Goal: Task Accomplishment & Management: Manage account settings

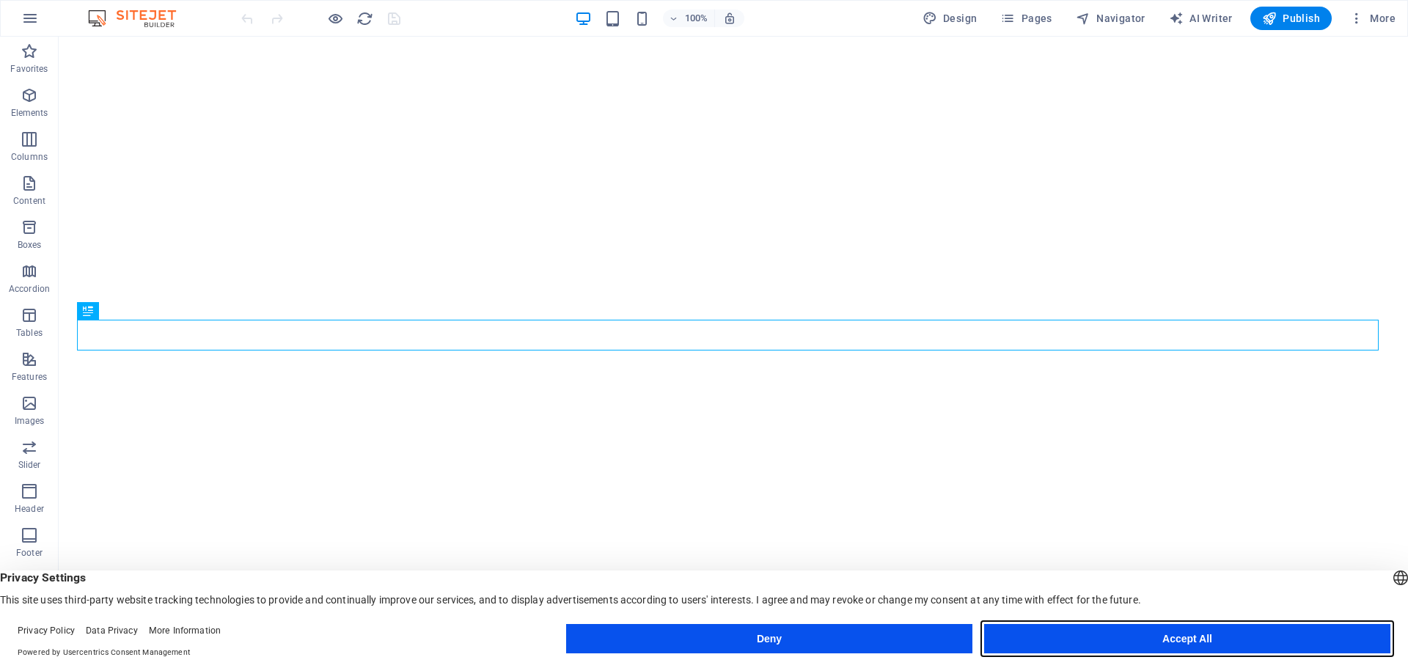
click at [1199, 645] on button "Accept All" at bounding box center [1187, 638] width 406 height 29
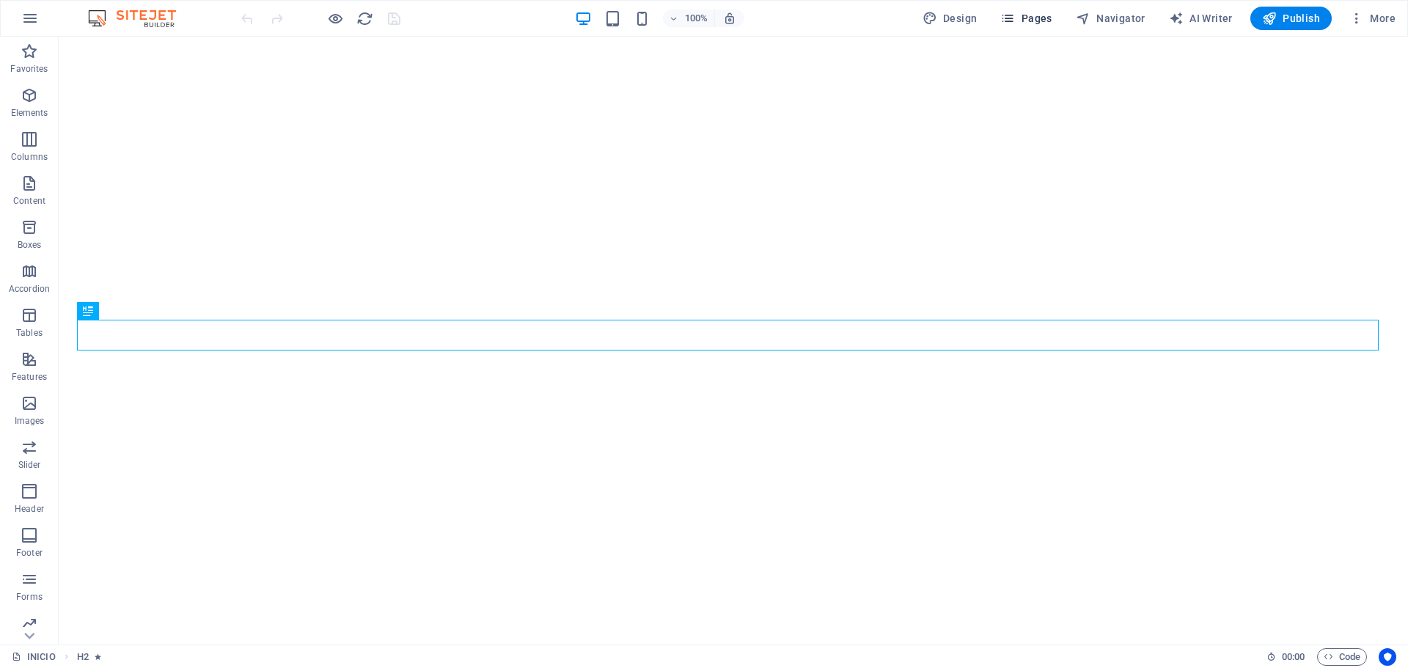
scroll to position [343, 0]
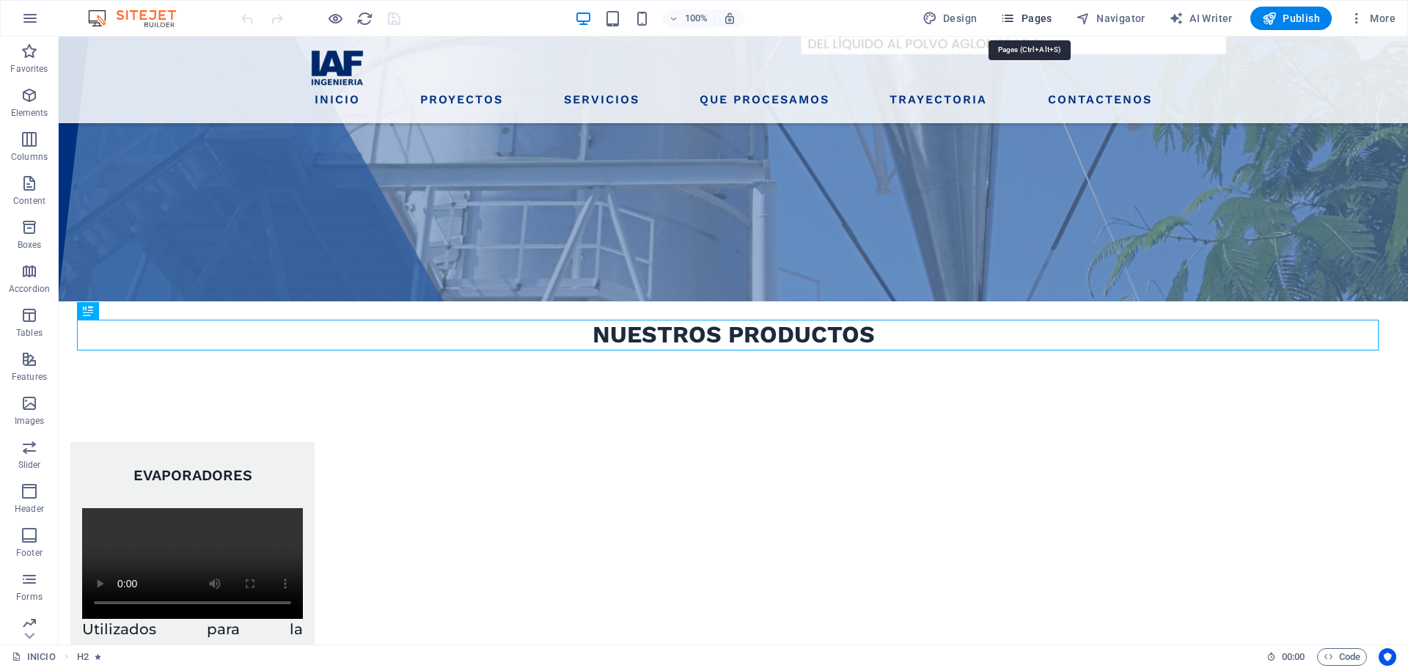
click at [1010, 23] on icon "button" at bounding box center [1007, 18] width 15 height 15
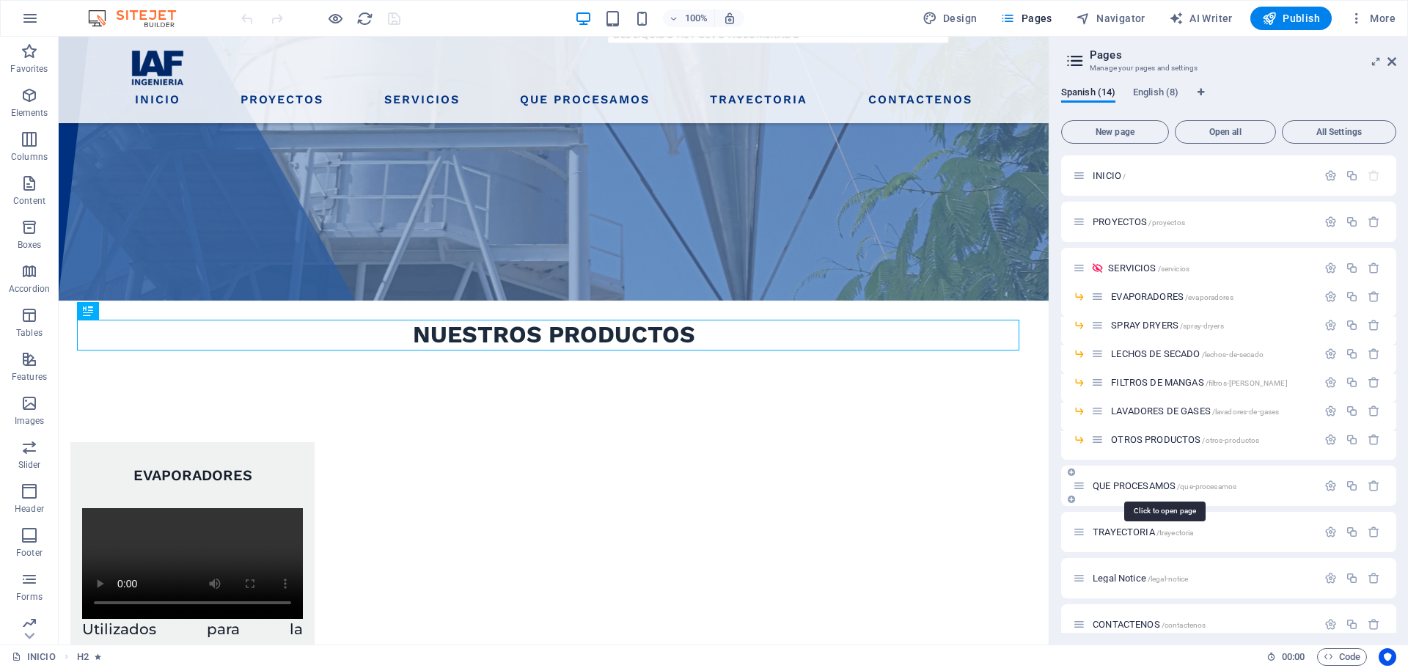
click at [1153, 485] on span "QUE PROCESAMOS /que-procesamos" at bounding box center [1165, 485] width 144 height 11
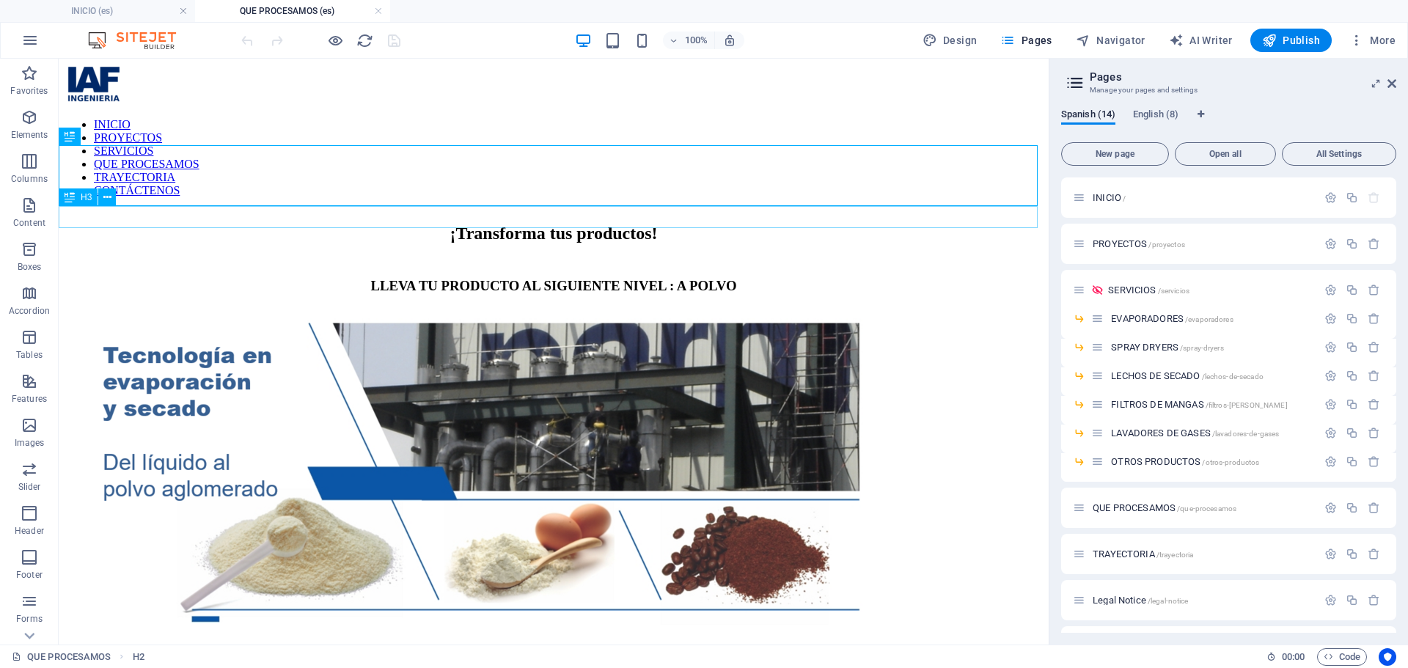
scroll to position [0, 0]
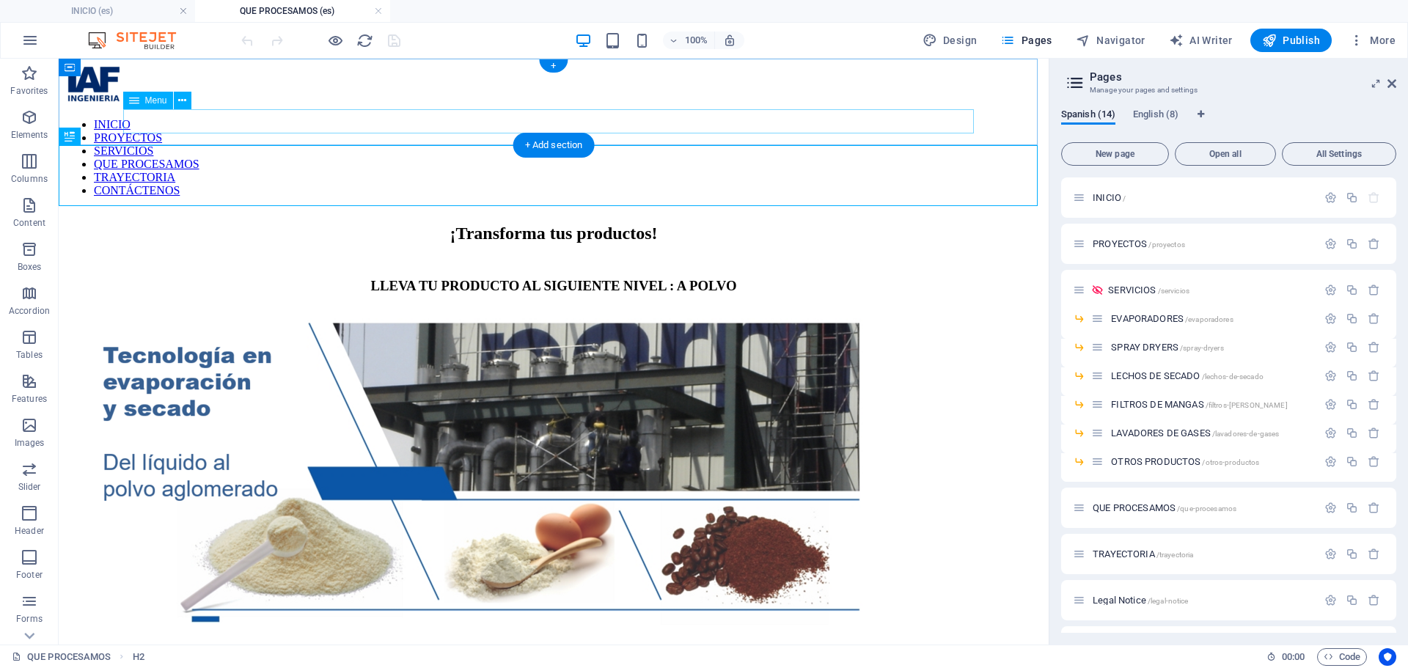
click at [422, 120] on nav "INICIO PROYECTOS SERVICIOS QUE PROCESAMOS TRAYECTORIA CONTÁCTENOS" at bounding box center [554, 157] width 978 height 79
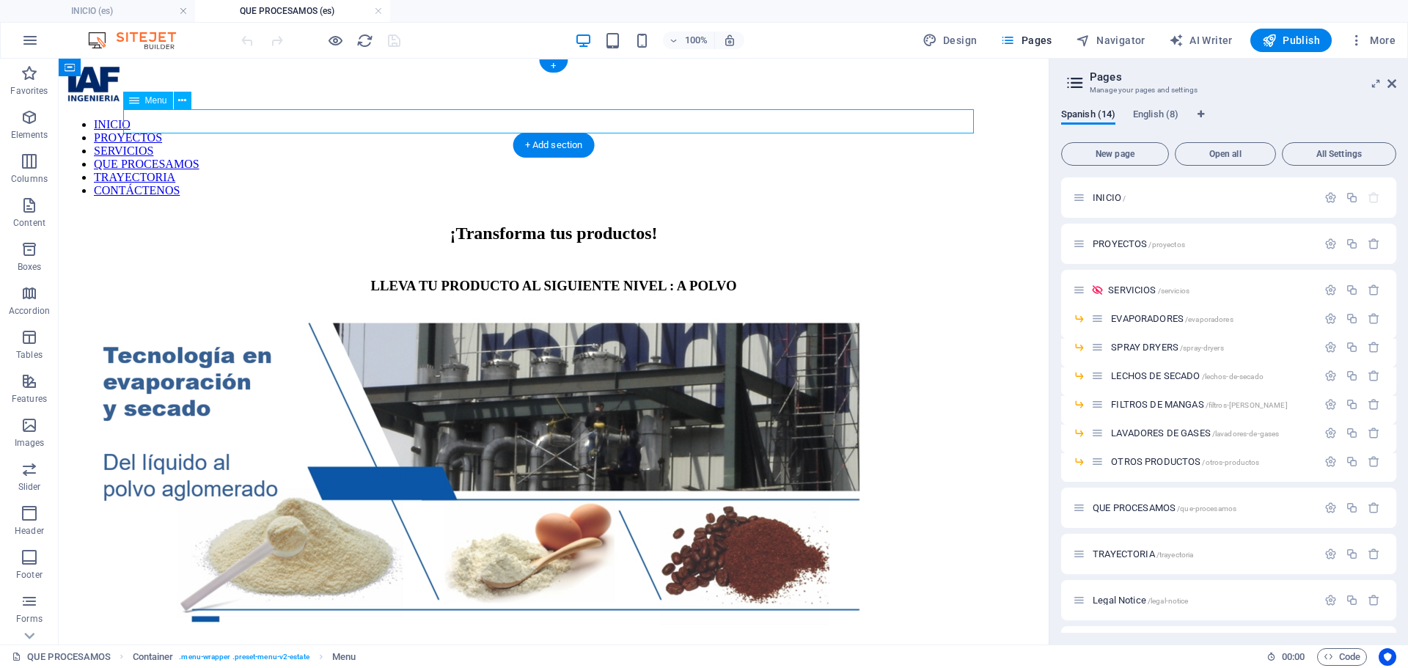
click at [422, 120] on nav "INICIO PROYECTOS SERVICIOS QUE PROCESAMOS TRAYECTORIA CONTÁCTENOS" at bounding box center [554, 157] width 978 height 79
select select
select select "1"
select select
select select "2"
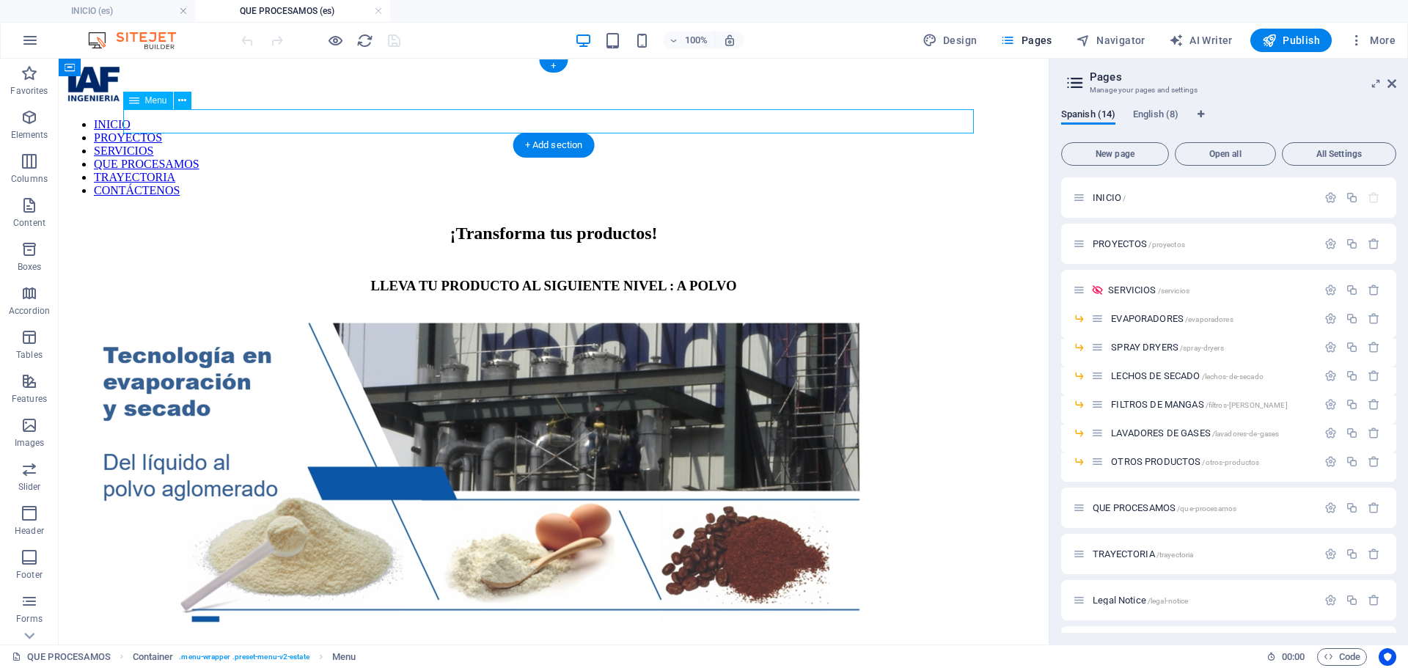
select select
select select "9"
select select
select select "10"
select select
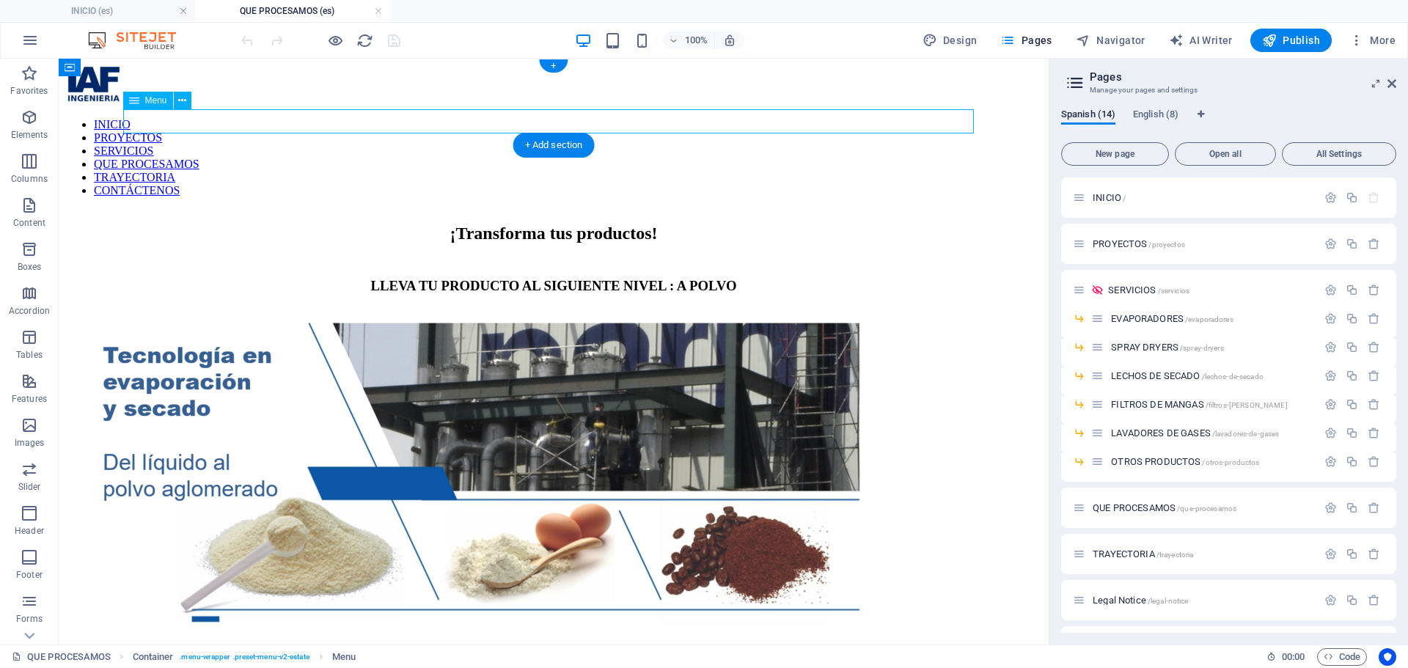
select select "12"
select select
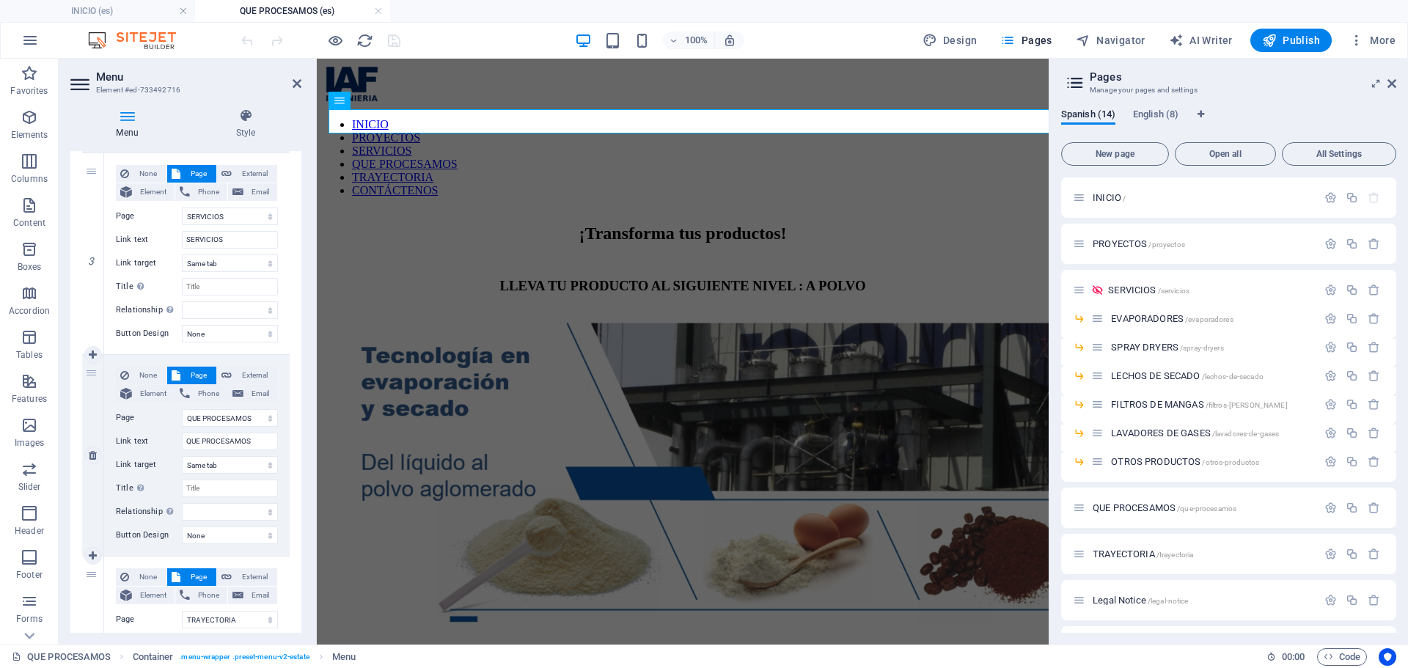
scroll to position [587, 0]
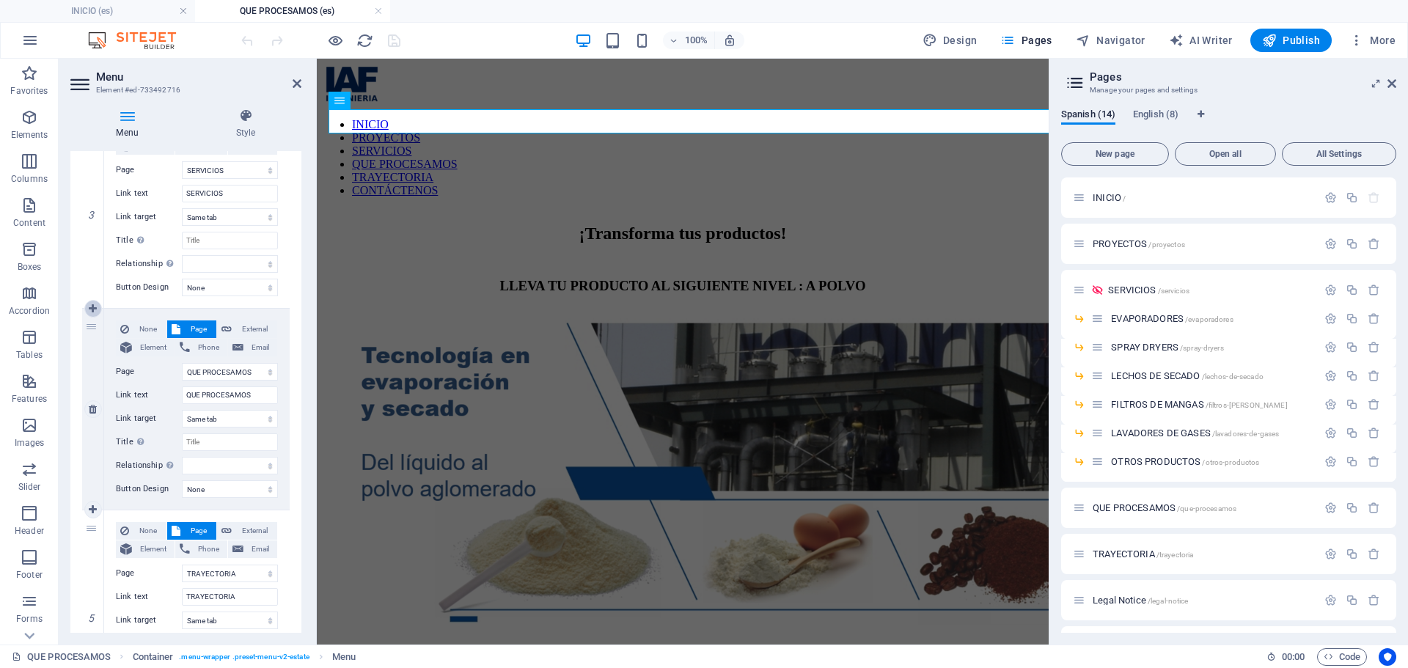
click at [93, 305] on icon at bounding box center [93, 309] width 8 height 10
select select
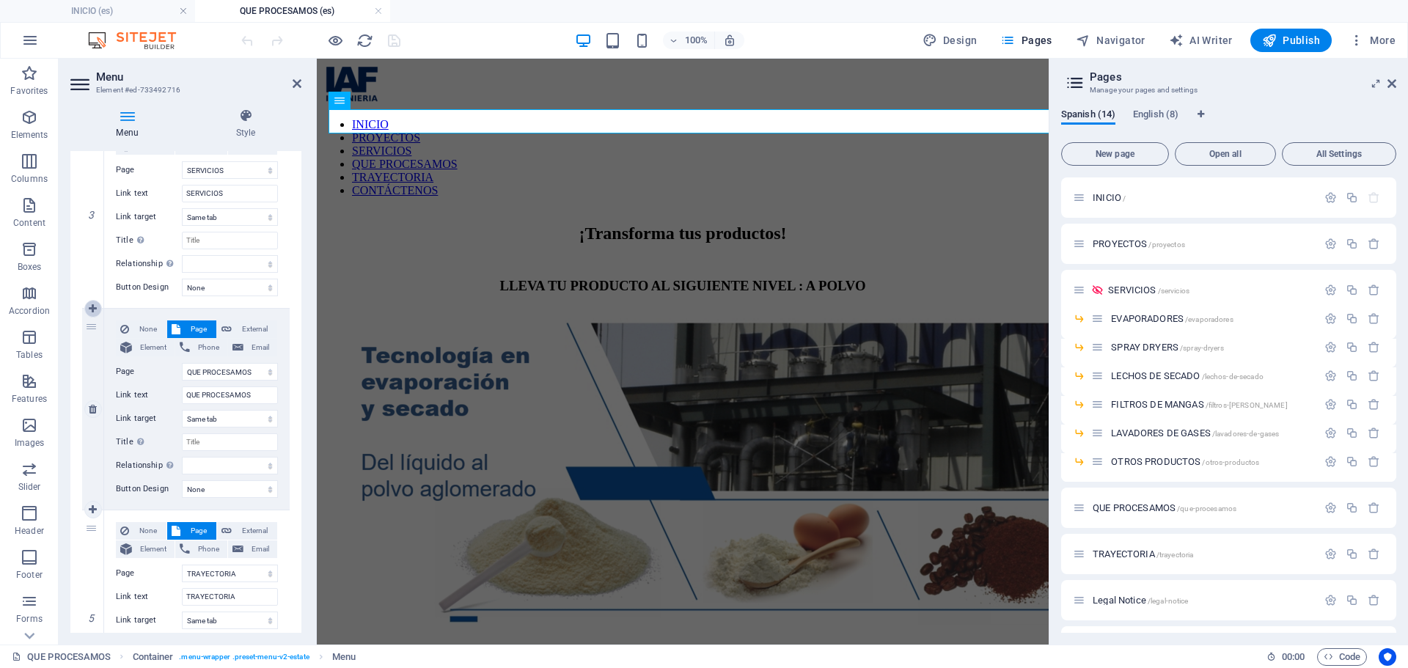
select select
select select "9"
type input "QUE PROCESAMOS"
select select
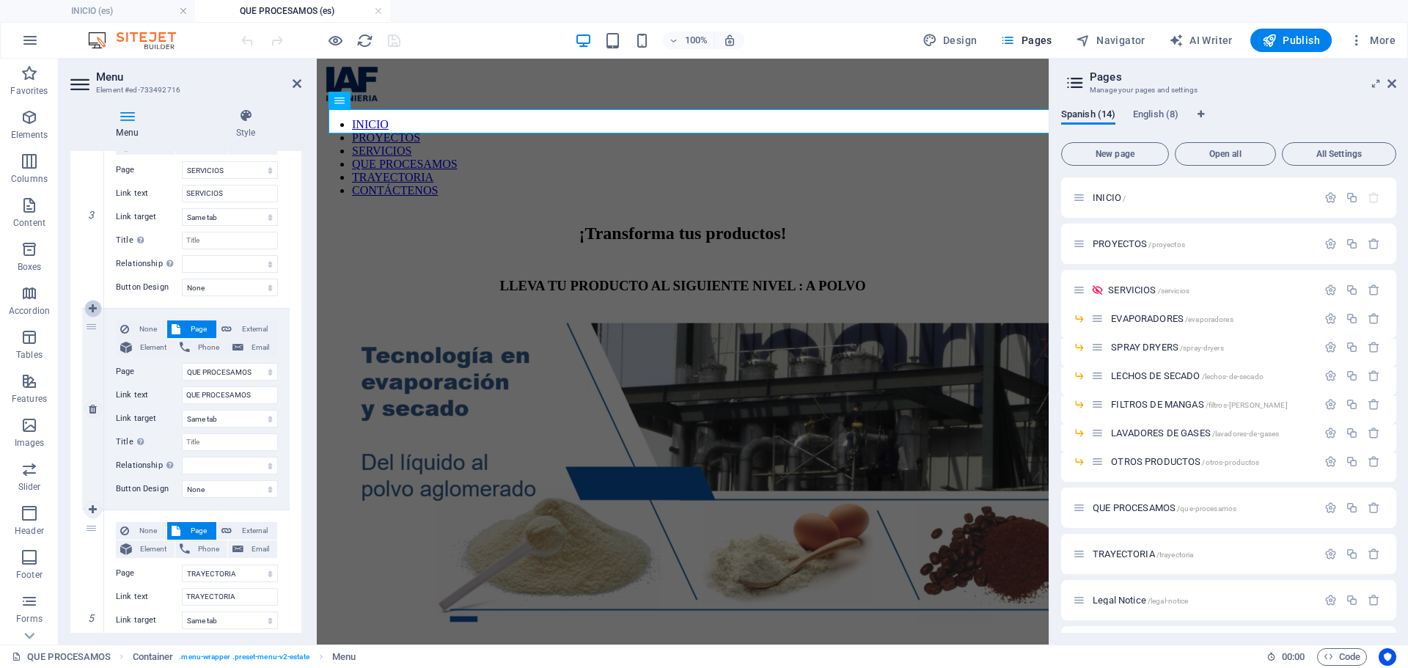
select select "10"
type input "TRAYECTORIA"
select select
select select "12"
select select
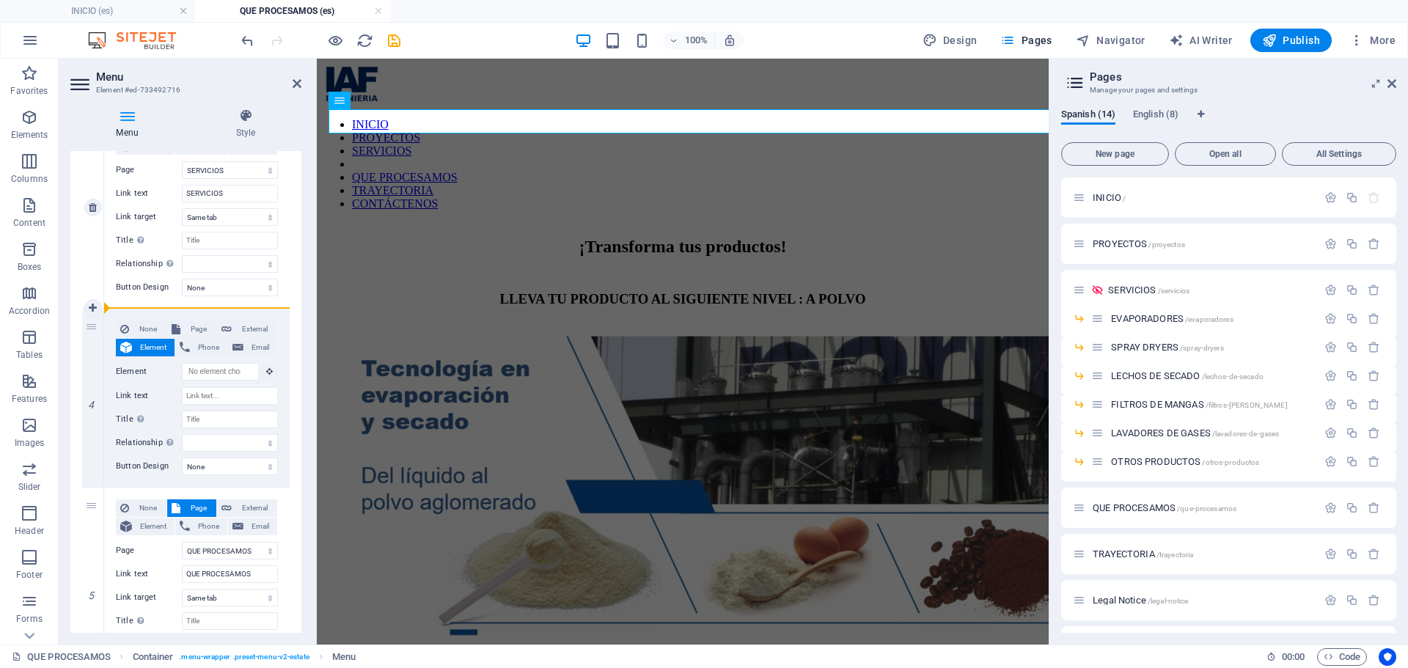
drag, startPoint x: 90, startPoint y: 337, endPoint x: 213, endPoint y: 301, distance: 128.3
click at [213, 301] on div "1 None Page External Element Phone Email Page INICIO PROYECTOS SERVICIOS -- EVA…" at bounding box center [186, 398] width 208 height 1389
select select
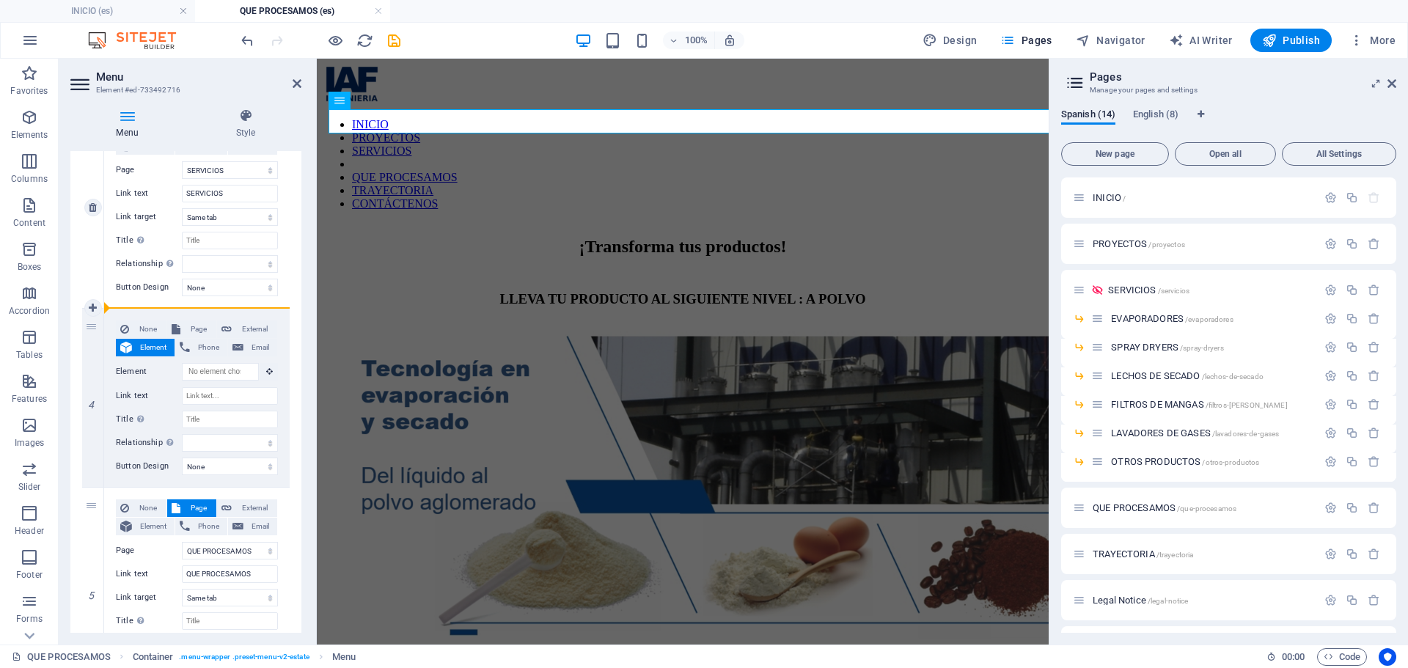
select select "9"
type input "QUE PROCESAMOS"
select select
select select "10"
type input "TRAYECTORIA"
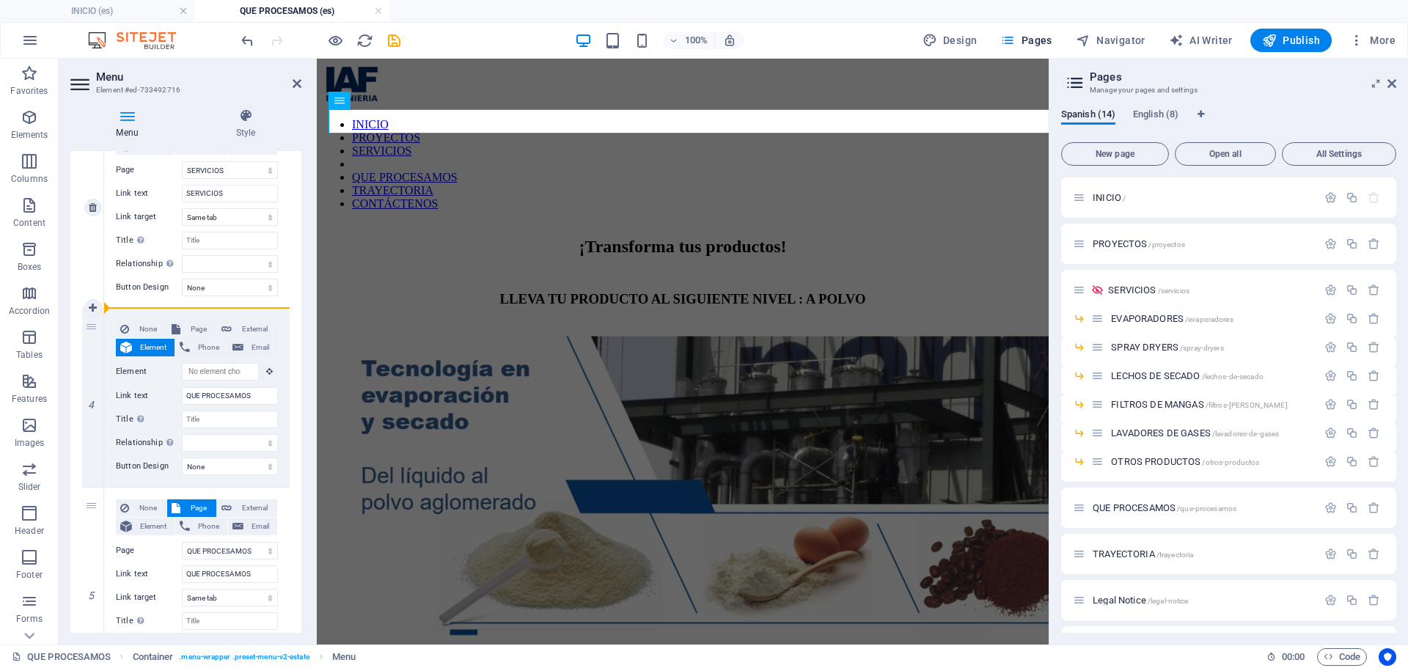
select select
select select "12"
type input "CONTÁCTENOS"
select select
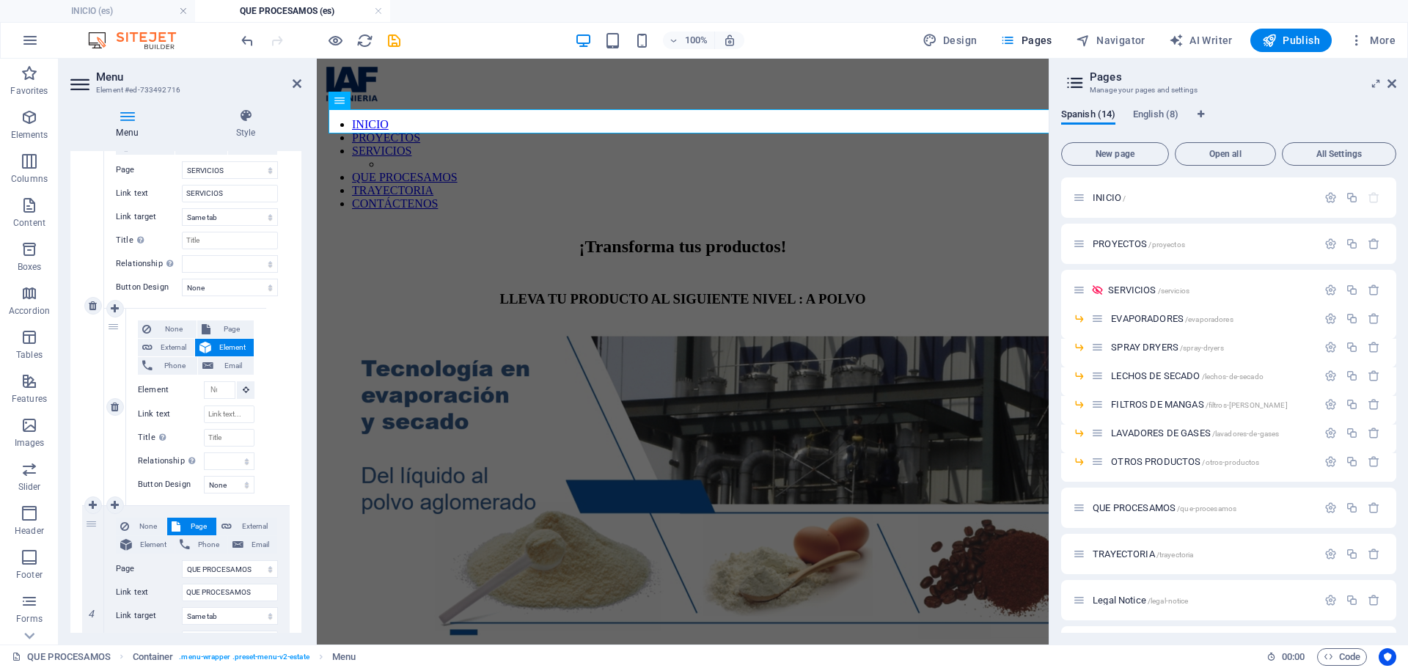
click at [206, 339] on icon at bounding box center [205, 348] width 12 height 18
click at [221, 327] on span "Page" at bounding box center [232, 329] width 35 height 18
select select
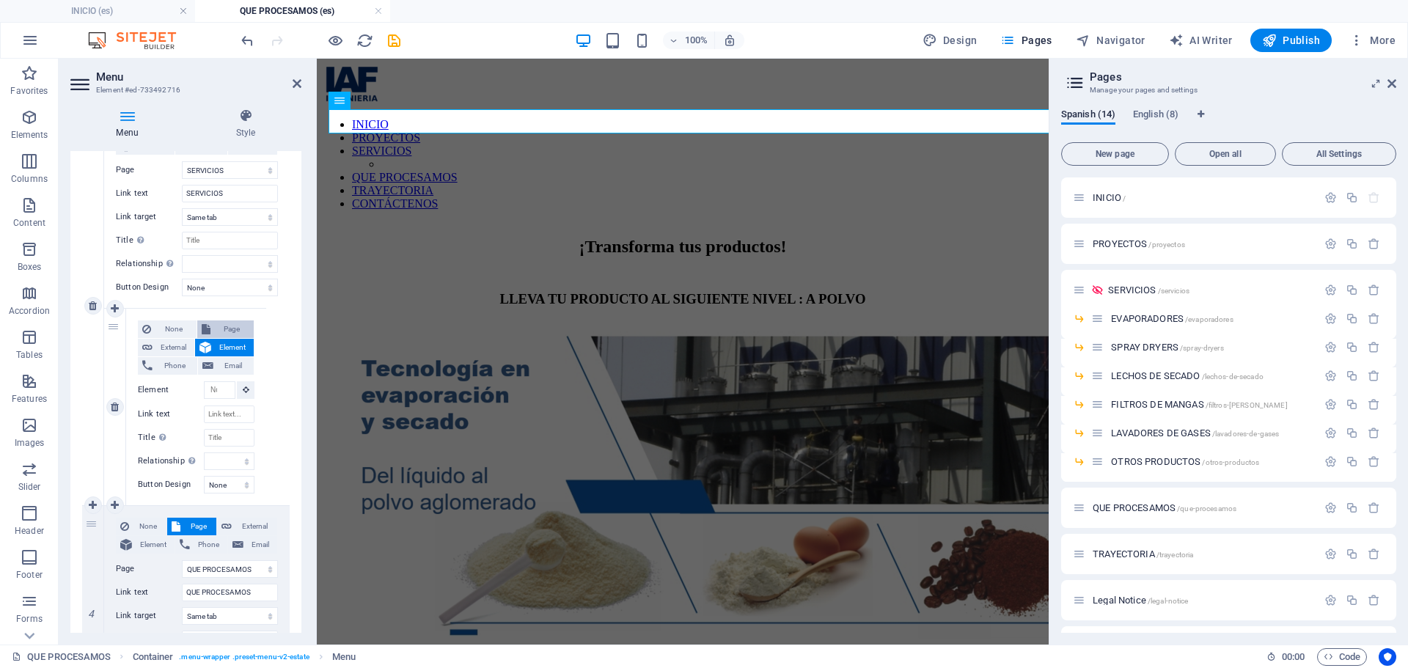
select select
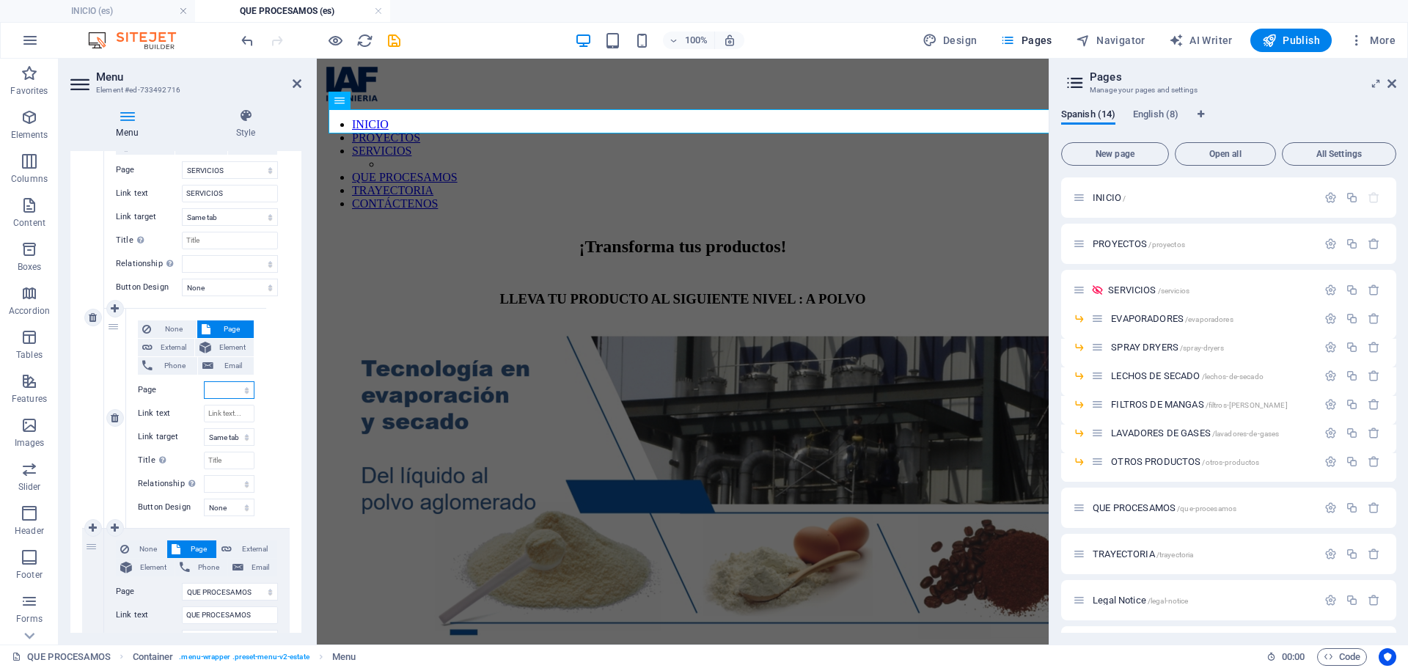
scroll to position [609, 0]
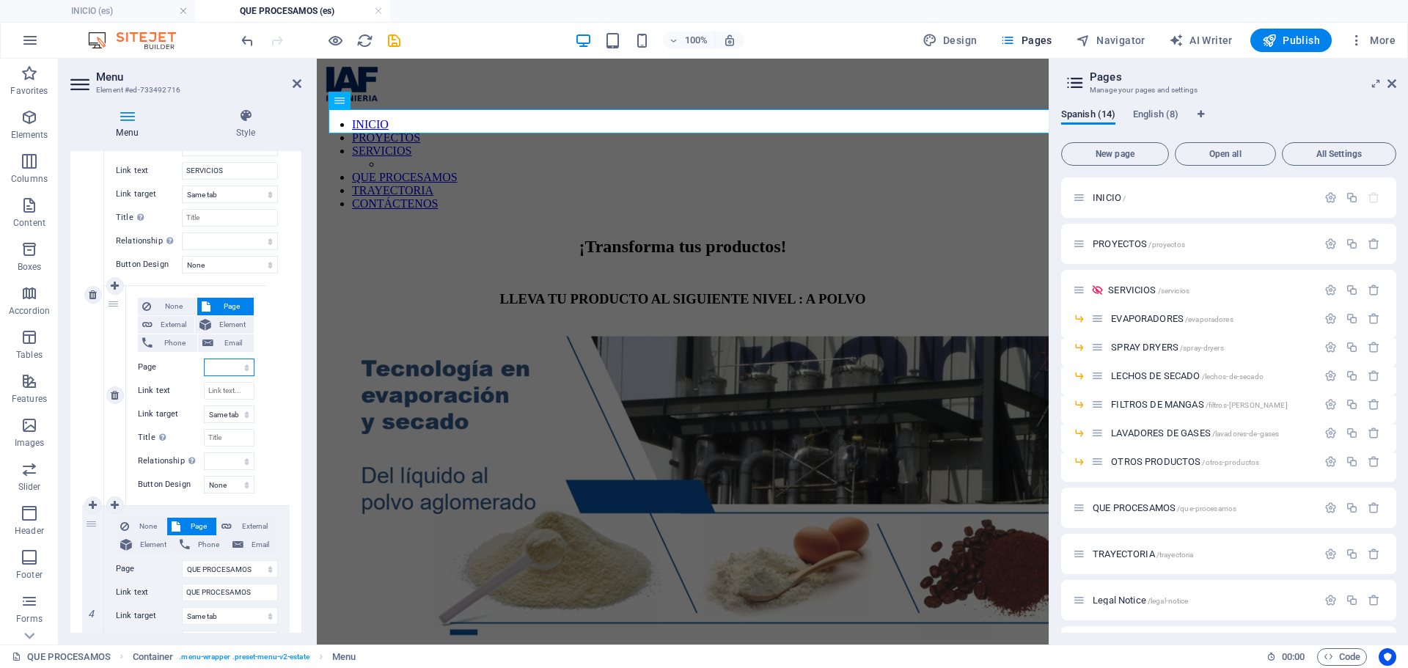
click at [219, 362] on select "INICIO PROYECTOS SERVICIOS -- EVAPORADORES -- SPRAY DRYERS -- LECHOS DE SECADO …" at bounding box center [229, 368] width 51 height 18
select select "3"
click at [204, 359] on select "INICIO PROYECTOS SERVICIOS -- EVAPORADORES -- SPRAY DRYERS -- LECHOS DE SECADO …" at bounding box center [229, 368] width 51 height 18
select select
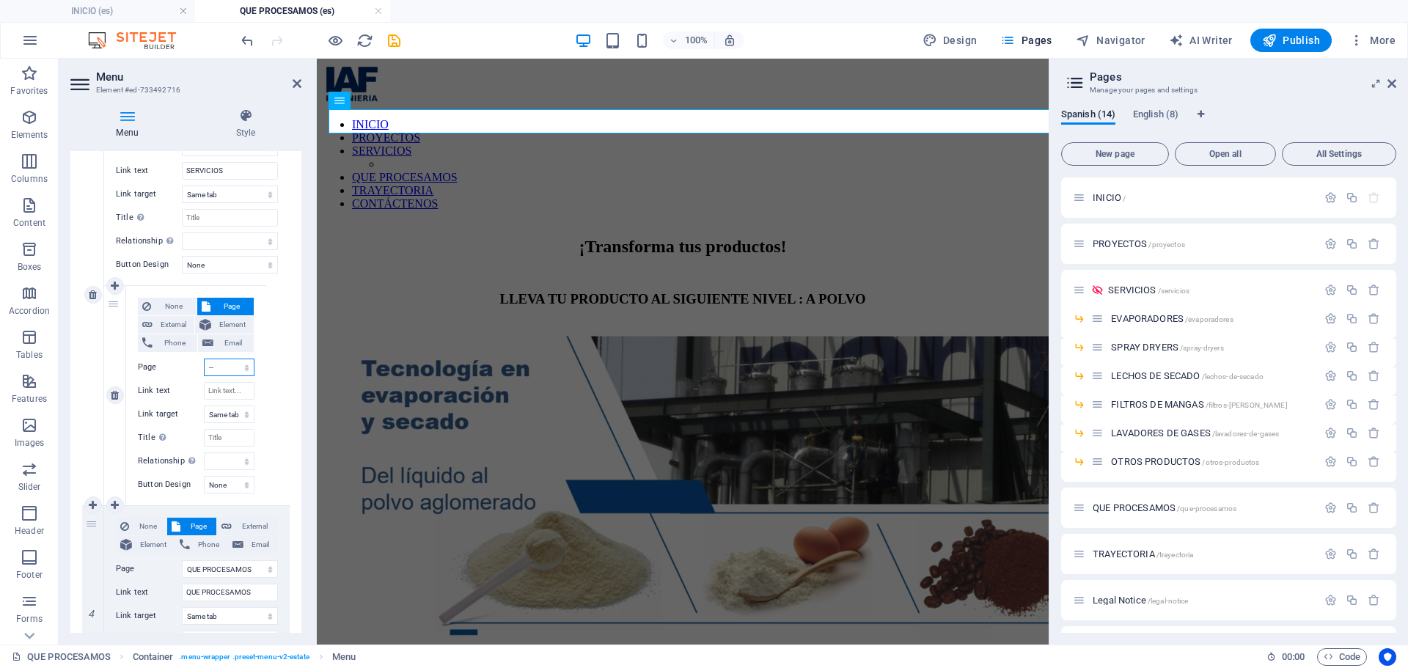
select select
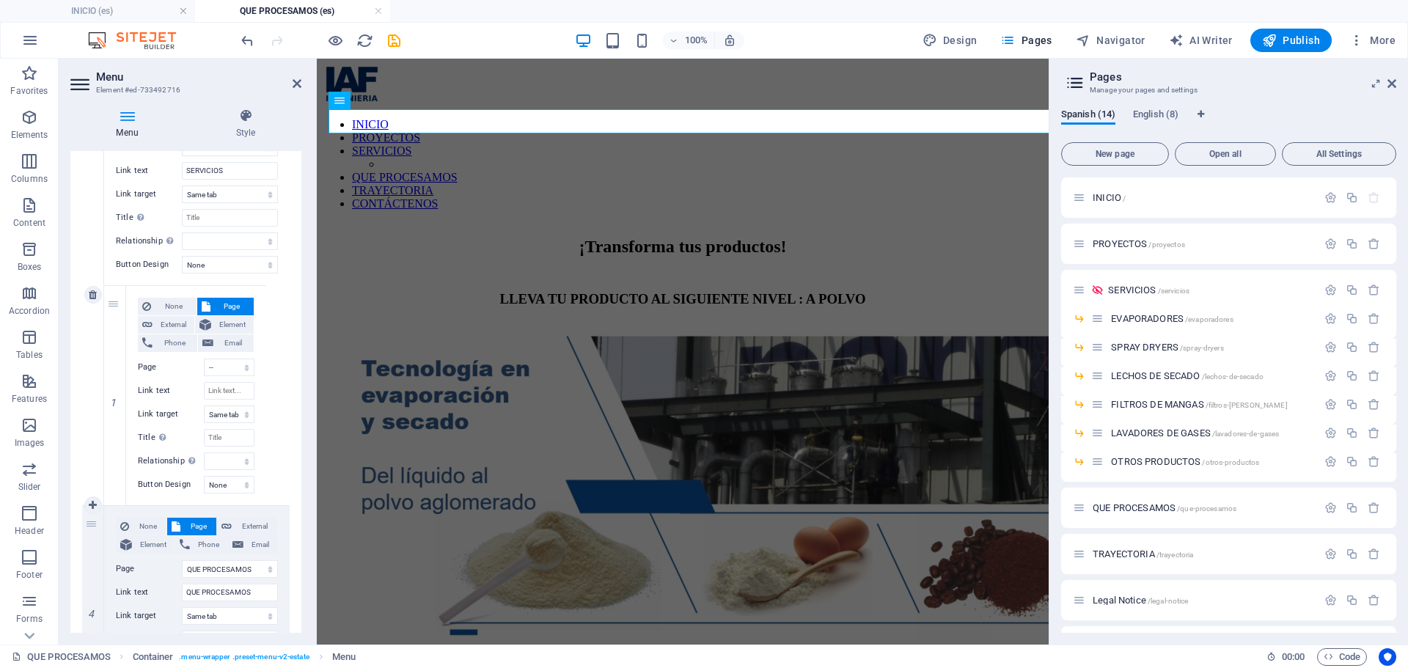
click at [280, 435] on div "None Page External Element Phone Email Page INICIO PROYECTOS SERVICIOS -- EVAPO…" at bounding box center [197, 294] width 186 height 421
click at [111, 505] on icon at bounding box center [115, 505] width 8 height 10
select select
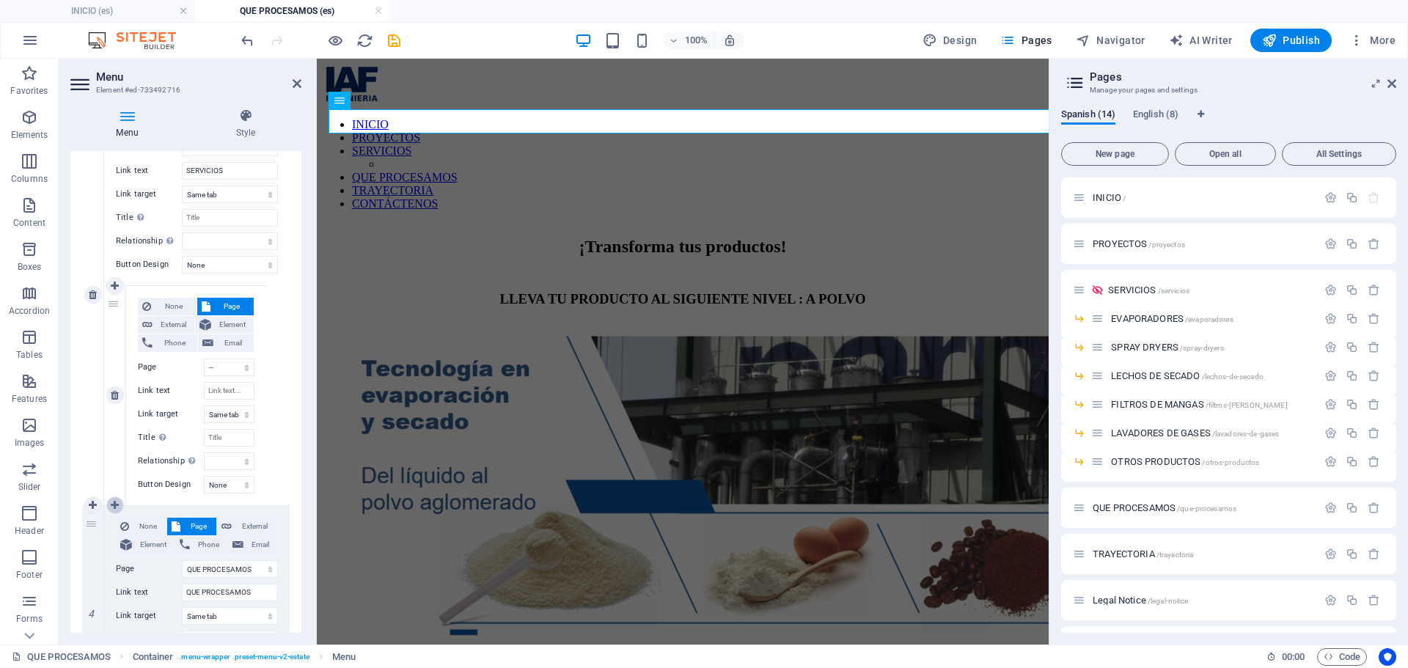
select select
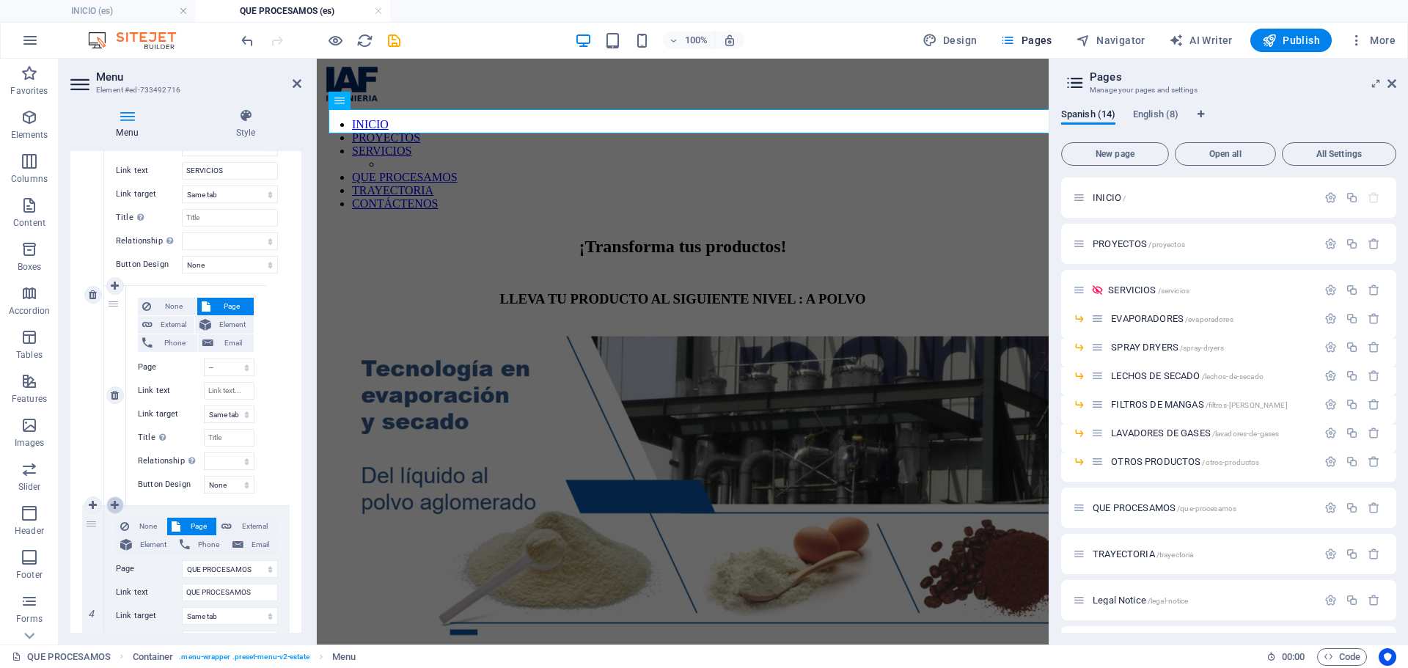
select select
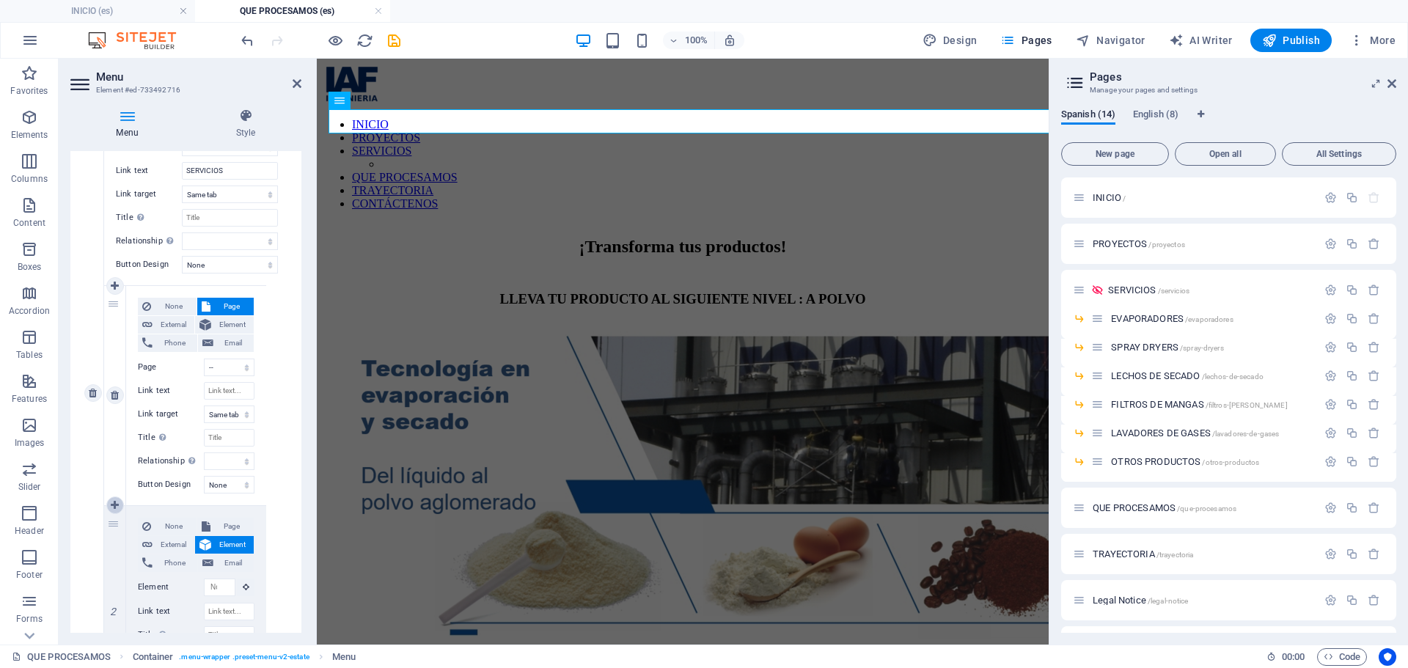
scroll to position [807, 0]
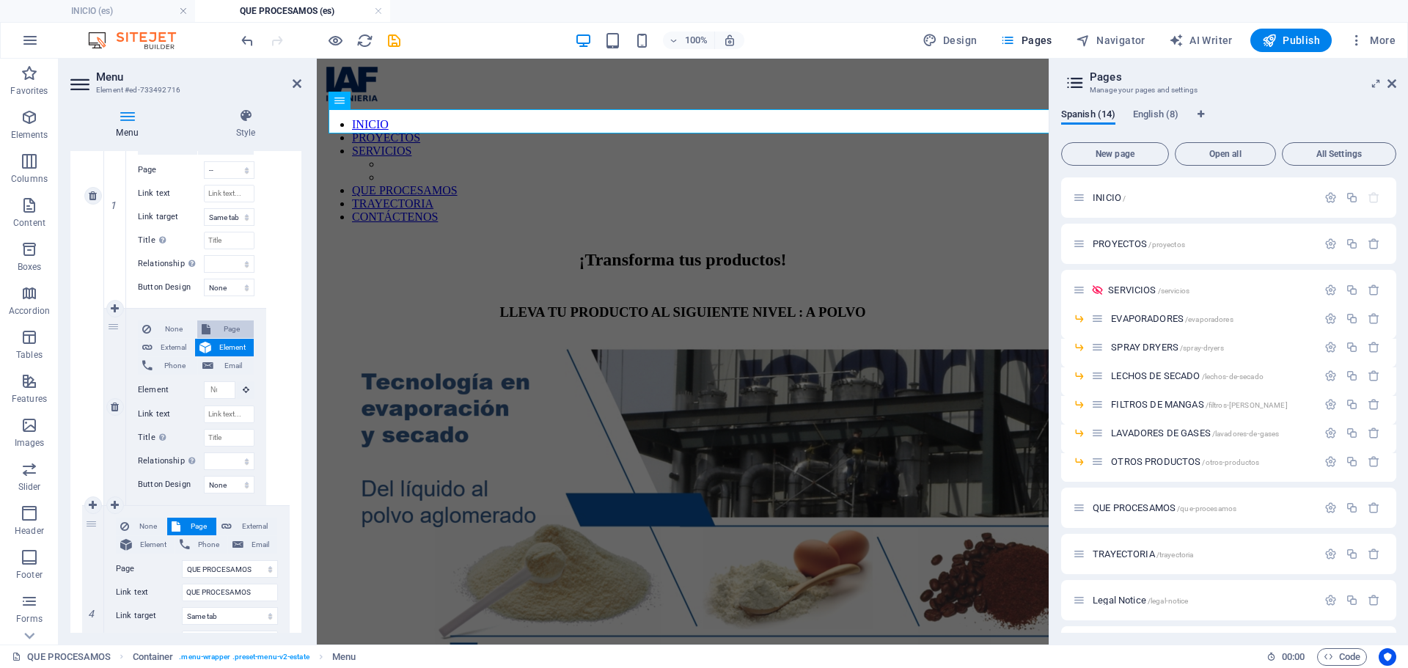
click at [232, 331] on span "Page" at bounding box center [232, 329] width 35 height 18
select select
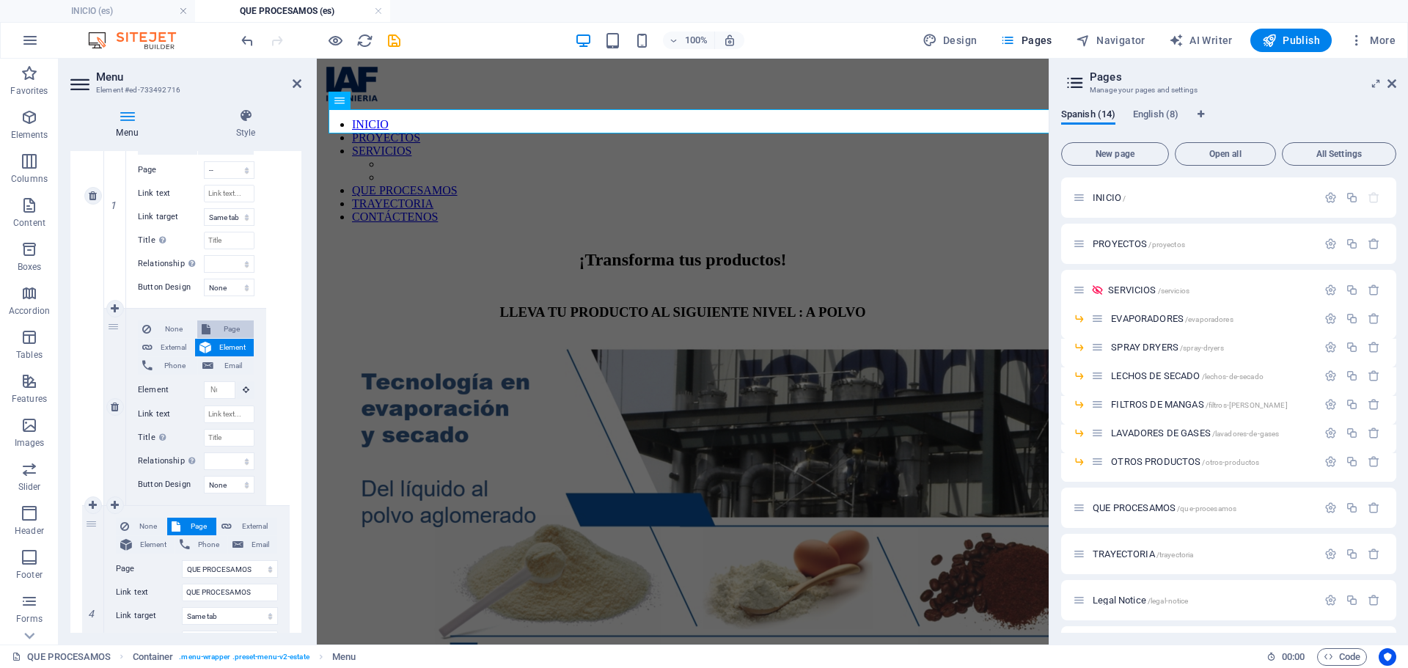
select select
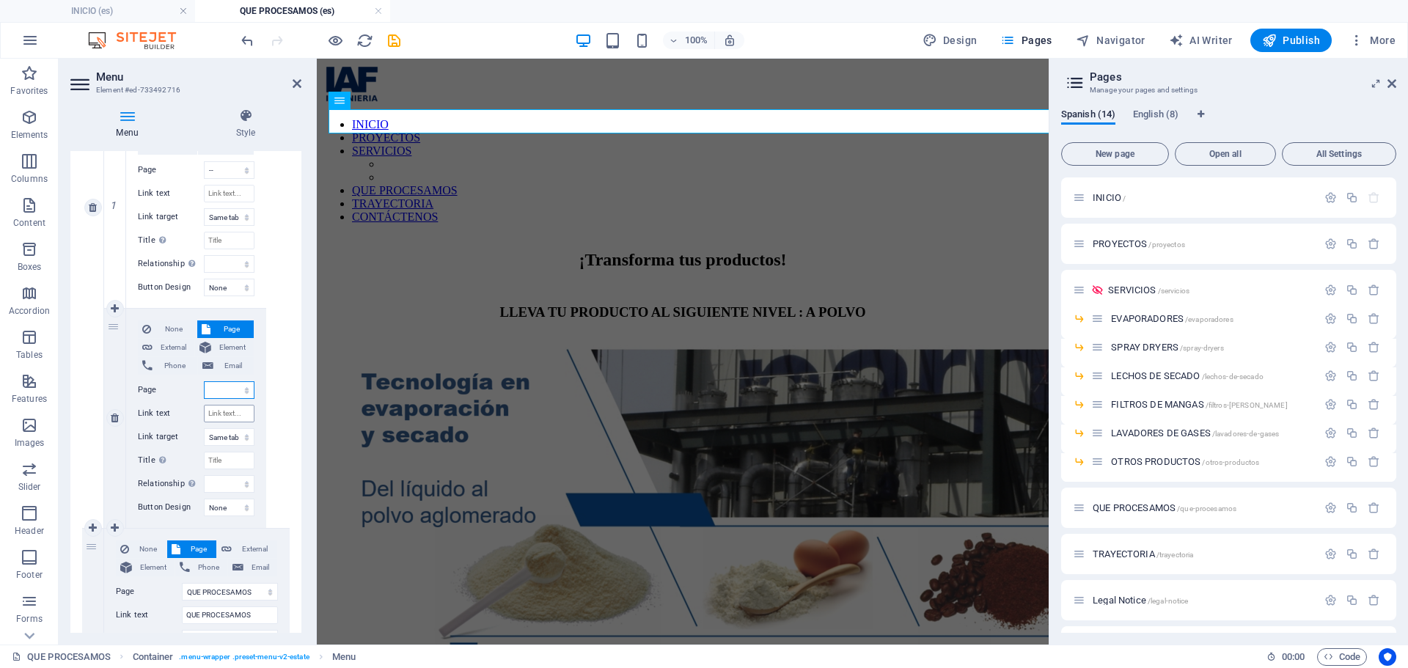
scroll to position [829, 0]
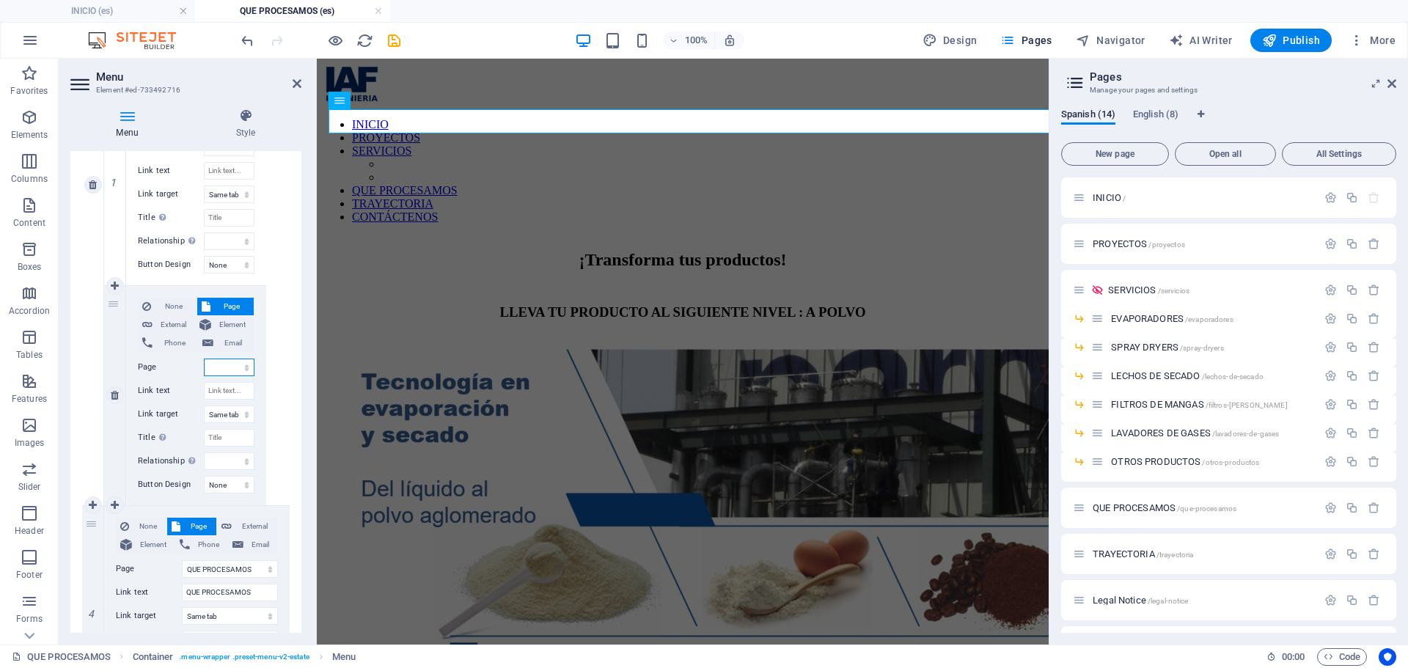
click at [228, 367] on select "INICIO PROYECTOS SERVICIOS -- EVAPORADORES -- SPRAY DRYERS -- LECHOS DE SECADO …" at bounding box center [229, 368] width 51 height 18
select select "4"
click at [204, 359] on select "INICIO PROYECTOS SERVICIOS -- EVAPORADORES -- SPRAY DRYERS -- LECHOS DE SECADO …" at bounding box center [229, 368] width 51 height 18
select select
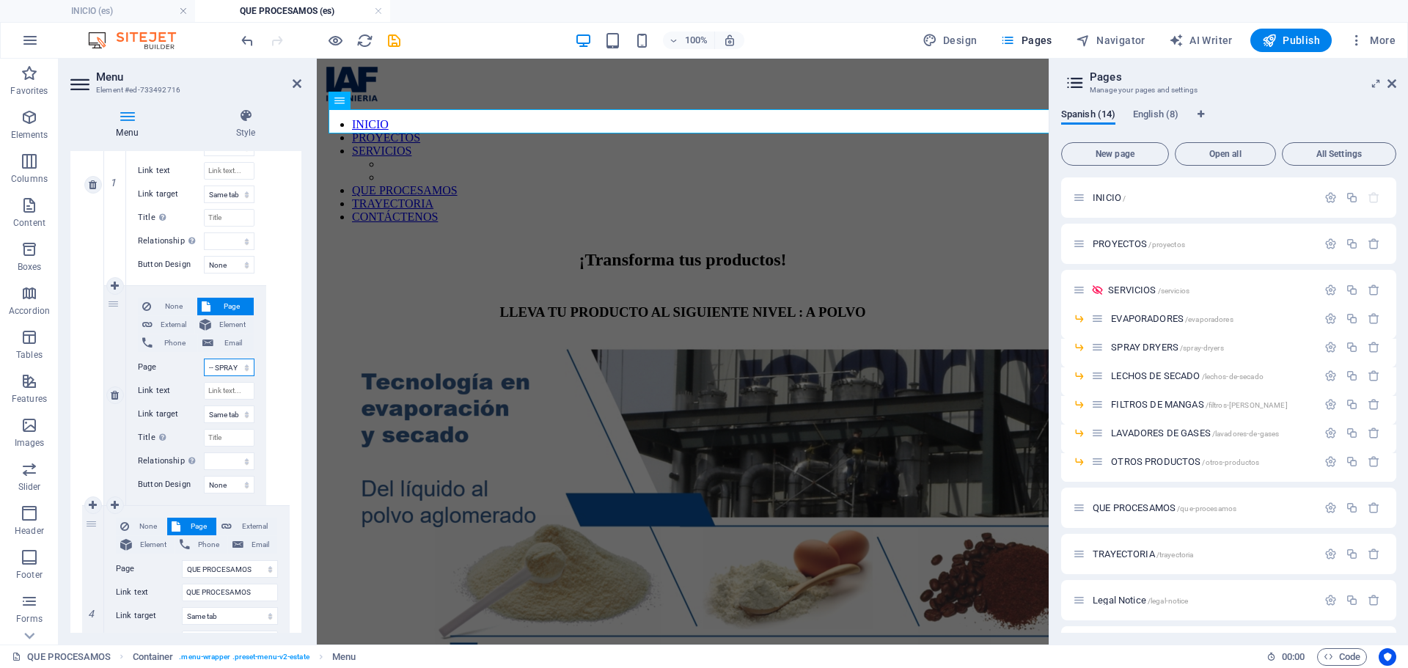
select select
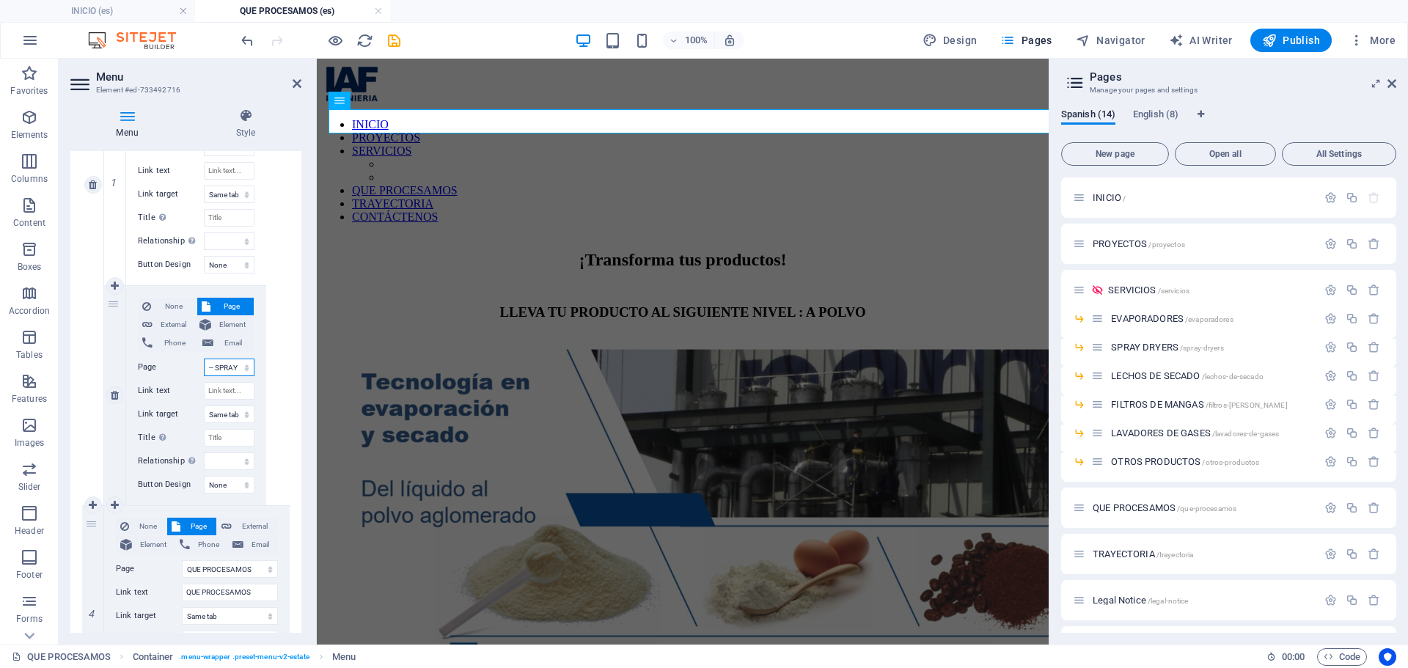
select select
click at [117, 509] on icon at bounding box center [115, 505] width 8 height 10
select select
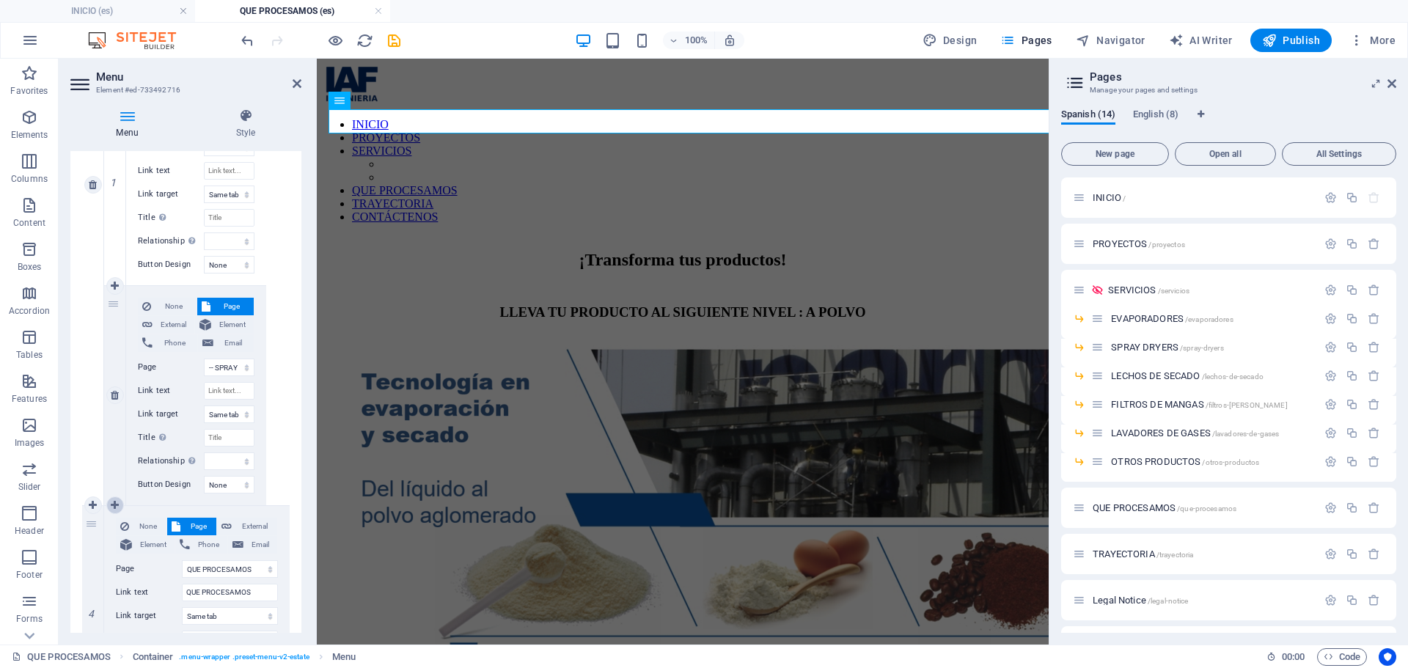
select select
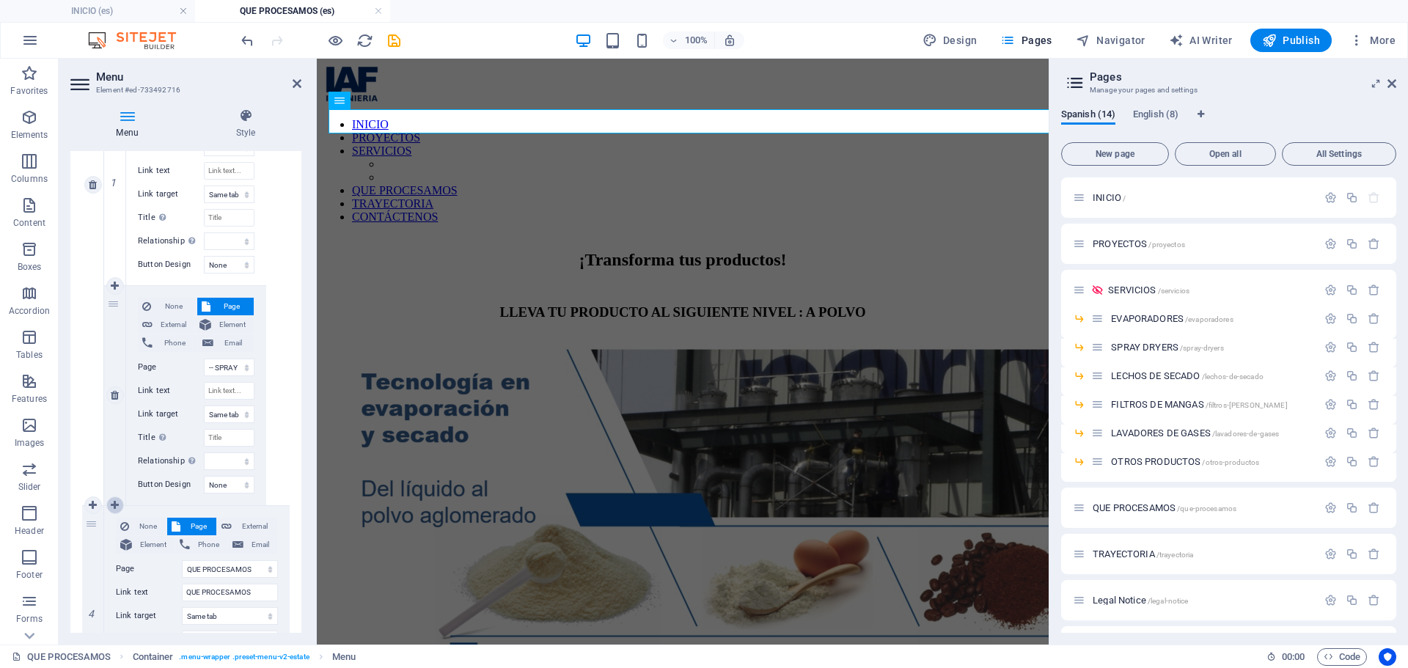
scroll to position [1027, 0]
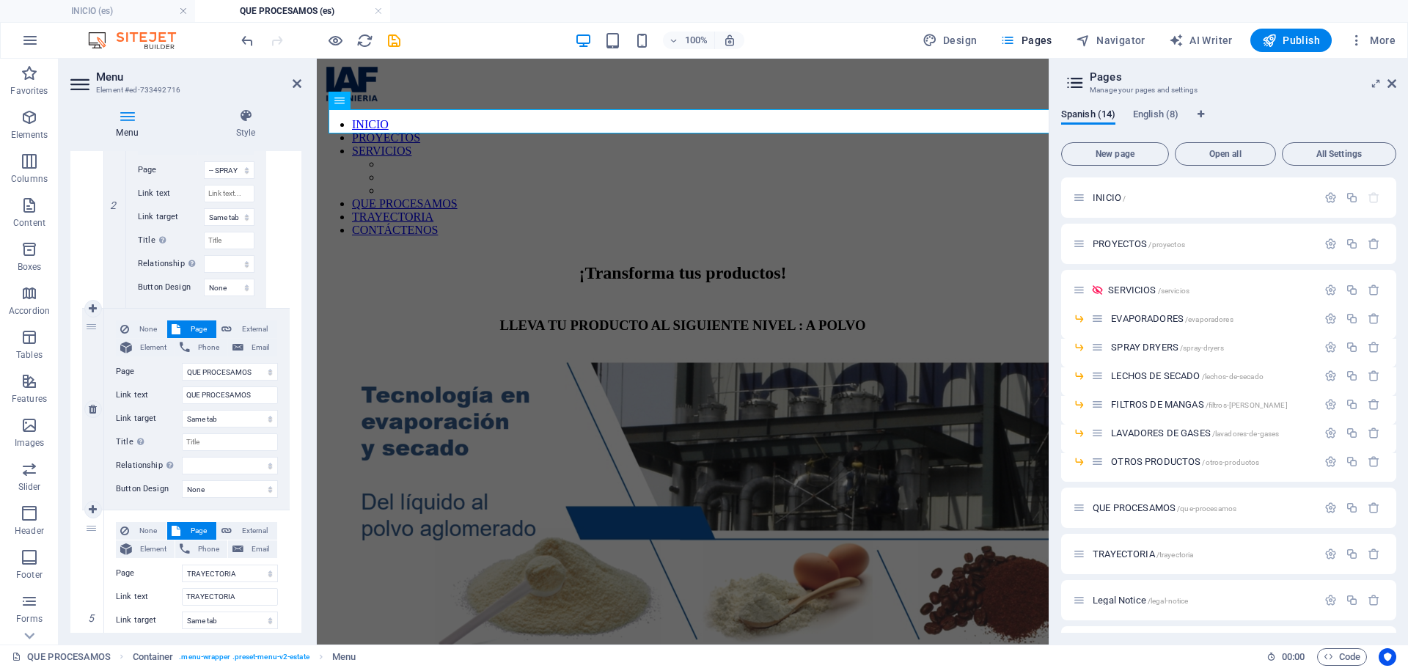
select select
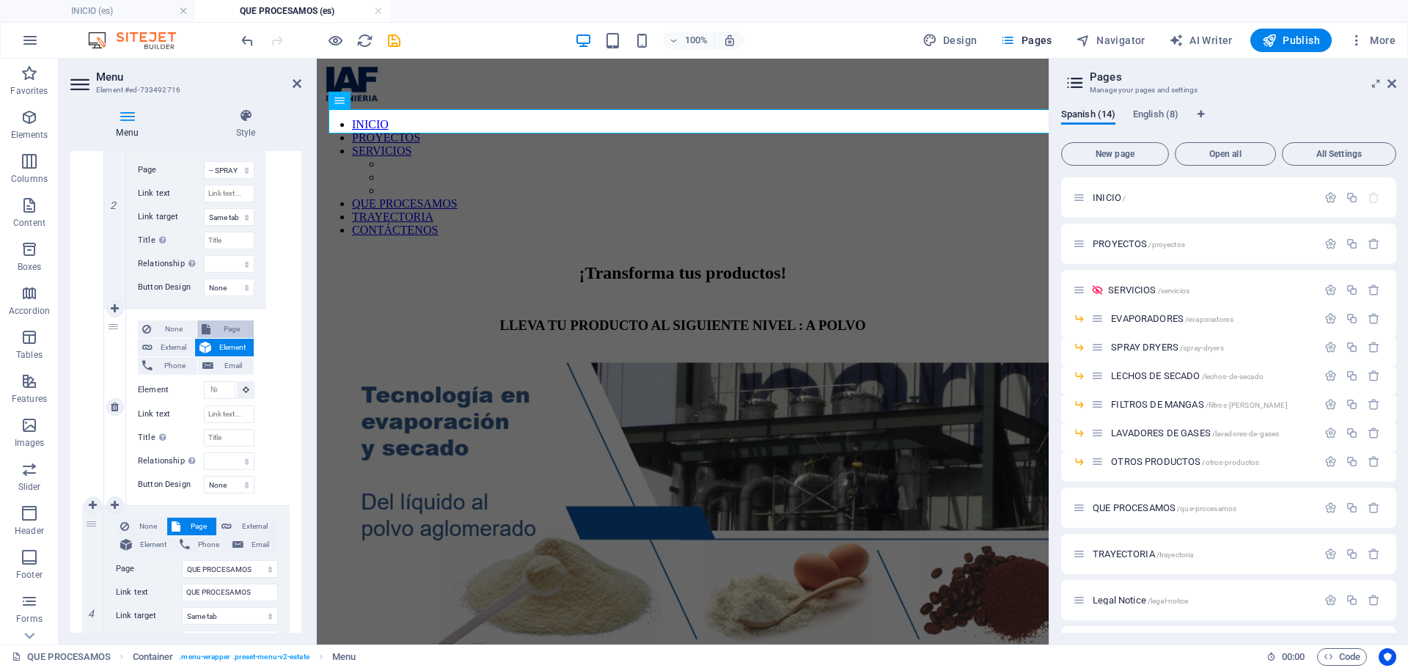
click at [230, 326] on span "Page" at bounding box center [232, 329] width 35 height 18
select select
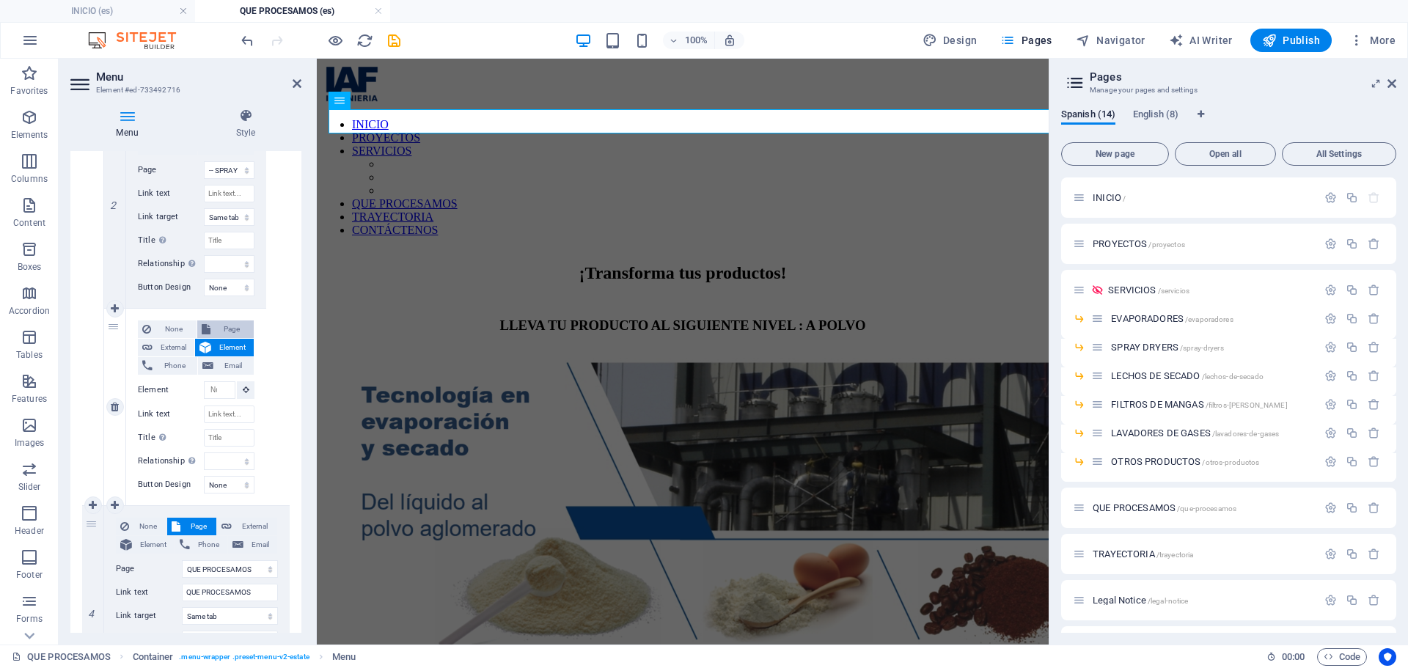
select select
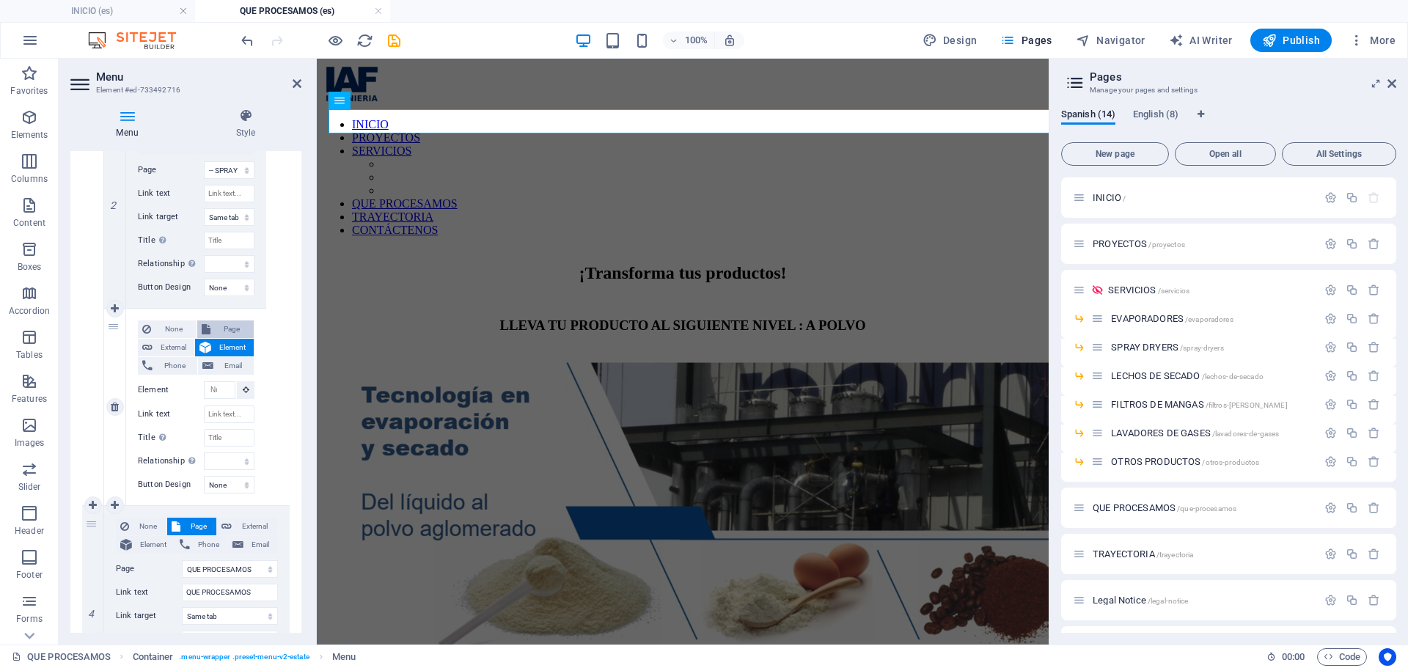
select select
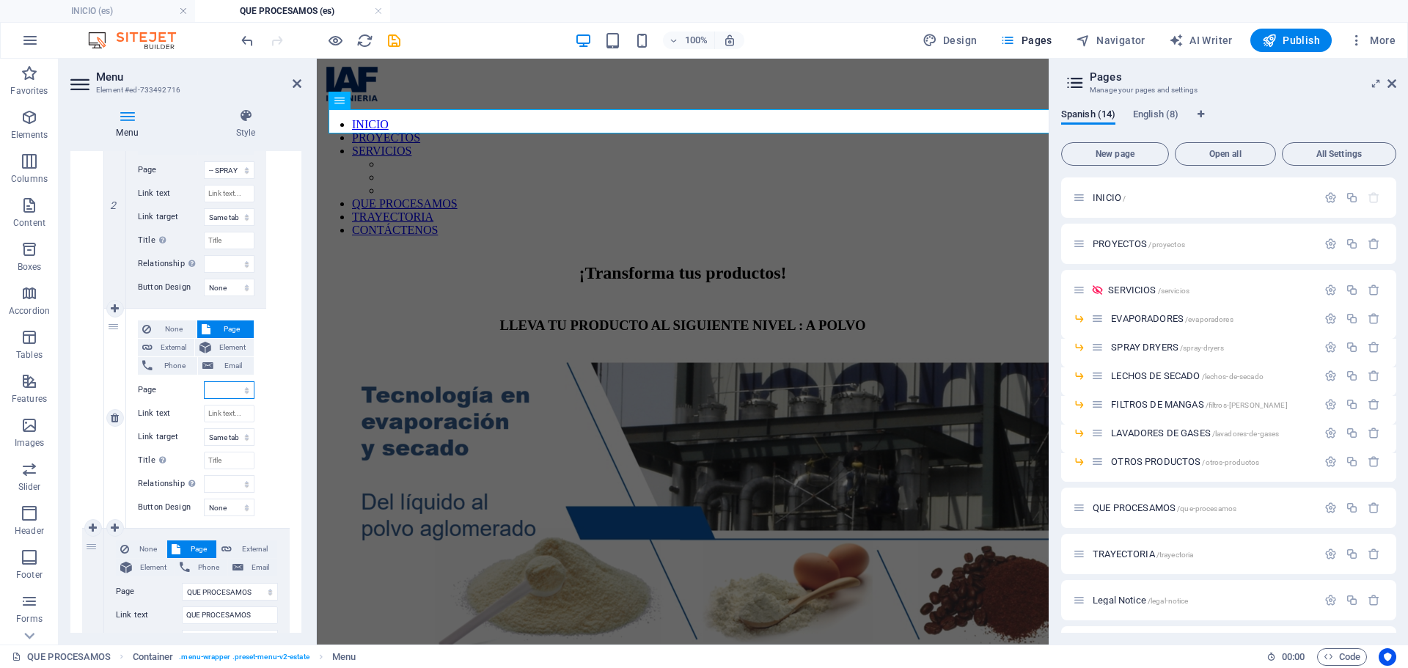
scroll to position [1049, 0]
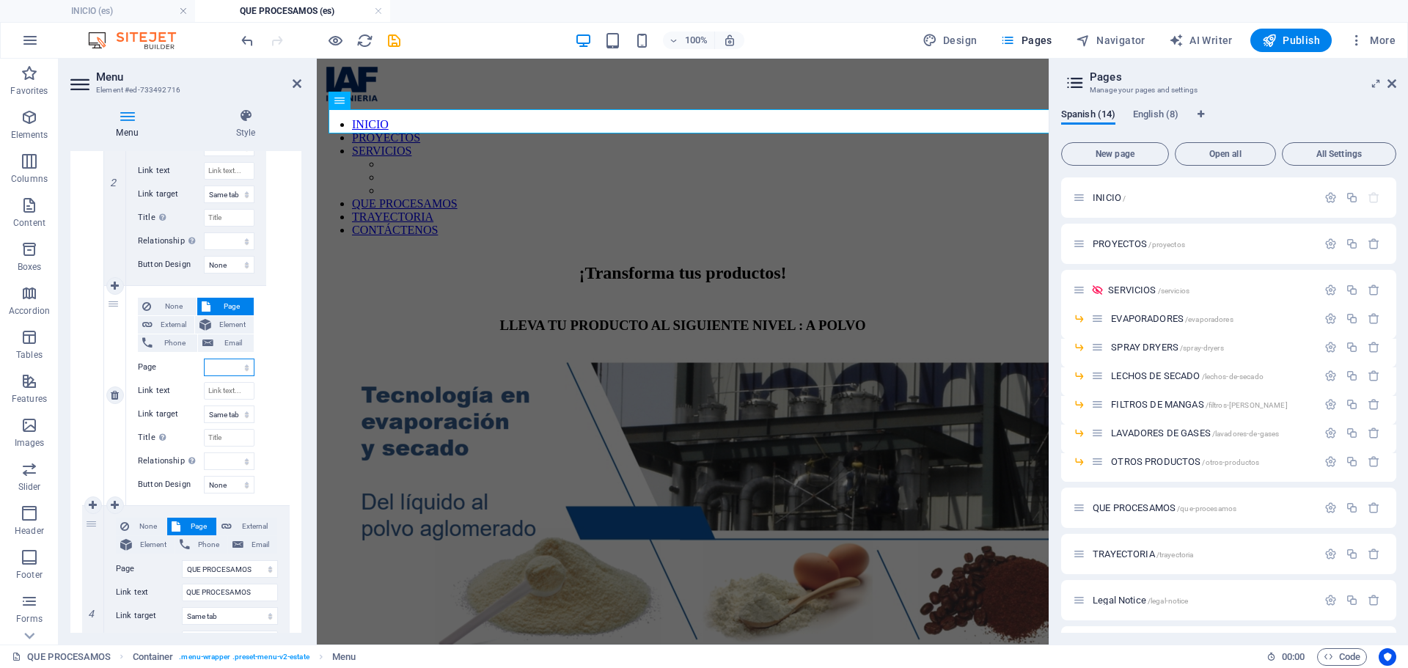
click at [230, 370] on select "INICIO PROYECTOS SERVICIOS -- EVAPORADORES -- SPRAY DRYERS -- LECHOS DE SECADO …" at bounding box center [229, 368] width 51 height 18
select select "5"
click at [204, 359] on select "INICIO PROYECTOS SERVICIOS -- EVAPORADORES -- SPRAY DRYERS -- LECHOS DE SECADO …" at bounding box center [229, 368] width 51 height 18
select select
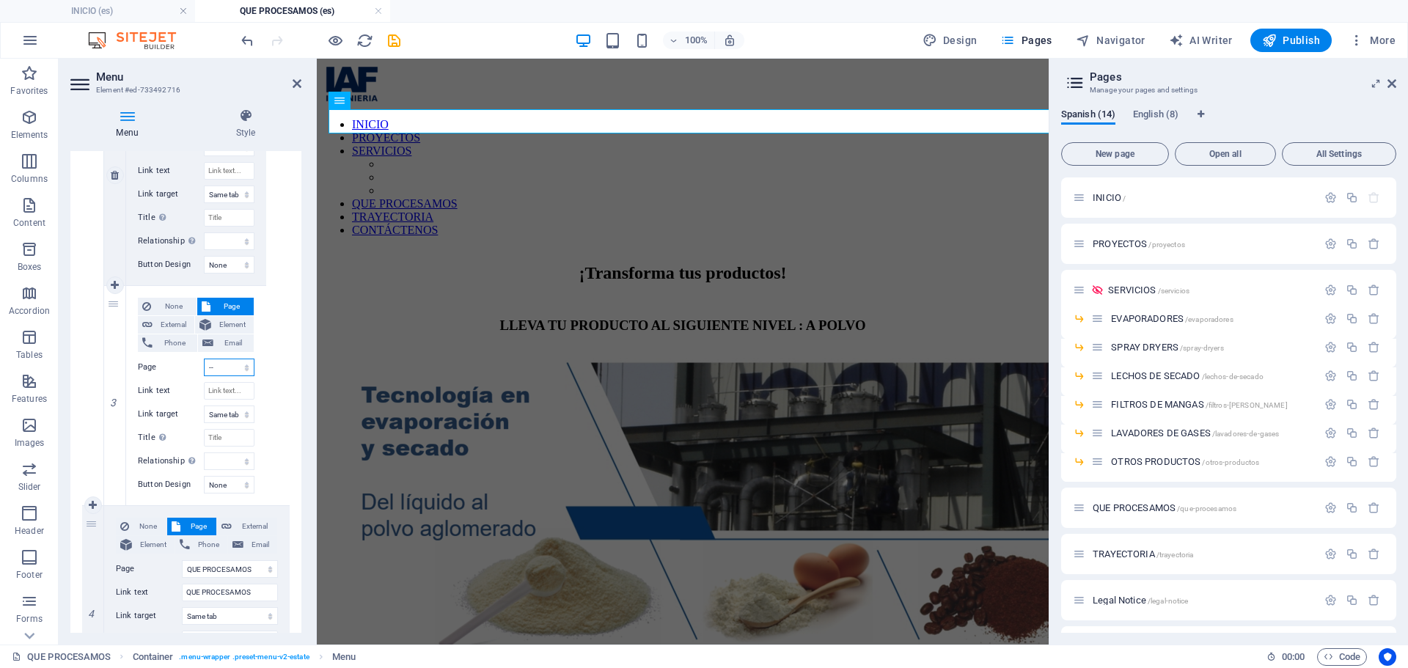
select select
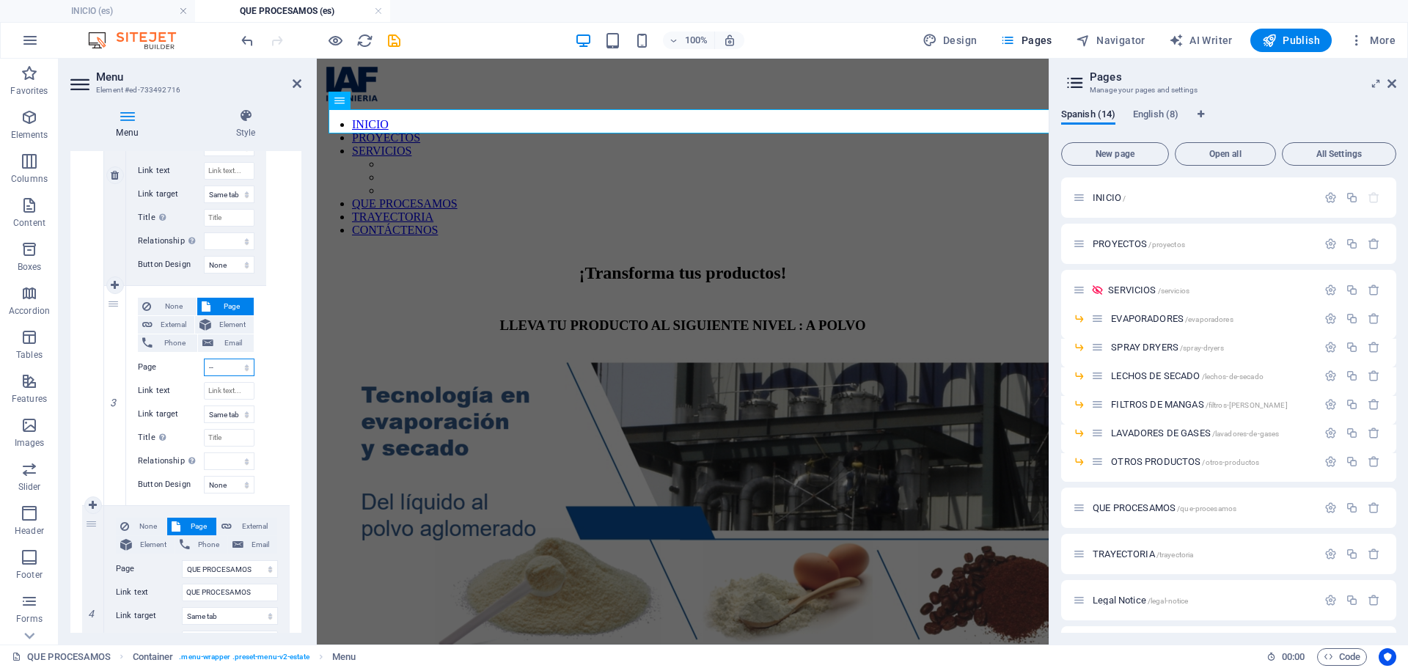
select select
click at [117, 503] on icon at bounding box center [115, 505] width 8 height 10
select select
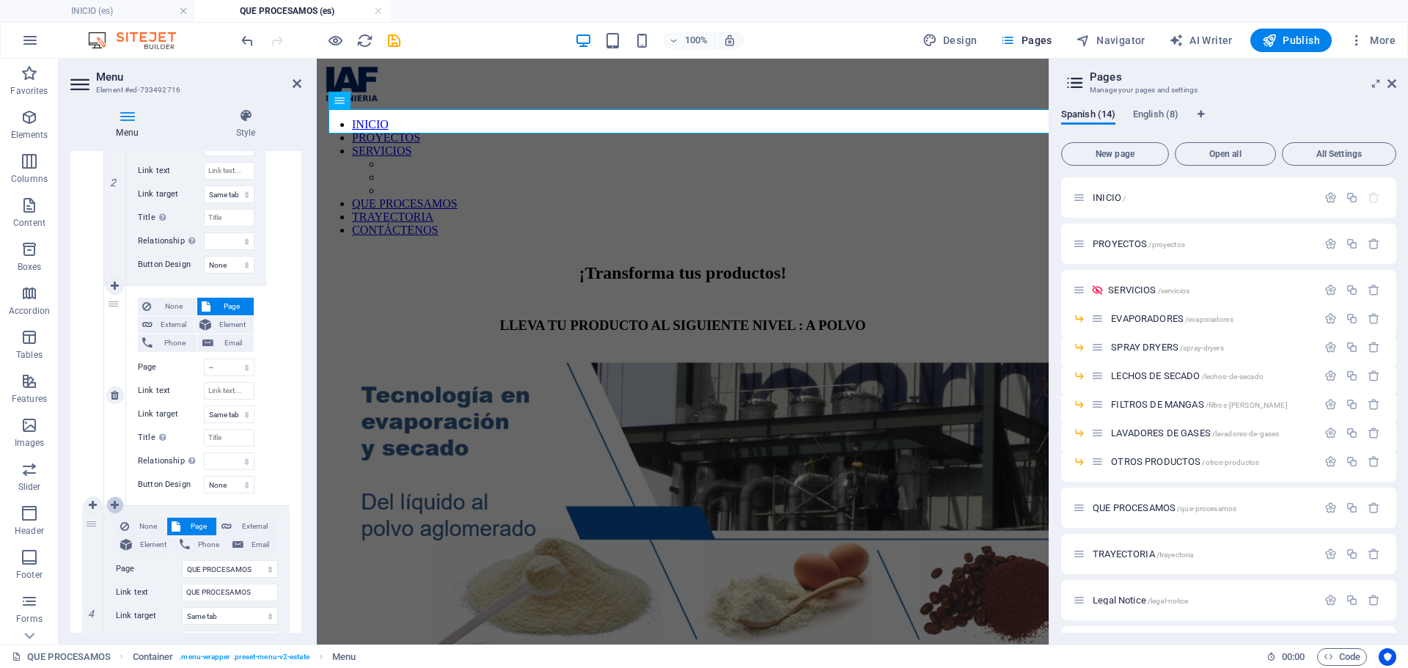
select select
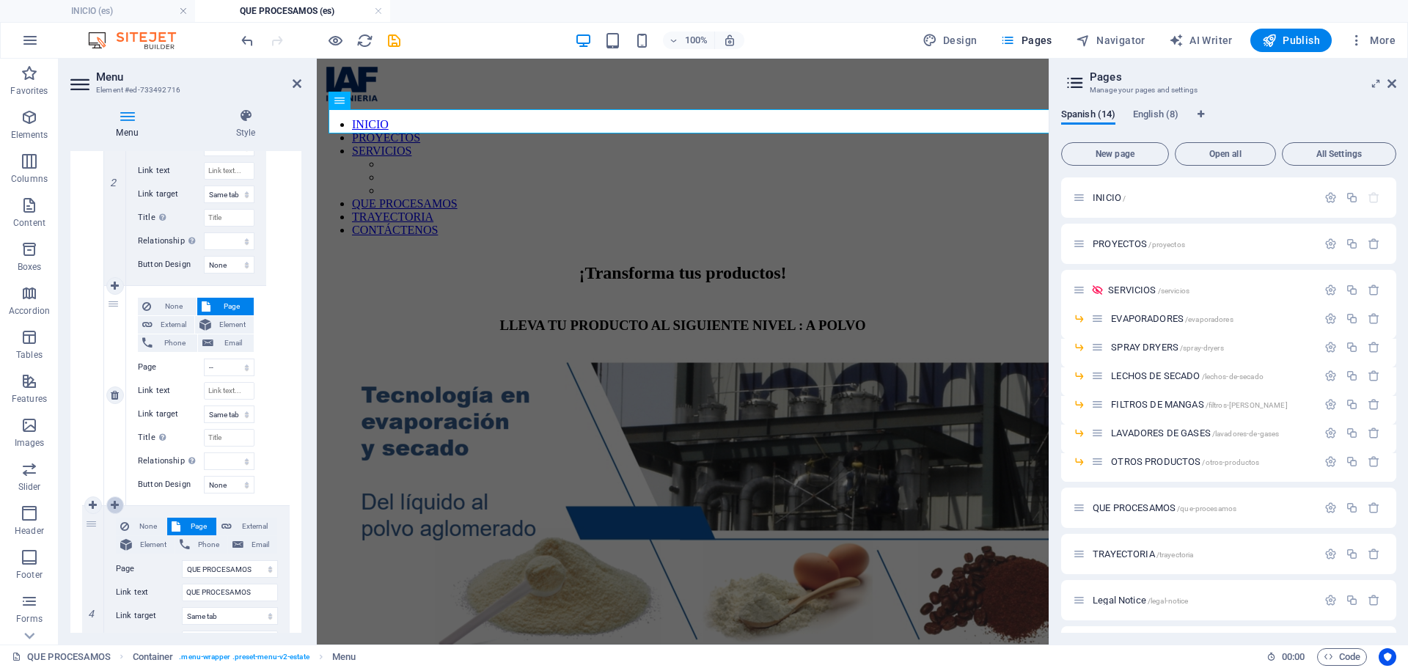
select select
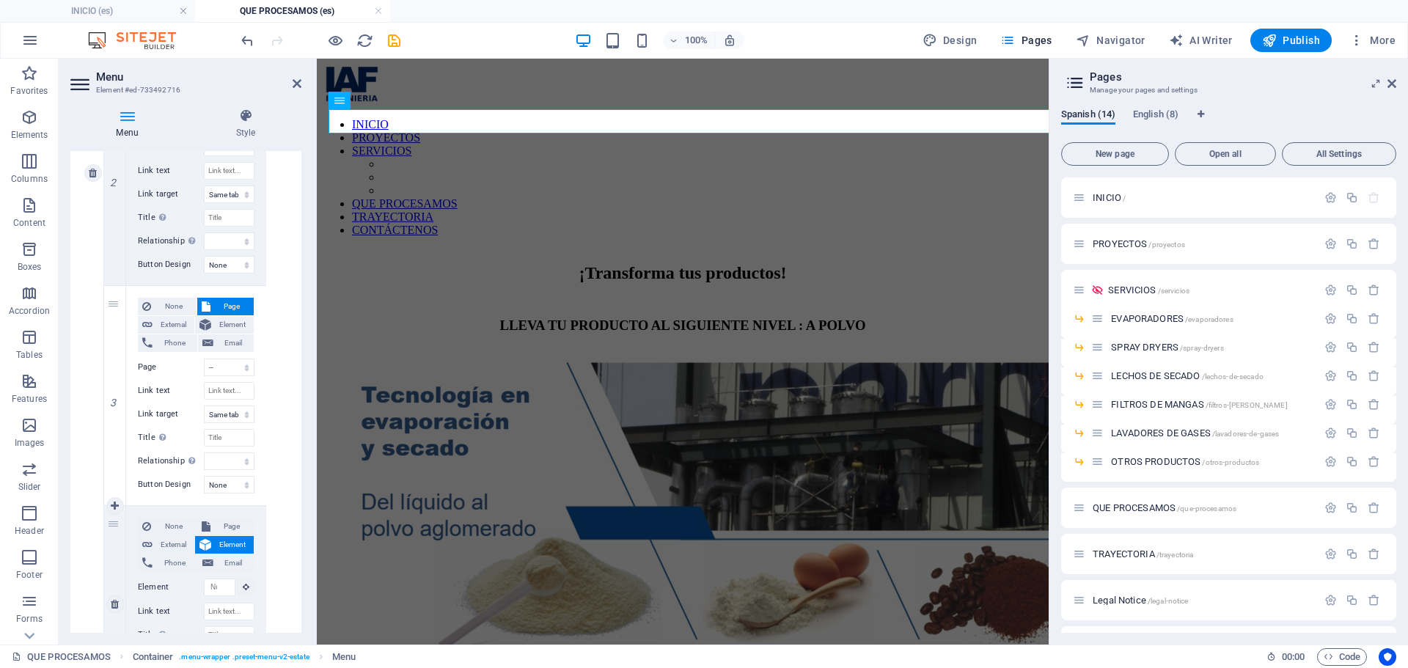
scroll to position [1247, 0]
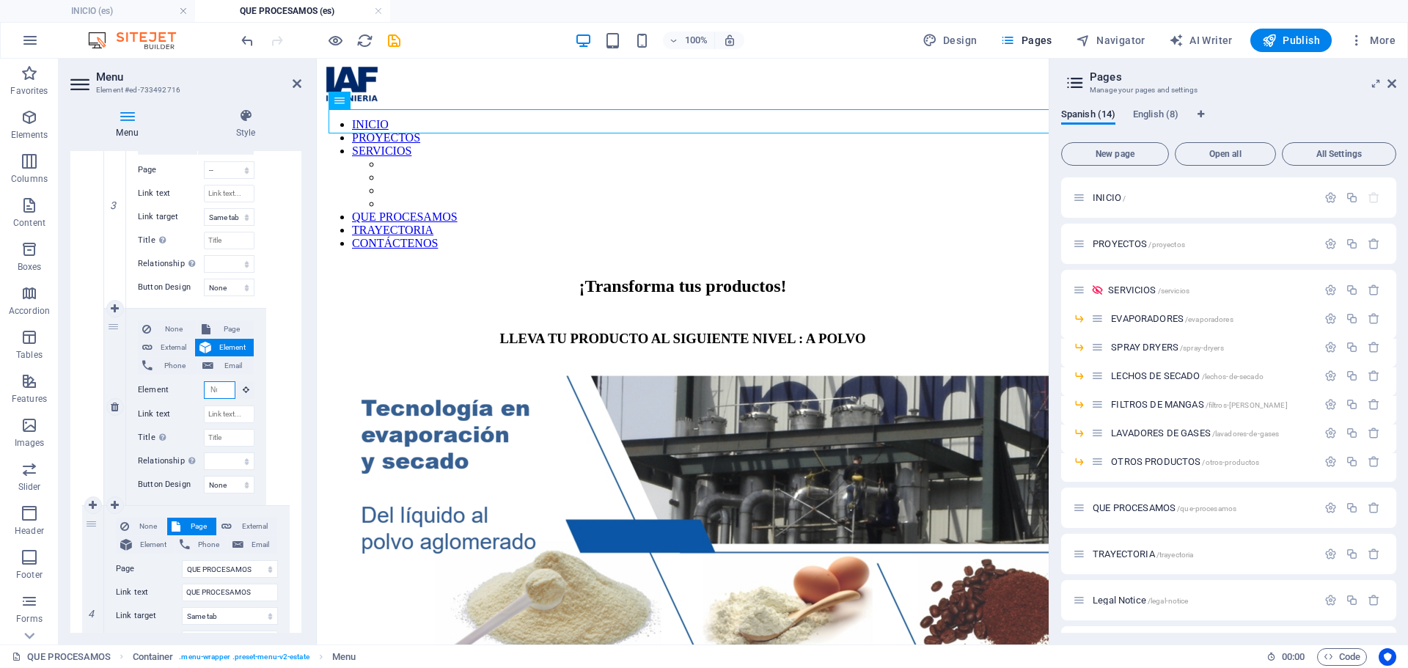
click at [227, 390] on input "Element" at bounding box center [220, 390] width 32 height 18
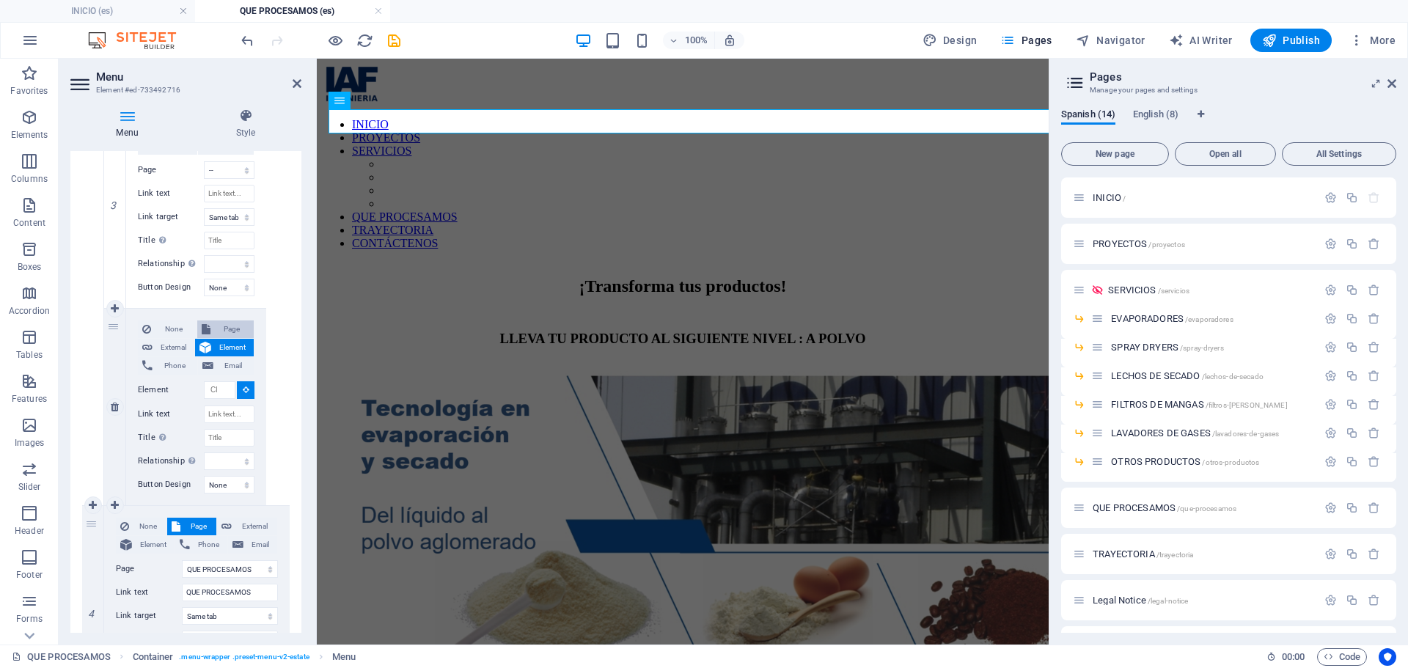
click at [232, 329] on span "Page" at bounding box center [232, 329] width 35 height 18
select select
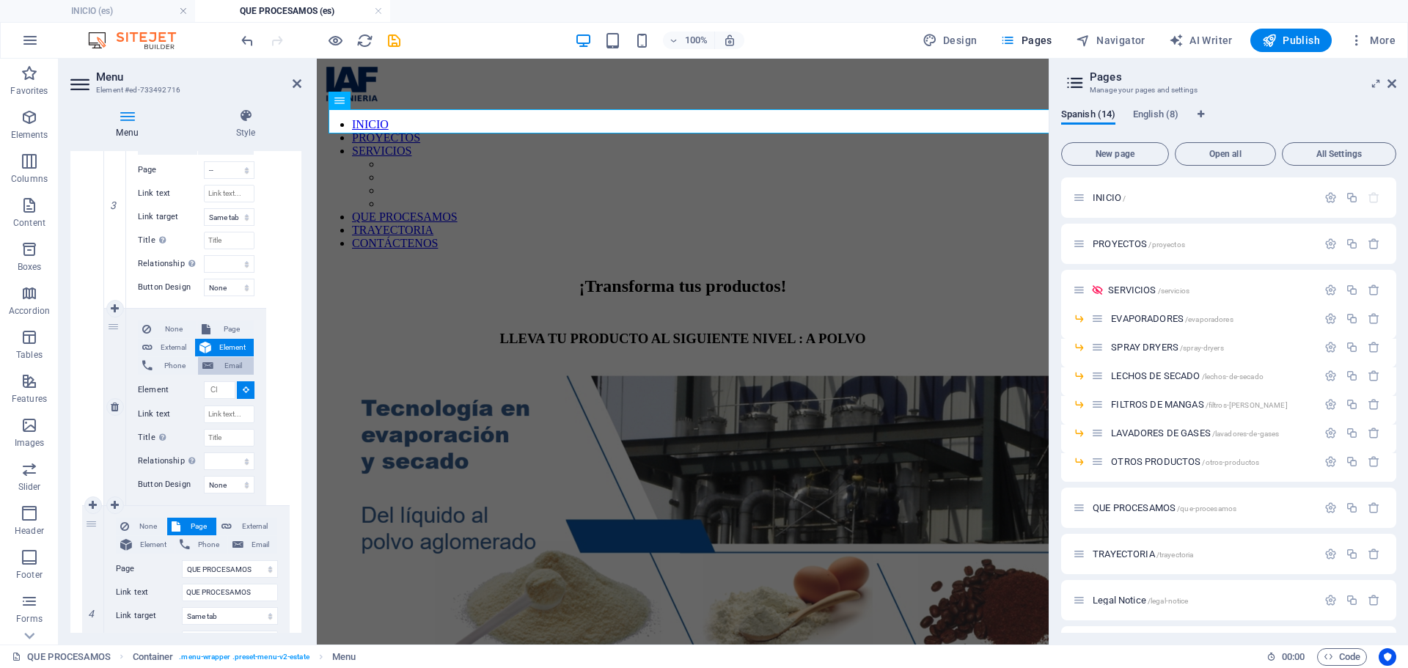
select select
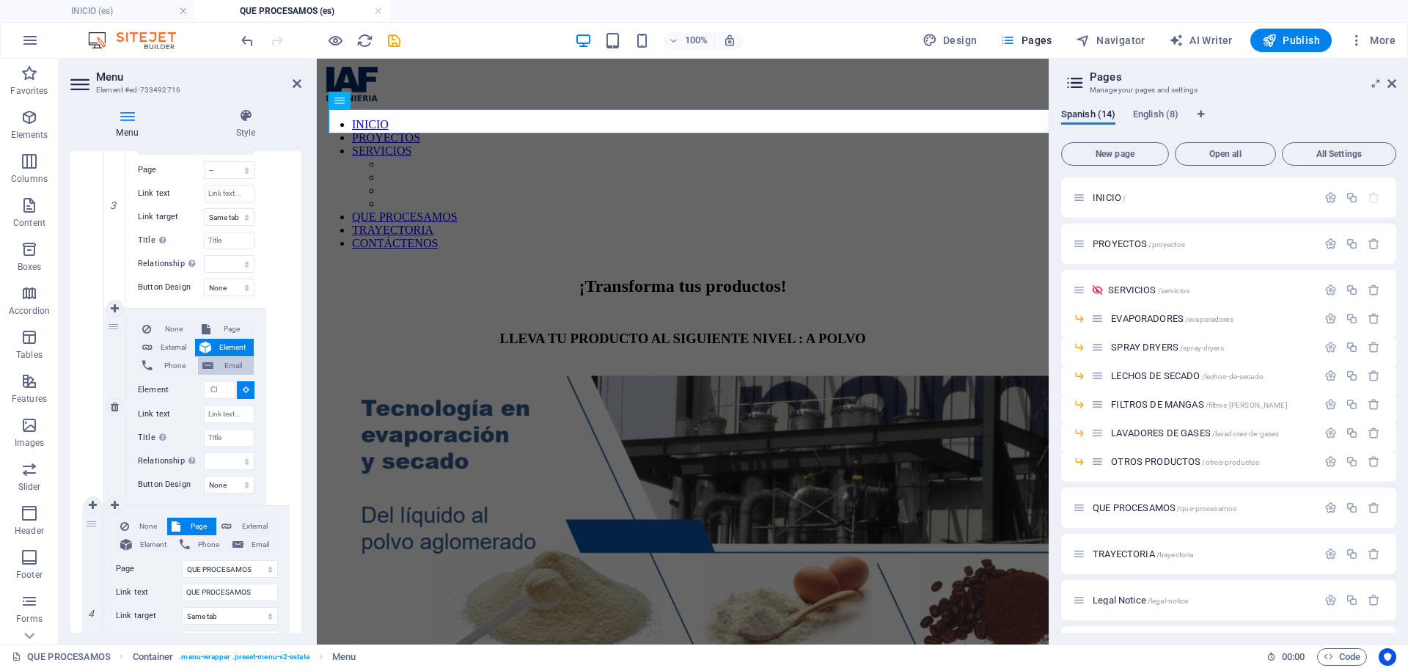
select select
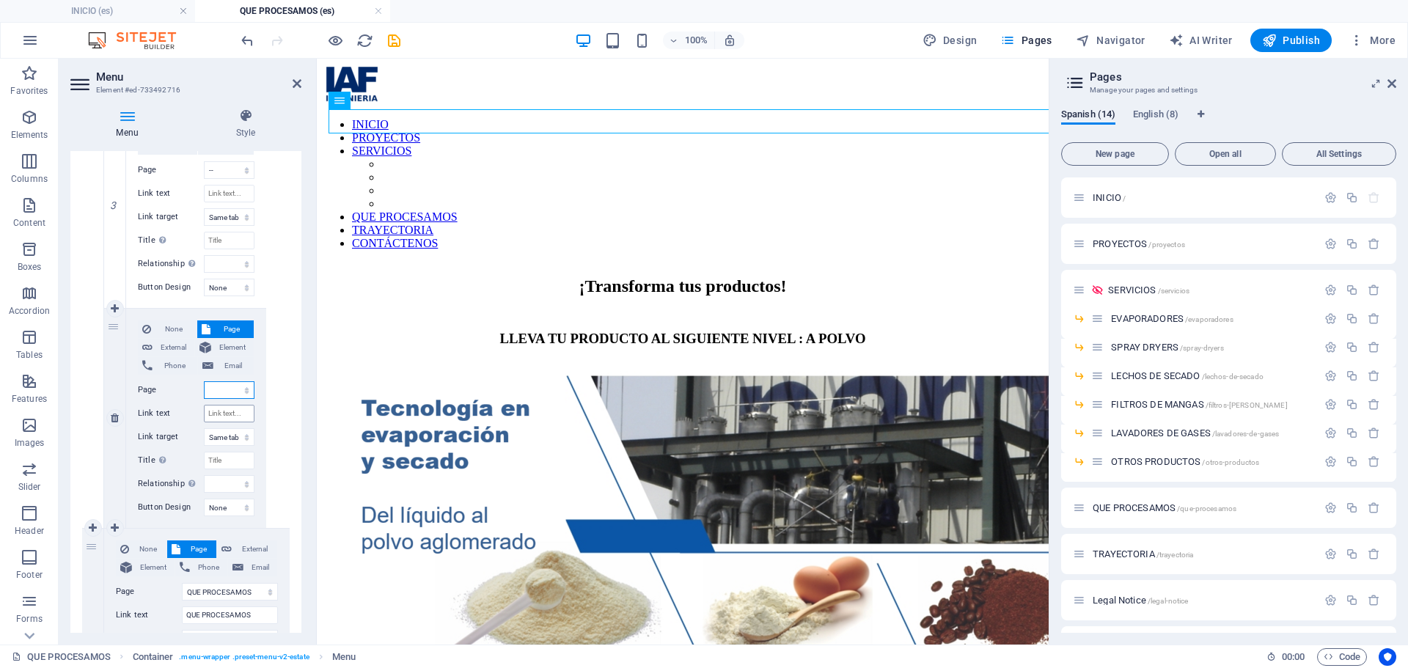
scroll to position [1269, 0]
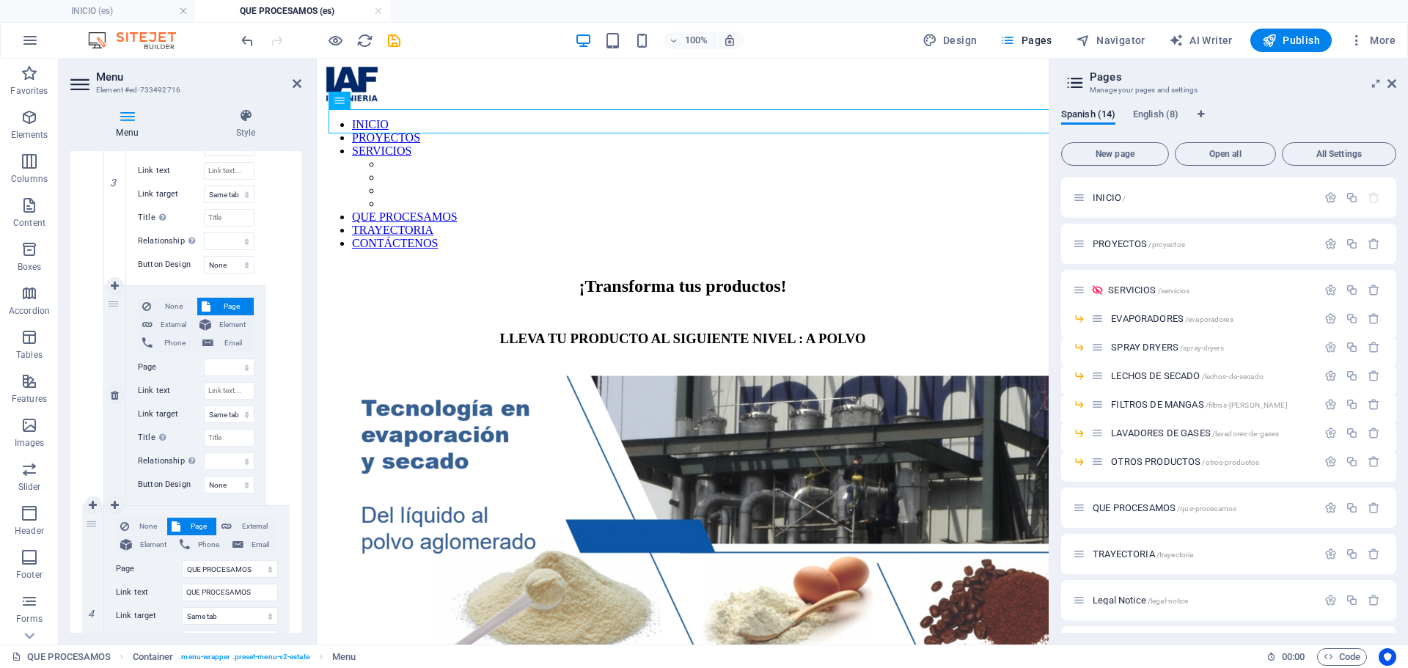
click at [227, 403] on div "None Page External Element Phone Email Page INICIO PROYECTOS SERVICIOS -- EVAPO…" at bounding box center [196, 384] width 117 height 172
click at [231, 356] on div "None Page External Element Phone Email Page INICIO PROYECTOS SERVICIOS -- EVAPO…" at bounding box center [196, 384] width 117 height 172
click at [233, 363] on select "INICIO PROYECTOS SERVICIOS -- EVAPORADORES -- SPRAY DRYERS -- LECHOS DE SECADO …" at bounding box center [229, 368] width 51 height 18
select select "6"
click at [204, 359] on select "INICIO PROYECTOS SERVICIOS -- EVAPORADORES -- SPRAY DRYERS -- LECHOS DE SECADO …" at bounding box center [229, 368] width 51 height 18
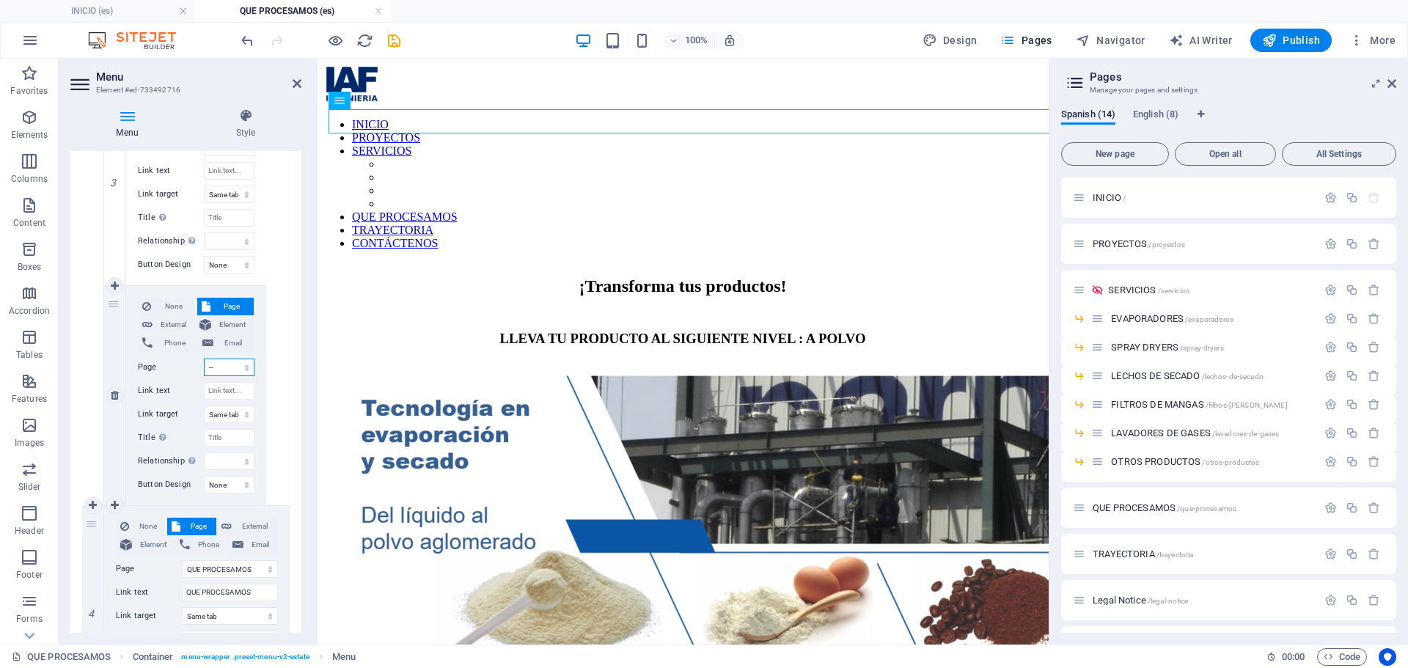
select select
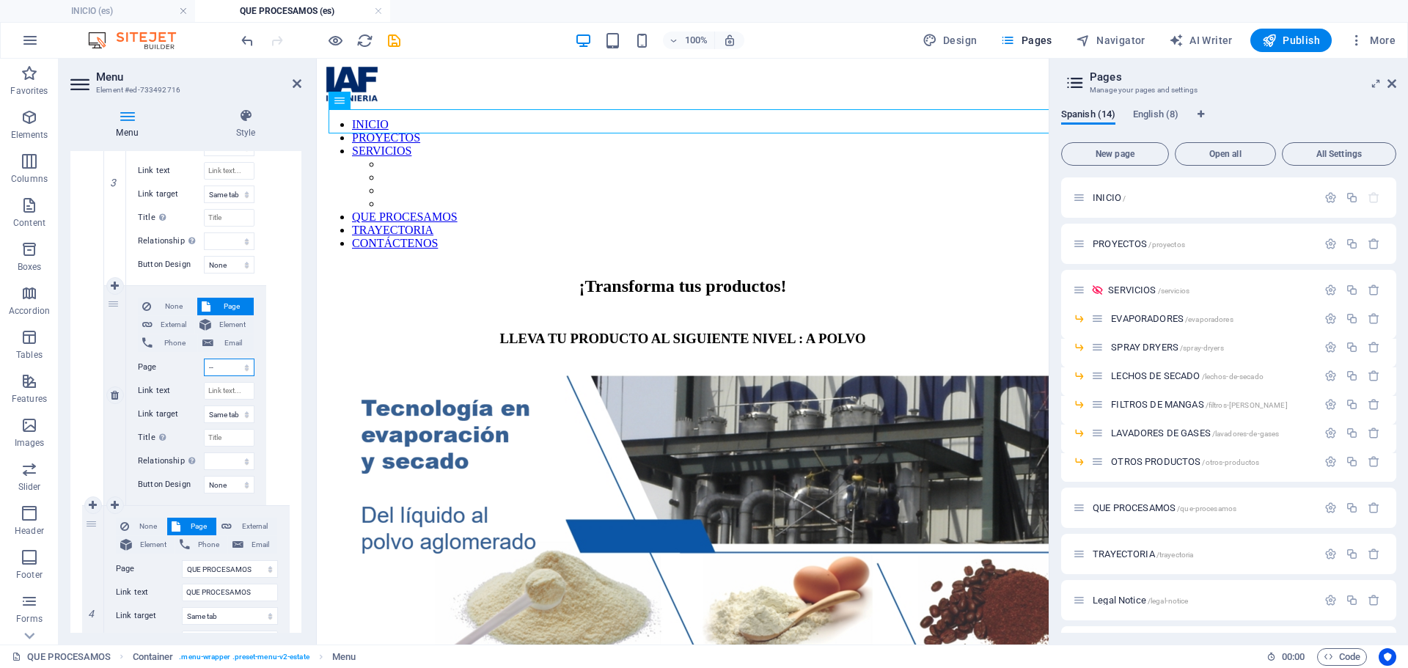
select select
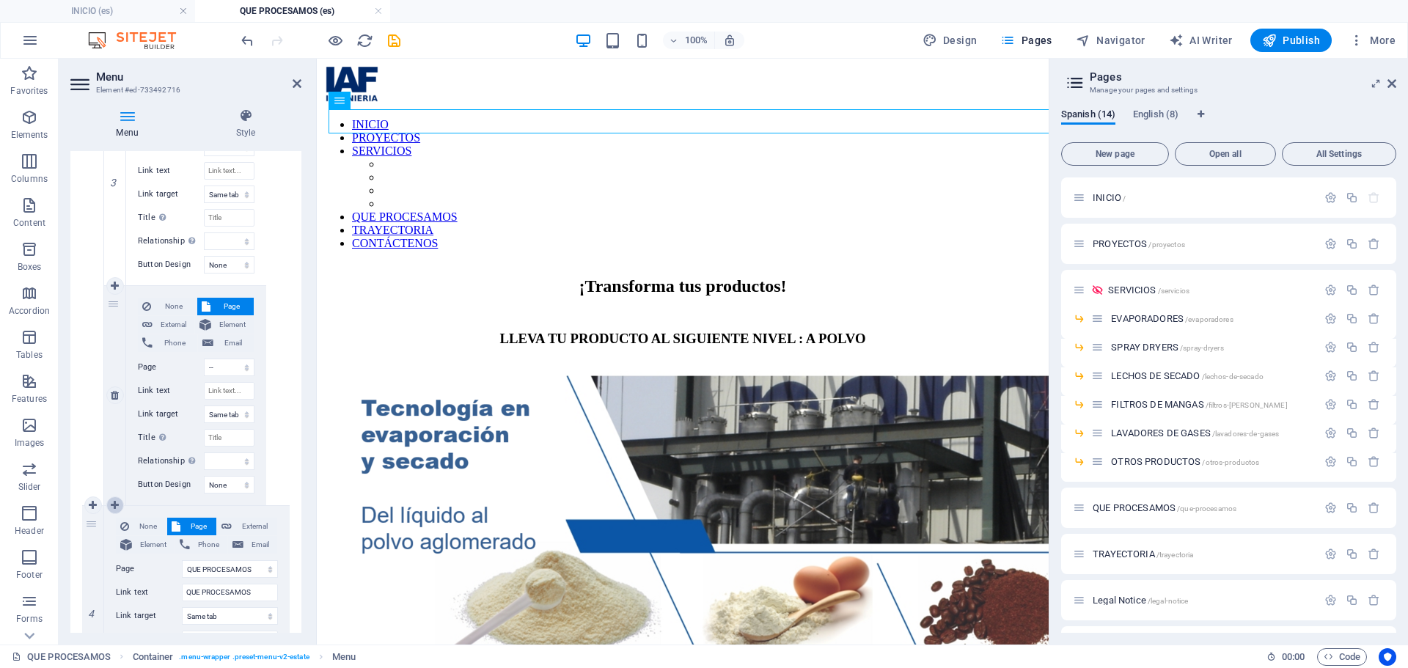
click at [111, 500] on icon at bounding box center [115, 505] width 8 height 10
select select
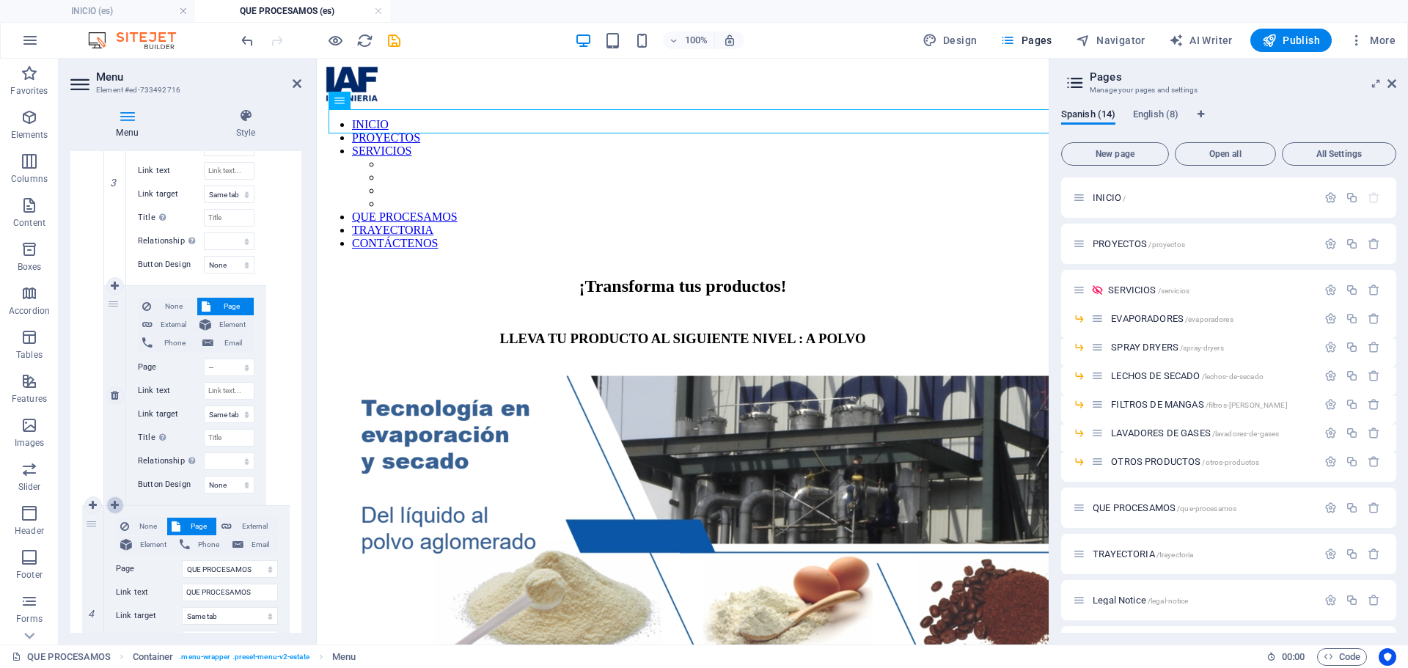
select select
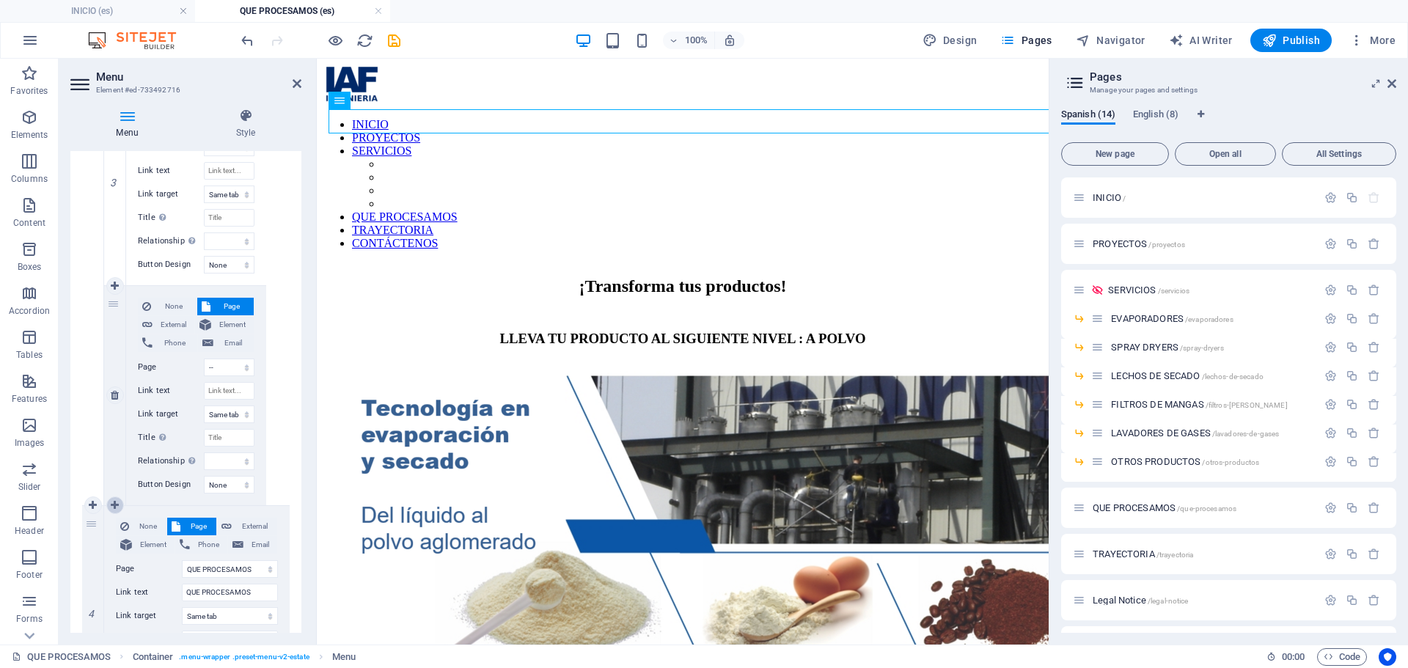
select select
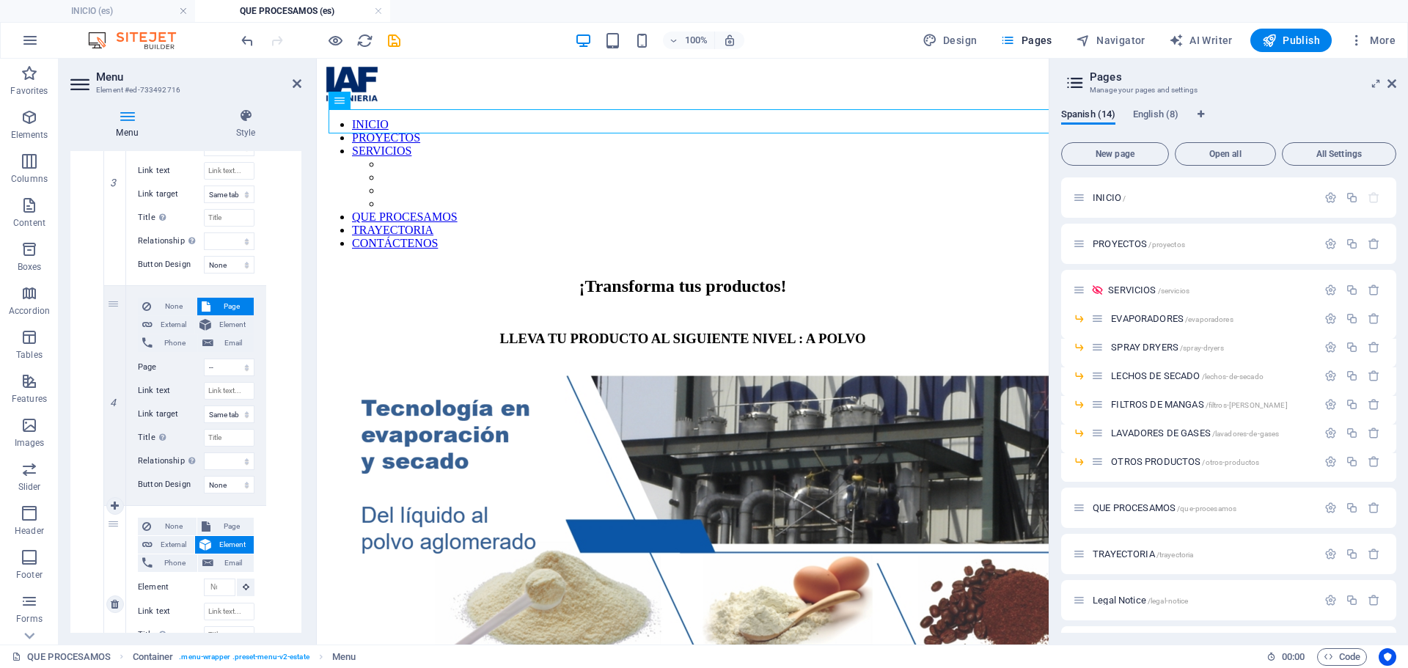
scroll to position [1467, 0]
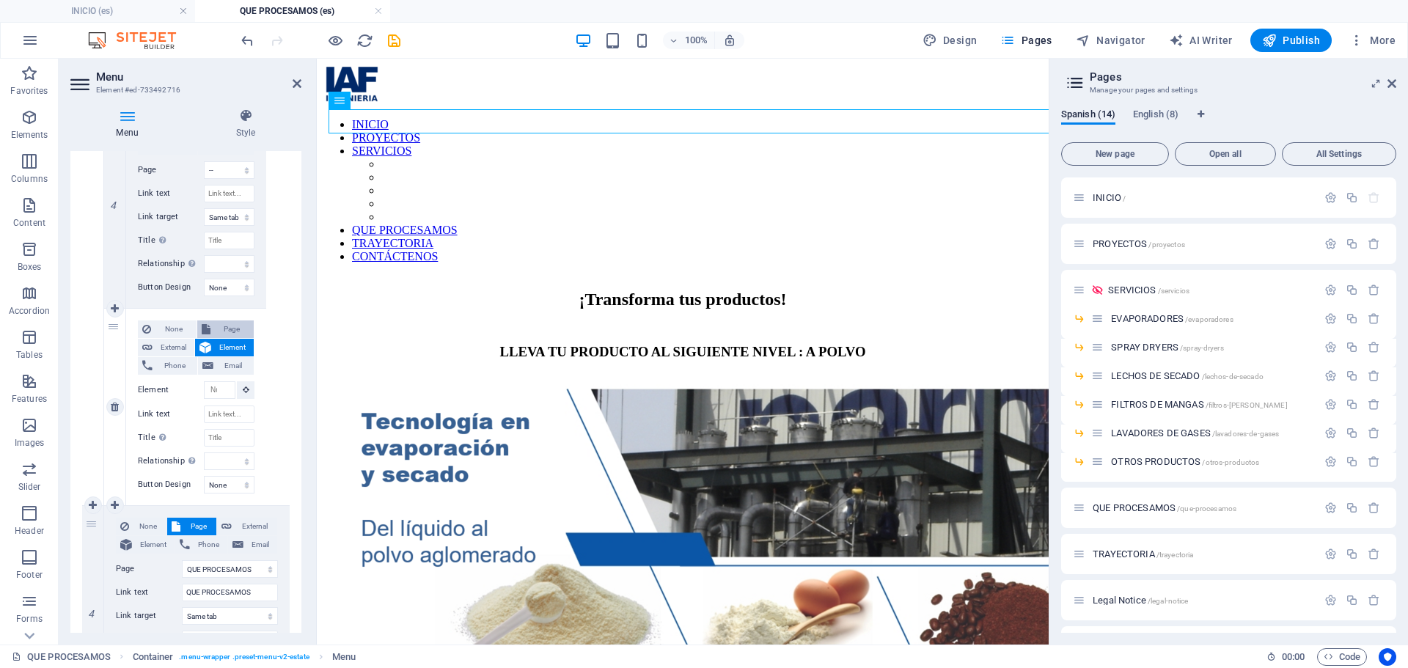
click at [208, 330] on icon at bounding box center [206, 329] width 9 height 18
select select
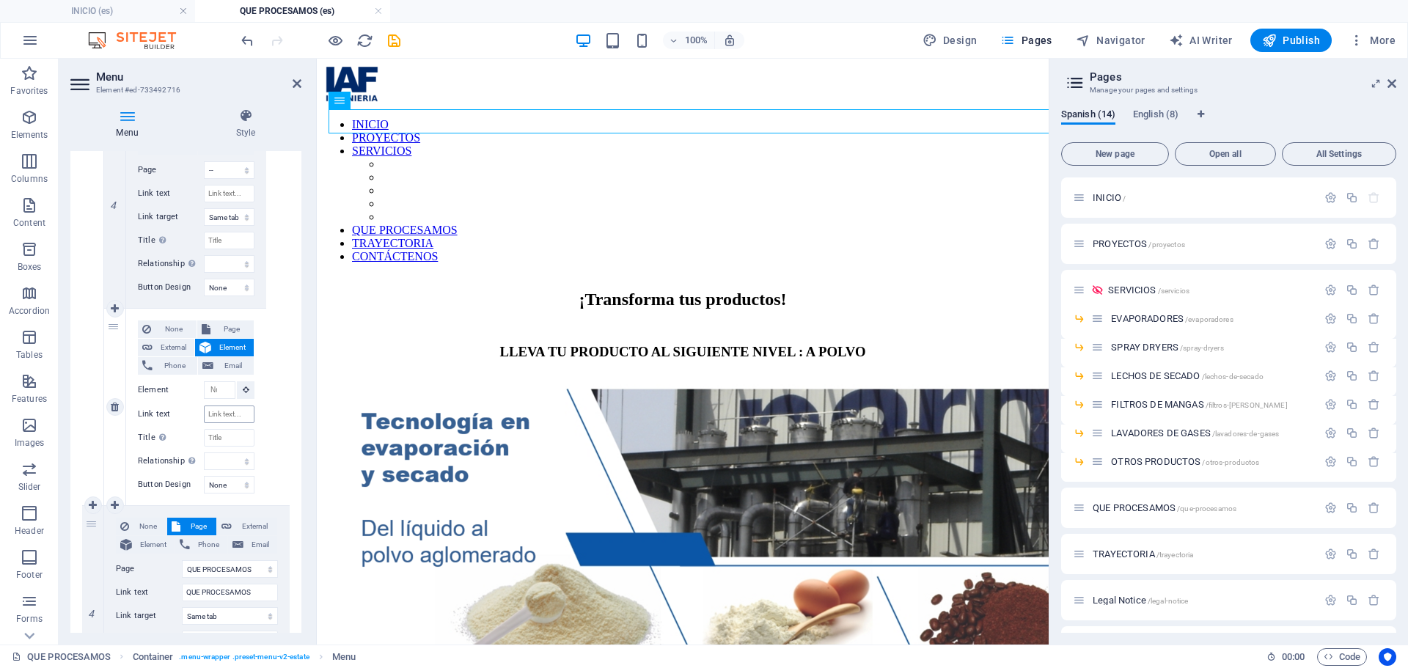
select select
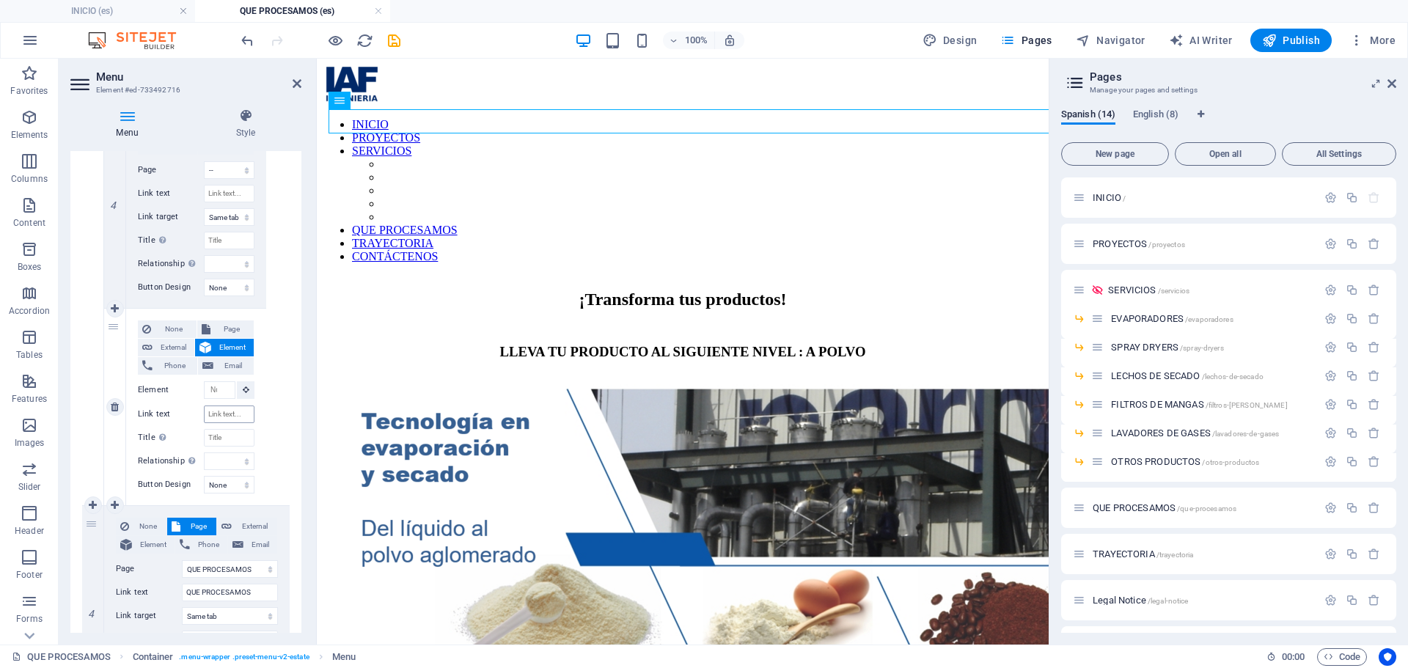
select select
click at [237, 369] on select "INICIO PROYECTOS SERVICIOS -- EVAPORADORES -- SPRAY DRYERS -- LECHOS DE SECADO …" at bounding box center [229, 368] width 51 height 18
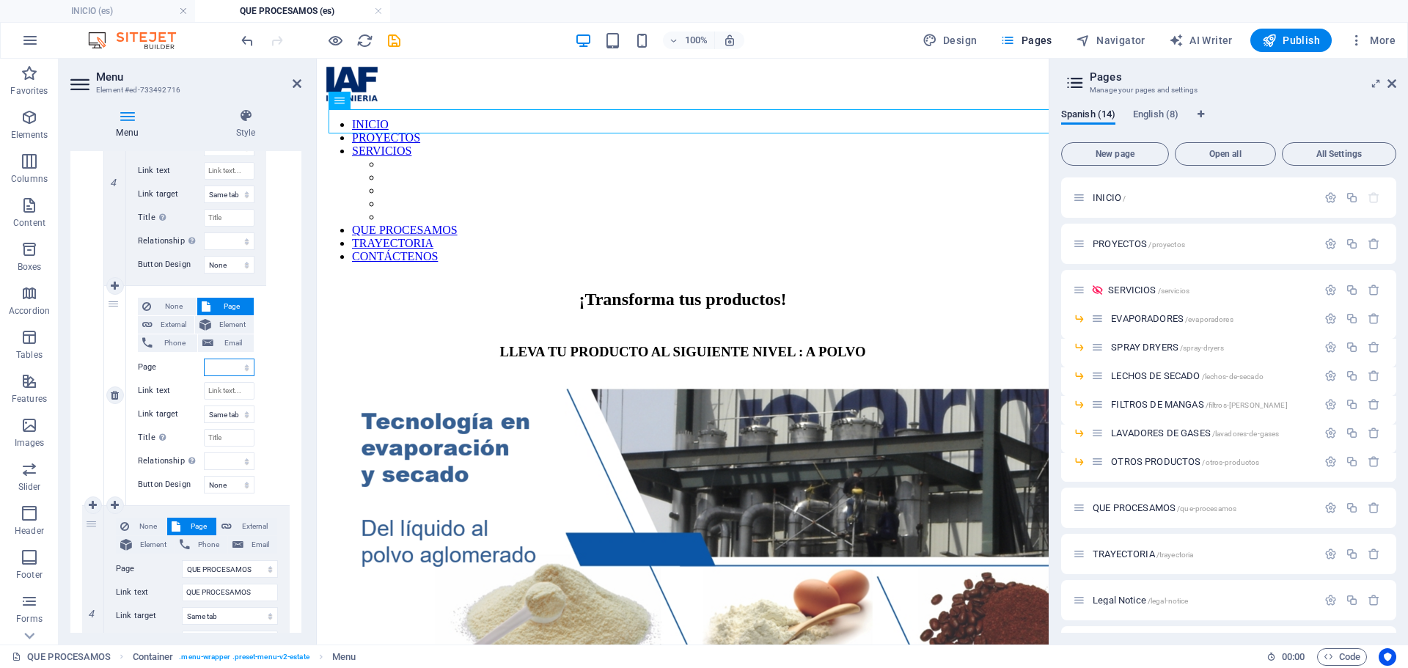
select select "7"
click at [204, 359] on select "INICIO PROYECTOS SERVICIOS -- EVAPORADORES -- SPRAY DRYERS -- LECHOS DE SECADO …" at bounding box center [229, 368] width 51 height 18
select select
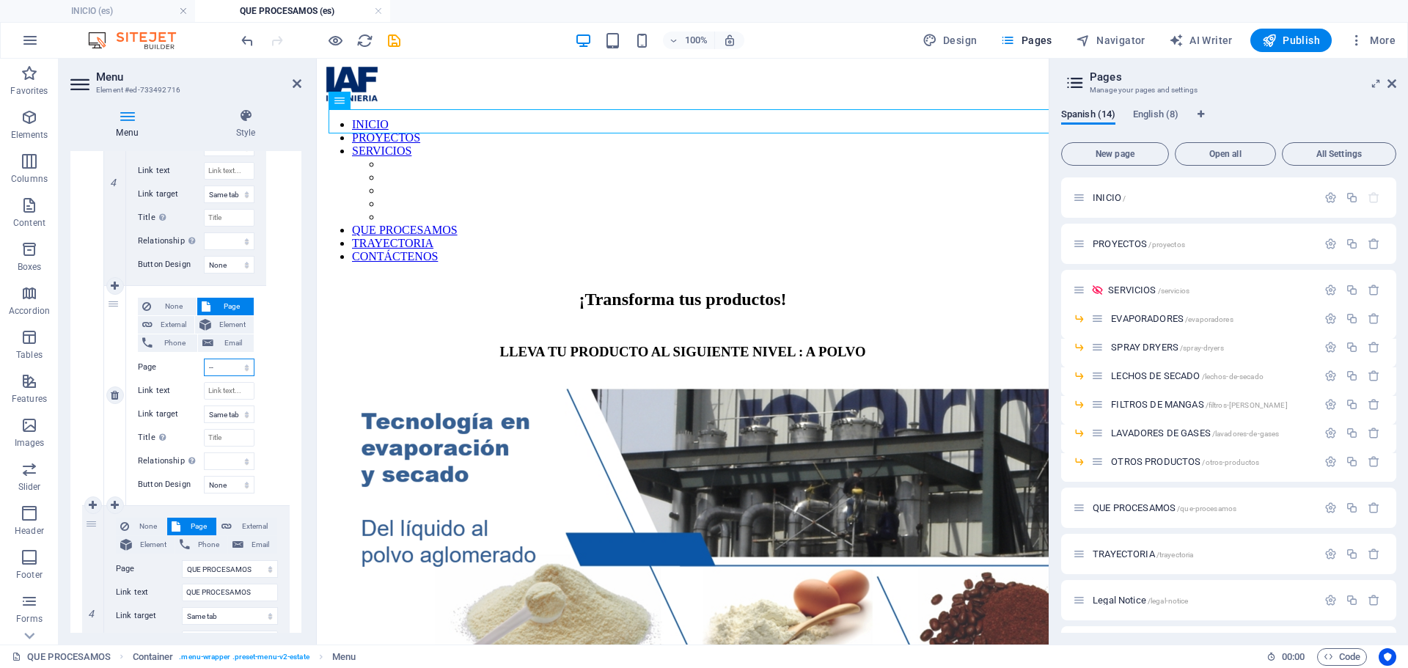
select select
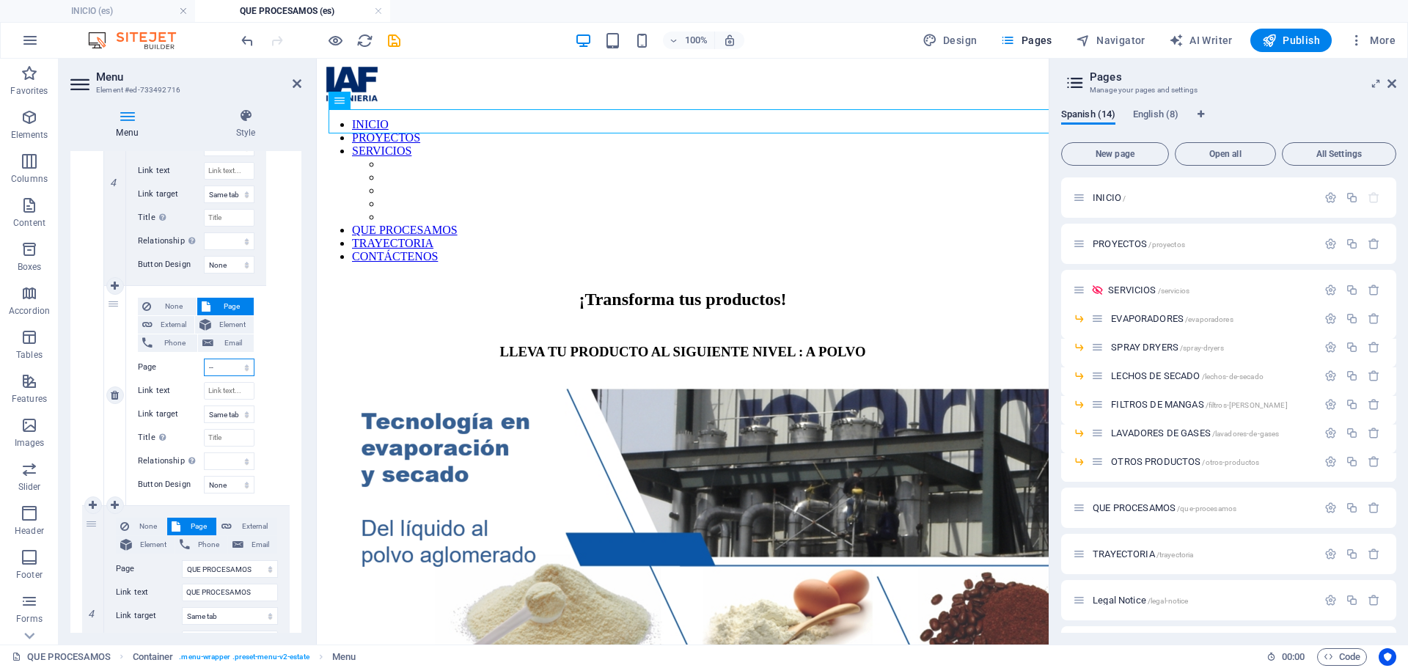
select select
click at [113, 502] on icon at bounding box center [115, 505] width 8 height 10
select select
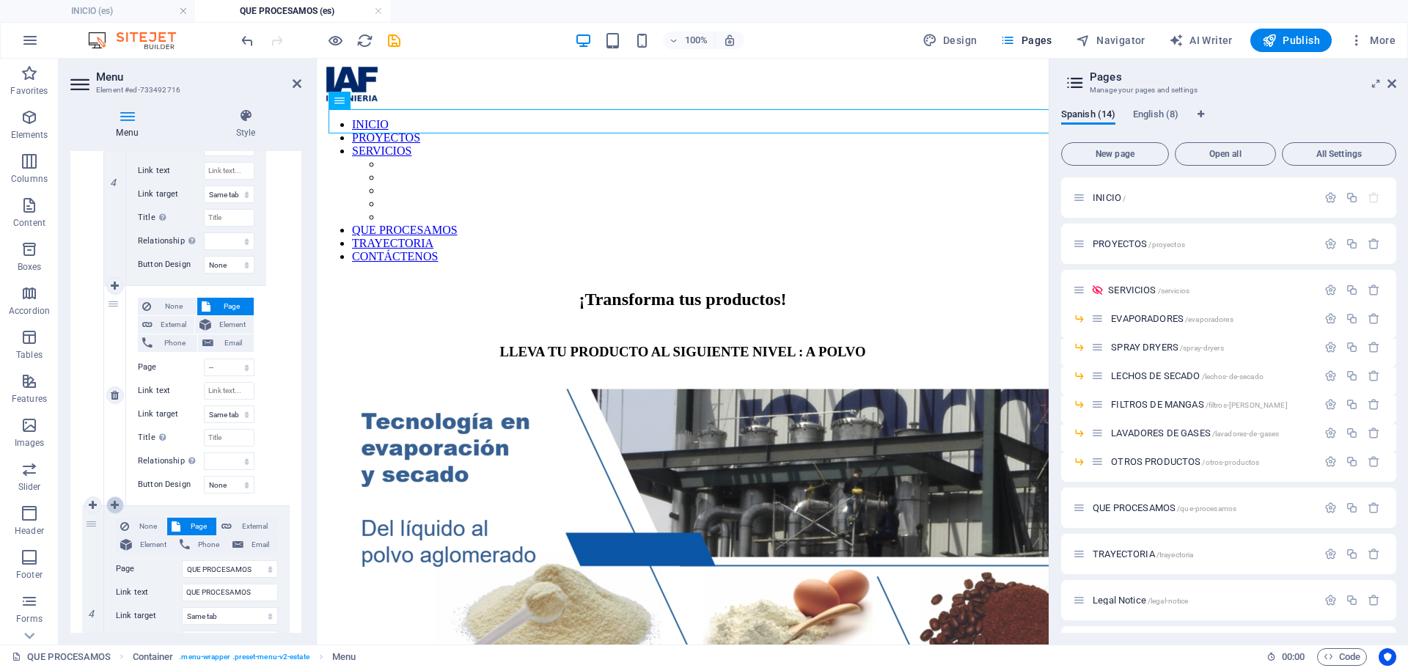
select select
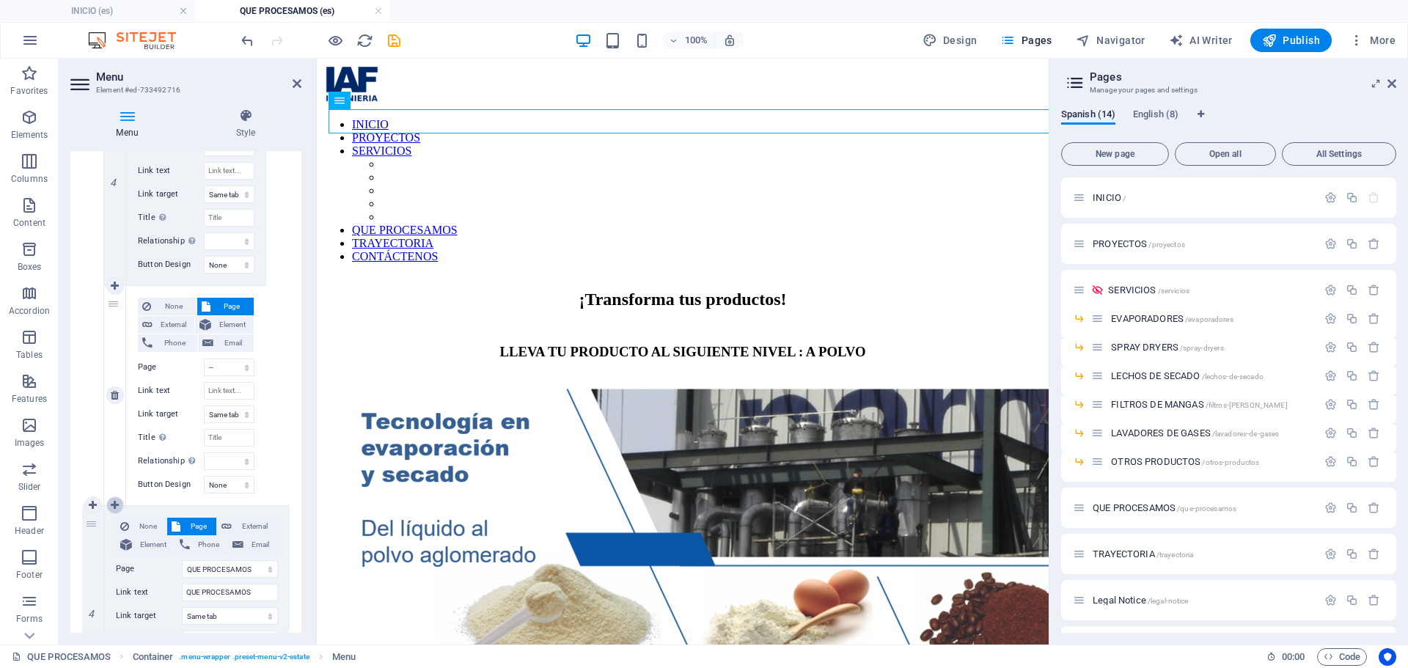
select select
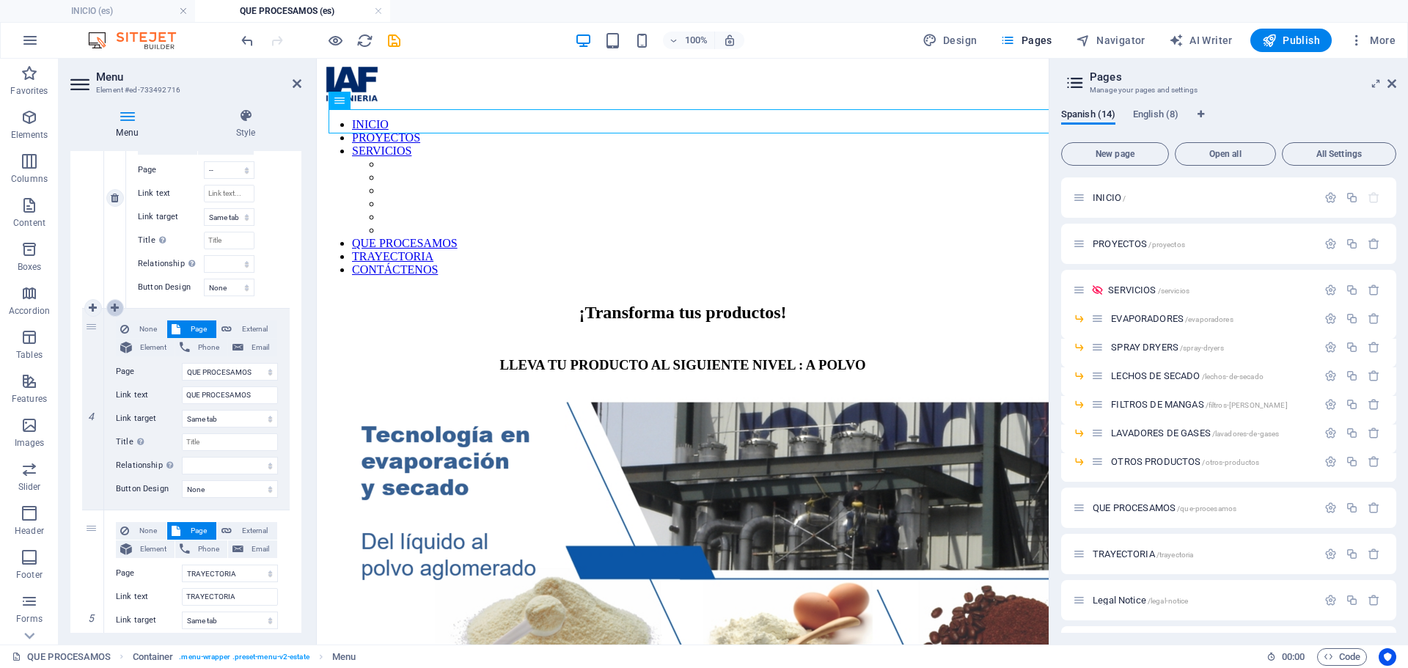
select select
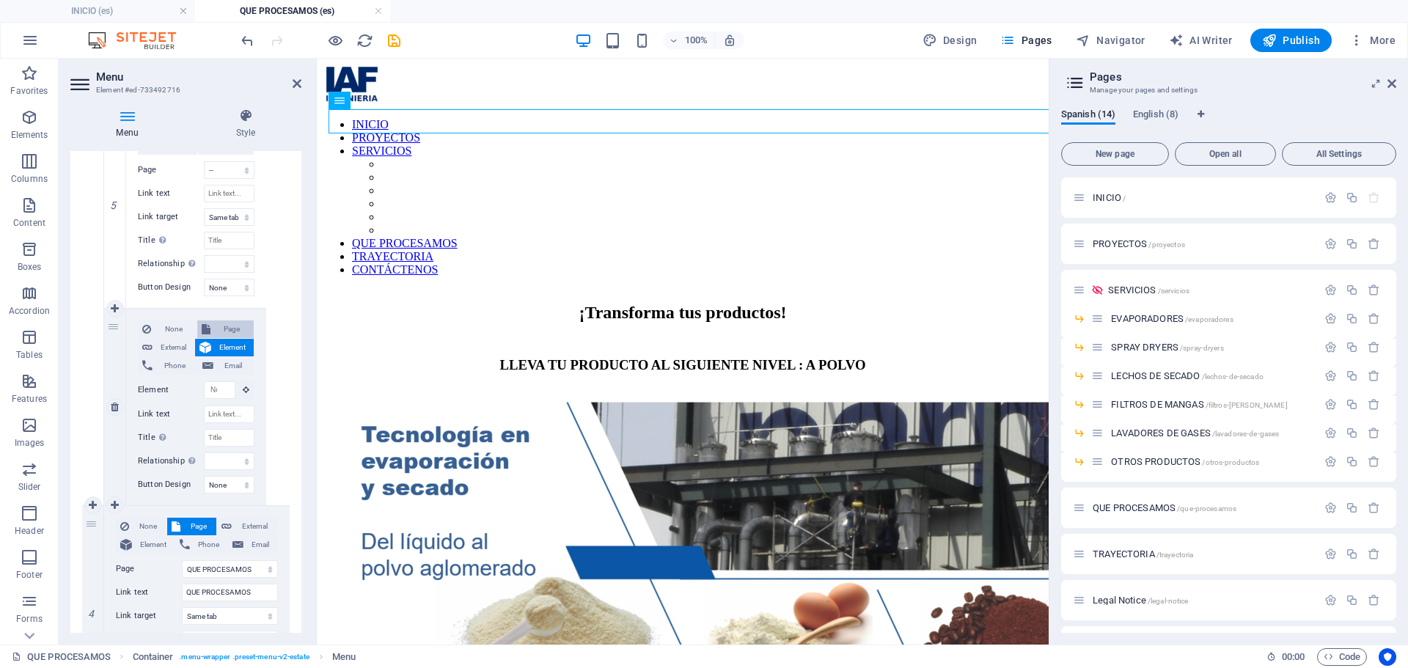
click at [227, 330] on span "Page" at bounding box center [232, 329] width 35 height 18
select select
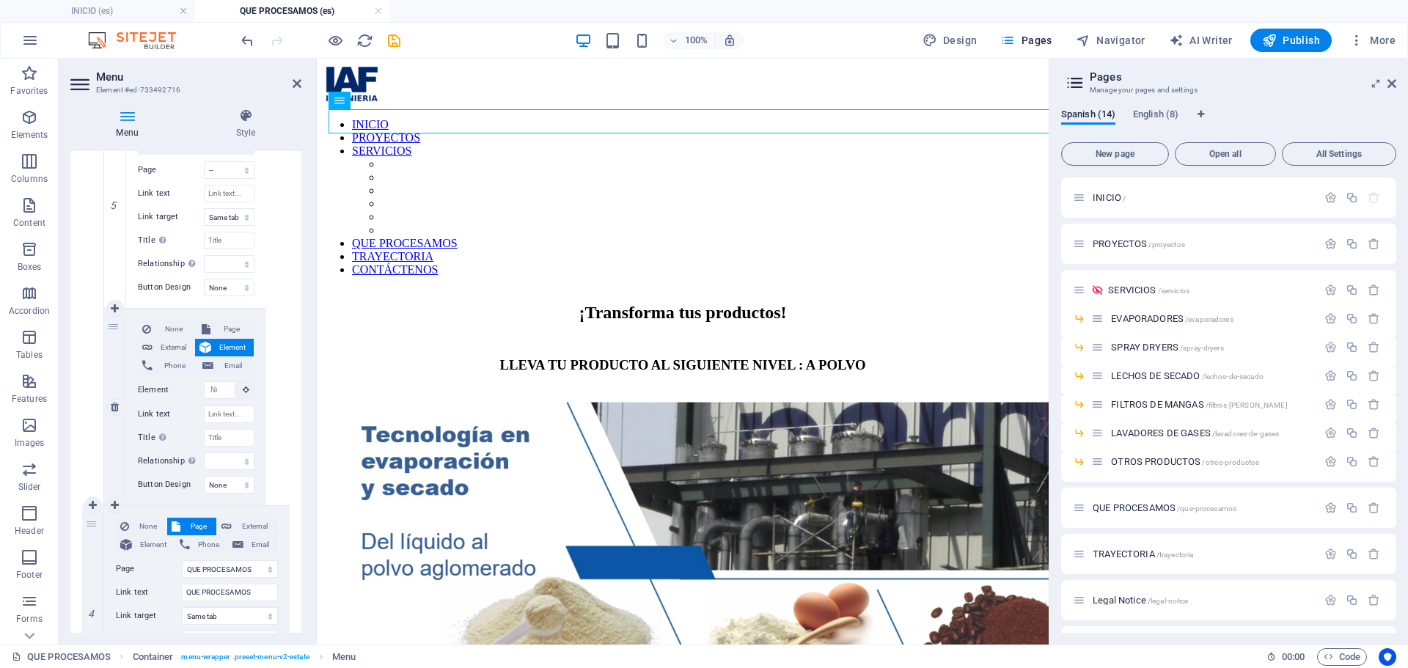
select select
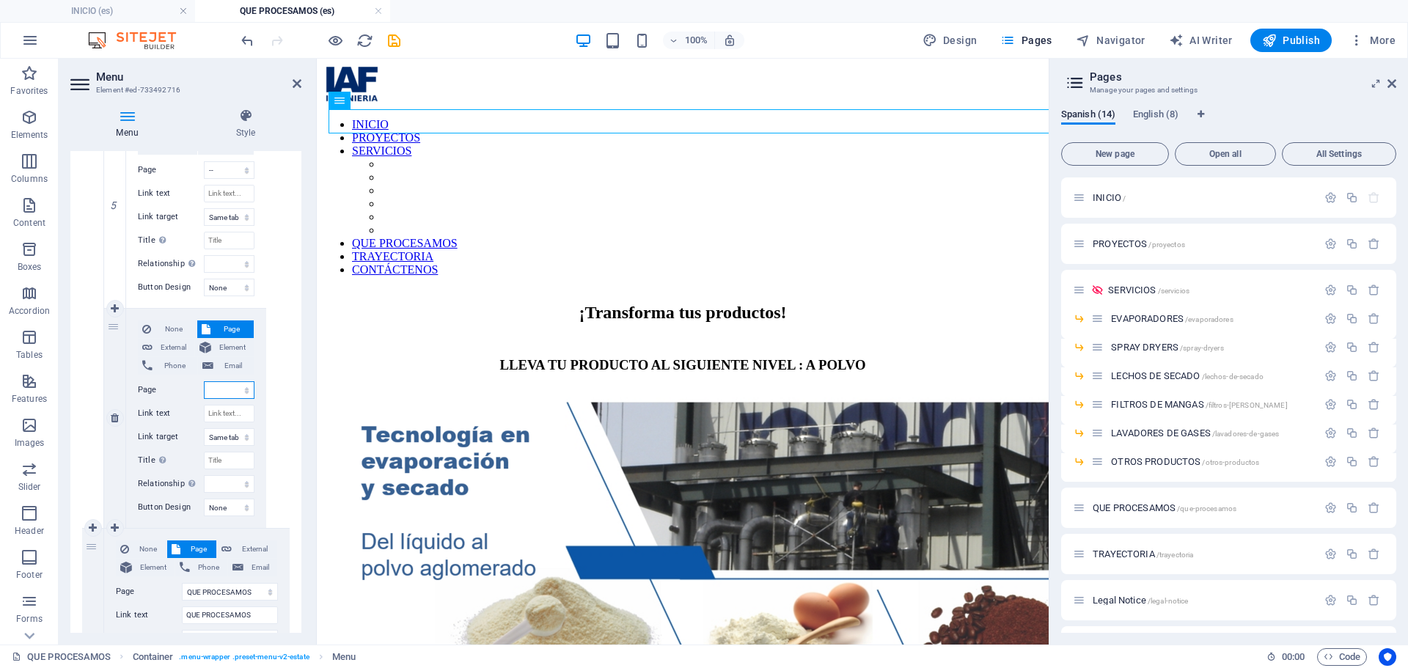
scroll to position [1709, 0]
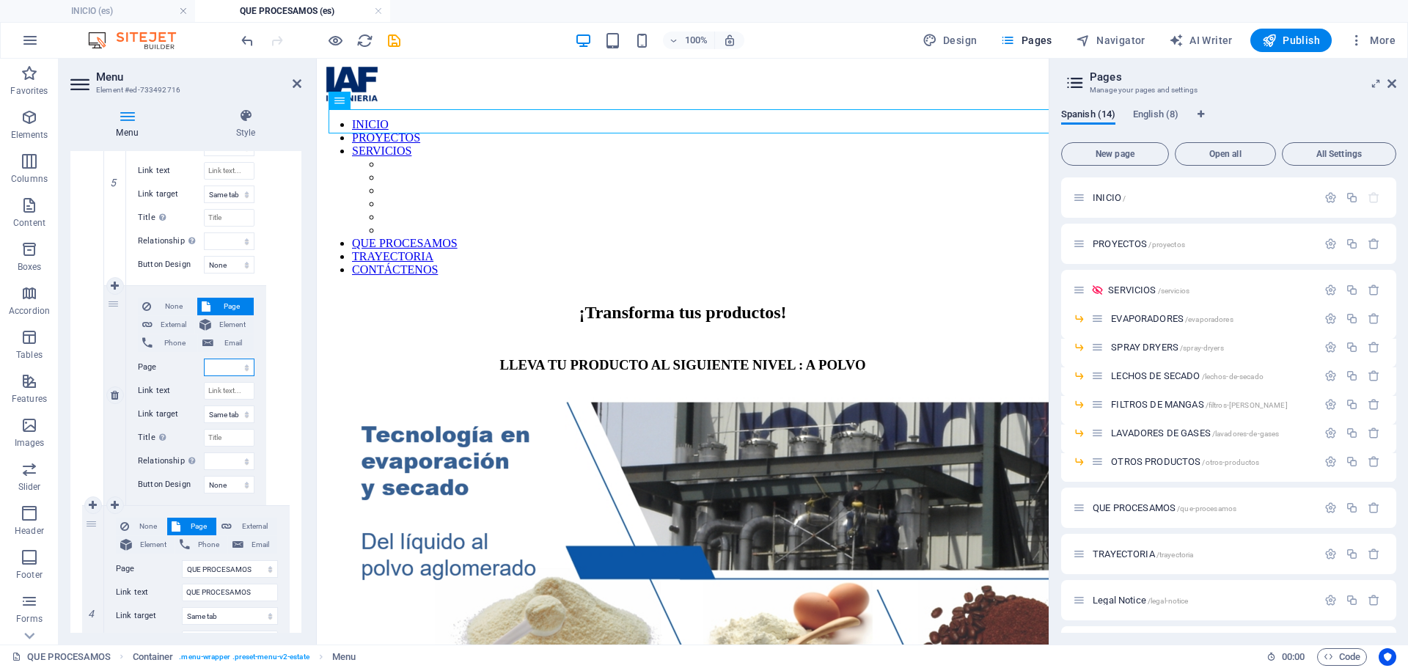
click at [226, 370] on select "INICIO PROYECTOS SERVICIOS -- EVAPORADORES -- SPRAY DRYERS -- LECHOS DE SECADO …" at bounding box center [229, 368] width 51 height 18
click at [204, 359] on select "INICIO PROYECTOS SERVICIOS -- EVAPORADORES -- SPRAY DRYERS -- LECHOS DE SECADO …" at bounding box center [229, 368] width 51 height 18
click at [226, 311] on span "Page" at bounding box center [232, 307] width 35 height 18
click at [224, 307] on span "Page" at bounding box center [232, 307] width 35 height 18
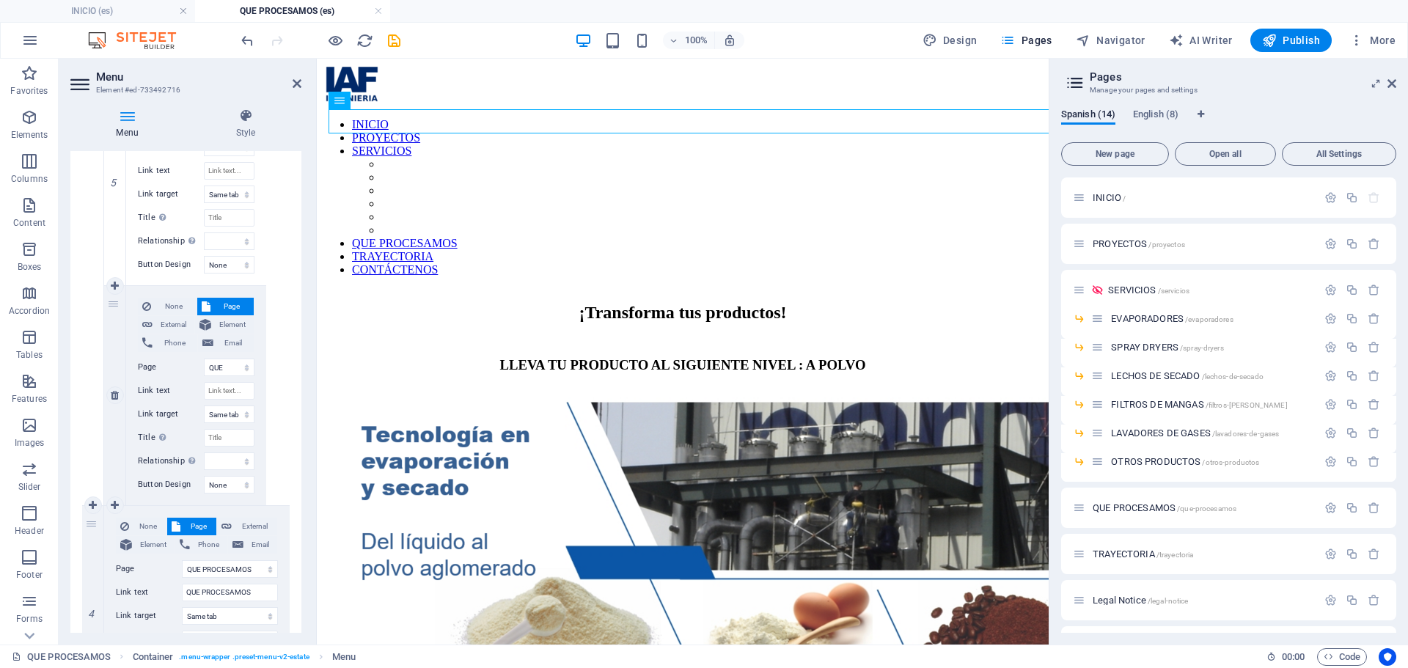
click at [210, 307] on button "Page" at bounding box center [225, 307] width 57 height 18
click at [219, 365] on select "INICIO PROYECTOS SERVICIOS -- EVAPORADORES -- SPRAY DRYERS -- LECHOS DE SECADO …" at bounding box center [229, 368] width 51 height 18
click at [204, 359] on select "INICIO PROYECTOS SERVICIOS -- EVAPORADORES -- SPRAY DRYERS -- LECHOS DE SECADO …" at bounding box center [229, 368] width 51 height 18
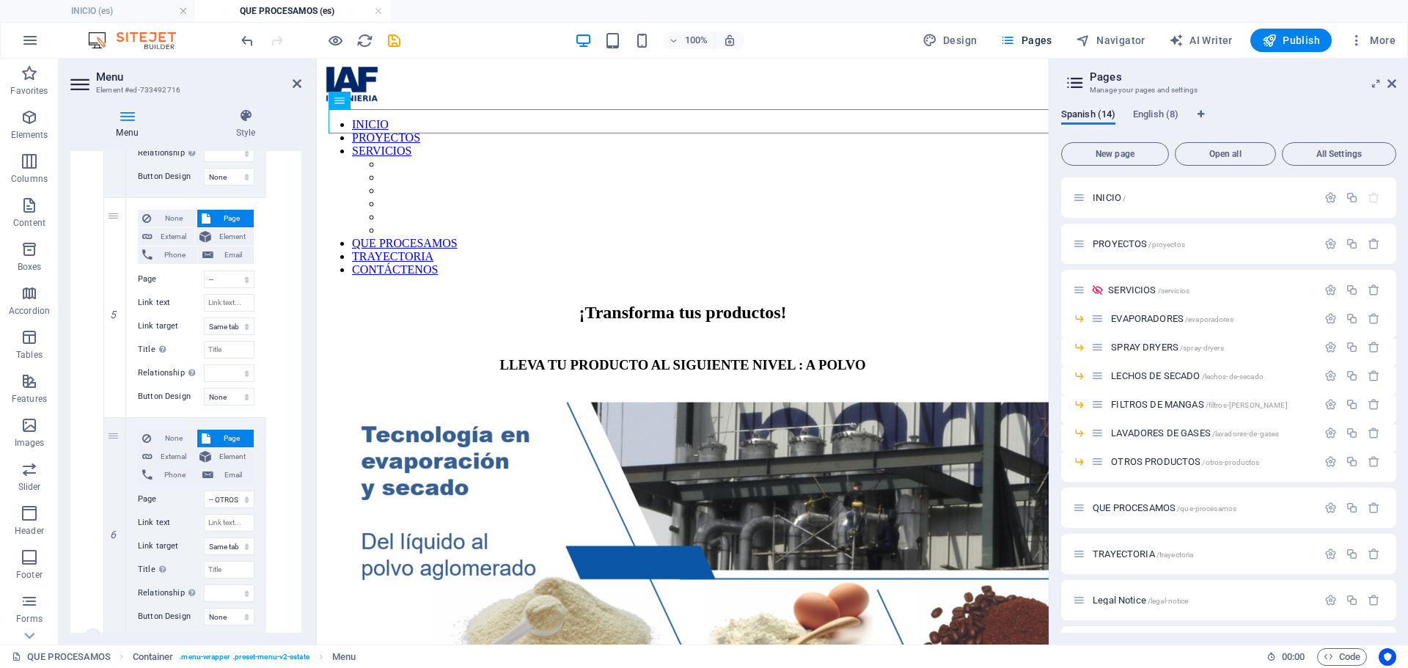
scroll to position [1563, 0]
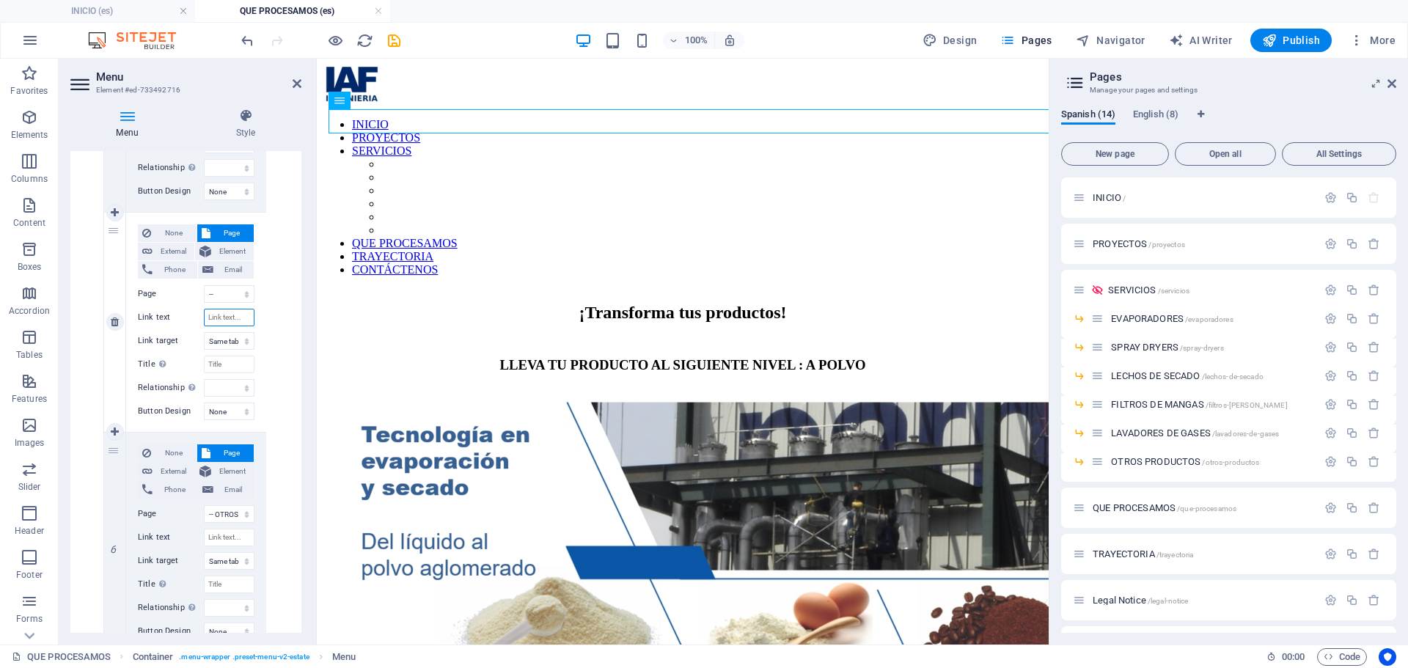
click at [221, 313] on input "Link text" at bounding box center [229, 318] width 51 height 18
click at [219, 535] on input "Link text" at bounding box center [229, 538] width 51 height 18
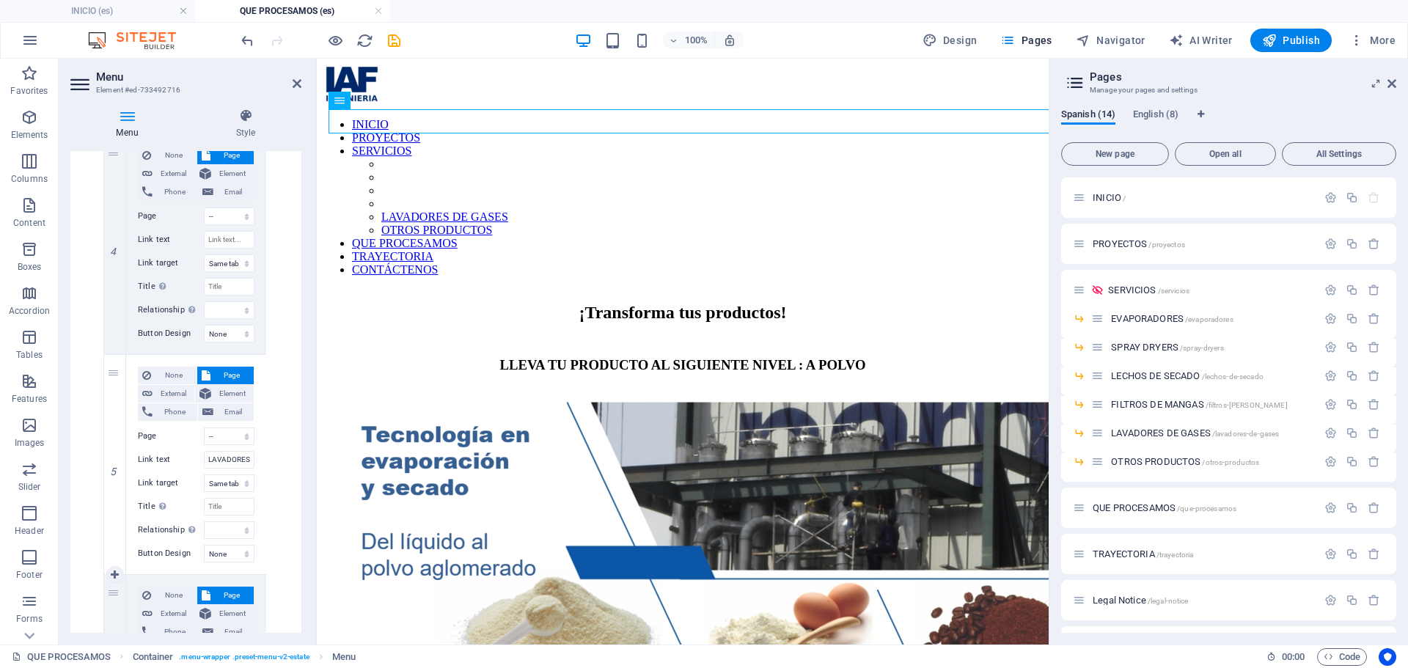
scroll to position [1343, 0]
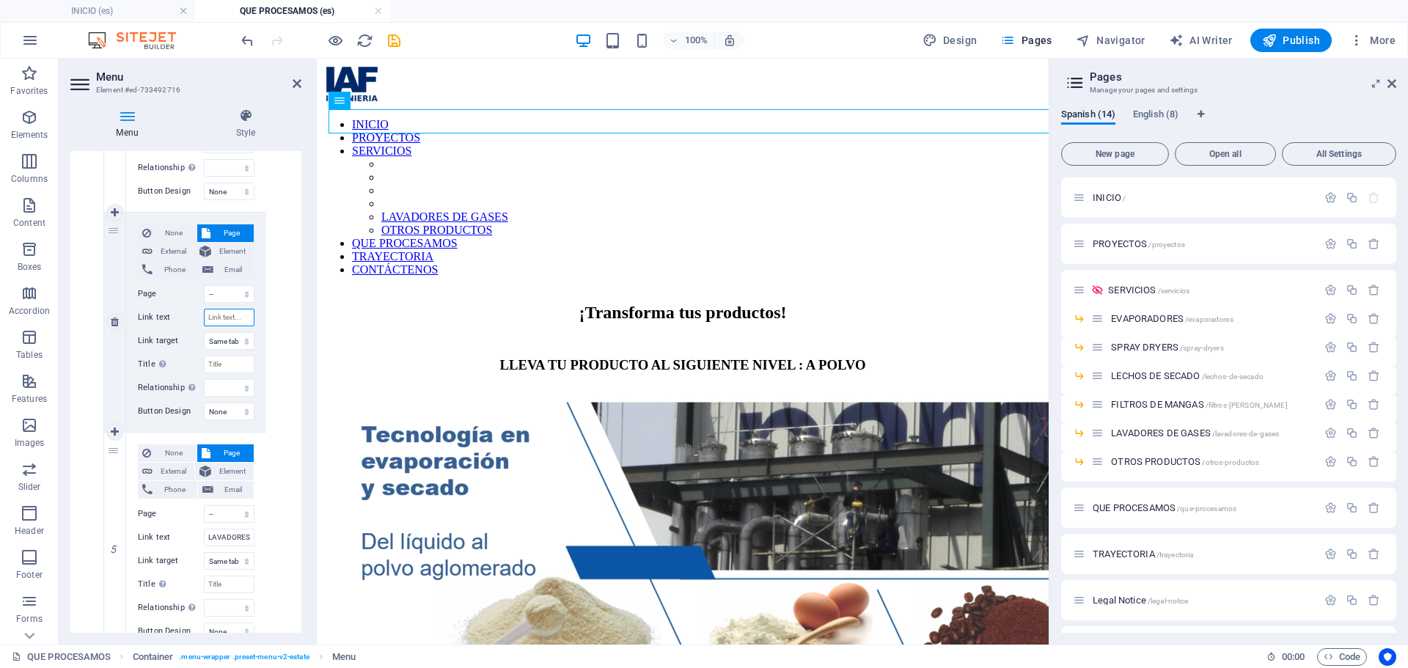
click at [211, 318] on input "Link text" at bounding box center [229, 318] width 51 height 18
click at [302, 319] on div "Menu Style Menu Auto Custom Create custom menu items for this menu. Recommended…" at bounding box center [186, 371] width 254 height 548
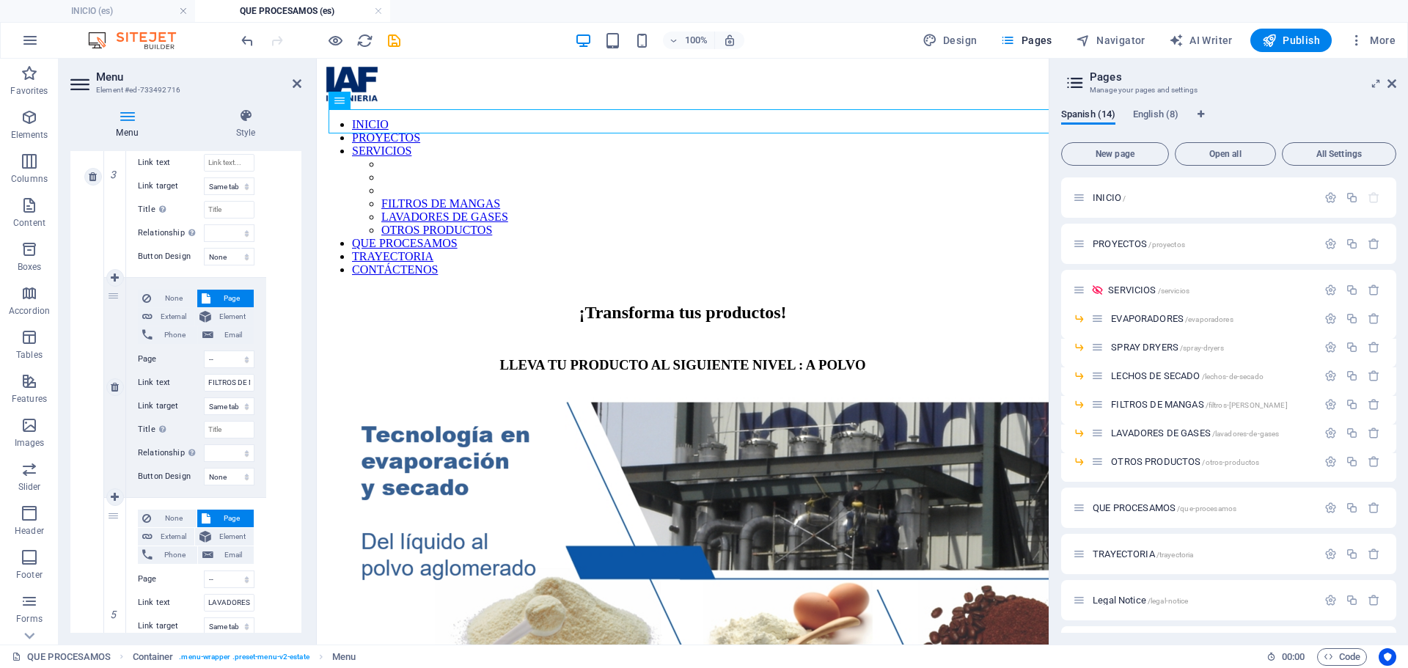
scroll to position [1123, 0]
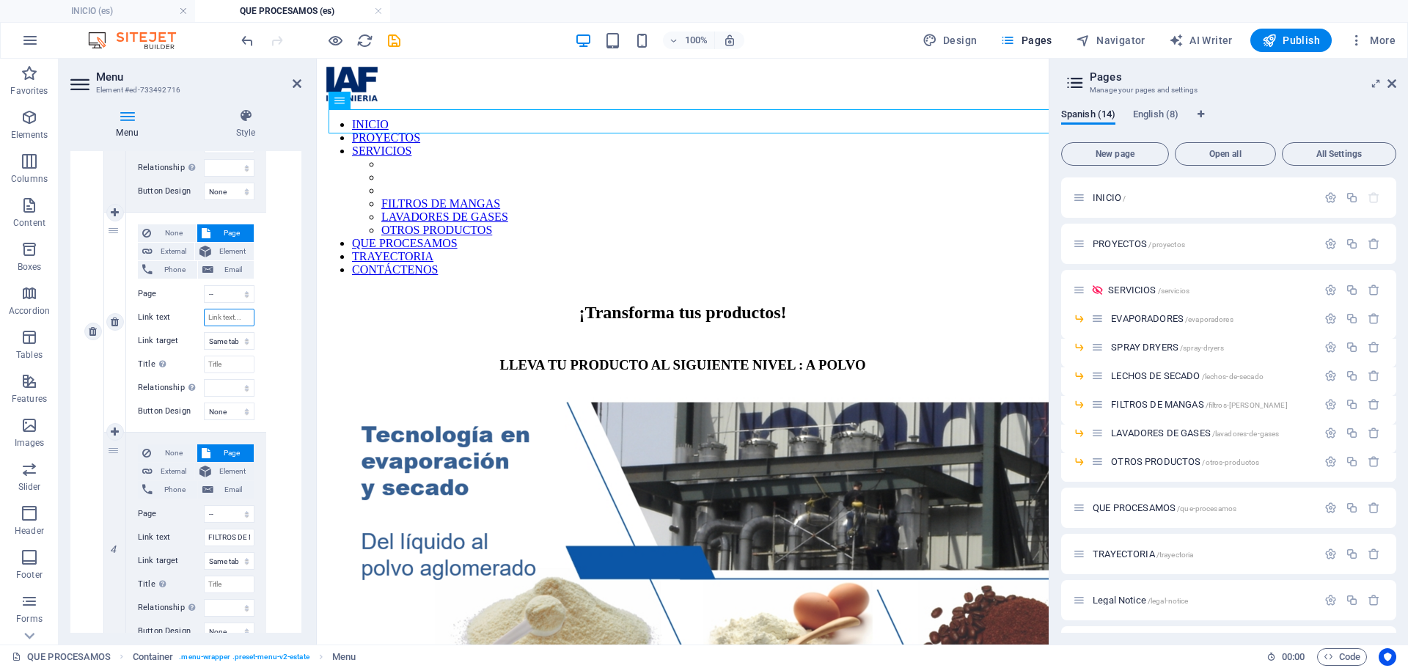
click at [232, 321] on input "Link text" at bounding box center [229, 318] width 51 height 18
click at [269, 323] on div "None Page External Element Phone Email Page INICIO PROYECTOS SERVICIOS -- EVAPO…" at bounding box center [197, 331] width 186 height 1521
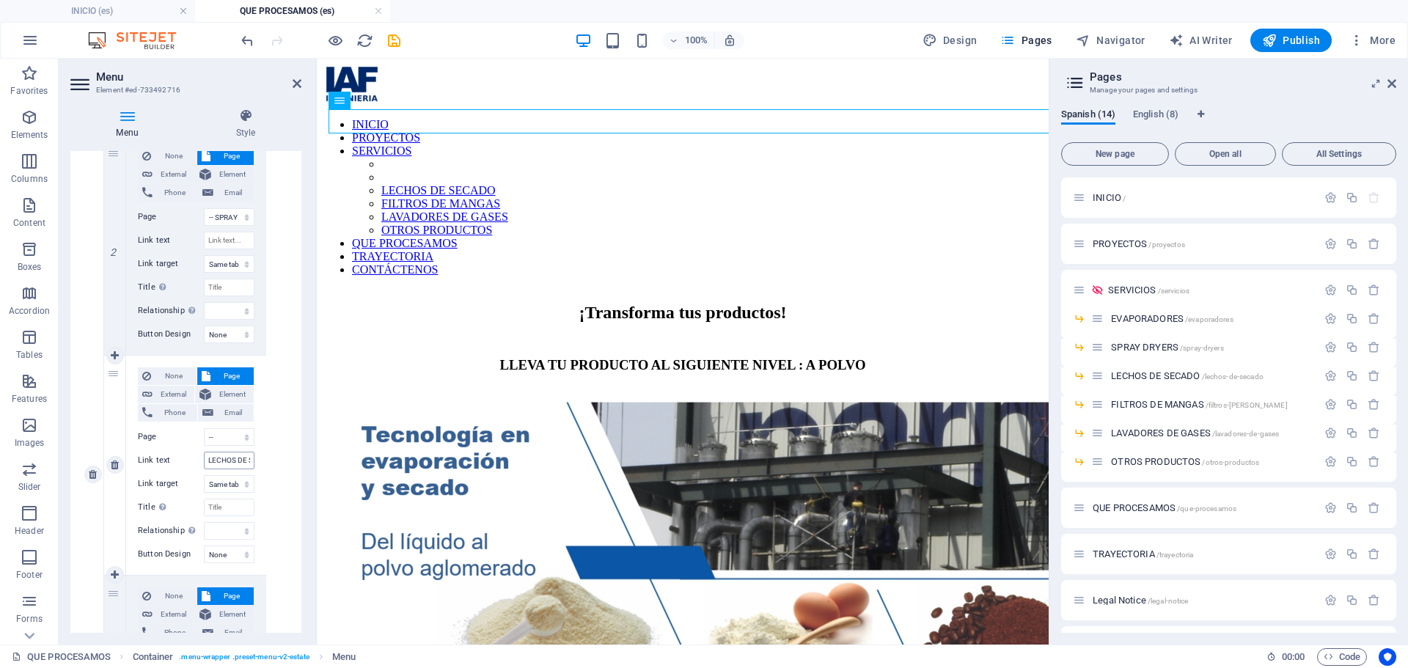
scroll to position [976, 0]
click at [224, 240] on input "Link text" at bounding box center [229, 244] width 51 height 18
click at [253, 250] on div "None Page External Element Phone Email Page INICIO PROYECTOS SERVICIOS -- EVAPO…" at bounding box center [196, 248] width 140 height 219
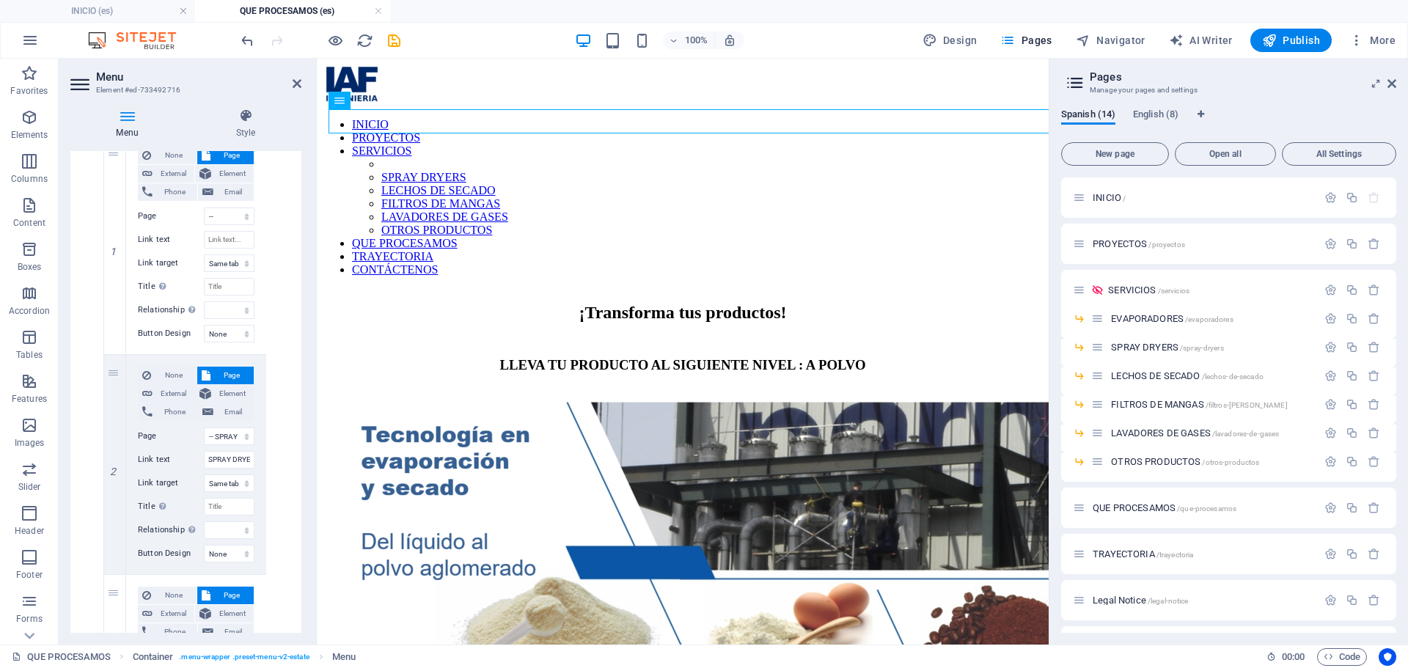
scroll to position [756, 0]
click at [222, 248] on input "Link text" at bounding box center [229, 244] width 51 height 18
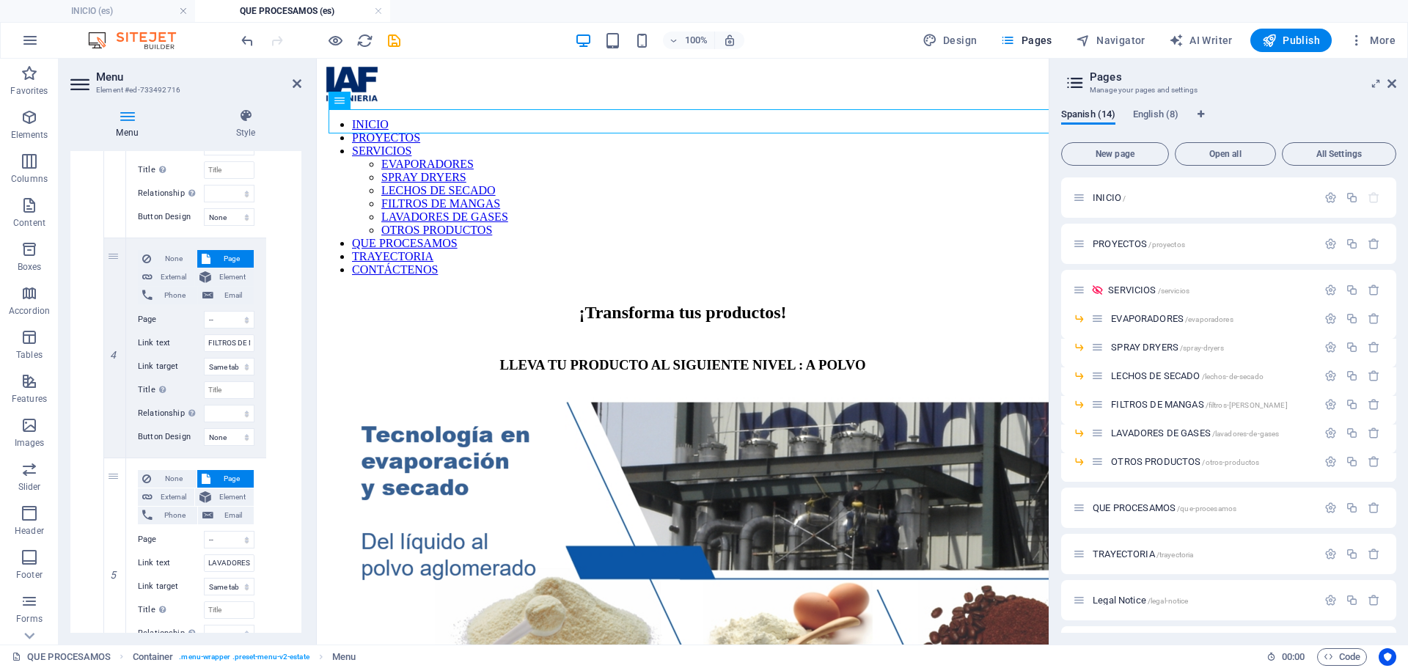
scroll to position [1123, 0]
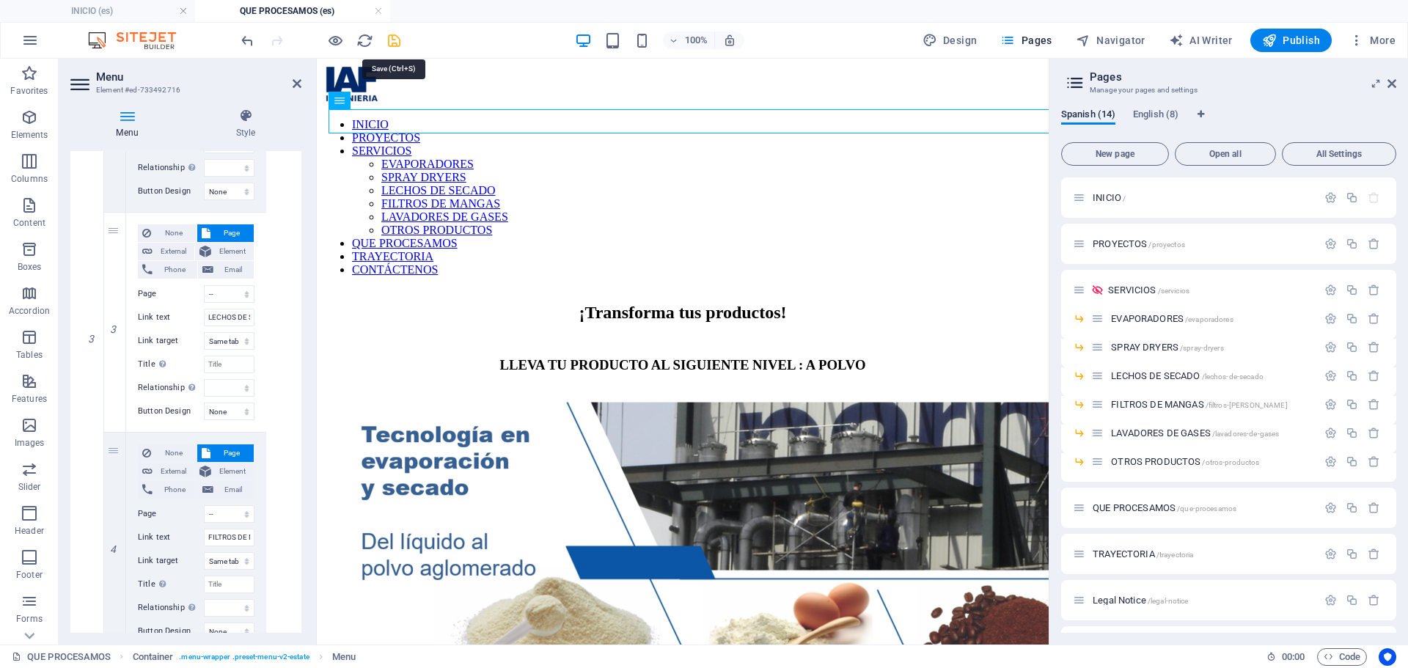
click at [395, 40] on icon "save" at bounding box center [394, 40] width 17 height 17
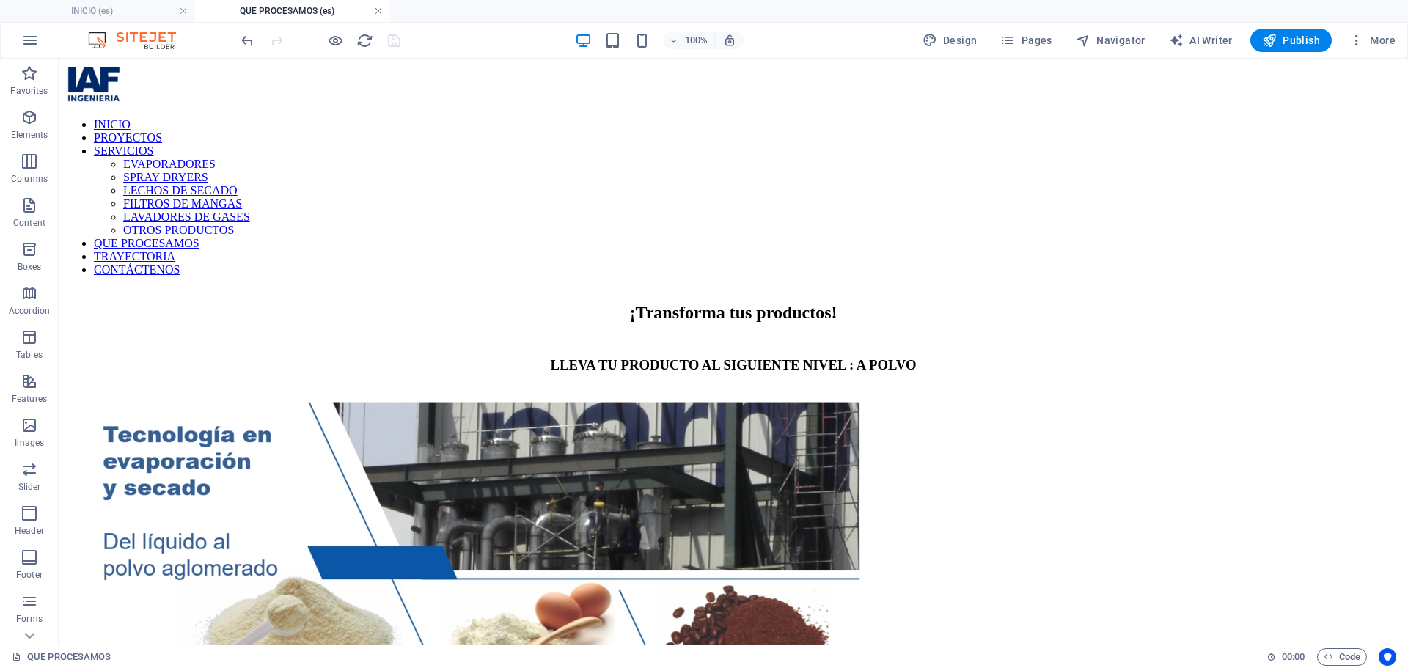
click at [378, 12] on link at bounding box center [378, 11] width 9 height 14
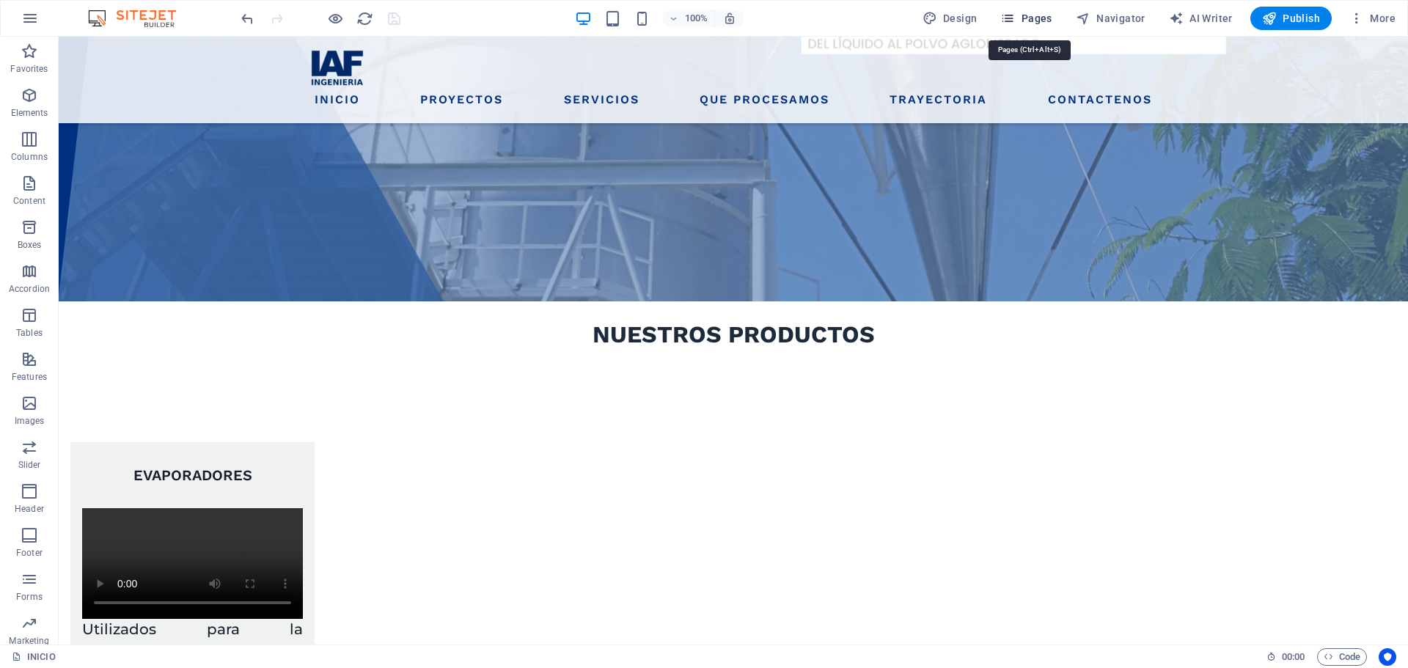
drag, startPoint x: 1011, startPoint y: 9, endPoint x: 988, endPoint y: 35, distance: 34.8
click at [1011, 9] on button "Pages" at bounding box center [1025, 18] width 63 height 23
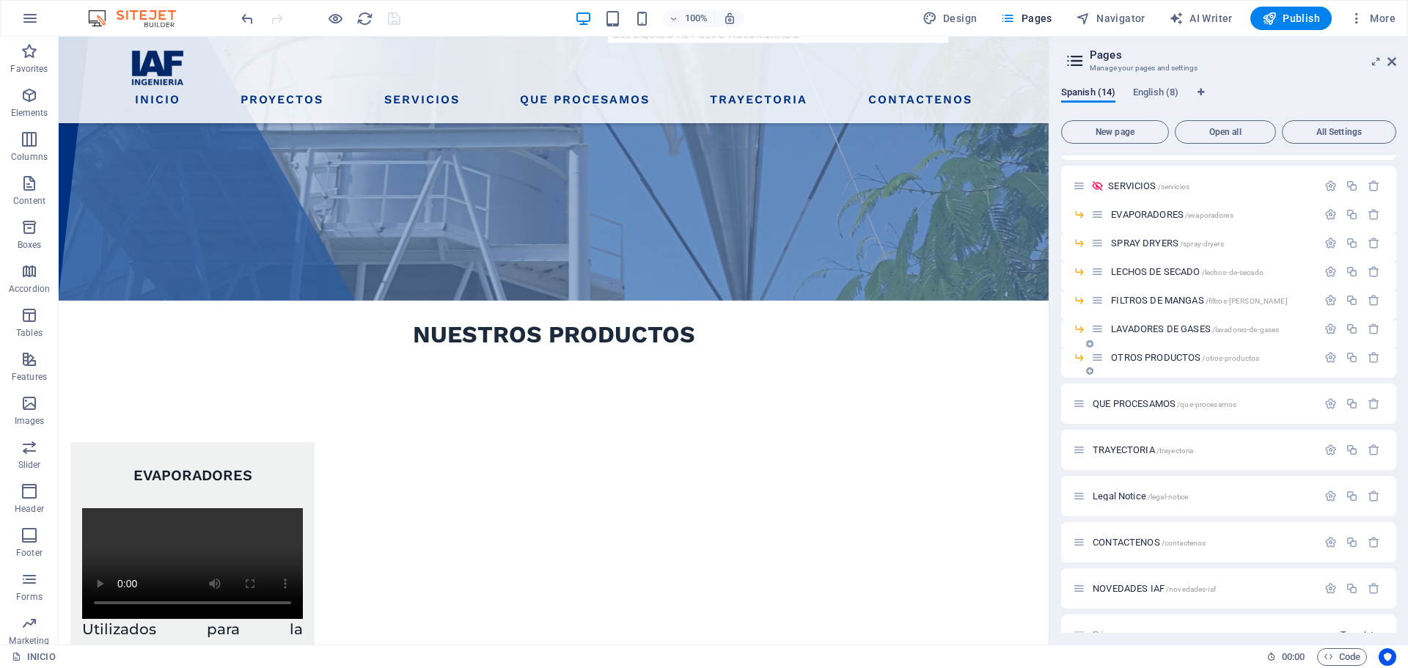
scroll to position [83, 0]
click at [1139, 452] on span "TRAYECTORIA /trayectoria" at bounding box center [1143, 449] width 100 height 11
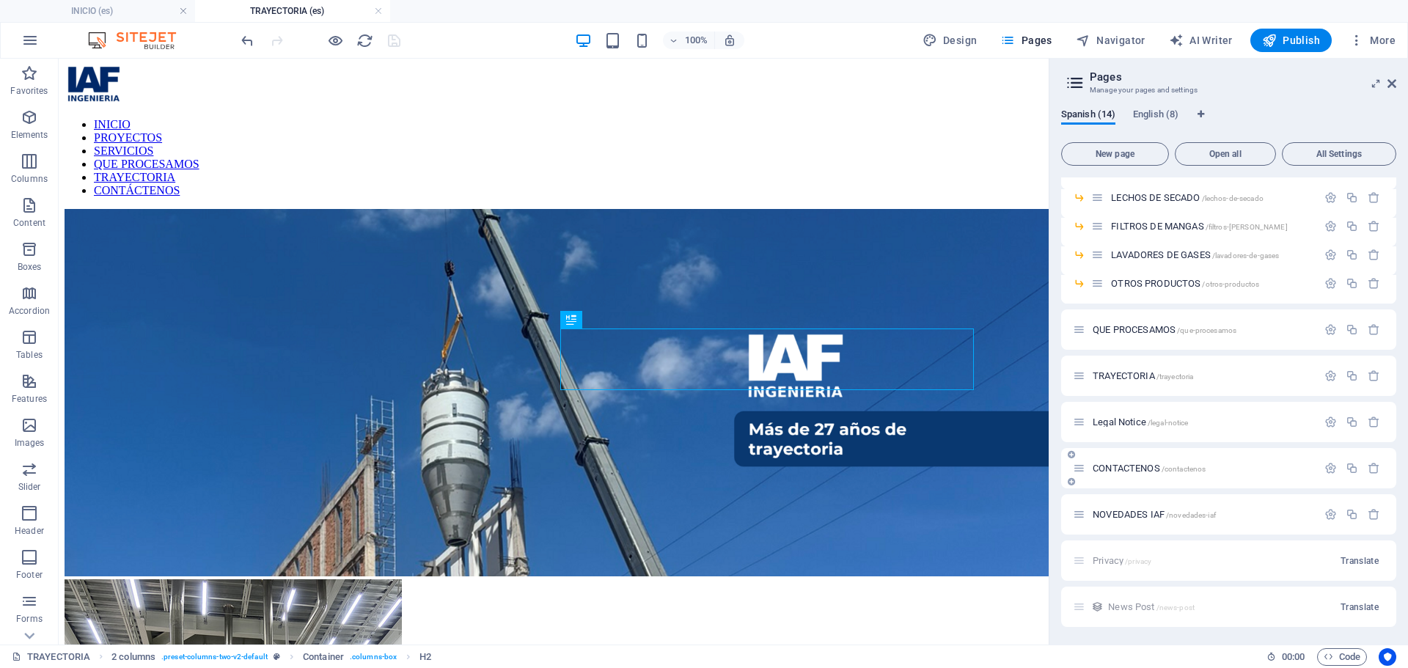
scroll to position [0, 0]
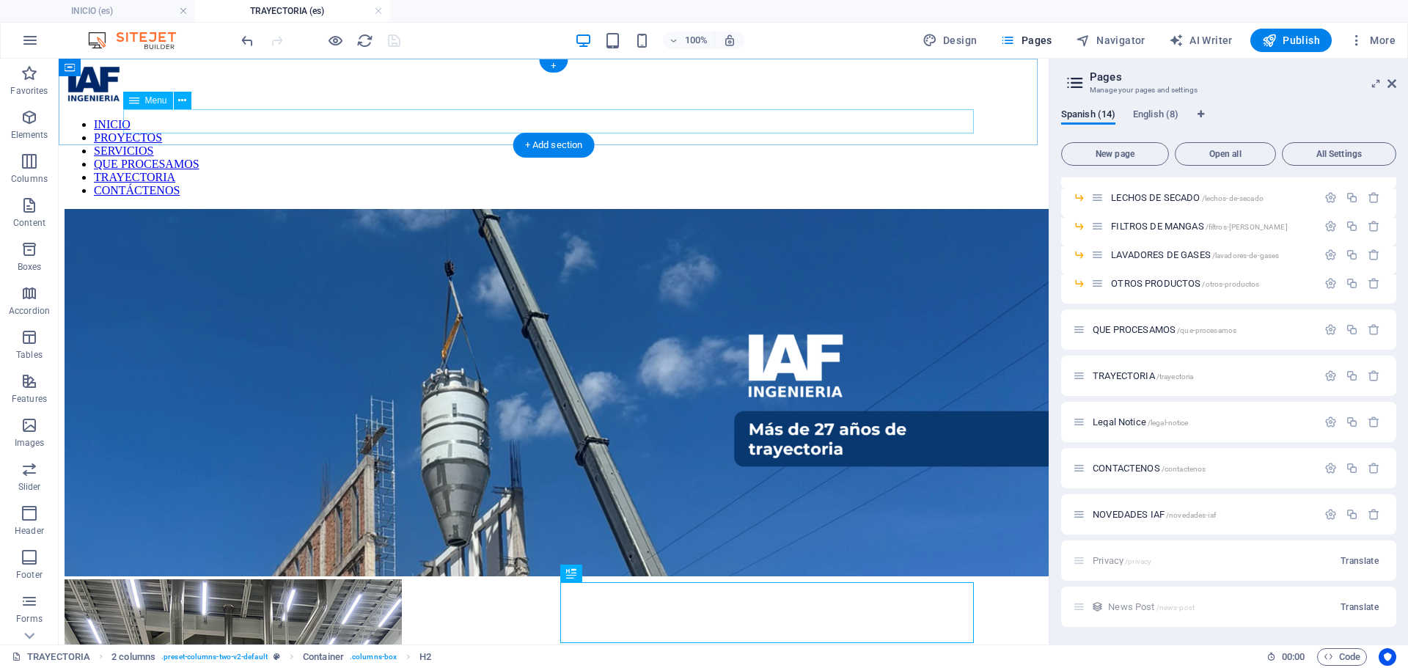
click at [240, 127] on nav "INICIO PROYECTOS SERVICIOS QUE PROCESAMOS TRAYECTORIA CONTÁCTENOS" at bounding box center [554, 157] width 978 height 79
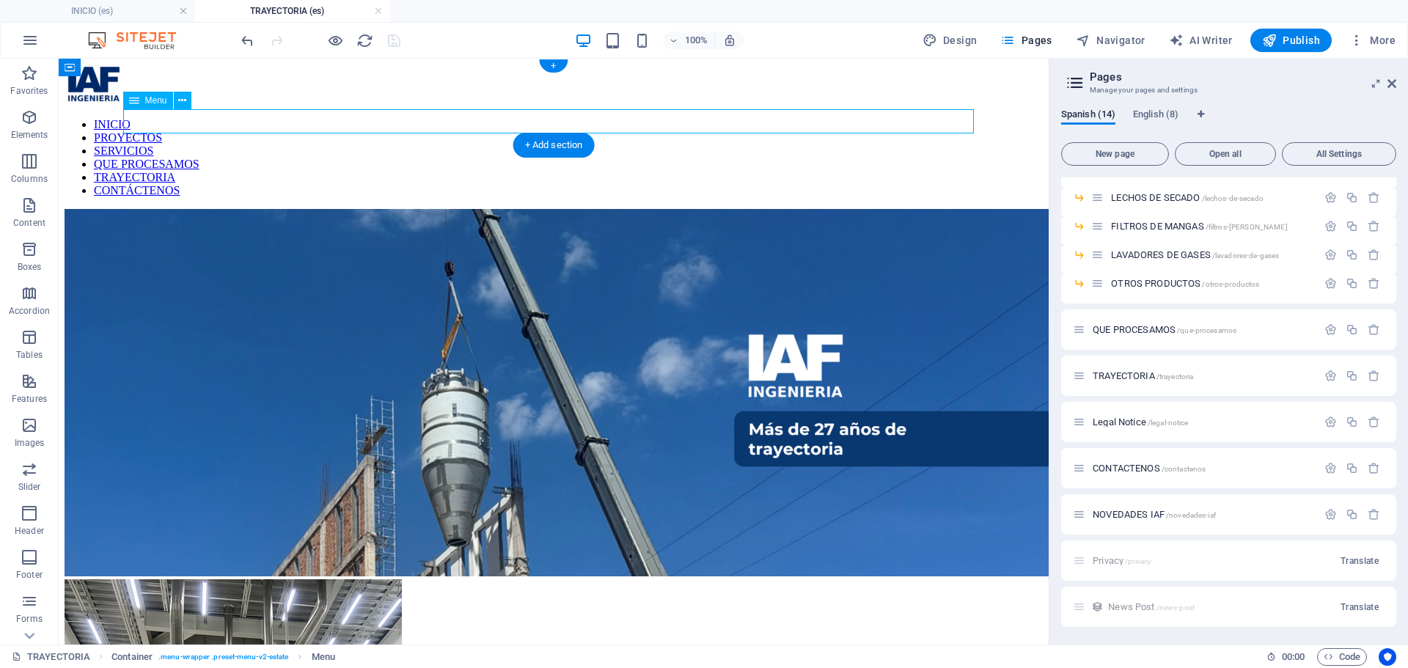
click at [240, 127] on nav "INICIO PROYECTOS SERVICIOS QUE PROCESAMOS TRAYECTORIA CONTÁCTENOS" at bounding box center [554, 157] width 978 height 79
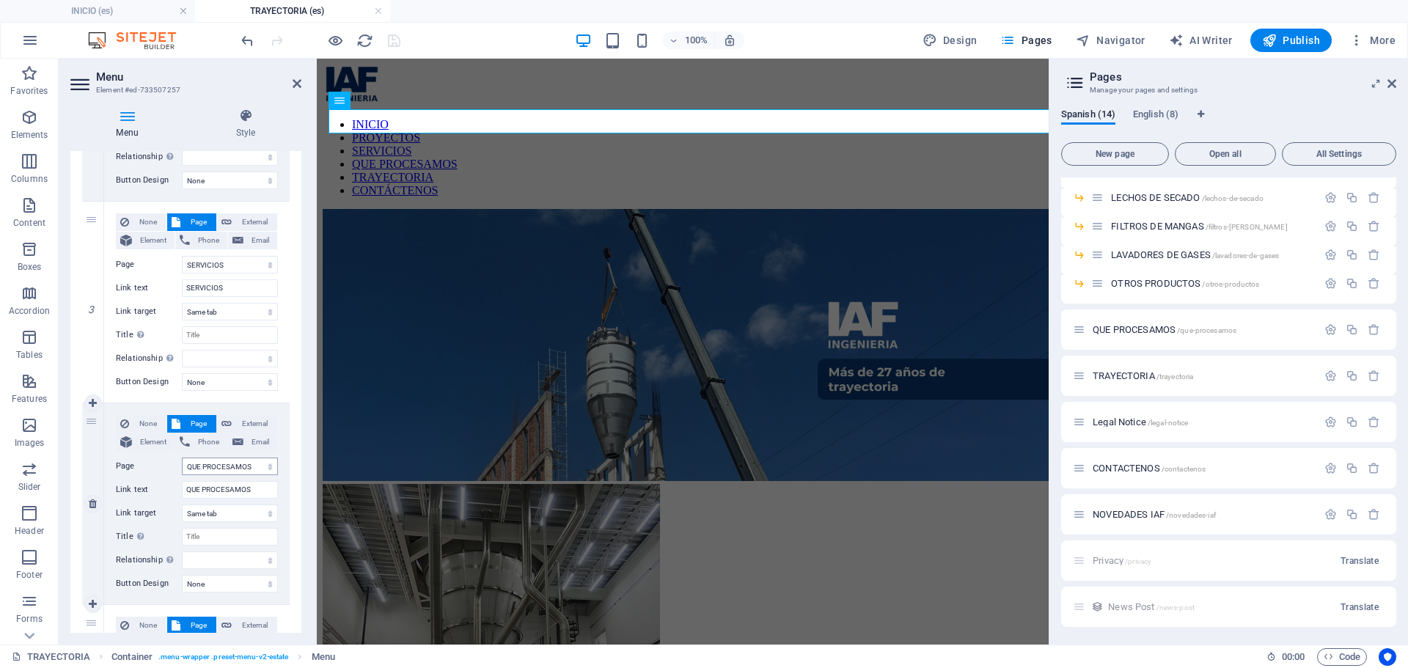
scroll to position [440, 0]
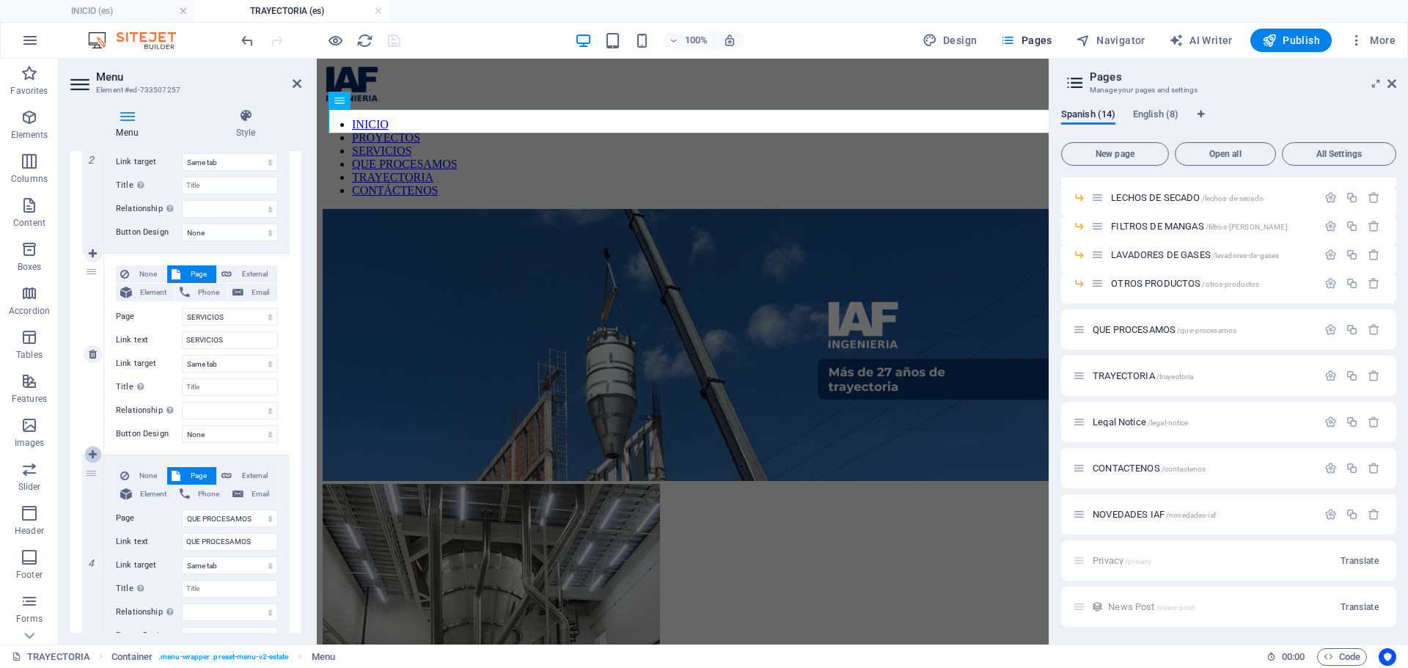
click at [93, 454] on icon at bounding box center [93, 455] width 8 height 10
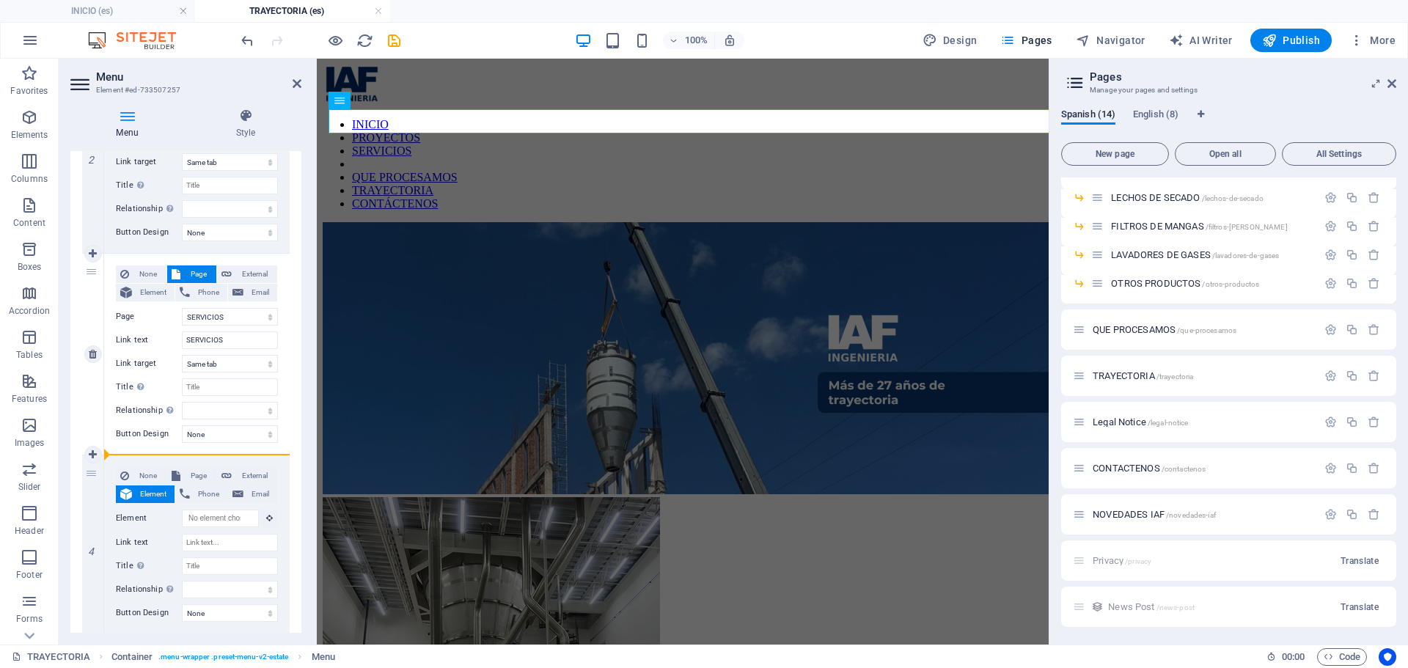
drag, startPoint x: 103, startPoint y: 466, endPoint x: 221, endPoint y: 445, distance: 120.0
click at [221, 445] on div "1 None Page External Element Phone Email Page INICIO PROYECTOS SERVICIOS -- EVA…" at bounding box center [186, 544] width 208 height 1389
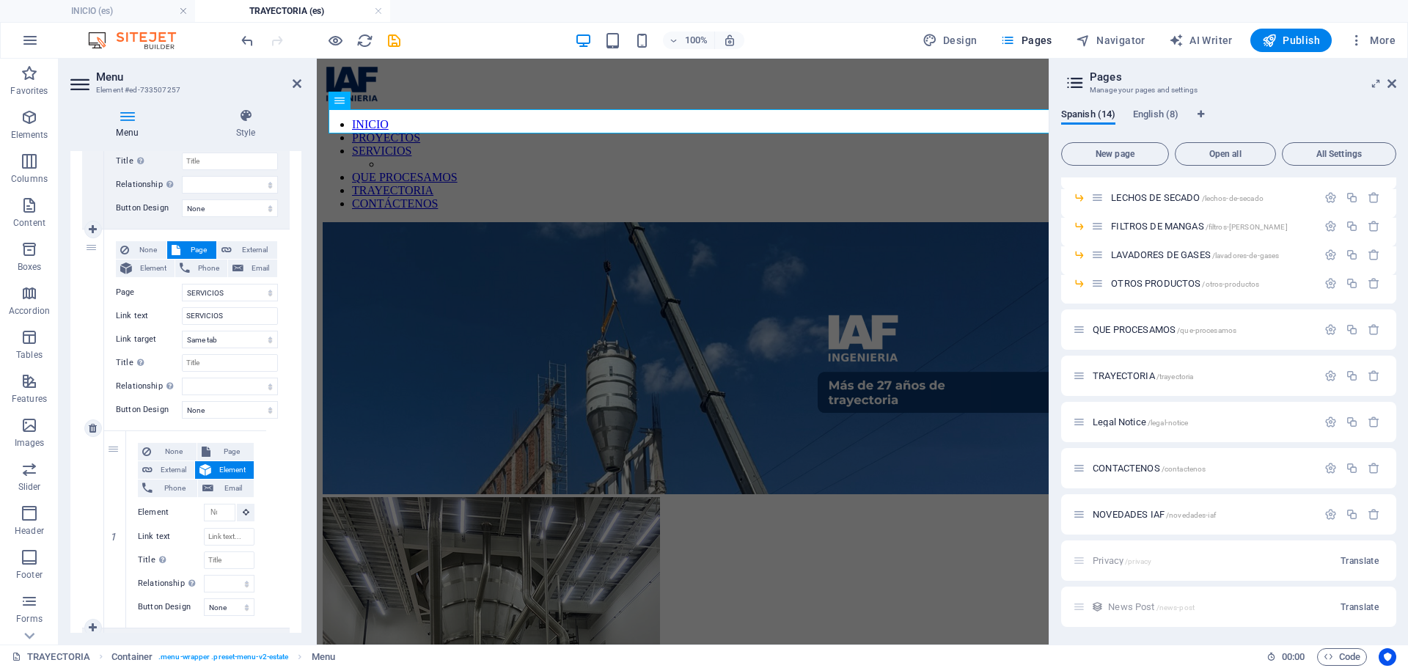
scroll to position [513, 0]
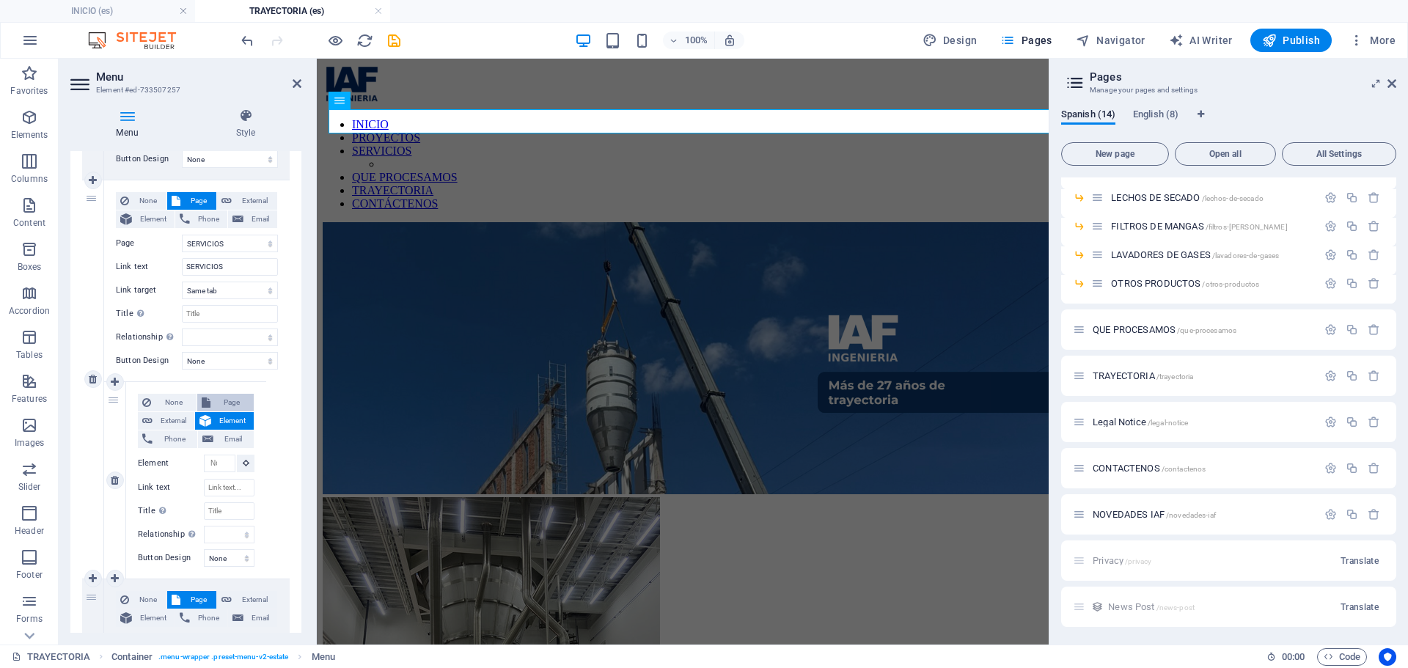
click at [215, 395] on span "Page" at bounding box center [232, 403] width 35 height 18
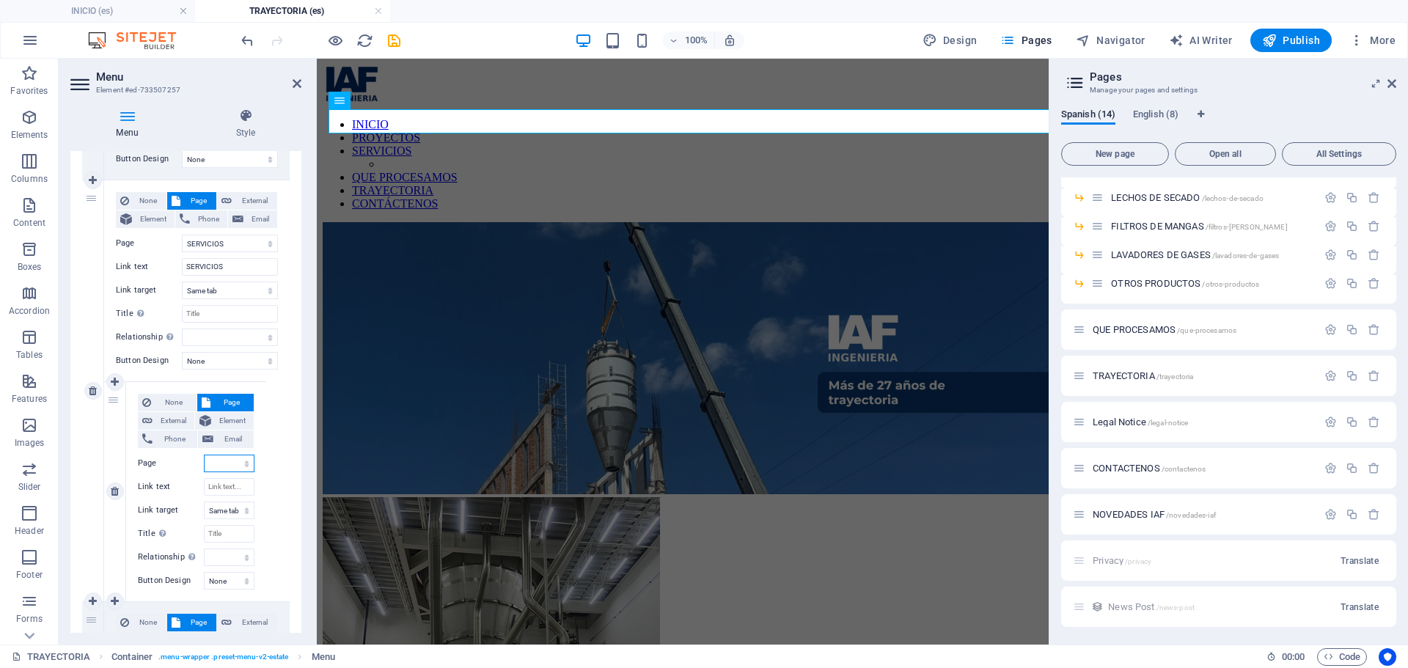
click at [227, 463] on select "INICIO PROYECTOS SERVICIOS -- EVAPORADORES -- SPRAY DRYERS -- LECHOS DE SECADO …" at bounding box center [229, 464] width 51 height 18
click at [204, 455] on select "INICIO PROYECTOS SERVICIOS -- EVAPORADORES -- SPRAY DRYERS -- LECHOS DE SECADO …" at bounding box center [229, 464] width 51 height 18
click at [218, 478] on input "Link text" at bounding box center [229, 487] width 51 height 18
click at [276, 475] on div "None Page External Element Phone Email Page INICIO PROYECTOS SERVICIOS -- EVAPO…" at bounding box center [197, 390] width 186 height 421
click at [119, 598] on icon at bounding box center [115, 601] width 8 height 10
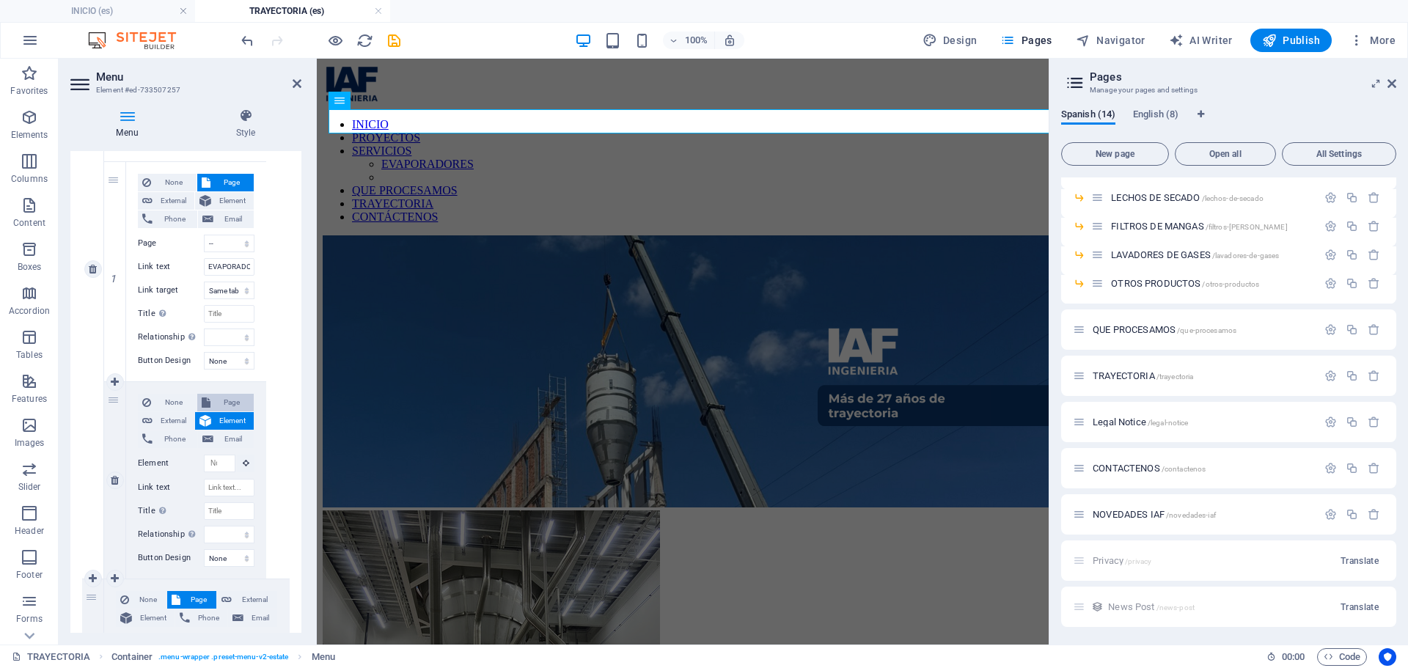
click at [221, 400] on span "Page" at bounding box center [232, 403] width 35 height 18
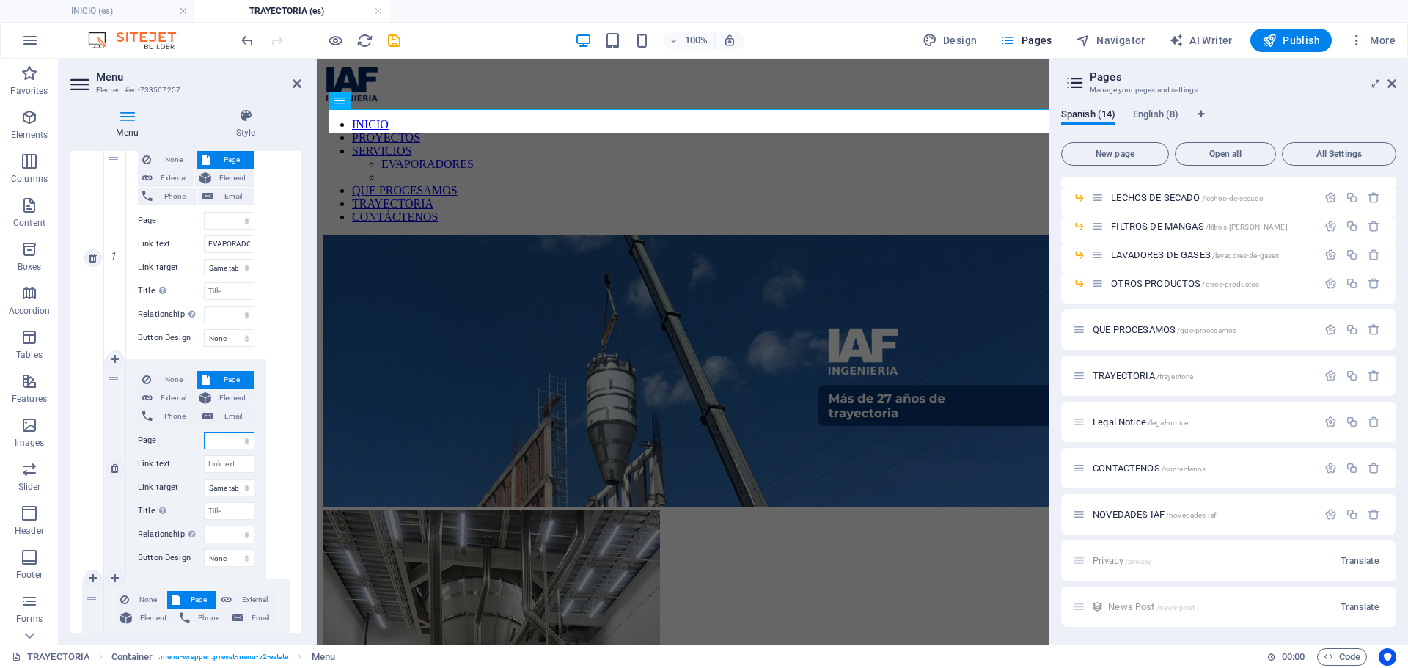
click at [221, 441] on select "INICIO PROYECTOS SERVICIOS -- EVAPORADORES -- SPRAY DRYERS -- LECHOS DE SECADO …" at bounding box center [229, 441] width 51 height 18
click at [204, 432] on select "INICIO PROYECTOS SERVICIOS -- EVAPORADORES -- SPRAY DRYERS -- LECHOS DE SECADO …" at bounding box center [229, 441] width 51 height 18
click at [228, 461] on input "Link text" at bounding box center [229, 464] width 51 height 18
click at [269, 468] on div "None Page External Element Phone Email Page INICIO PROYECTOS SERVICIOS -- EVAPO…" at bounding box center [197, 258] width 186 height 641
click at [113, 579] on icon at bounding box center [115, 578] width 8 height 10
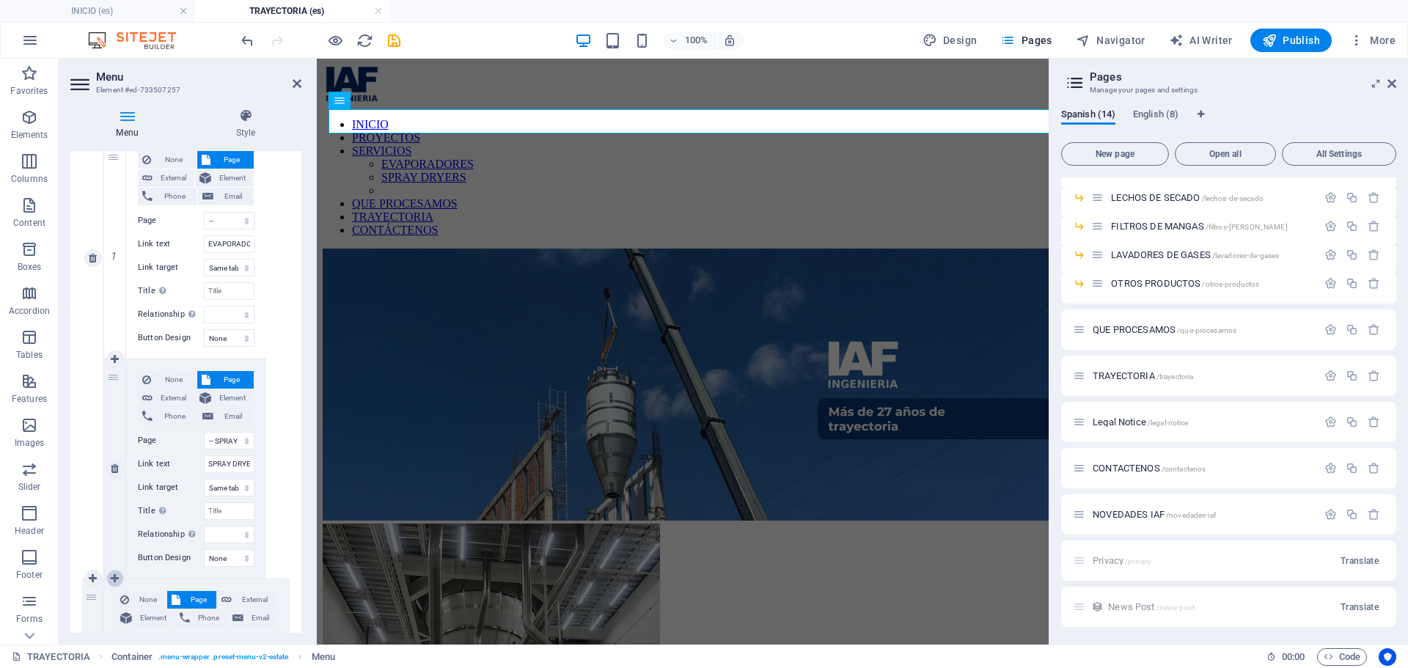
scroll to position [953, 0]
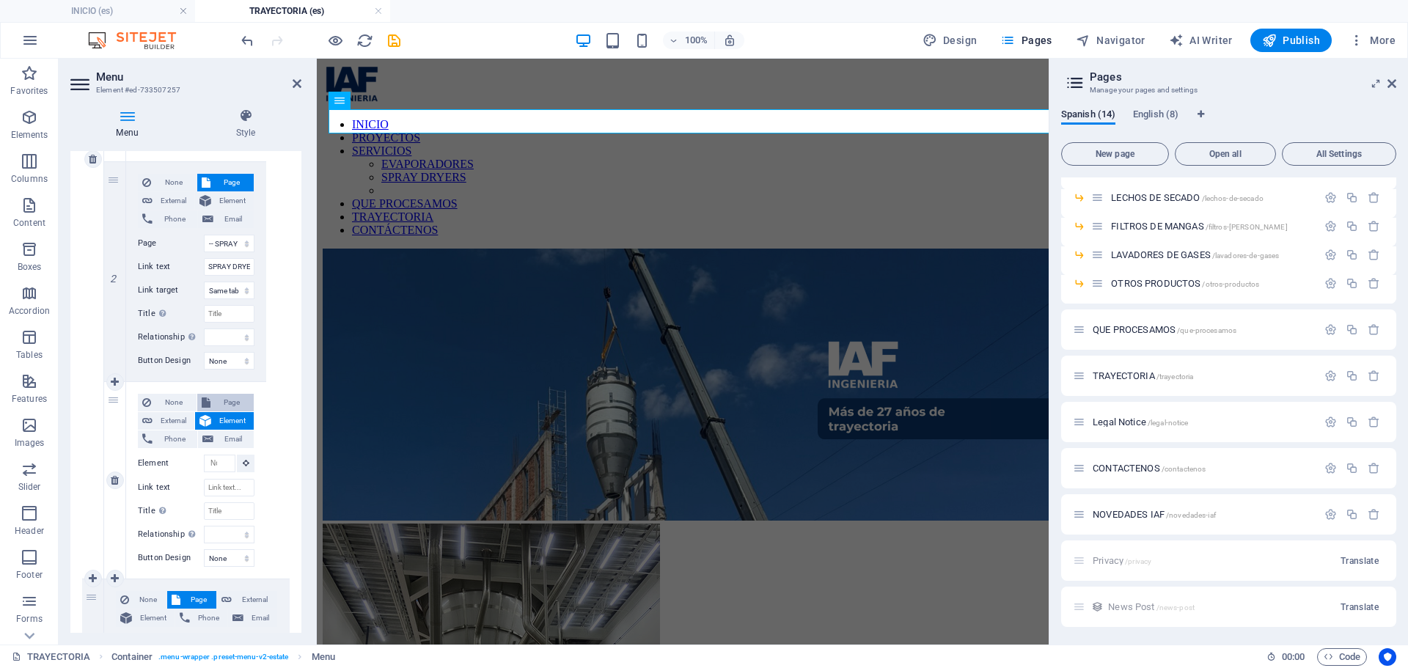
click at [219, 405] on span "Page" at bounding box center [232, 403] width 35 height 18
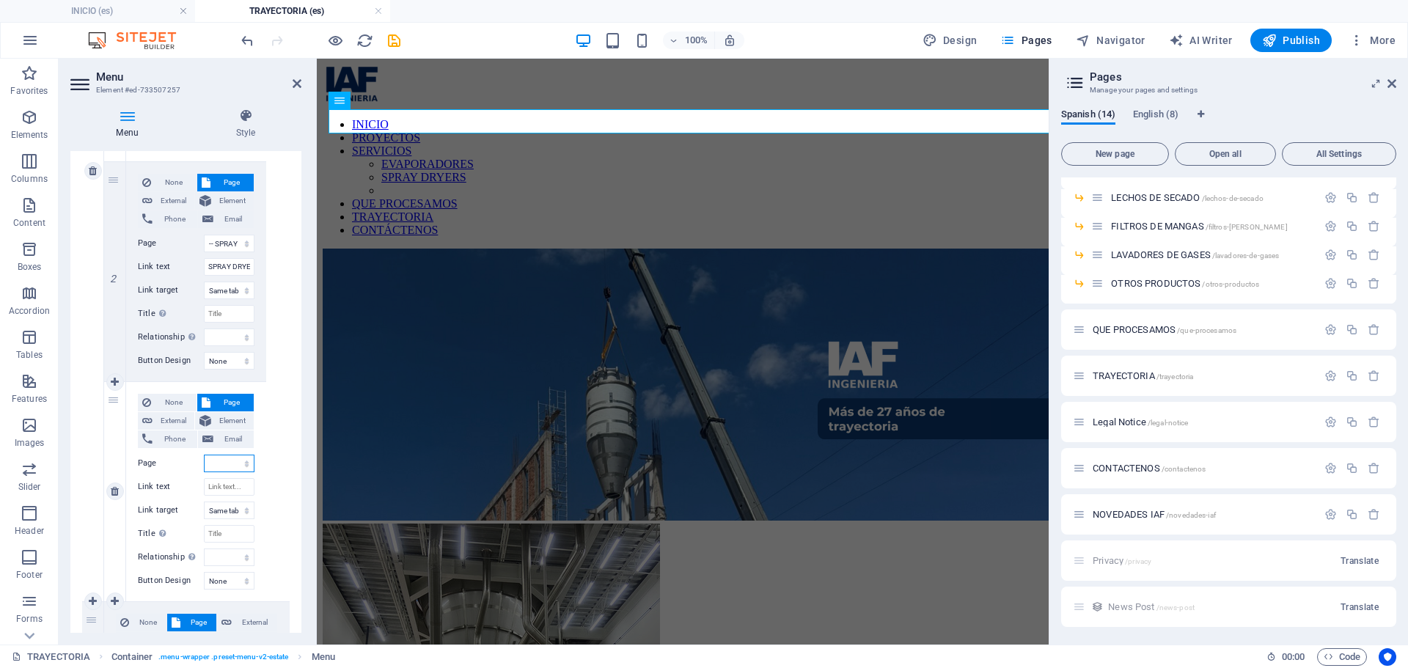
scroll to position [976, 0]
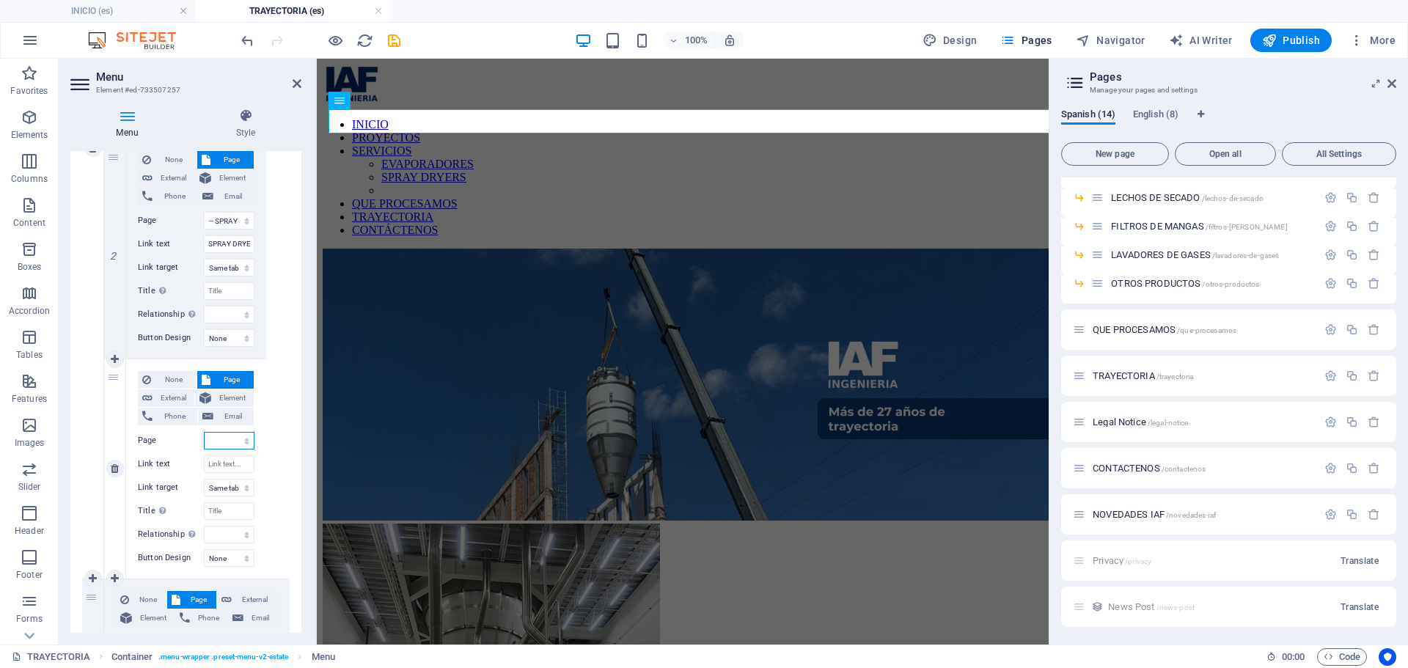
click at [229, 440] on select "INICIO PROYECTOS SERVICIOS -- EVAPORADORES -- SPRAY DRYERS -- LECHOS DE SECADO …" at bounding box center [229, 441] width 51 height 18
click at [204, 432] on select "INICIO PROYECTOS SERVICIOS -- EVAPORADORES -- SPRAY DRYERS -- LECHOS DE SECADO …" at bounding box center [229, 441] width 51 height 18
click at [226, 461] on input "Link text" at bounding box center [229, 464] width 51 height 18
click at [274, 466] on div "None Page External Element Phone Email Page INICIO PROYECTOS SERVICIOS -- EVAPO…" at bounding box center [197, 148] width 186 height 861
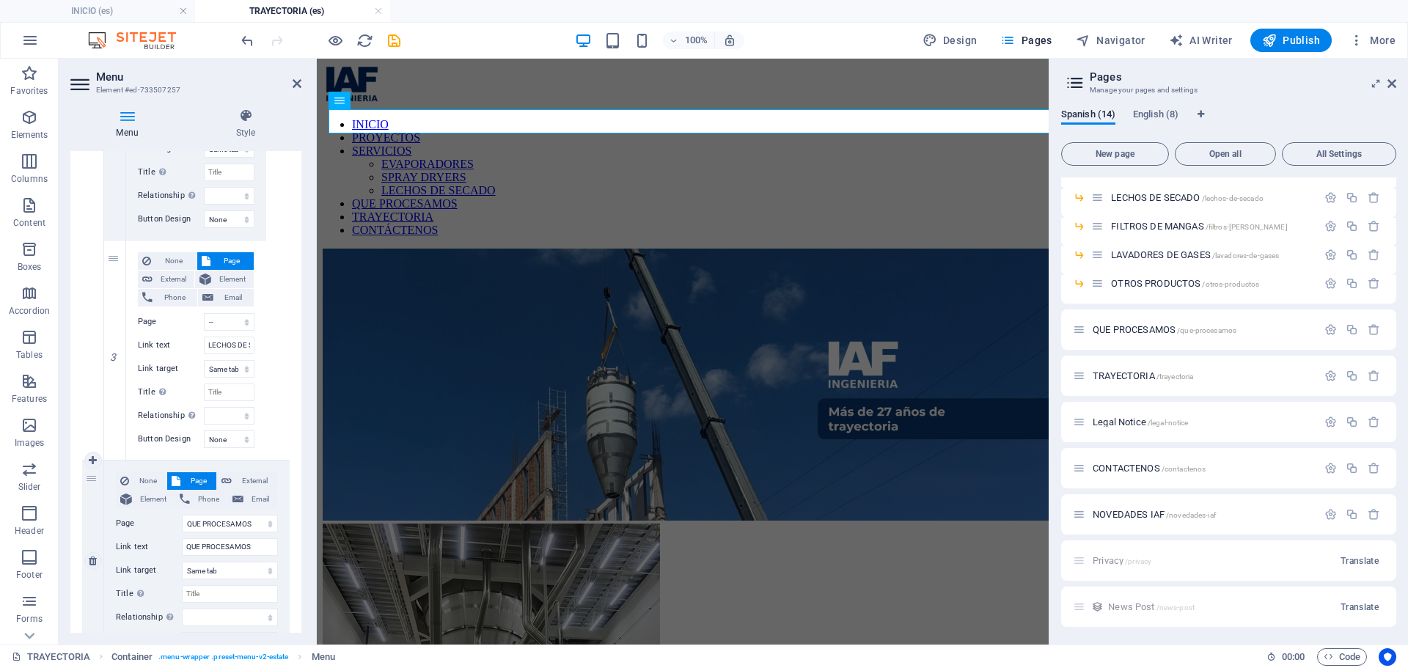
scroll to position [1123, 0]
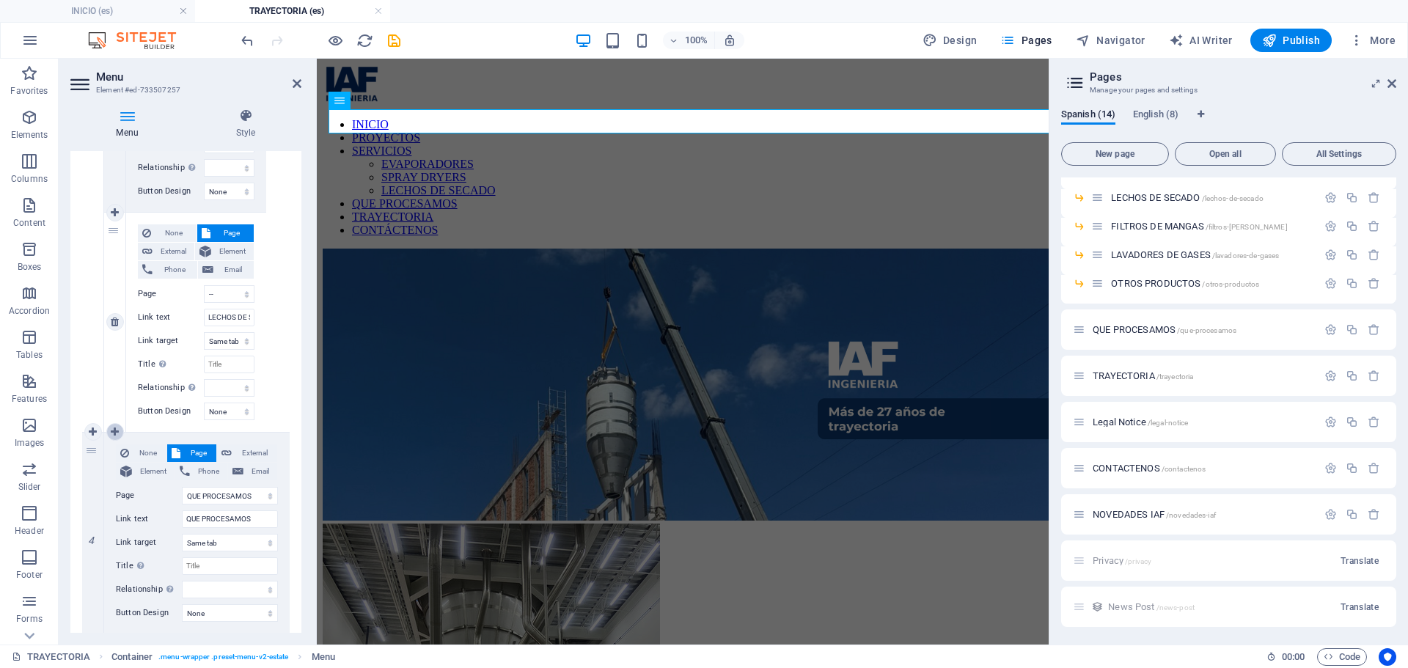
click at [117, 425] on link at bounding box center [115, 432] width 18 height 18
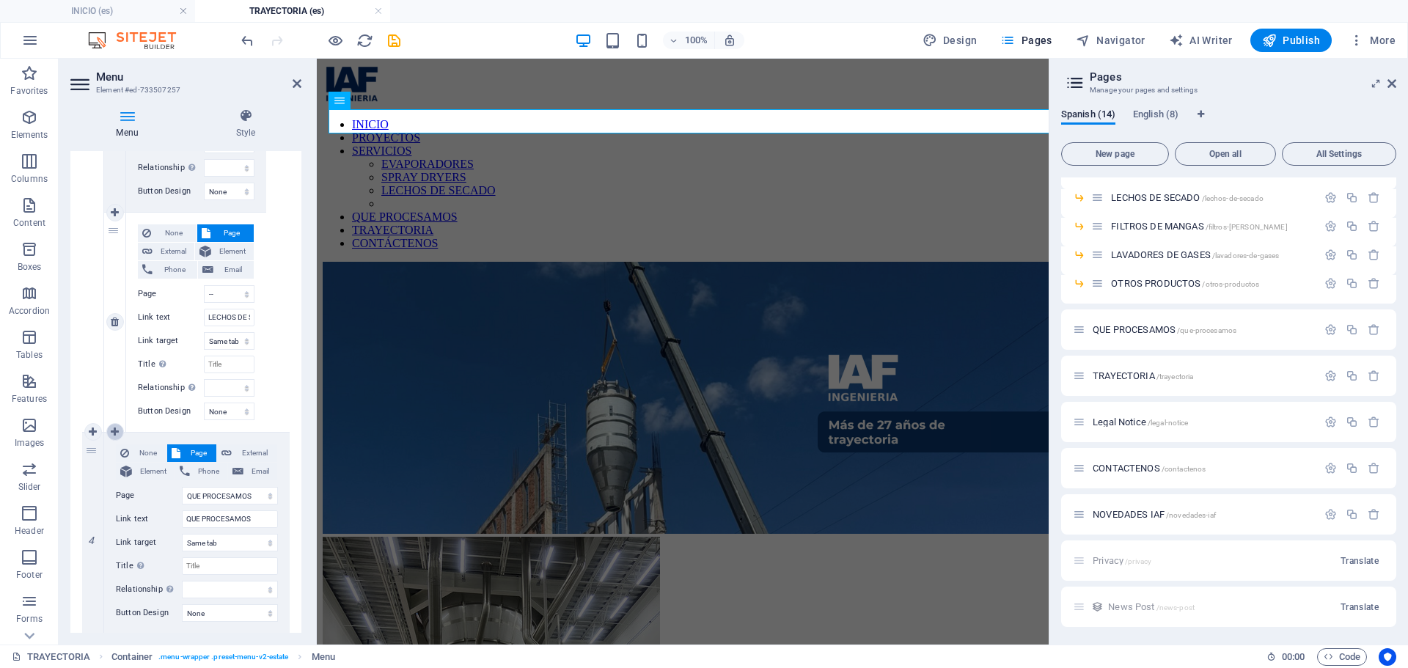
scroll to position [1320, 0]
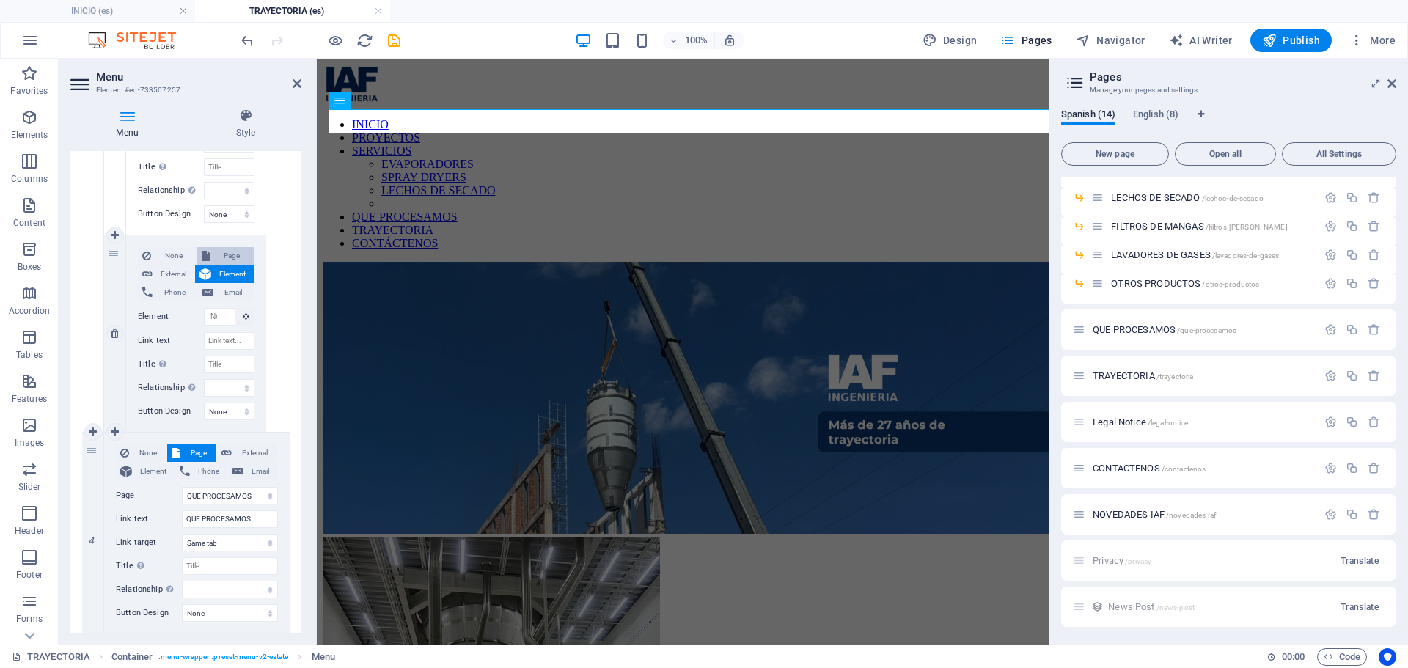
click at [215, 253] on span "Page" at bounding box center [232, 256] width 35 height 18
click at [230, 291] on select "INICIO PROYECTOS SERVICIOS -- EVAPORADORES -- SPRAY DRYERS -- LECHOS DE SECADO …" at bounding box center [229, 294] width 51 height 18
click at [204, 285] on select "INICIO PROYECTOS SERVICIOS -- EVAPORADORES -- SPRAY DRYERS -- LECHOS DE SECADO …" at bounding box center [229, 294] width 51 height 18
click at [208, 311] on input "Link text" at bounding box center [229, 318] width 51 height 18
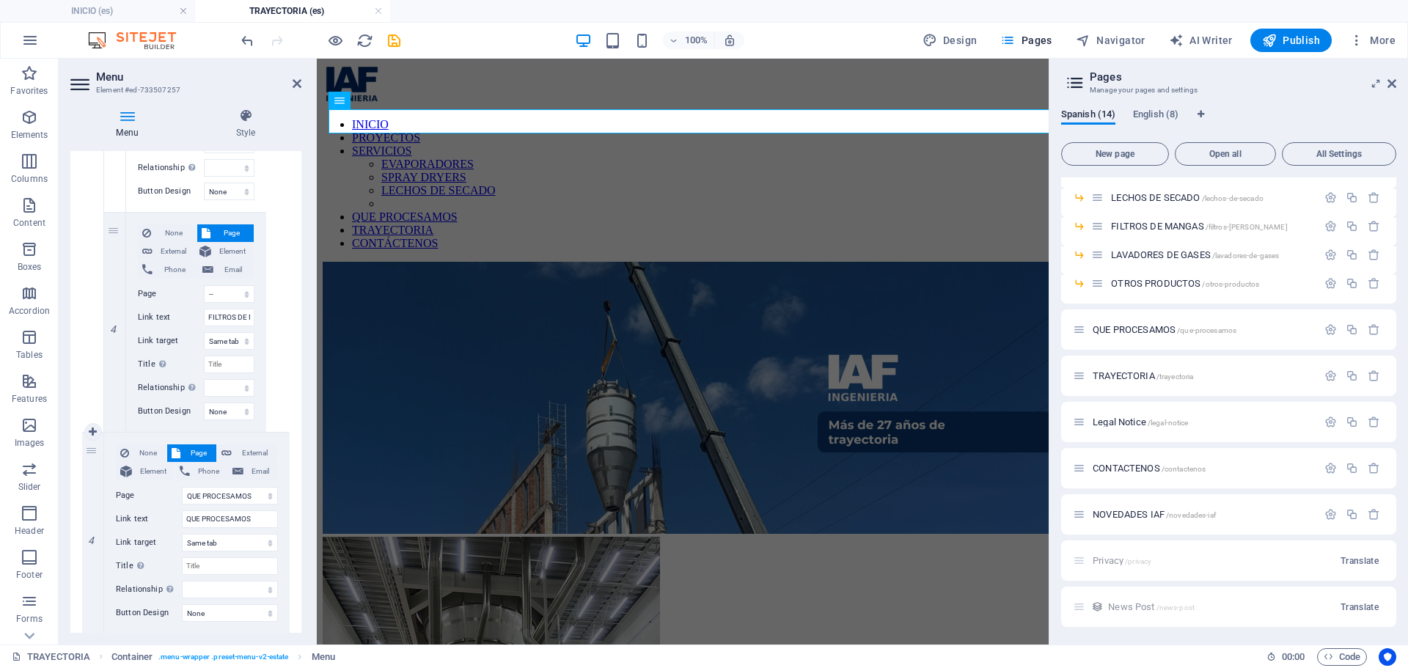
click at [118, 427] on link at bounding box center [115, 432] width 18 height 18
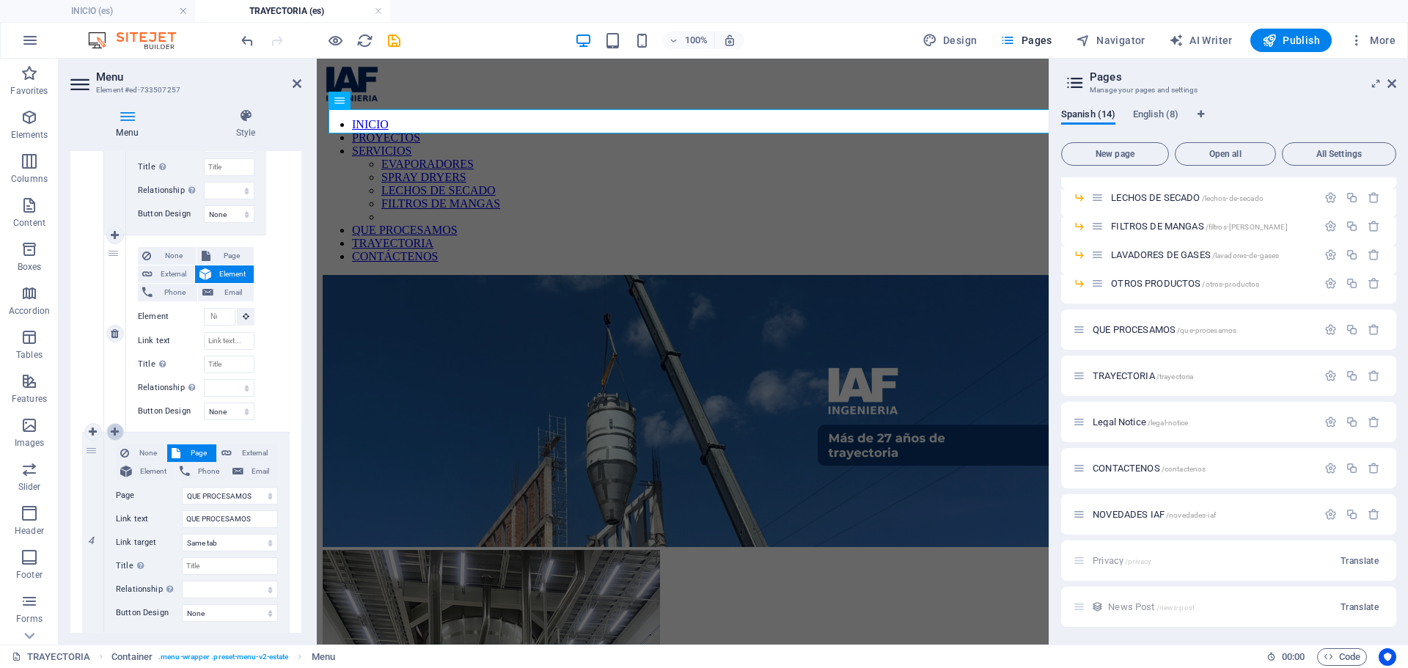
click at [114, 428] on icon at bounding box center [115, 432] width 8 height 10
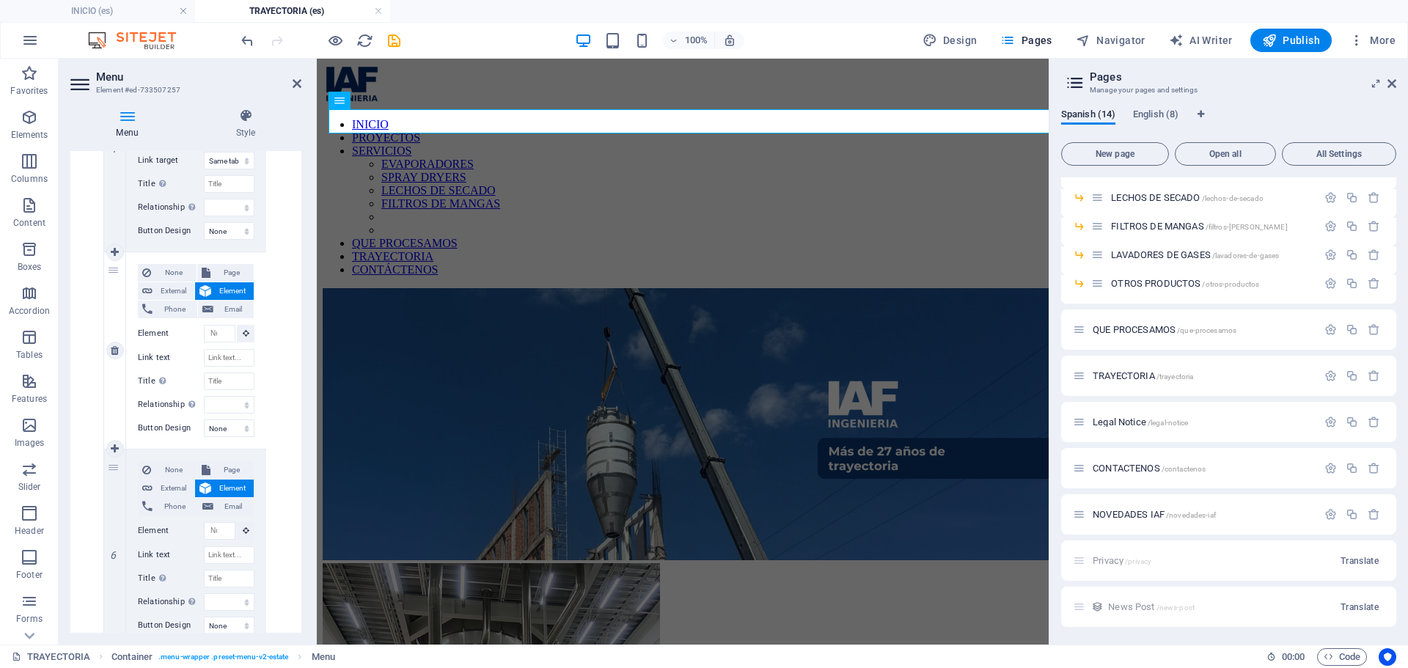
scroll to position [1517, 0]
click at [227, 276] on span "Page" at bounding box center [232, 279] width 35 height 18
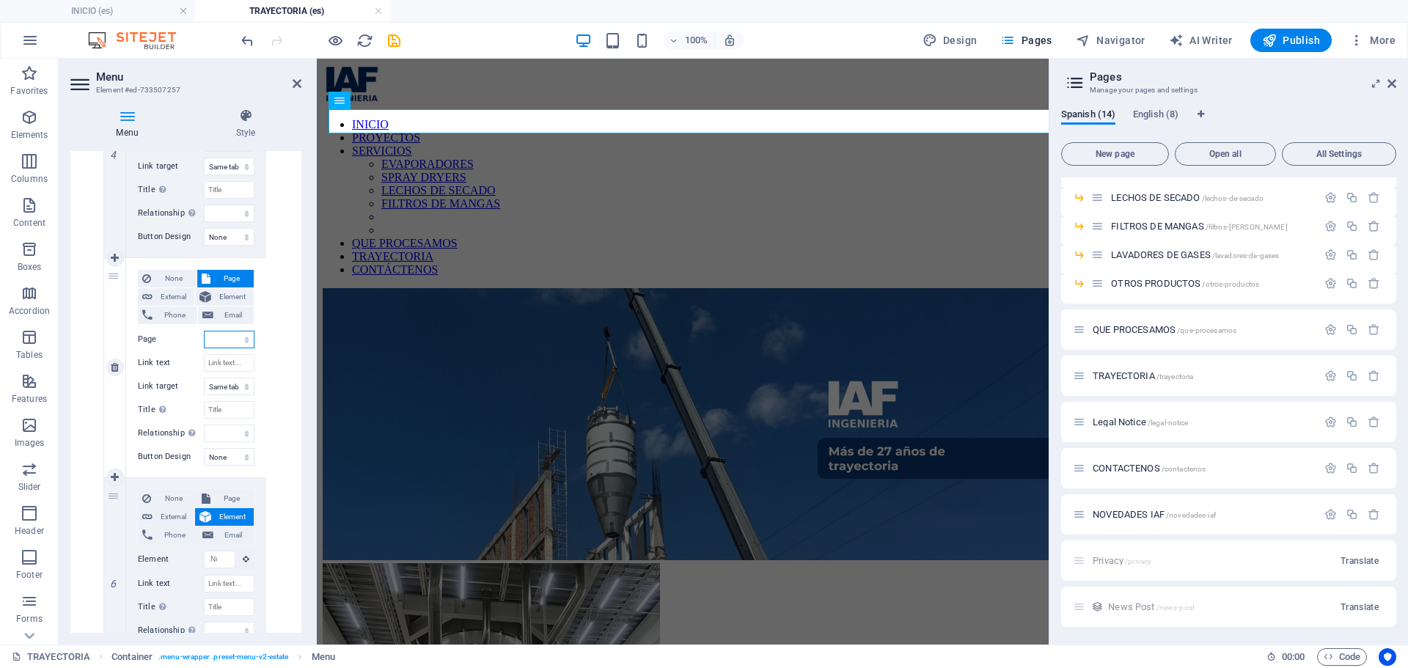
click at [227, 342] on select "INICIO PROYECTOS SERVICIOS -- EVAPORADORES -- SPRAY DRYERS -- LECHOS DE SECADO …" at bounding box center [229, 340] width 51 height 18
click at [204, 331] on select "INICIO PROYECTOS SERVICIOS -- EVAPORADORES -- SPRAY DRYERS -- LECHOS DE SECADO …" at bounding box center [229, 340] width 51 height 18
click at [224, 362] on input "Link text" at bounding box center [229, 363] width 51 height 18
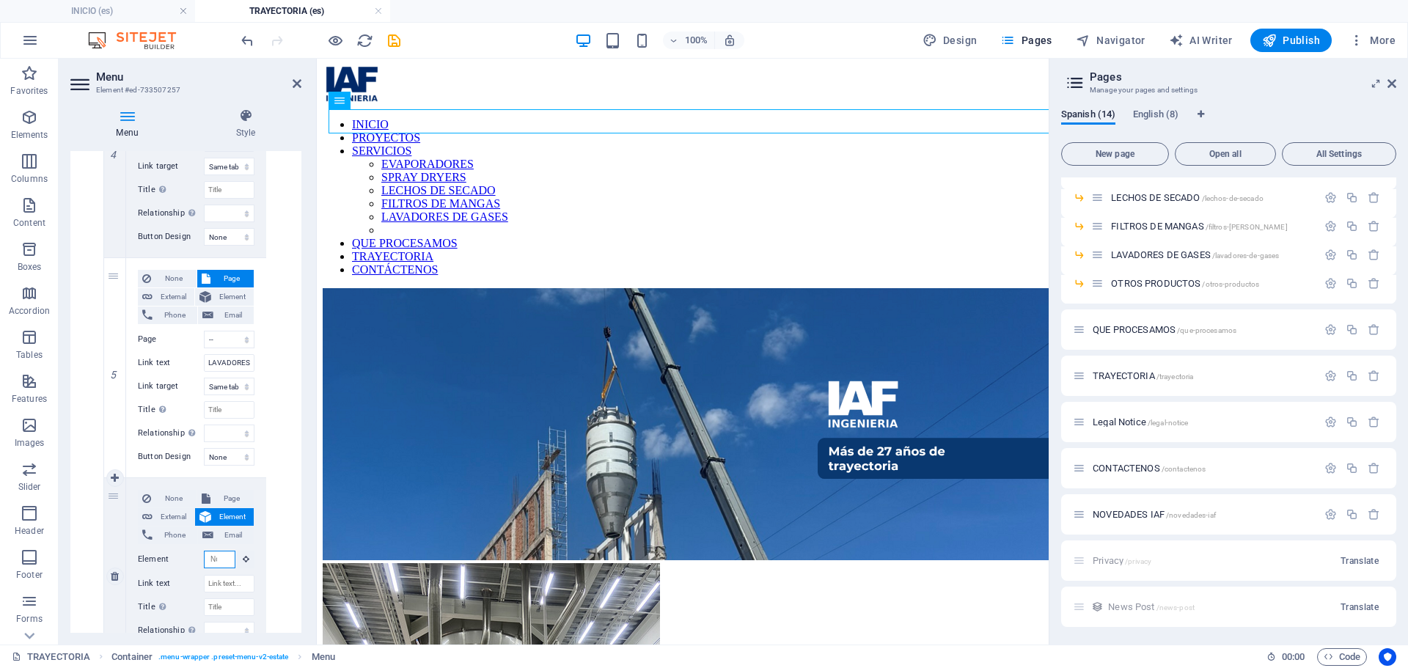
click at [216, 560] on input "Element" at bounding box center [220, 560] width 32 height 18
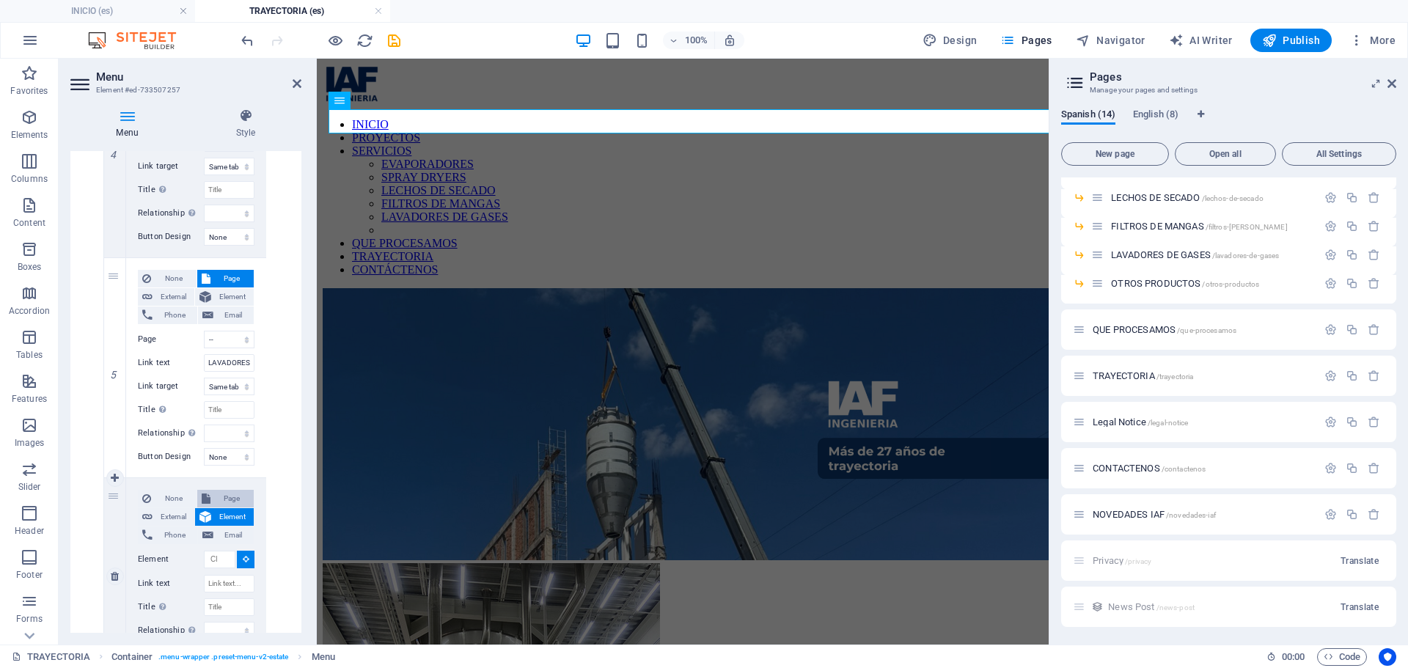
click at [220, 490] on span "Page" at bounding box center [232, 499] width 35 height 18
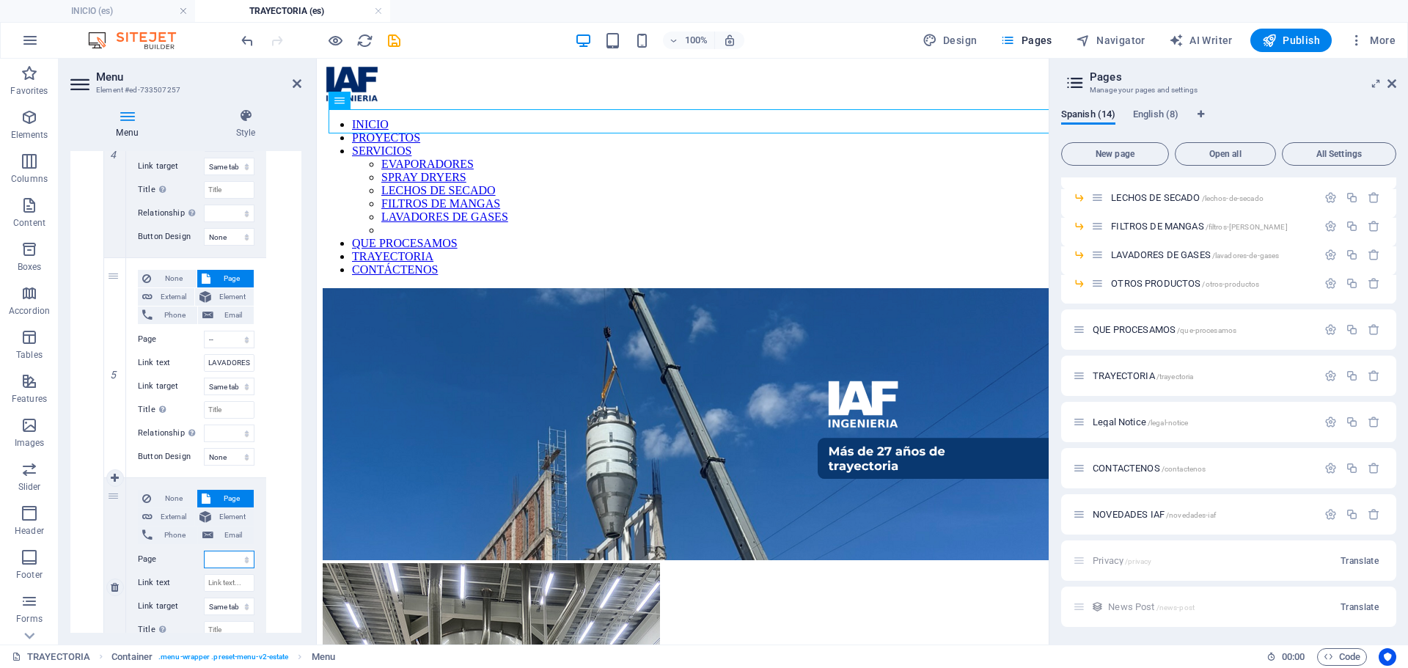
click at [241, 568] on select "INICIO PROYECTOS SERVICIOS -- EVAPORADORES -- SPRAY DRYERS -- LECHOS DE SECADO …" at bounding box center [229, 560] width 51 height 18
click at [204, 551] on select "INICIO PROYECTOS SERVICIOS -- EVAPORADORES -- SPRAY DRYERS -- LECHOS DE SECADO …" at bounding box center [229, 560] width 51 height 18
click at [235, 573] on div "None Page External Element Phone Email Page INICIO PROYECTOS SERVICIOS -- EVAPO…" at bounding box center [196, 576] width 117 height 172
click at [235, 574] on input "Link text" at bounding box center [229, 583] width 51 height 18
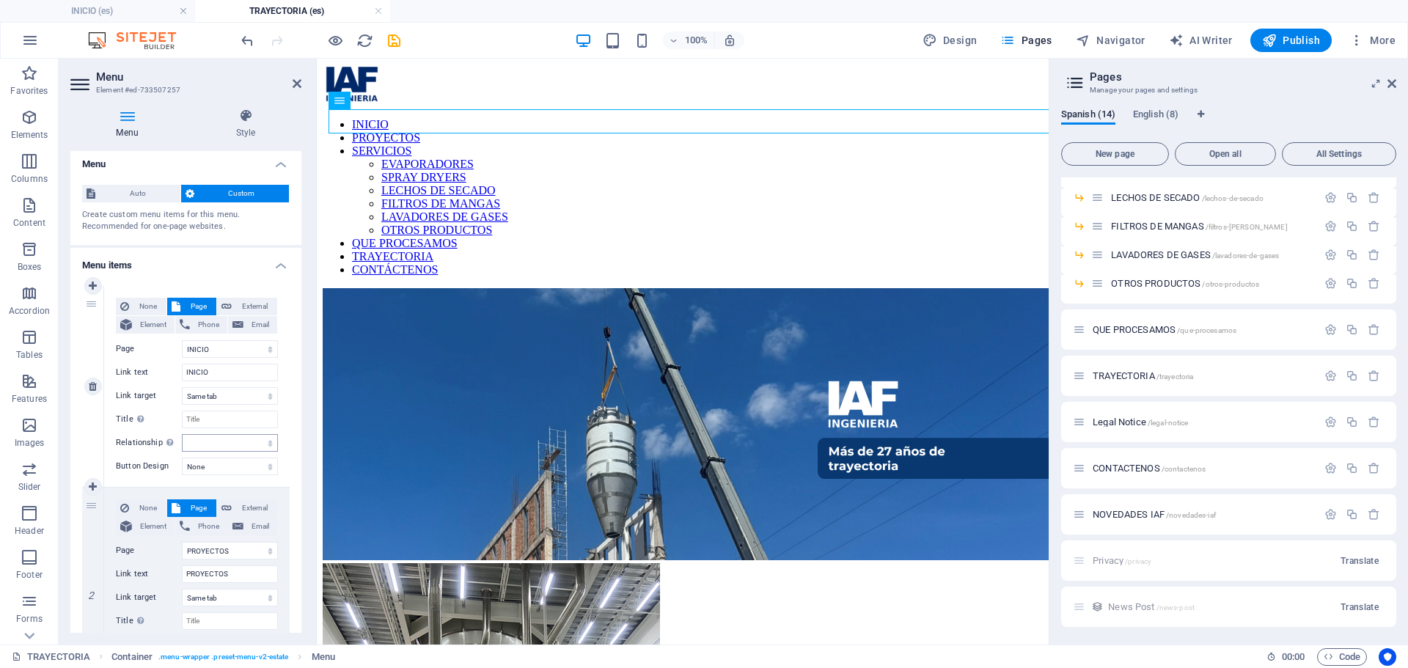
scroll to position [0, 0]
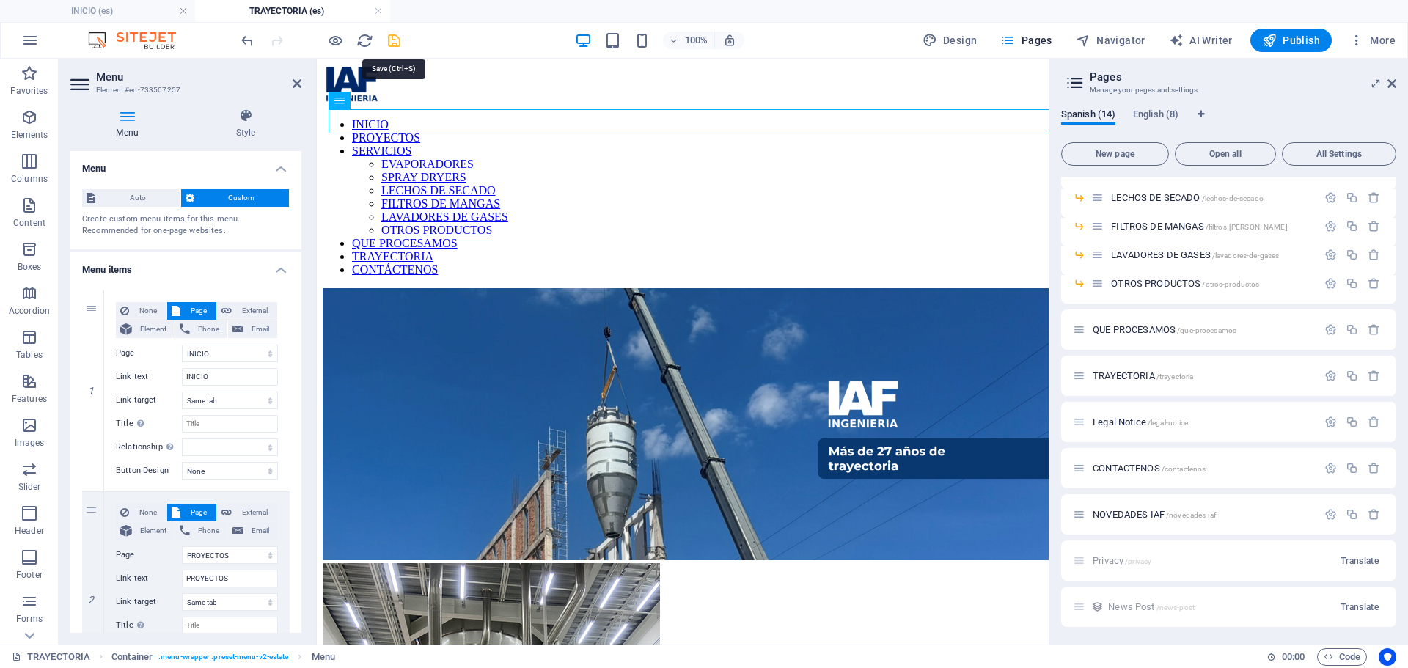
click at [400, 45] on icon "save" at bounding box center [394, 40] width 17 height 17
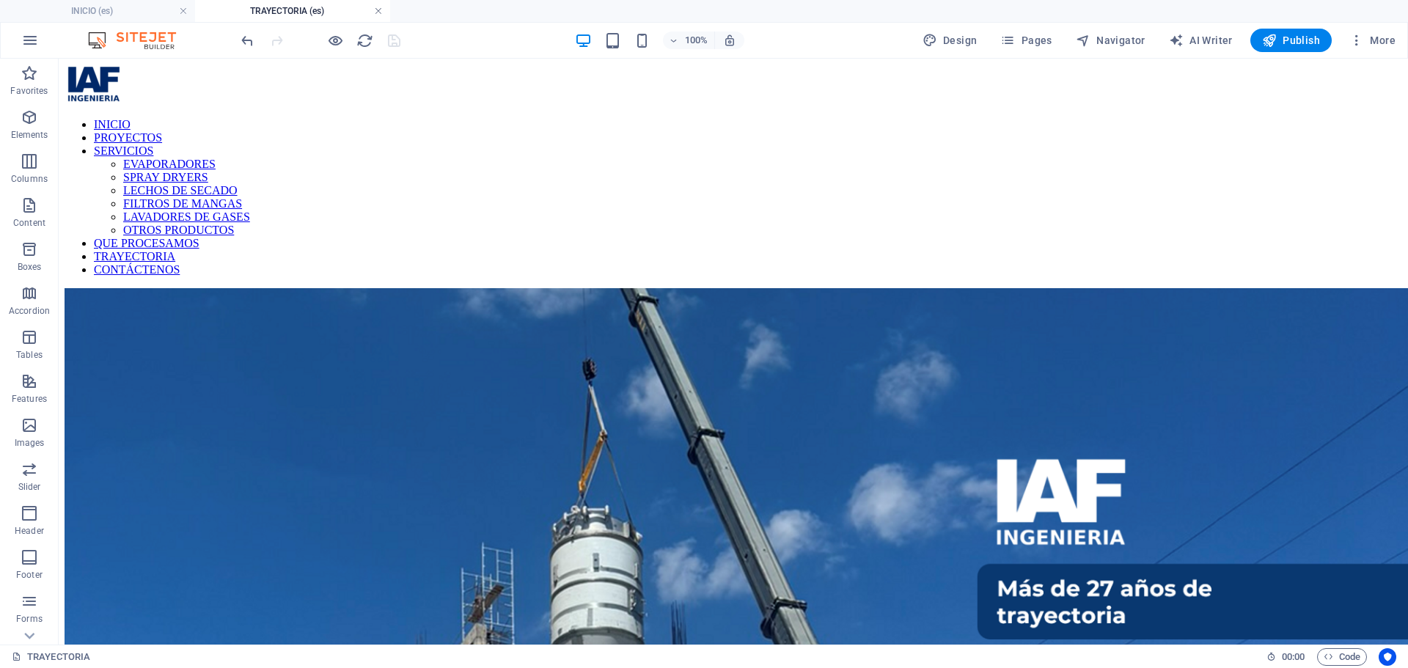
click at [377, 7] on link at bounding box center [378, 11] width 9 height 14
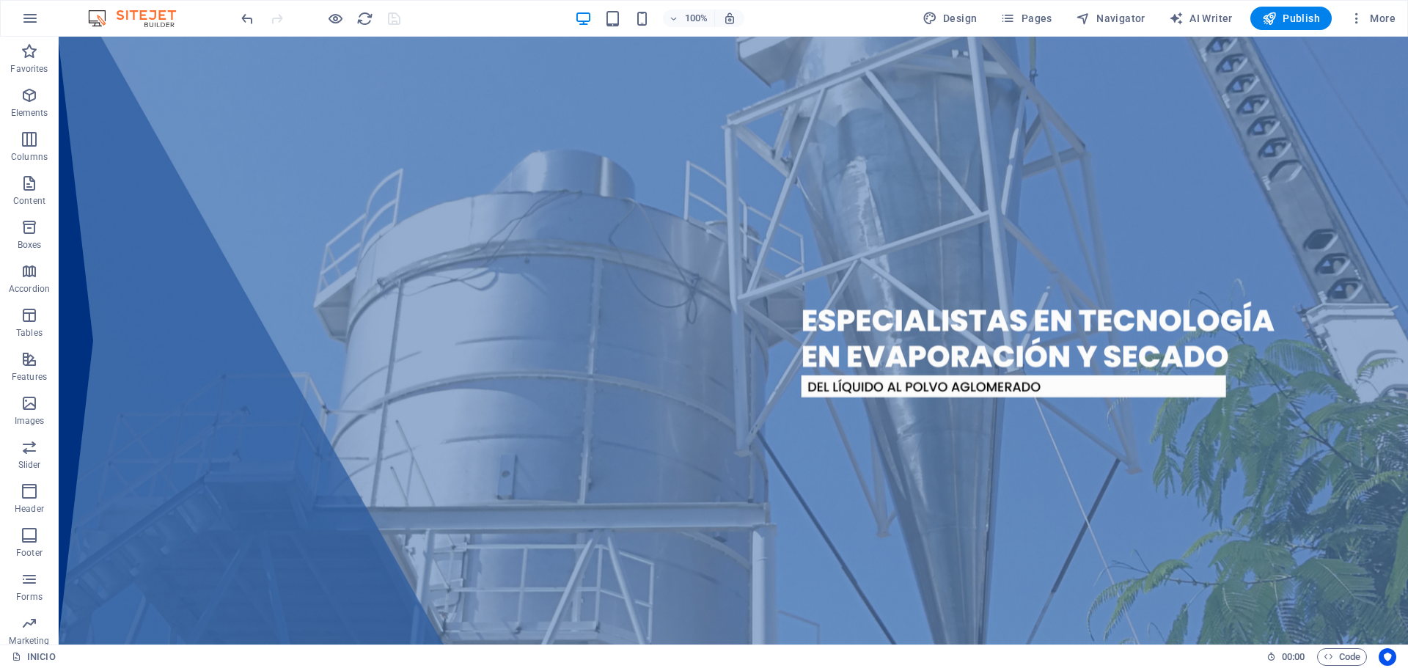
scroll to position [343, 0]
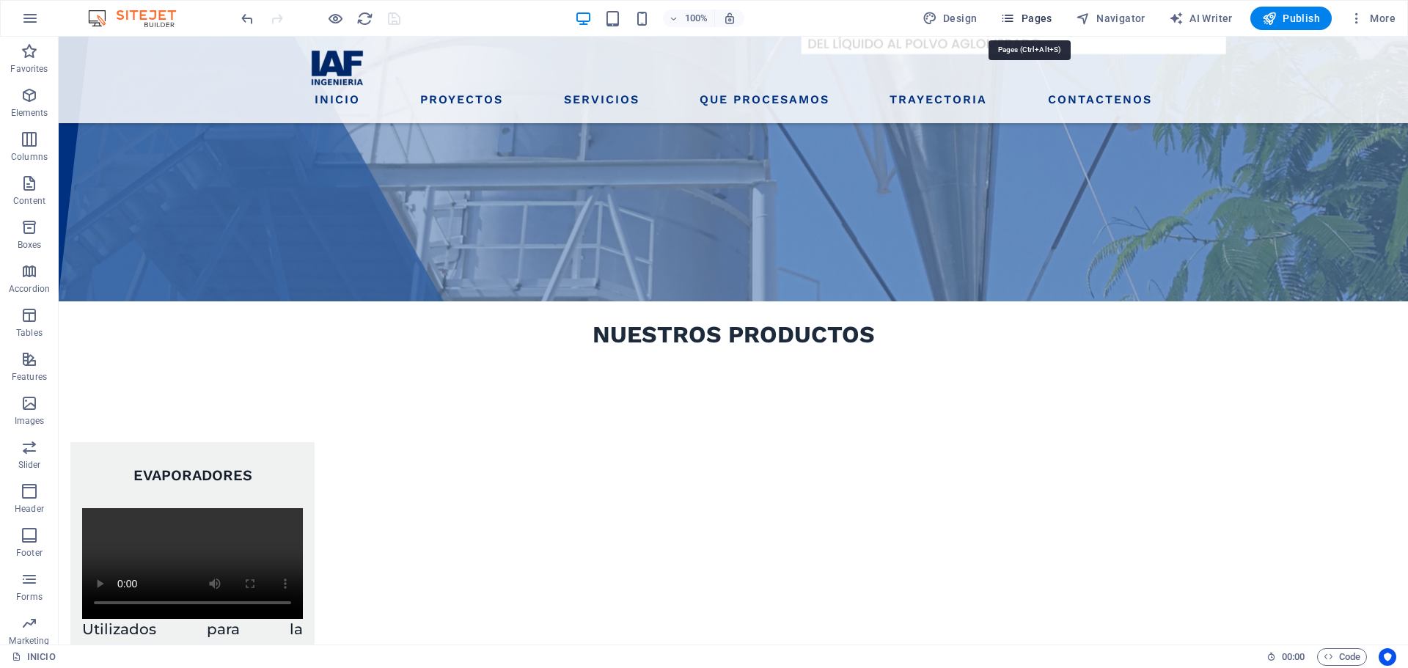
drag, startPoint x: 1034, startPoint y: 15, endPoint x: 971, endPoint y: 10, distance: 63.3
click at [1034, 15] on span "Pages" at bounding box center [1025, 18] width 51 height 15
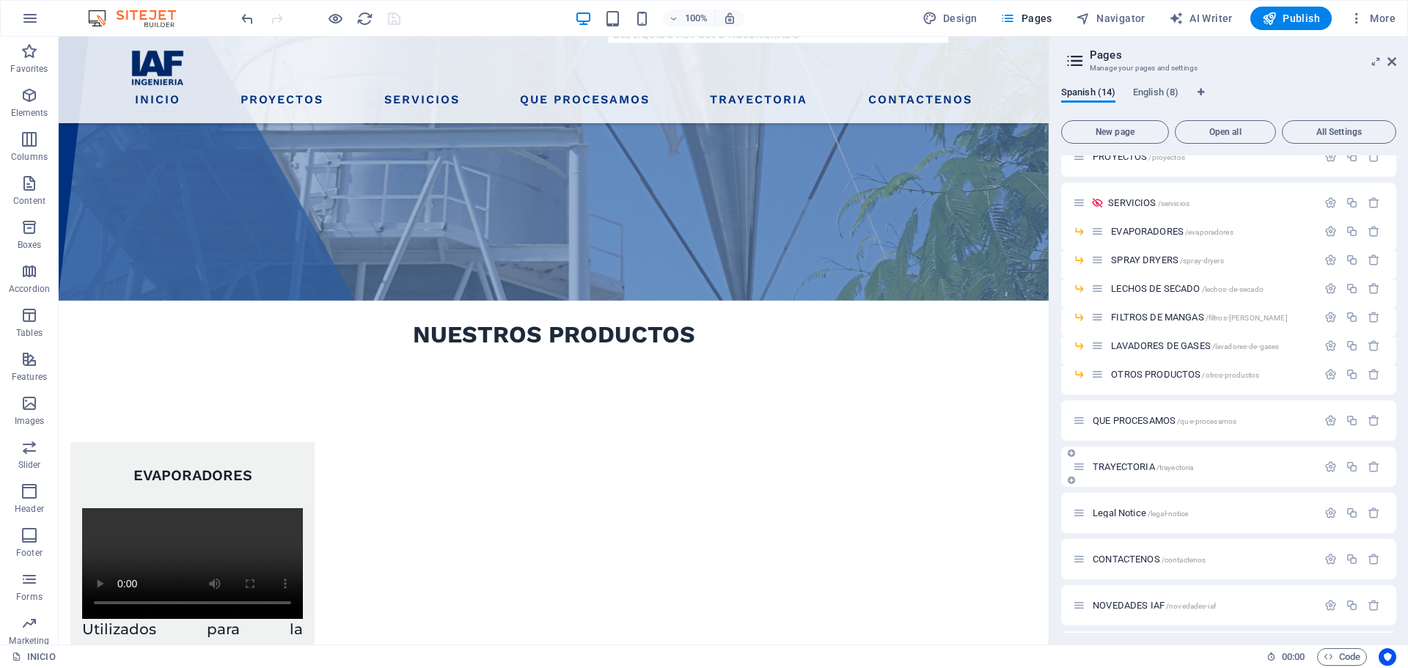
scroll to position [73, 0]
click at [1135, 548] on span "CONTACTENOS /contactenos" at bounding box center [1149, 551] width 113 height 11
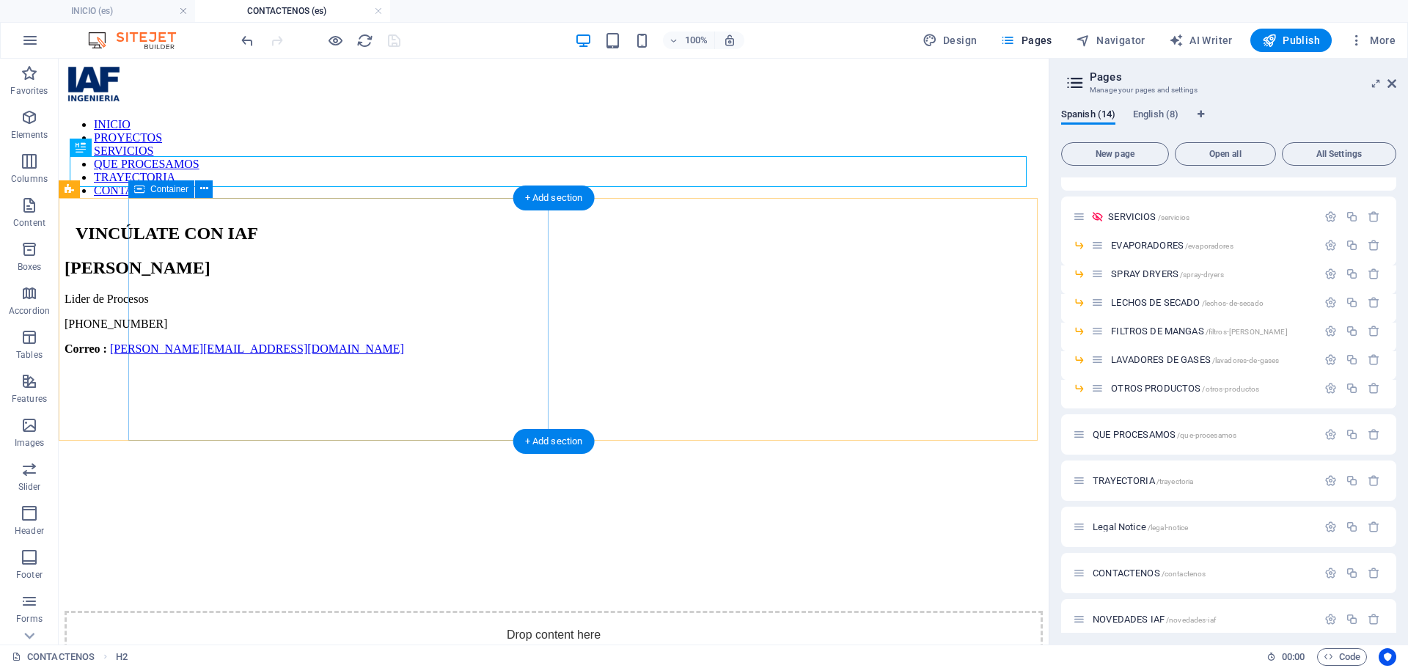
scroll to position [0, 0]
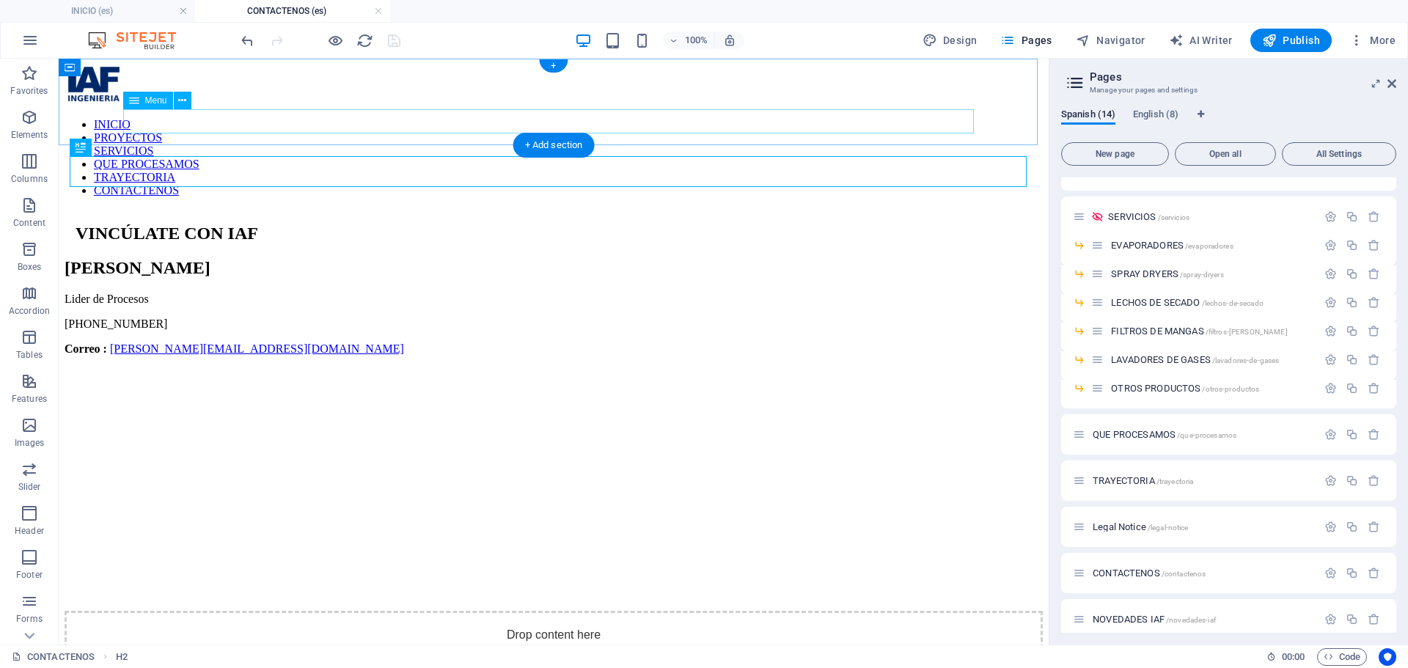
click at [439, 127] on nav "INICIO PROYECTOS SERVICIOS QUE PROCESAMOS TRAYECTORIA CONTACTENOS" at bounding box center [554, 157] width 978 height 79
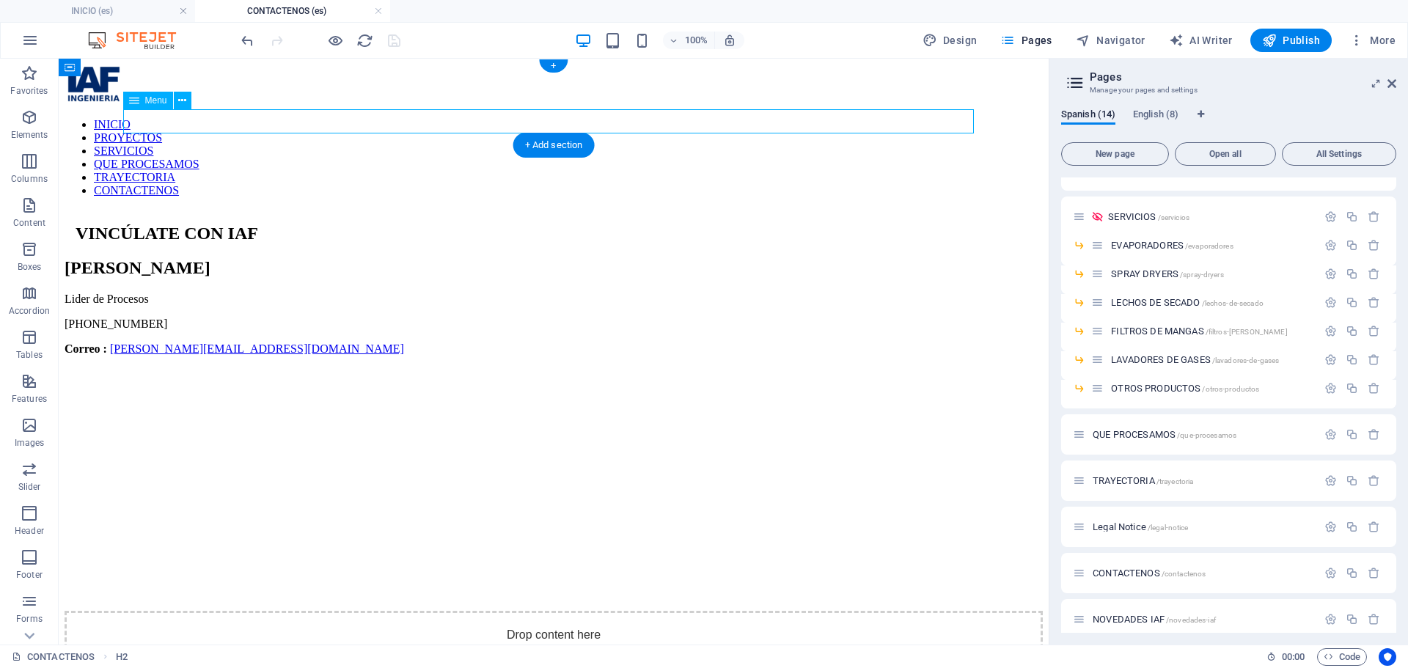
click at [439, 127] on nav "INICIO PROYECTOS SERVICIOS QUE PROCESAMOS TRAYECTORIA CONTACTENOS" at bounding box center [554, 157] width 978 height 79
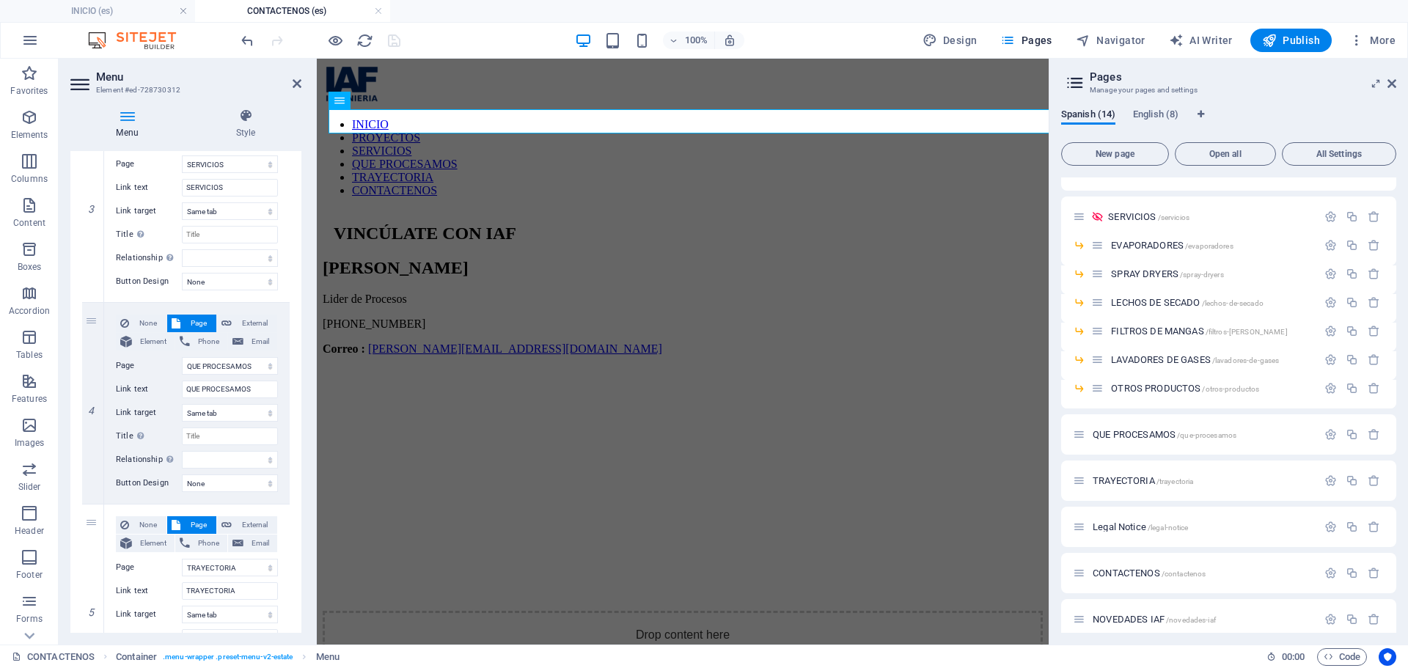
scroll to position [587, 0]
click at [97, 310] on icon at bounding box center [93, 308] width 8 height 10
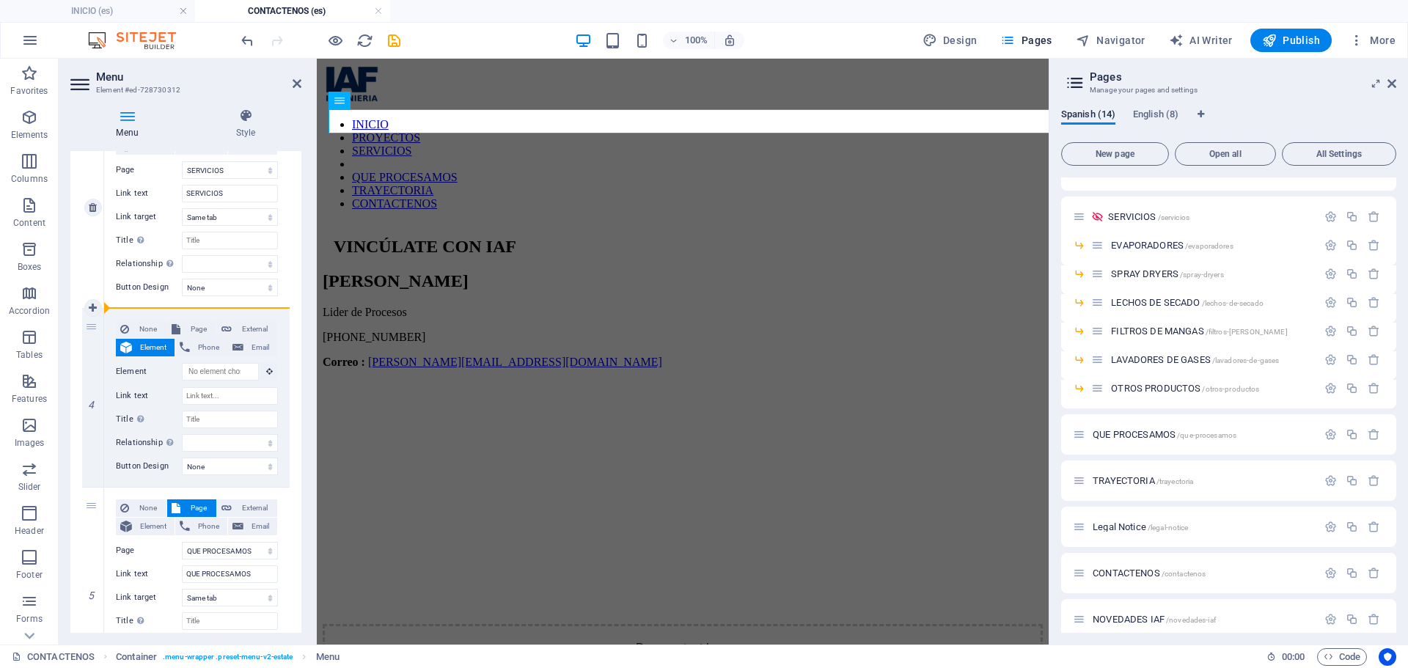
drag, startPoint x: 103, startPoint y: 320, endPoint x: 228, endPoint y: 304, distance: 125.8
click at [228, 304] on div "1 None Page External Element Phone Email Page INICIO PROYECTOS SERVICIOS -- EVA…" at bounding box center [186, 398] width 208 height 1389
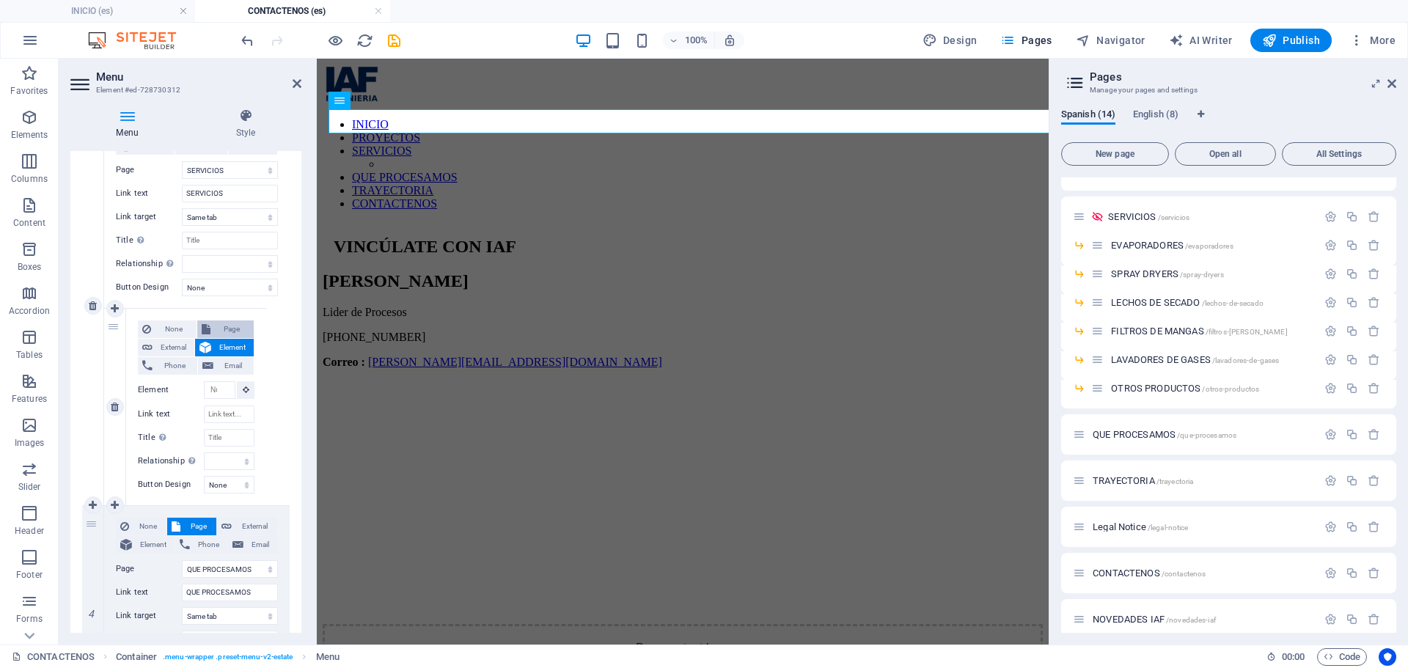
click at [224, 332] on span "Page" at bounding box center [232, 329] width 35 height 18
click at [227, 372] on select "INICIO PROYECTOS SERVICIOS -- EVAPORADORES -- SPRAY DRYERS -- LECHOS DE SECADO …" at bounding box center [229, 368] width 51 height 18
click at [204, 359] on select "INICIO PROYECTOS SERVICIOS -- EVAPORADORES -- SPRAY DRYERS -- LECHOS DE SECADO …" at bounding box center [229, 368] width 51 height 18
click at [95, 507] on icon at bounding box center [93, 505] width 8 height 10
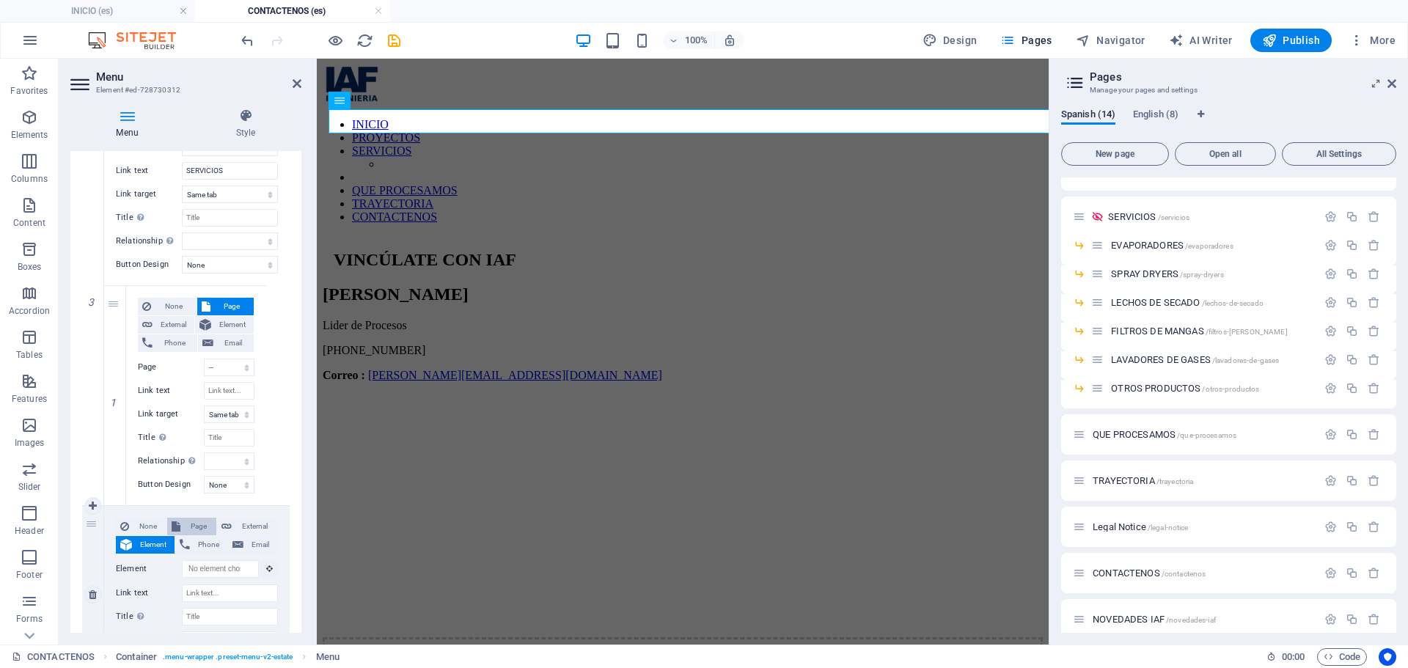
click at [185, 533] on span "Page" at bounding box center [198, 527] width 27 height 18
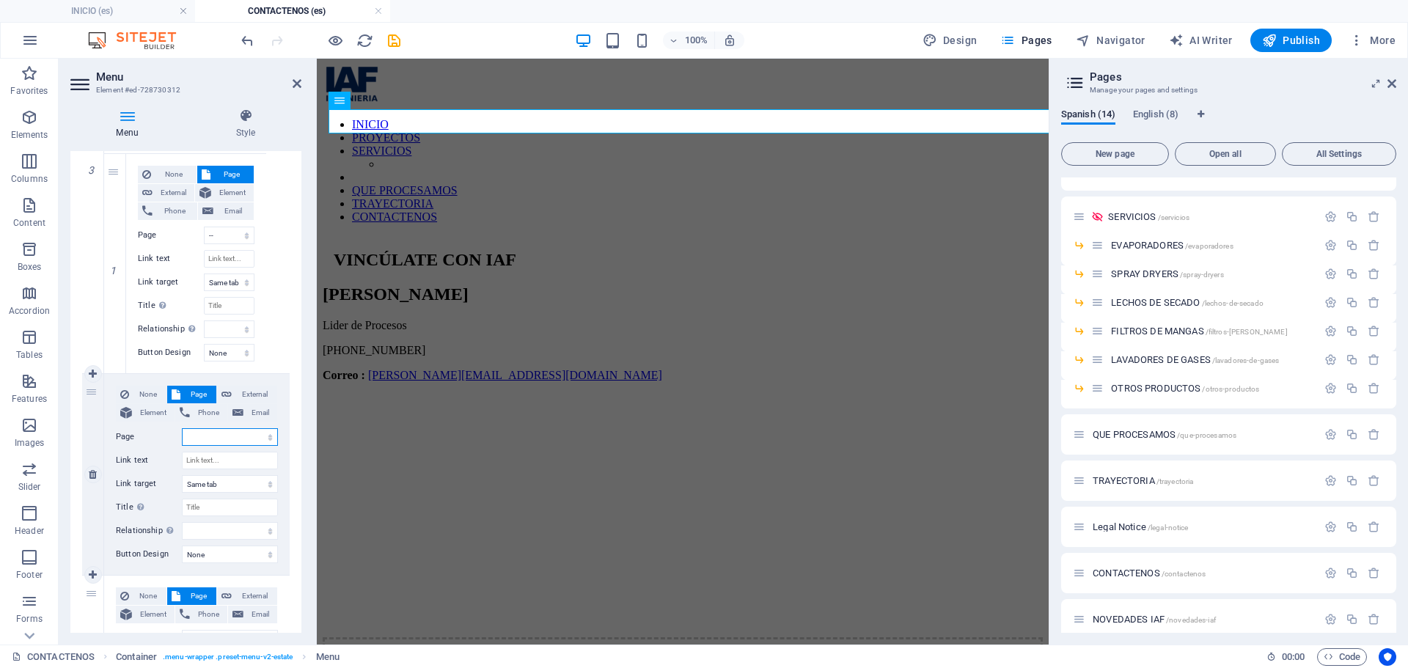
scroll to position [756, 0]
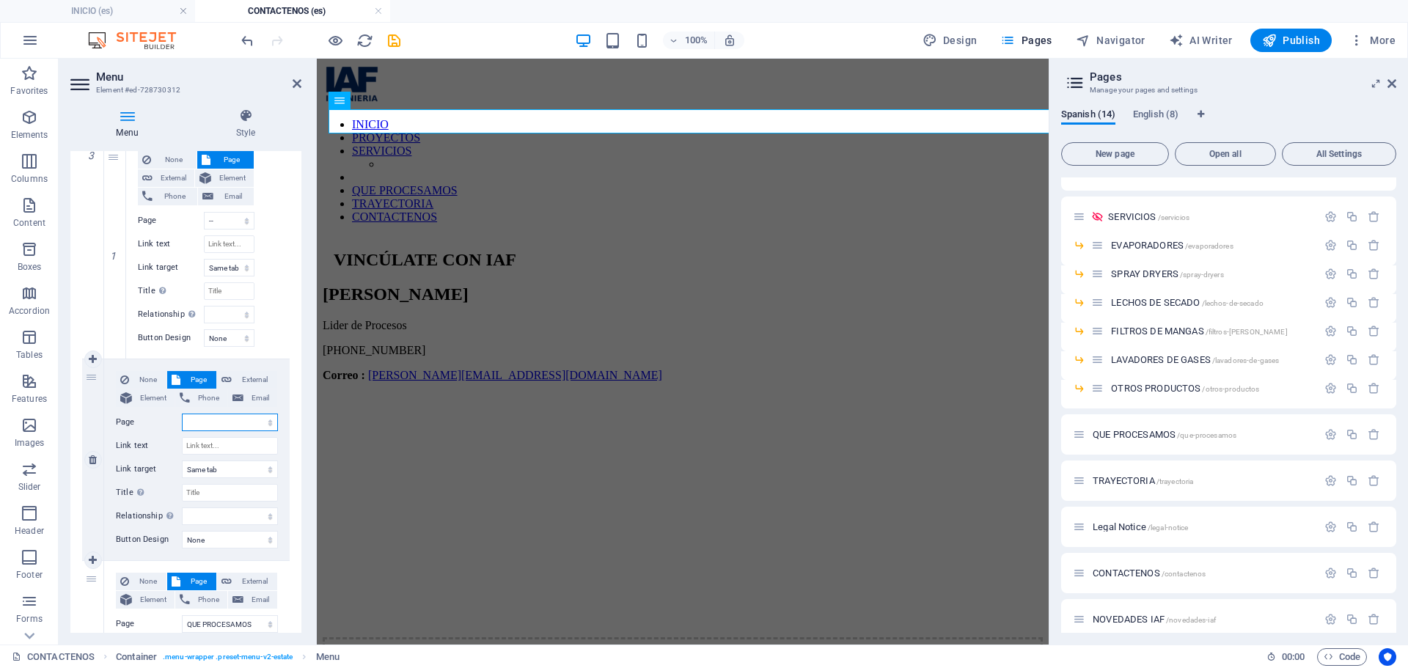
click at [230, 425] on select "INICIO PROYECTOS SERVICIOS -- EVAPORADORES -- SPRAY DRYERS -- LECHOS DE SECADO …" at bounding box center [230, 423] width 96 height 18
click at [182, 414] on select "INICIO PROYECTOS SERVICIOS -- EVAPORADORES -- SPRAY DRYERS -- LECHOS DE SECADO …" at bounding box center [230, 423] width 96 height 18
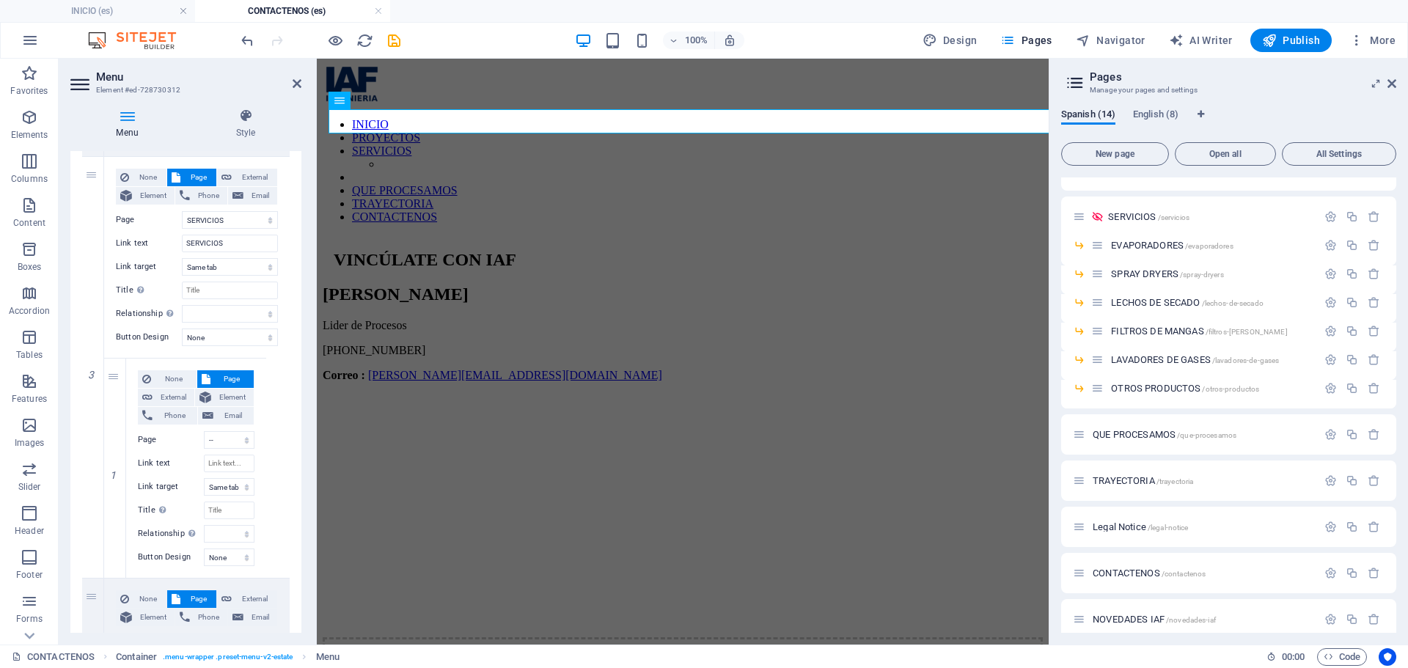
scroll to position [536, 0]
click at [227, 461] on input "Link text" at bounding box center [229, 464] width 51 height 18
click at [273, 467] on div "None Page External Element Phone Email Page INICIO PROYECTOS SERVICIOS -- EVAPO…" at bounding box center [197, 368] width 186 height 421
click at [111, 582] on icon at bounding box center [115, 578] width 8 height 10
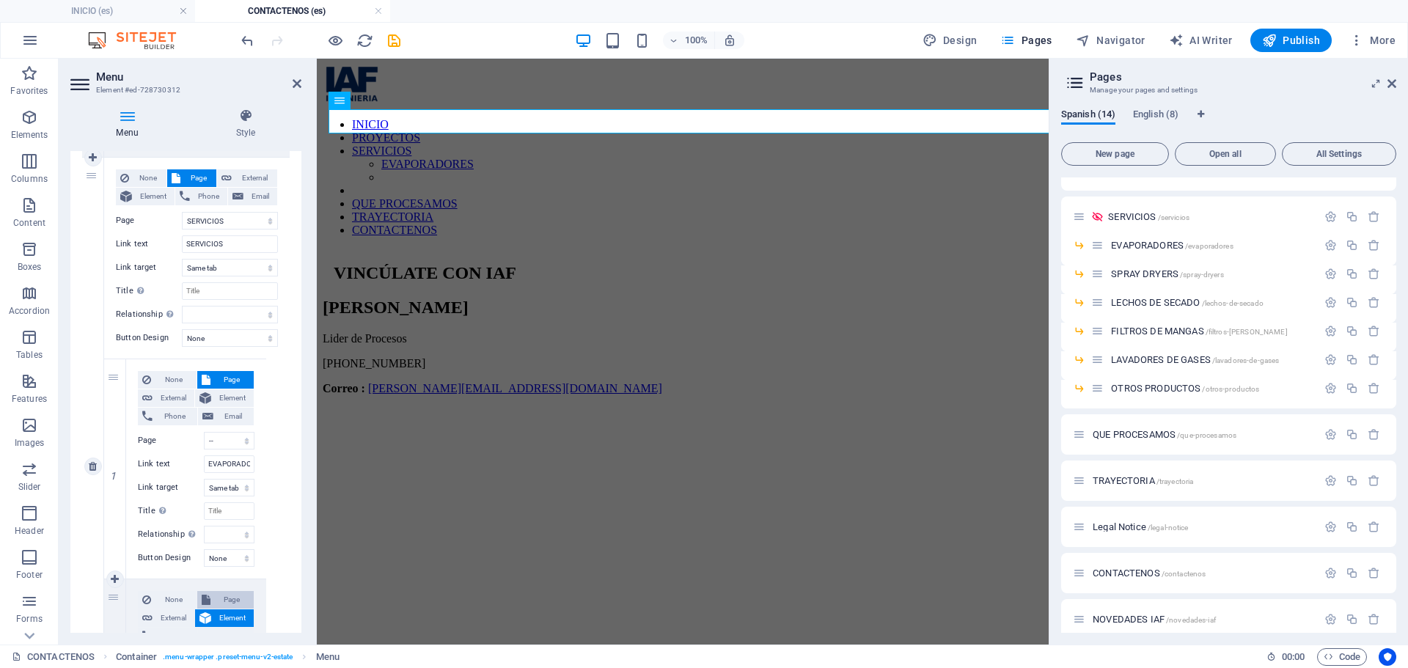
click at [205, 592] on icon at bounding box center [206, 600] width 9 height 18
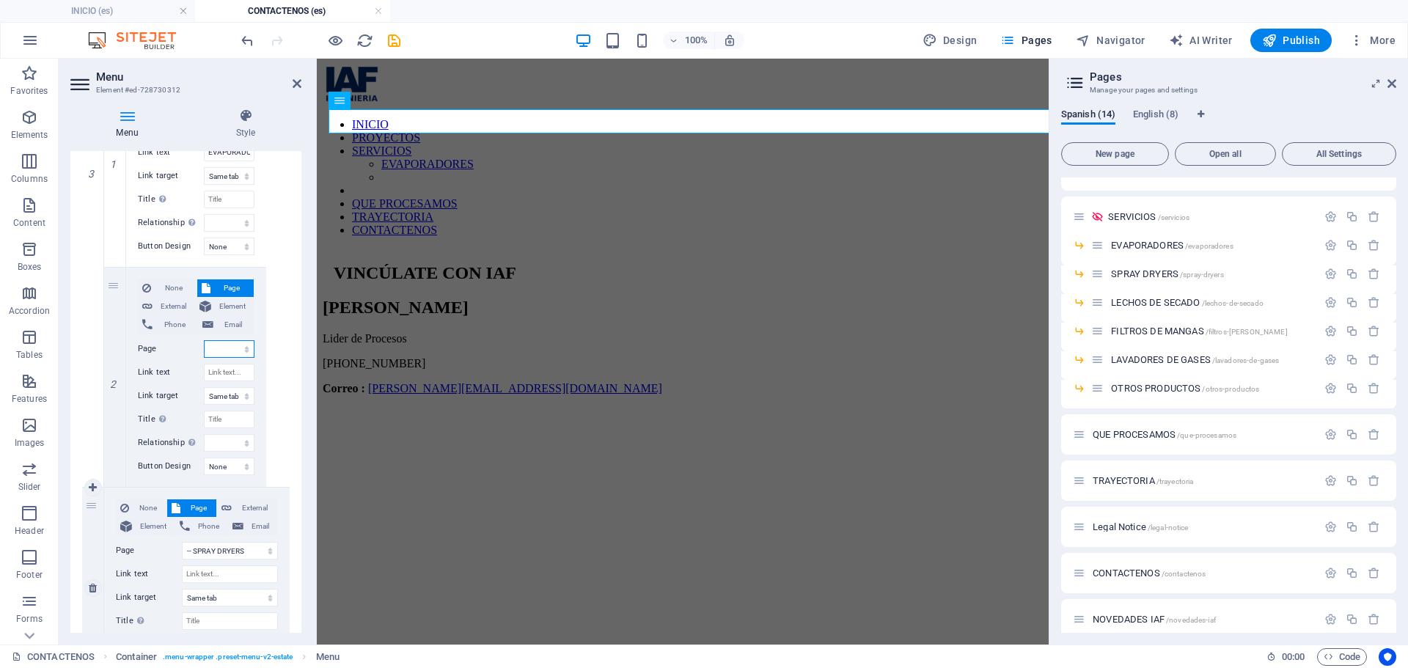
scroll to position [1098, 0]
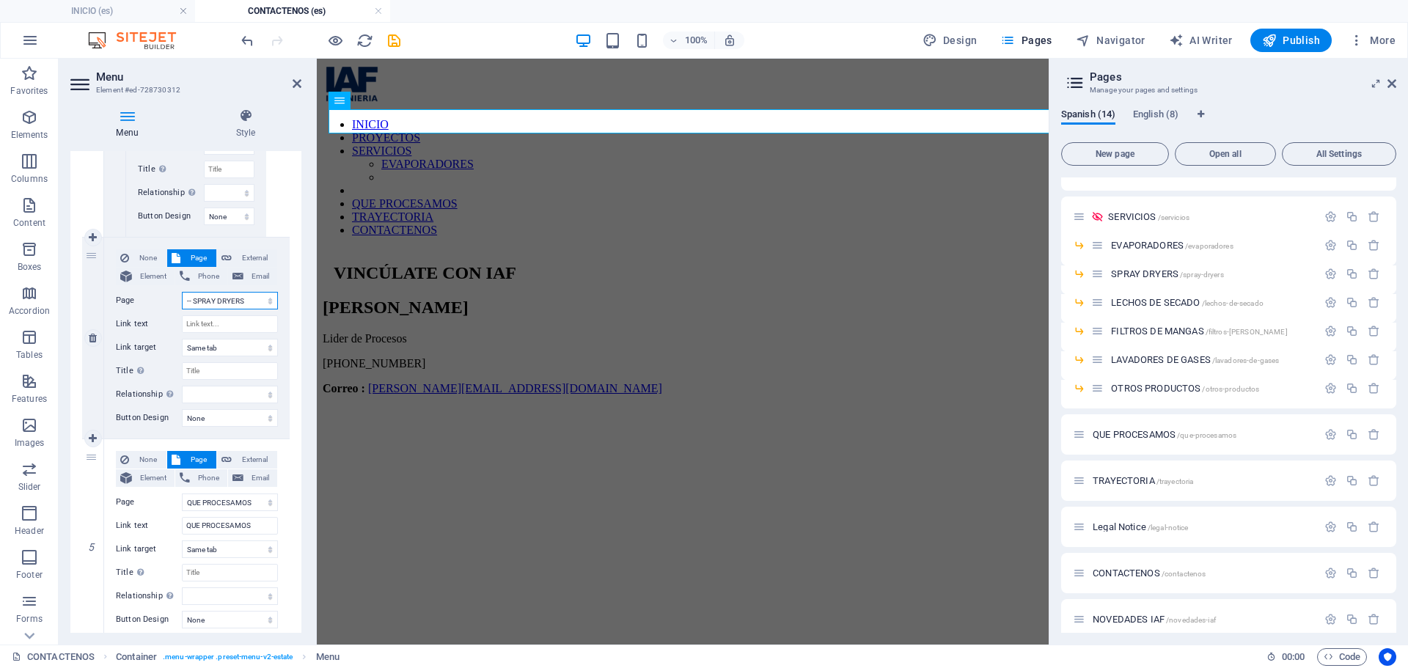
click at [228, 296] on select "INICIO PROYECTOS SERVICIOS -- EVAPORADORES -- SPRAY DRYERS -- LECHOS DE SECADO …" at bounding box center [230, 301] width 96 height 18
click at [182, 292] on select "INICIO PROYECTOS SERVICIOS -- EVAPORADORES -- SPRAY DRYERS -- LECHOS DE SECADO …" at bounding box center [230, 301] width 96 height 18
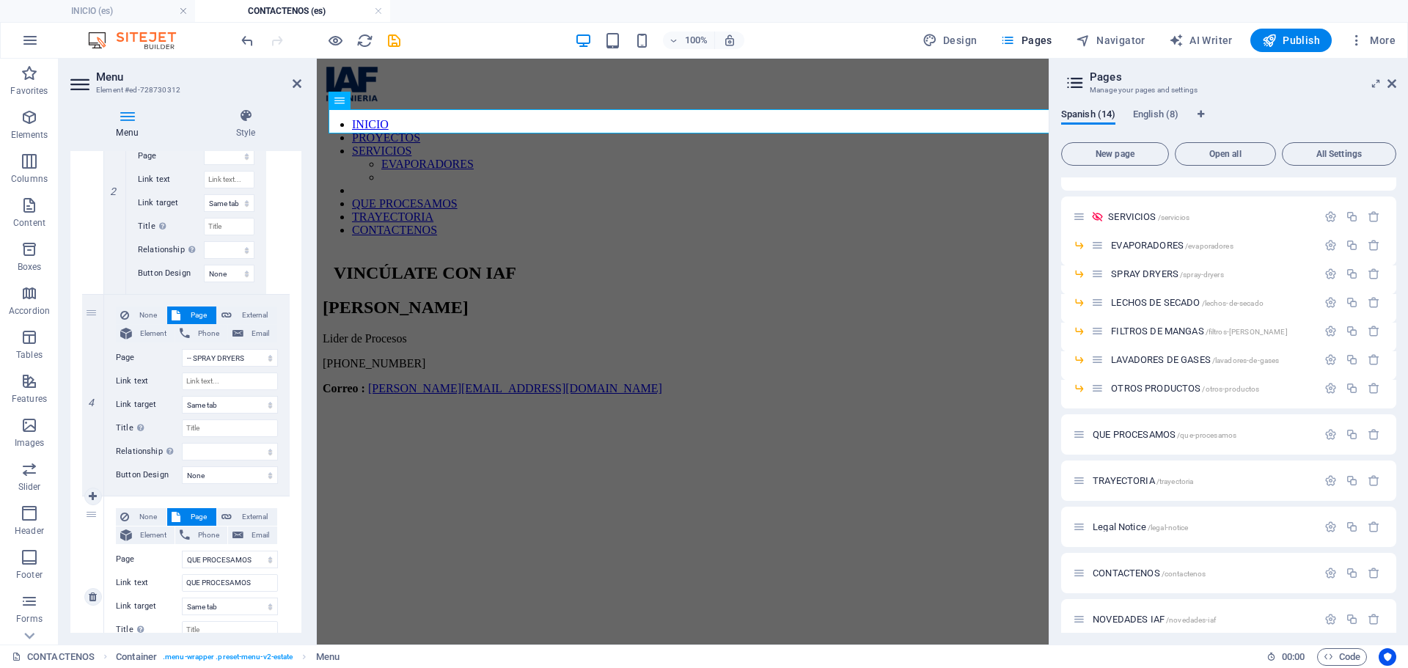
scroll to position [1036, 0]
drag, startPoint x: 91, startPoint y: 344, endPoint x: 232, endPoint y: 288, distance: 151.4
click at [232, 288] on div "1 None Page External Element Phone Email Page INICIO PROYECTOS SERVICIOS -- EVA…" at bounding box center [186, 180] width 208 height 1852
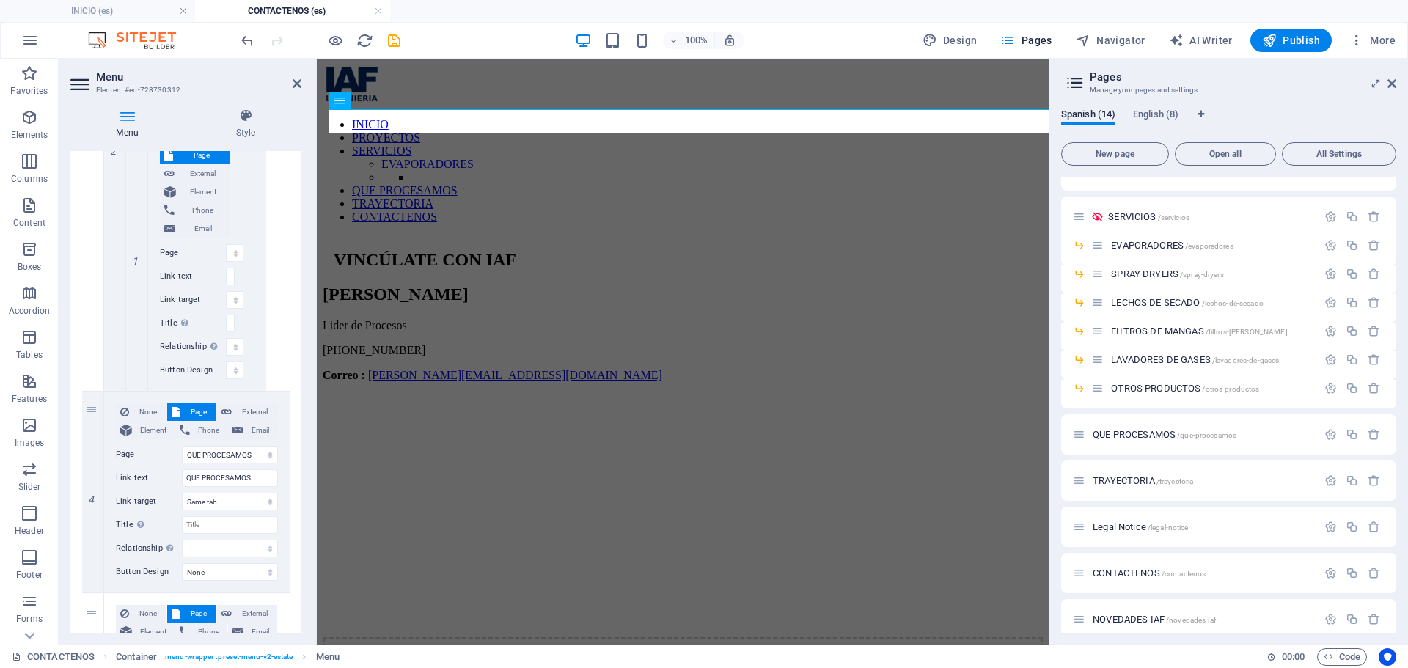
scroll to position [1256, 0]
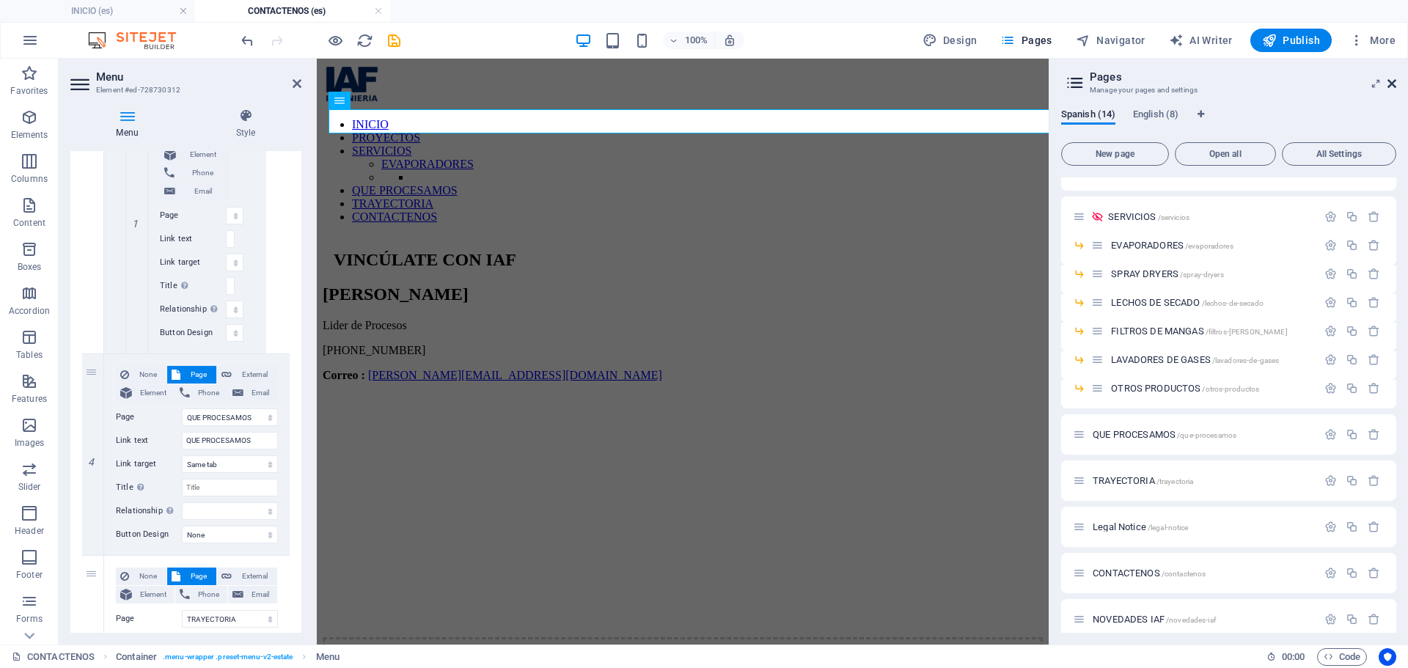
click at [1387, 81] on icon at bounding box center [1391, 84] width 9 height 12
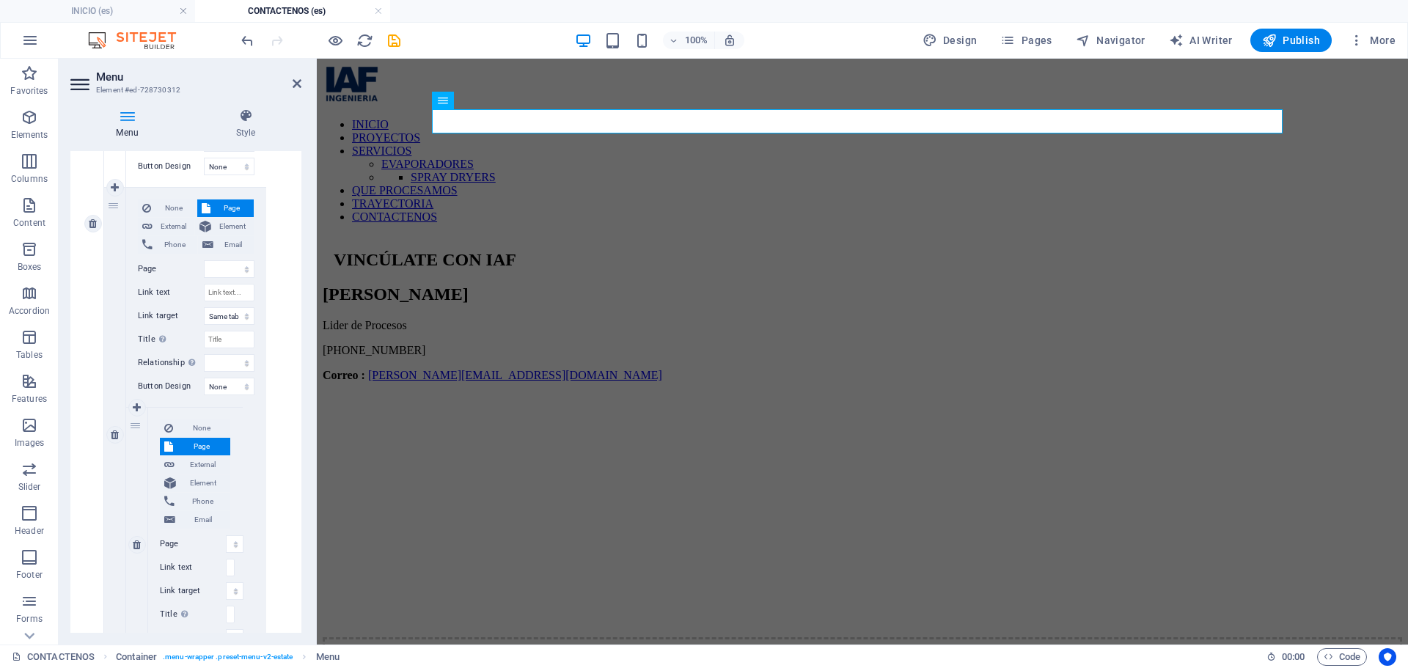
scroll to position [816, 0]
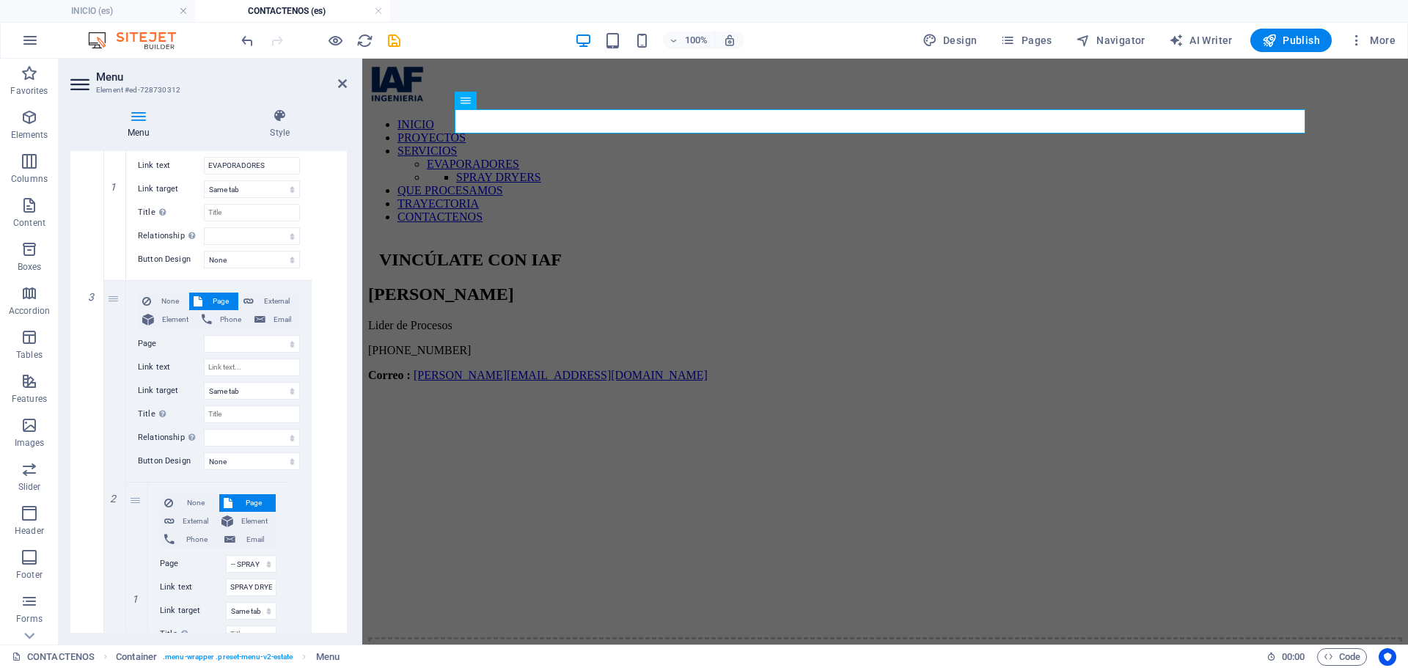
click at [363, 402] on div "Menu Element #ed-728730312 Menu Style Menu Auto Custom Create custom menu items…" at bounding box center [733, 352] width 1349 height 586
click at [237, 337] on select "INICIO PROYECTOS SERVICIOS -- EVAPORADORES -- SPRAY DRYERS -- LECHOS DE SECADO …" at bounding box center [252, 344] width 96 height 18
click at [204, 335] on select "INICIO PROYECTOS SERVICIOS -- EVAPORADORES -- SPRAY DRYERS -- LECHOS DE SECADO …" at bounding box center [252, 344] width 96 height 18
click at [259, 364] on input "Link text" at bounding box center [252, 368] width 96 height 18
click at [309, 374] on div "None Page External Element Phone Email Page INICIO PROYECTOS SERVICIOS -- EVAPO…" at bounding box center [219, 290] width 231 height 824
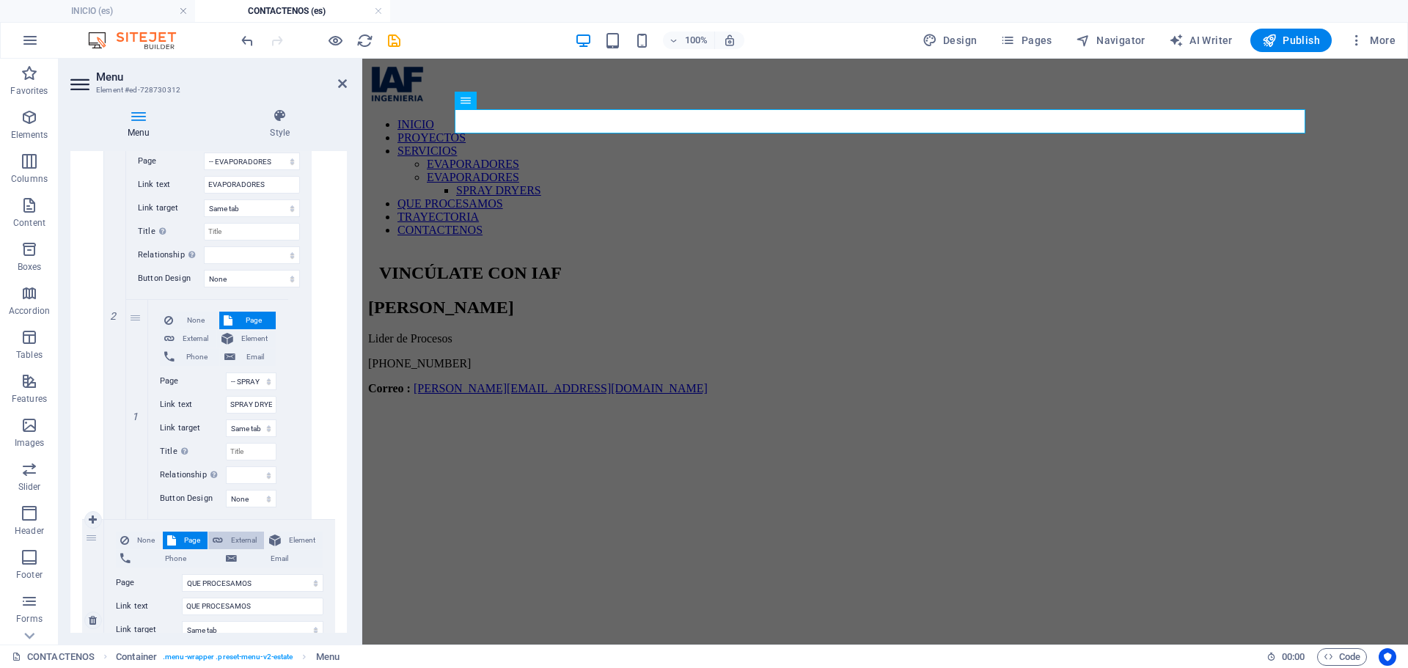
scroll to position [963, 0]
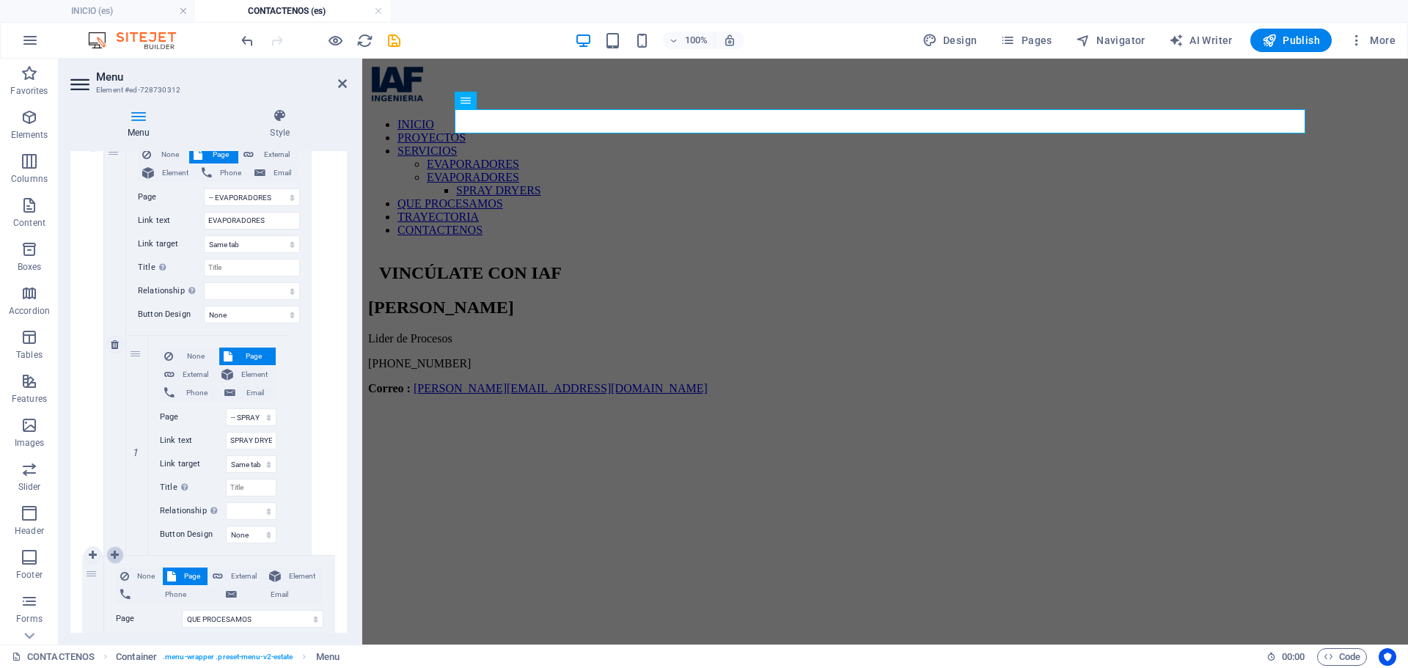
click at [117, 556] on icon at bounding box center [115, 555] width 8 height 10
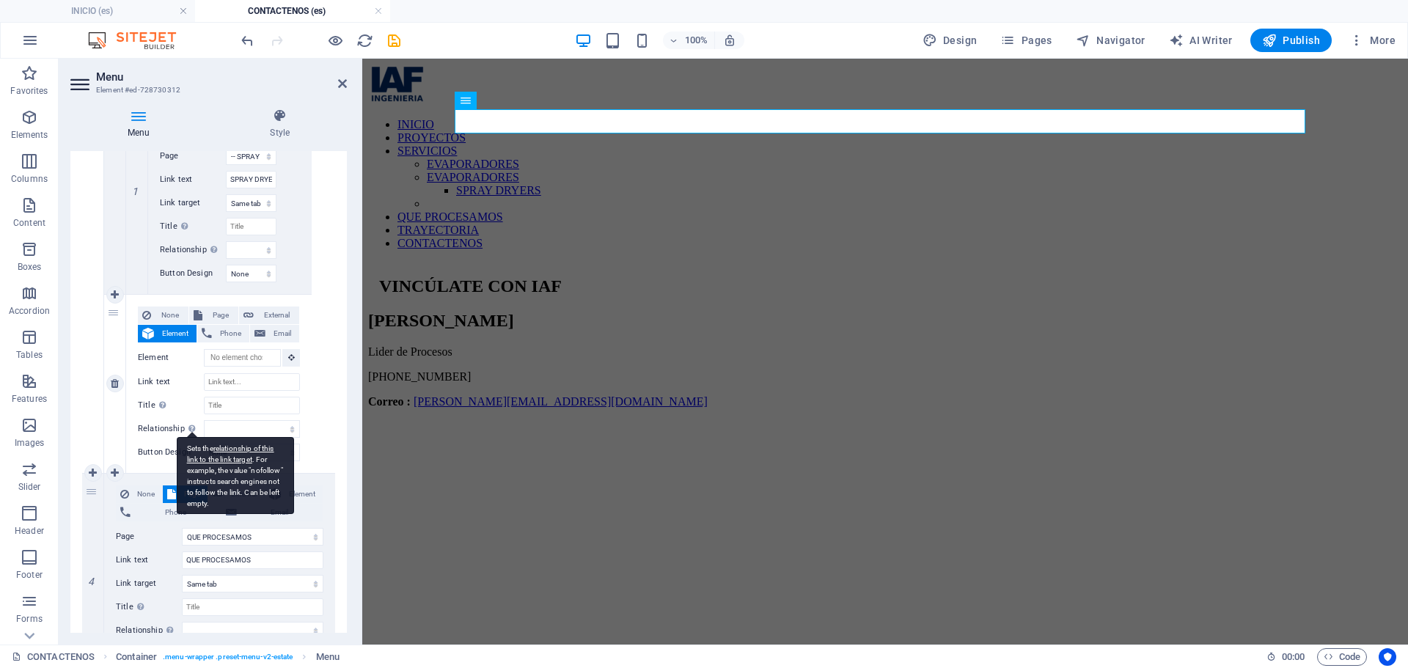
scroll to position [1288, 0]
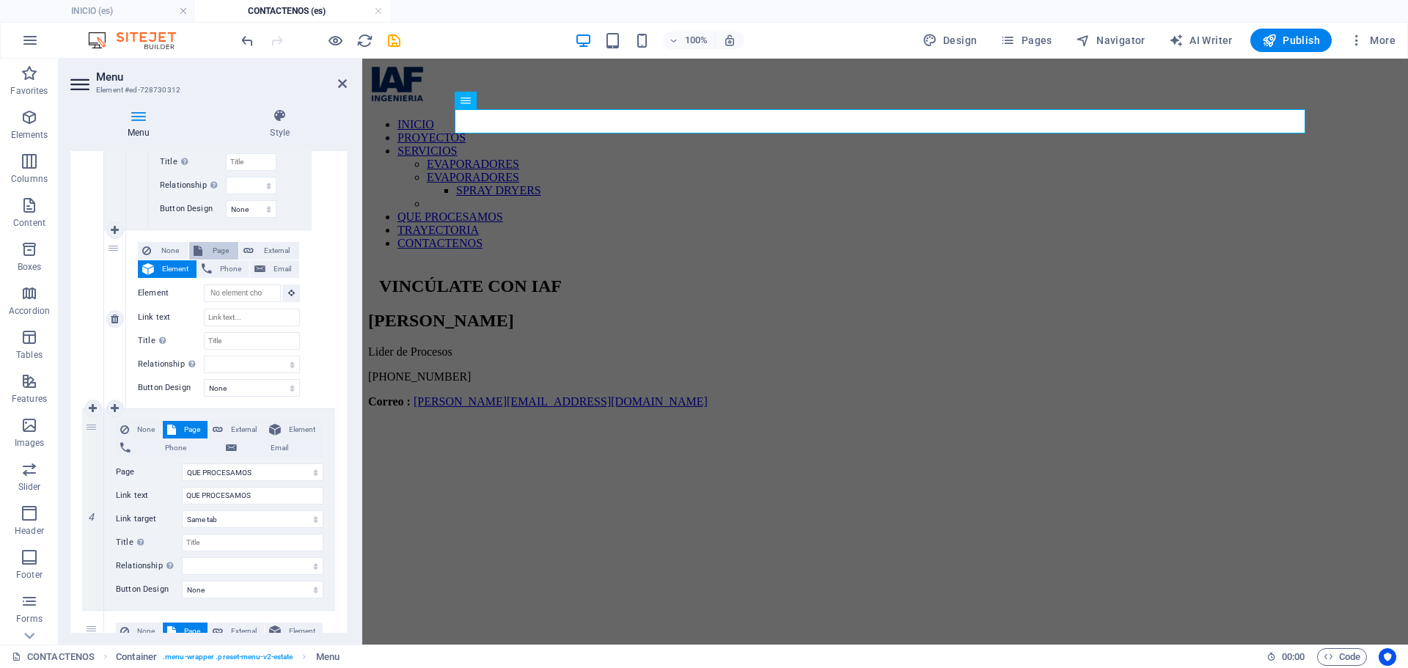
click at [213, 249] on span "Page" at bounding box center [220, 251] width 27 height 18
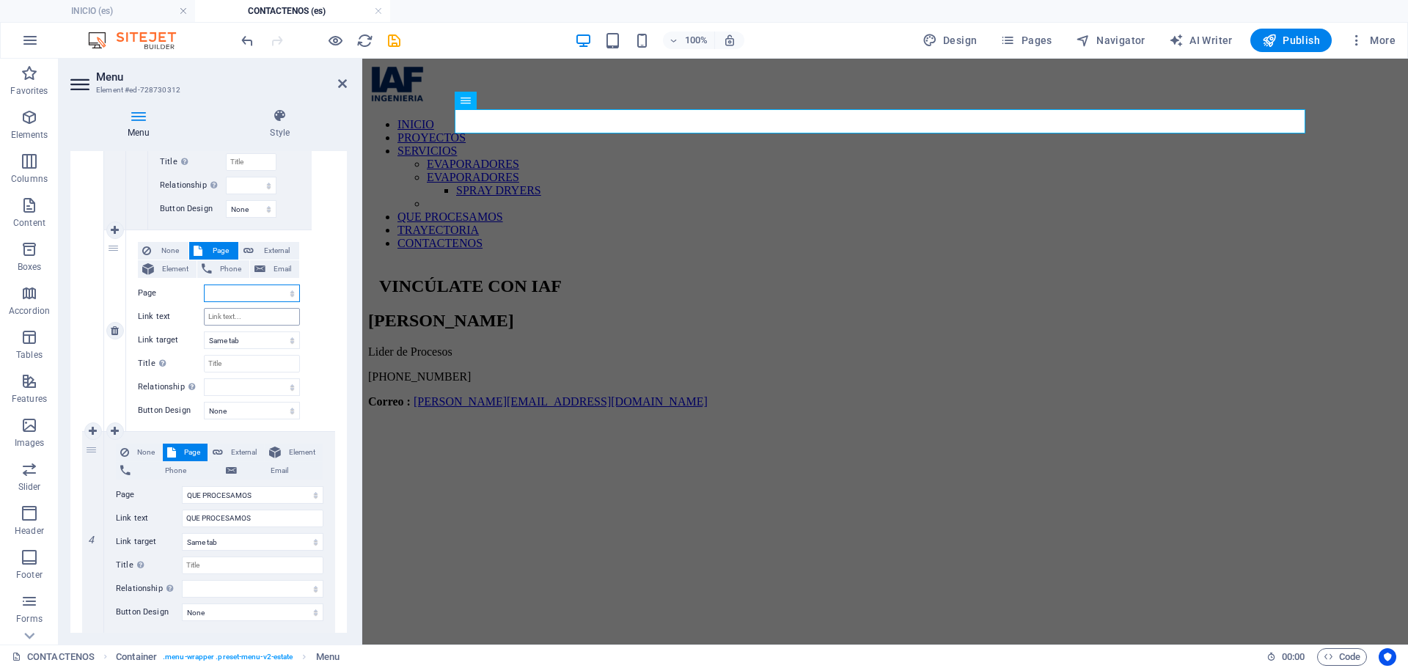
scroll to position [1311, 0]
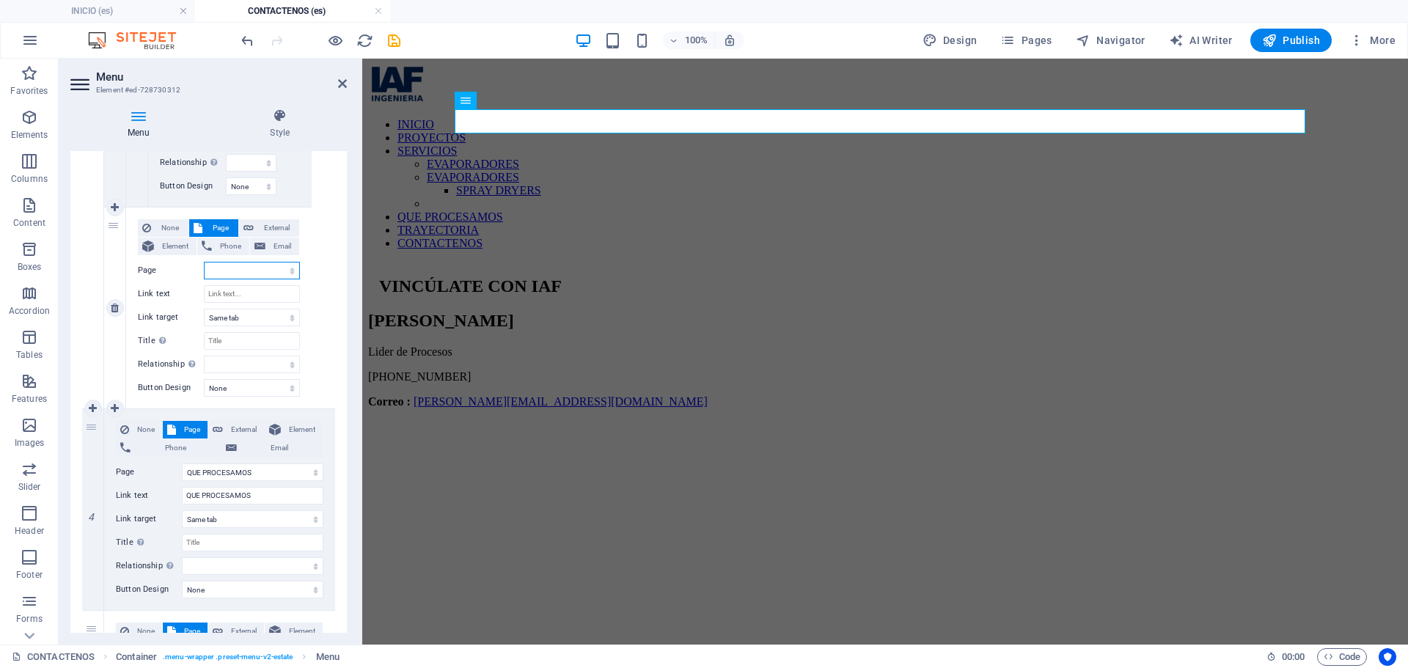
click at [258, 271] on select "INICIO PROYECTOS SERVICIOS -- EVAPORADORES -- SPRAY DRYERS -- LECHOS DE SECADO …" at bounding box center [252, 271] width 96 height 18
click at [204, 262] on select "INICIO PROYECTOS SERVICIOS -- EVAPORADORES -- SPRAY DRYERS -- LECHOS DE SECADO …" at bounding box center [252, 271] width 96 height 18
click at [250, 289] on input "Link text" at bounding box center [252, 294] width 96 height 18
click at [117, 402] on link at bounding box center [115, 409] width 18 height 18
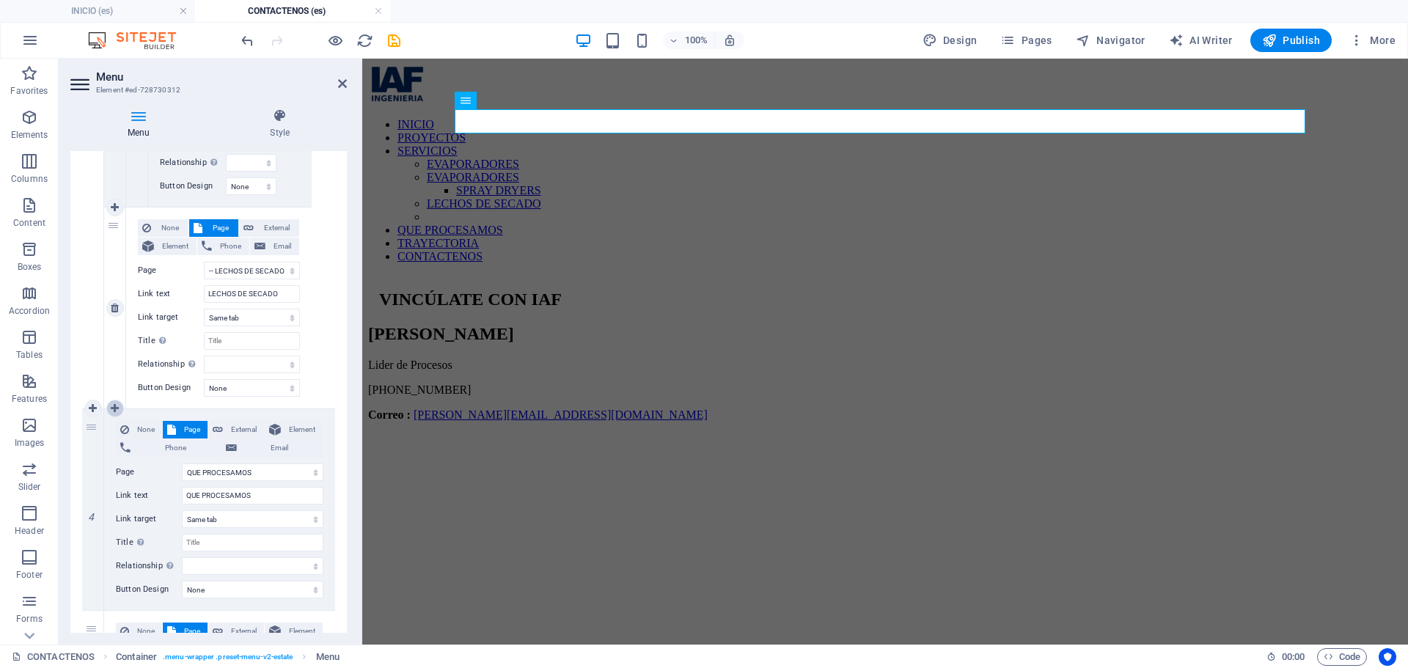
scroll to position [1490, 0]
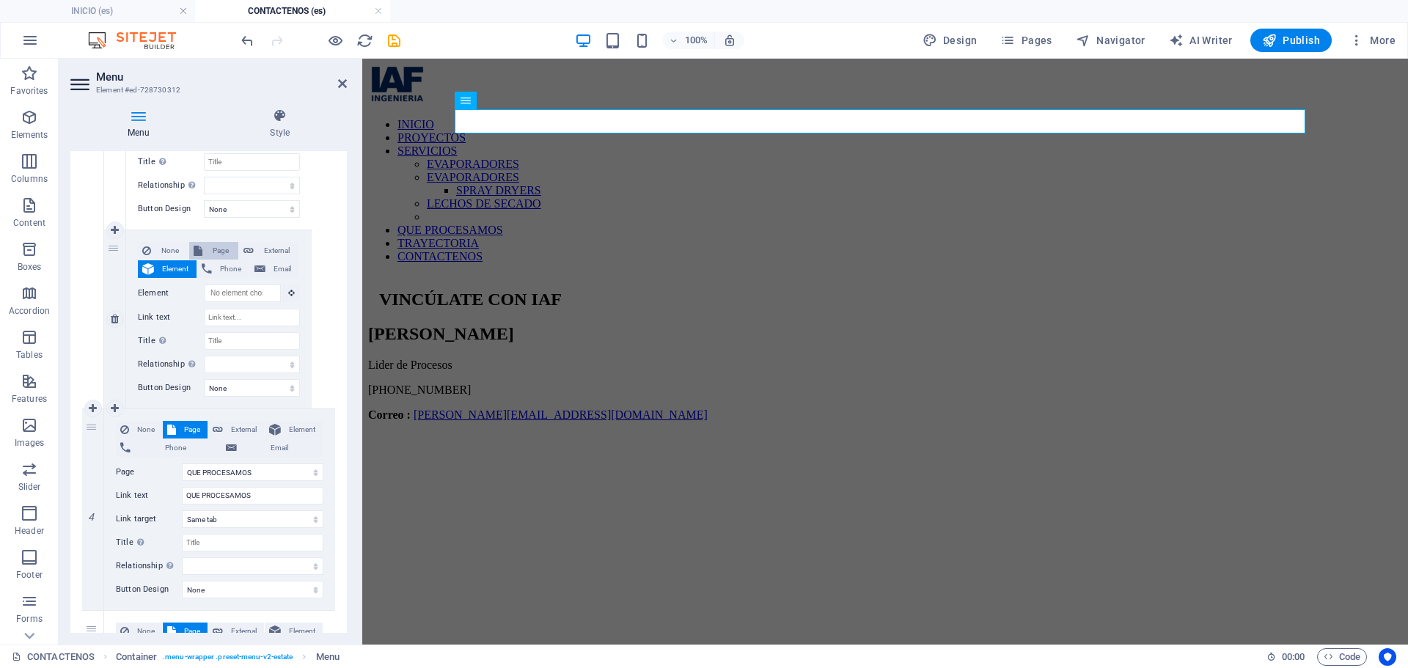
click at [217, 249] on span "Page" at bounding box center [220, 251] width 27 height 18
click at [241, 264] on select "INICIO PROYECTOS SERVICIOS -- EVAPORADORES -- SPRAY DRYERS -- LECHOS DE SECADO …" at bounding box center [252, 271] width 96 height 18
click at [204, 262] on select "INICIO PROYECTOS SERVICIOS -- EVAPORADORES -- SPRAY DRYERS -- LECHOS DE SECADO …" at bounding box center [252, 271] width 96 height 18
click at [229, 298] on input "Link text" at bounding box center [252, 294] width 96 height 18
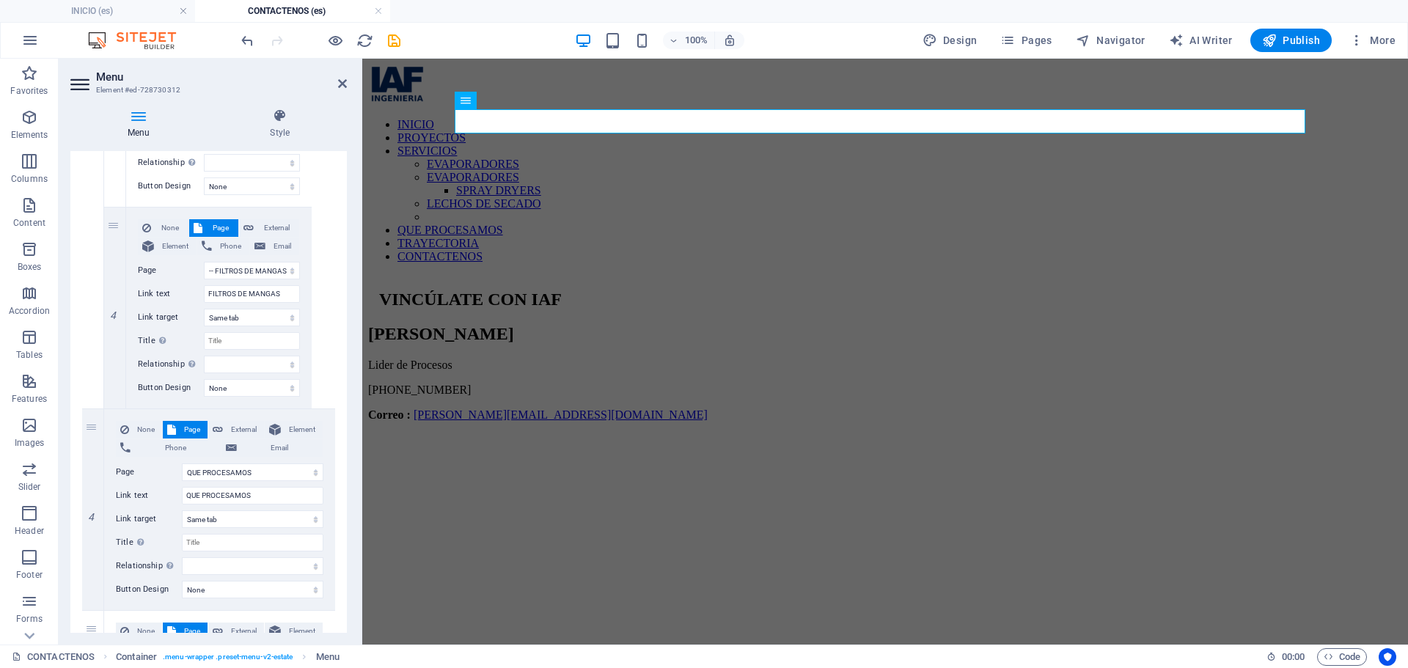
click at [115, 408] on icon at bounding box center [115, 408] width 8 height 10
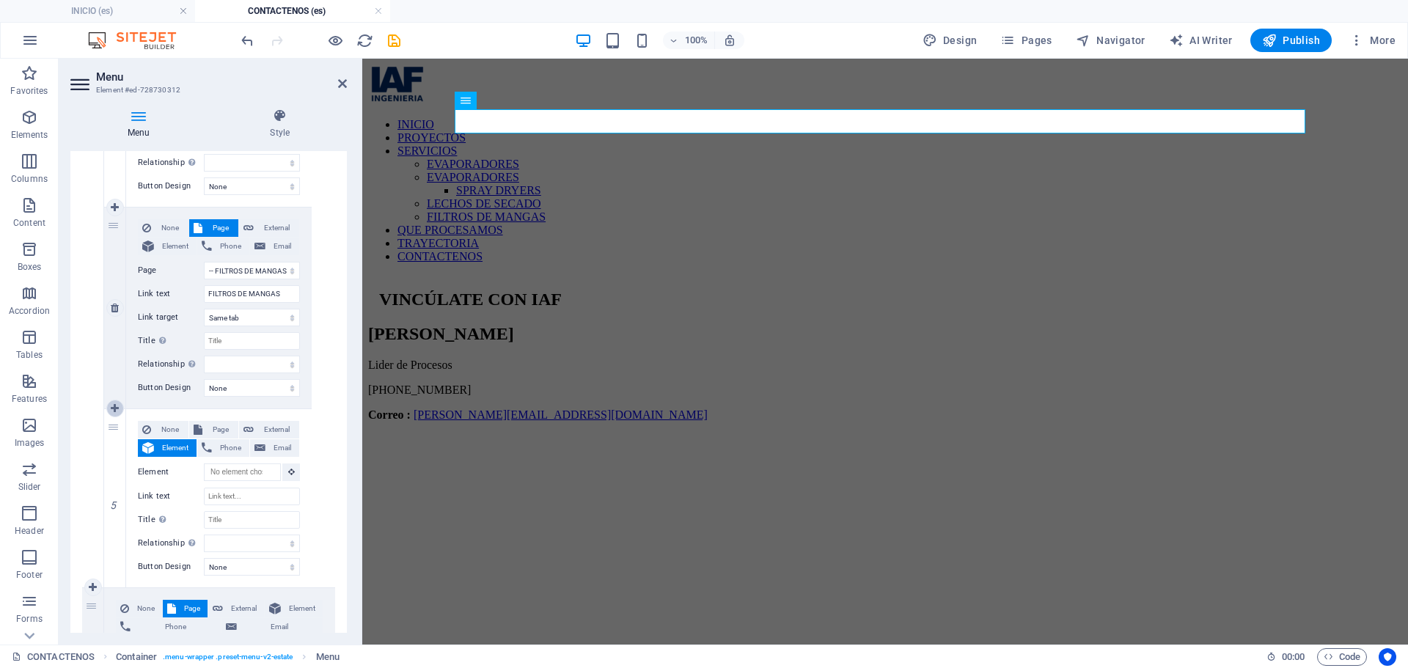
scroll to position [1692, 0]
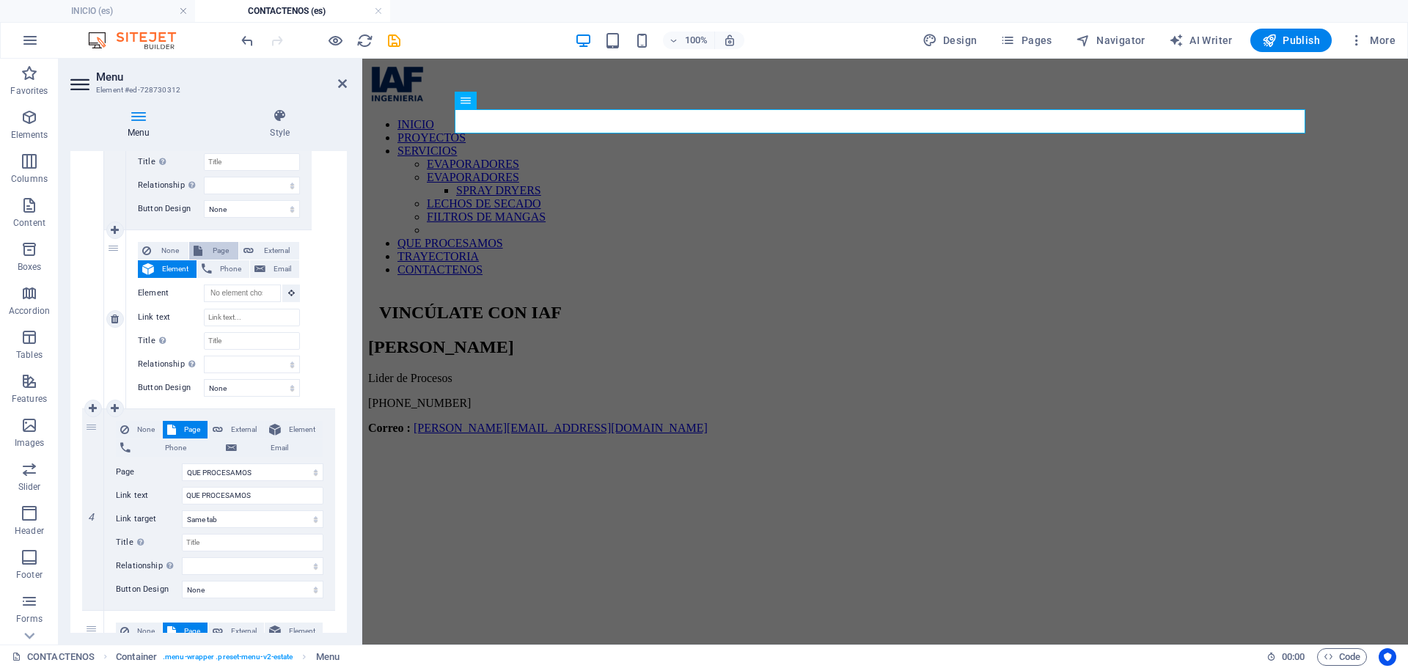
click at [219, 253] on span "Page" at bounding box center [220, 251] width 27 height 18
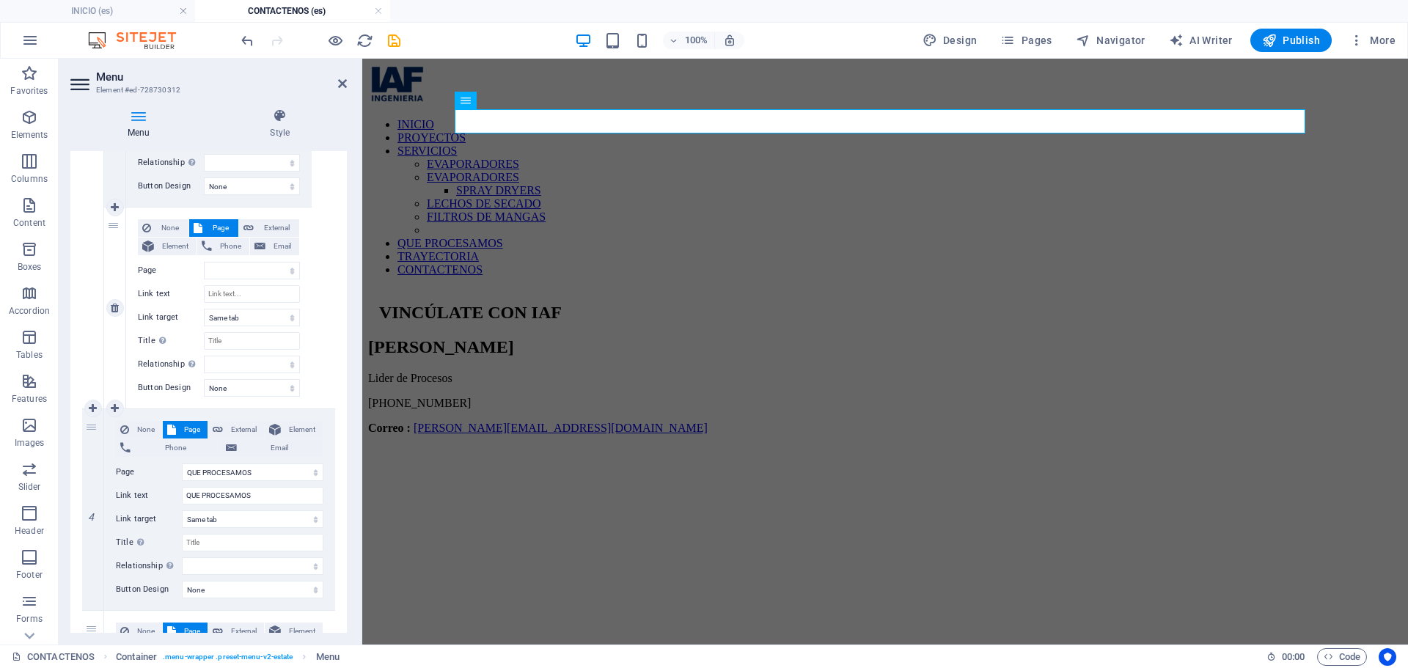
click at [263, 258] on div "None Page External Element Phone Email Page INICIO PROYECTOS SERVICIOS -- EVAPO…" at bounding box center [219, 296] width 162 height 154
click at [260, 265] on select "INICIO PROYECTOS SERVICIOS -- EVAPORADORES -- SPRAY DRYERS -- LECHOS DE SECADO …" at bounding box center [252, 271] width 96 height 18
click at [204, 262] on select "INICIO PROYECTOS SERVICIOS -- EVAPORADORES -- SPRAY DRYERS -- LECHOS DE SECADO …" at bounding box center [252, 271] width 96 height 18
click at [249, 287] on input "Link text" at bounding box center [252, 294] width 96 height 18
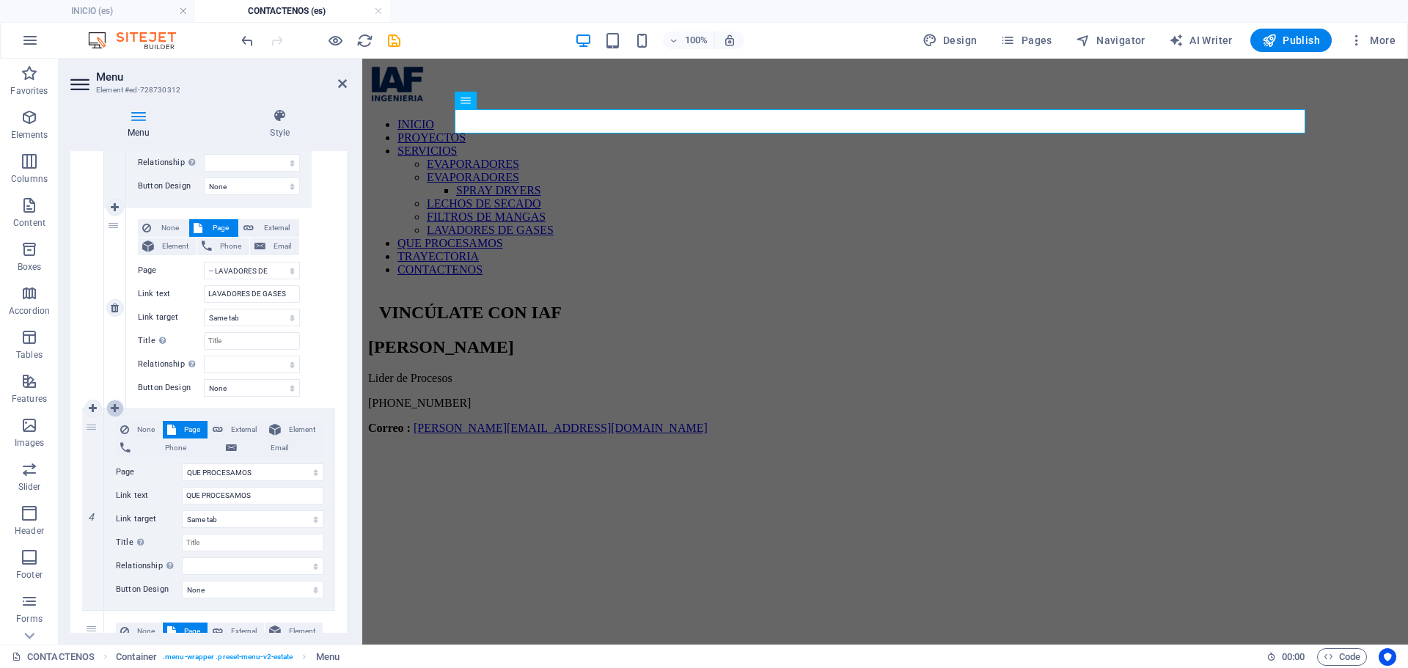
click at [117, 406] on icon at bounding box center [115, 408] width 8 height 10
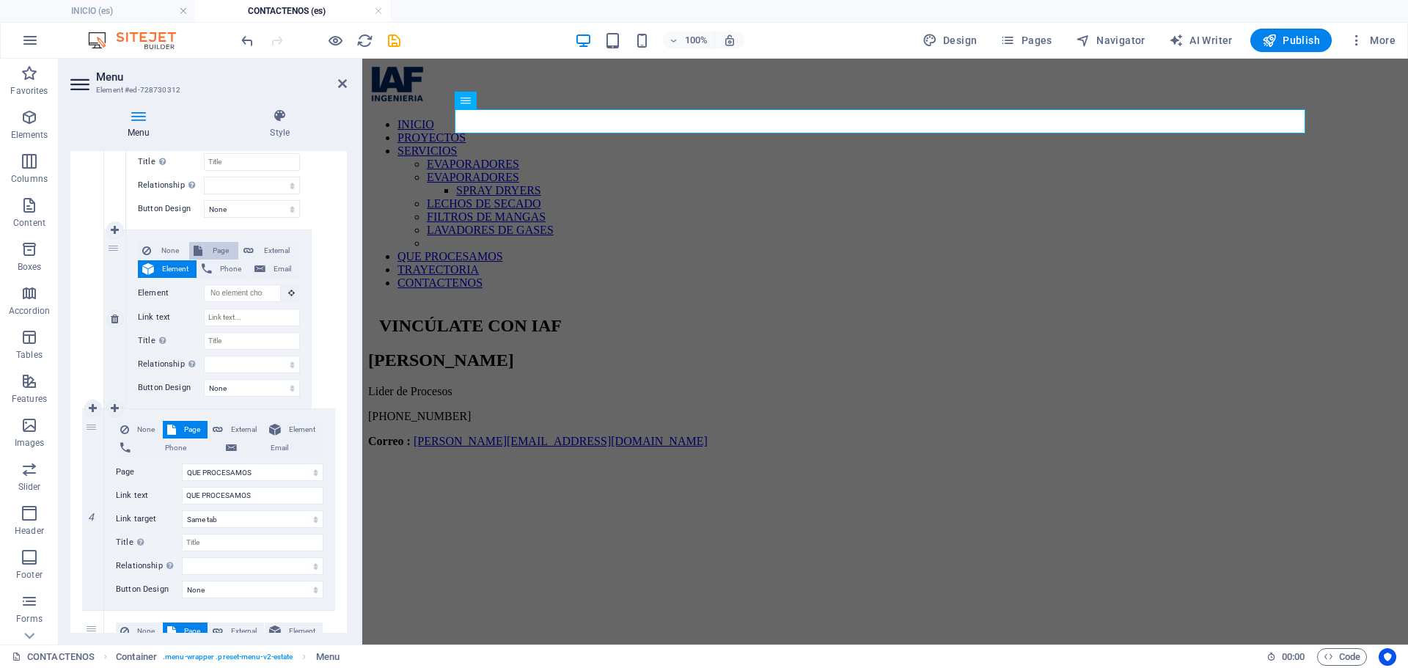
click at [207, 243] on span "Page" at bounding box center [220, 251] width 27 height 18
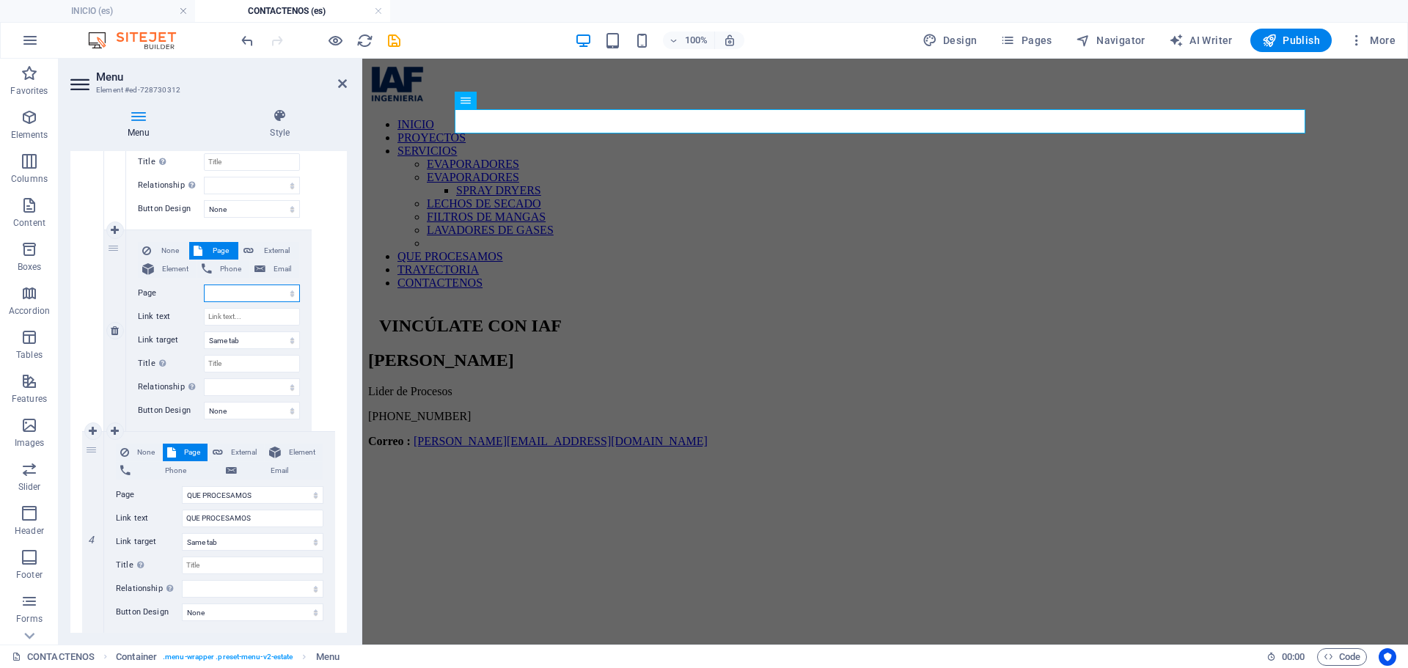
scroll to position [1916, 0]
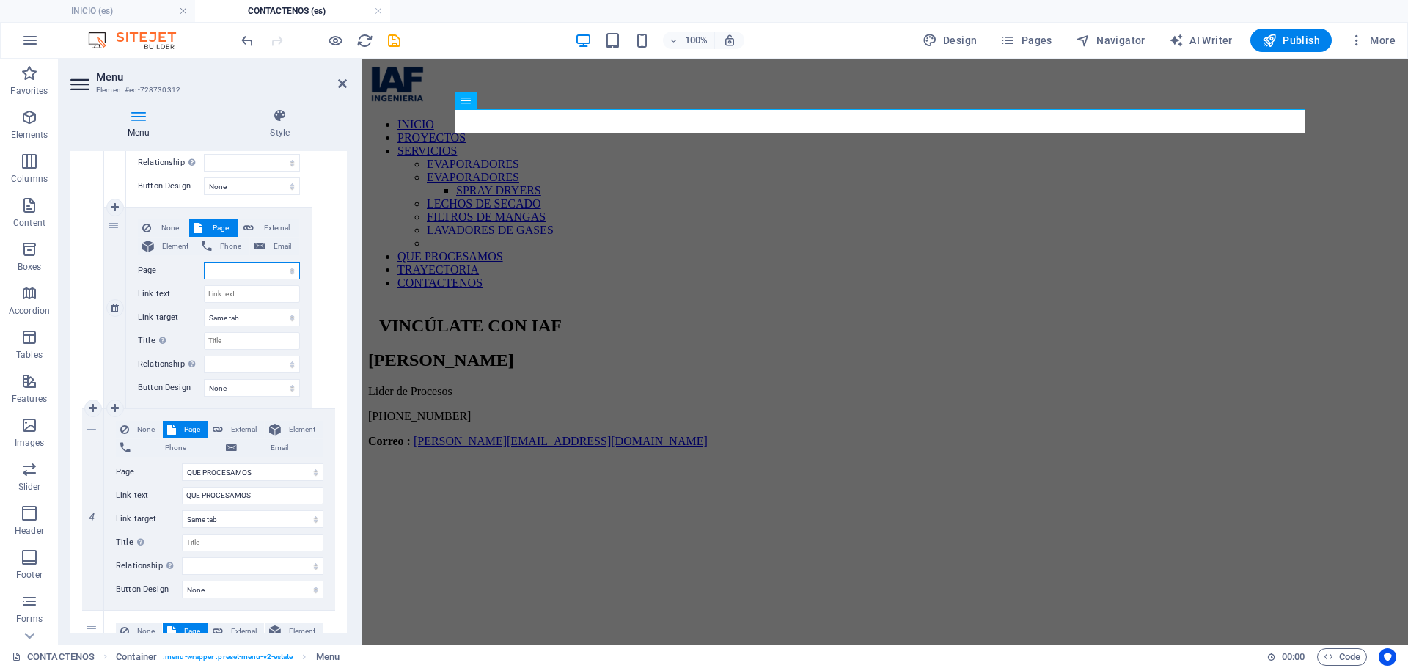
click at [228, 267] on select "INICIO PROYECTOS SERVICIOS -- EVAPORADORES -- SPRAY DRYERS -- LECHOS DE SECADO …" at bounding box center [252, 271] width 96 height 18
click at [204, 262] on select "INICIO PROYECTOS SERVICIOS -- EVAPORADORES -- SPRAY DRYERS -- LECHOS DE SECADO …" at bounding box center [252, 271] width 96 height 18
click at [246, 296] on input "Link text" at bounding box center [252, 294] width 96 height 18
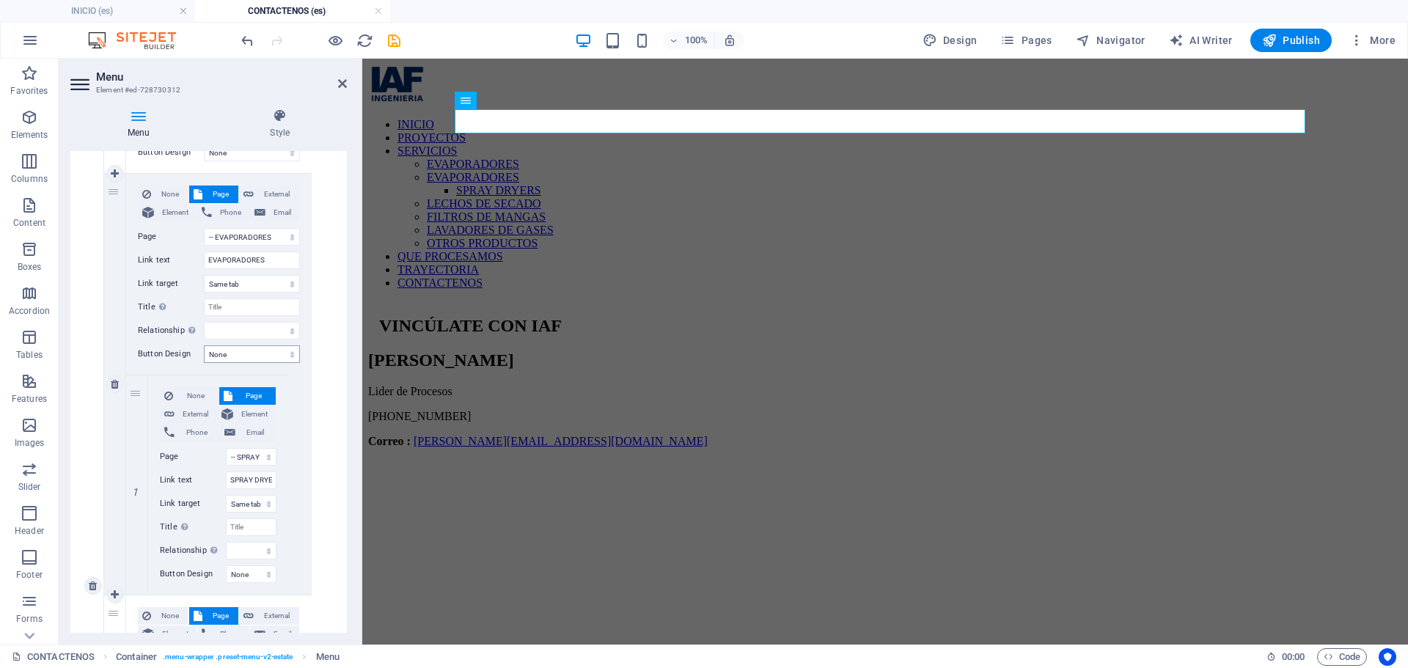
scroll to position [924, 0]
click at [133, 482] on icon at bounding box center [137, 484] width 8 height 10
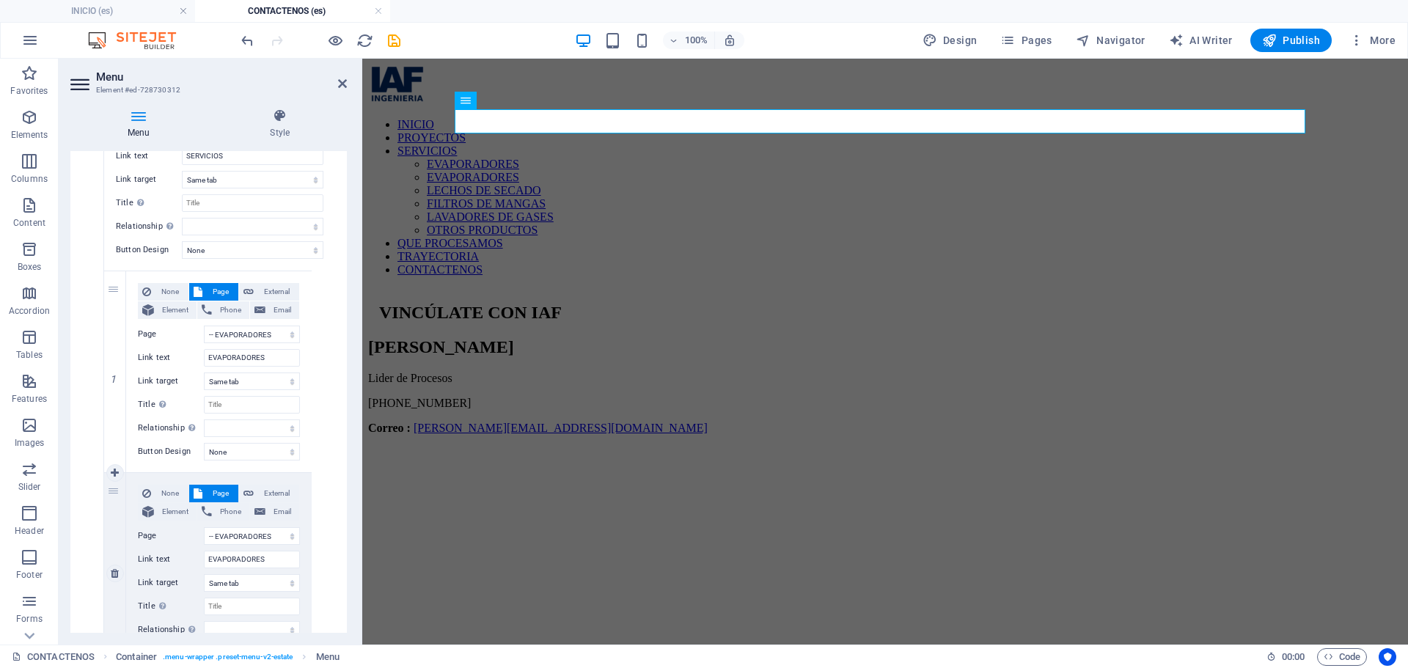
scroll to position [594, 0]
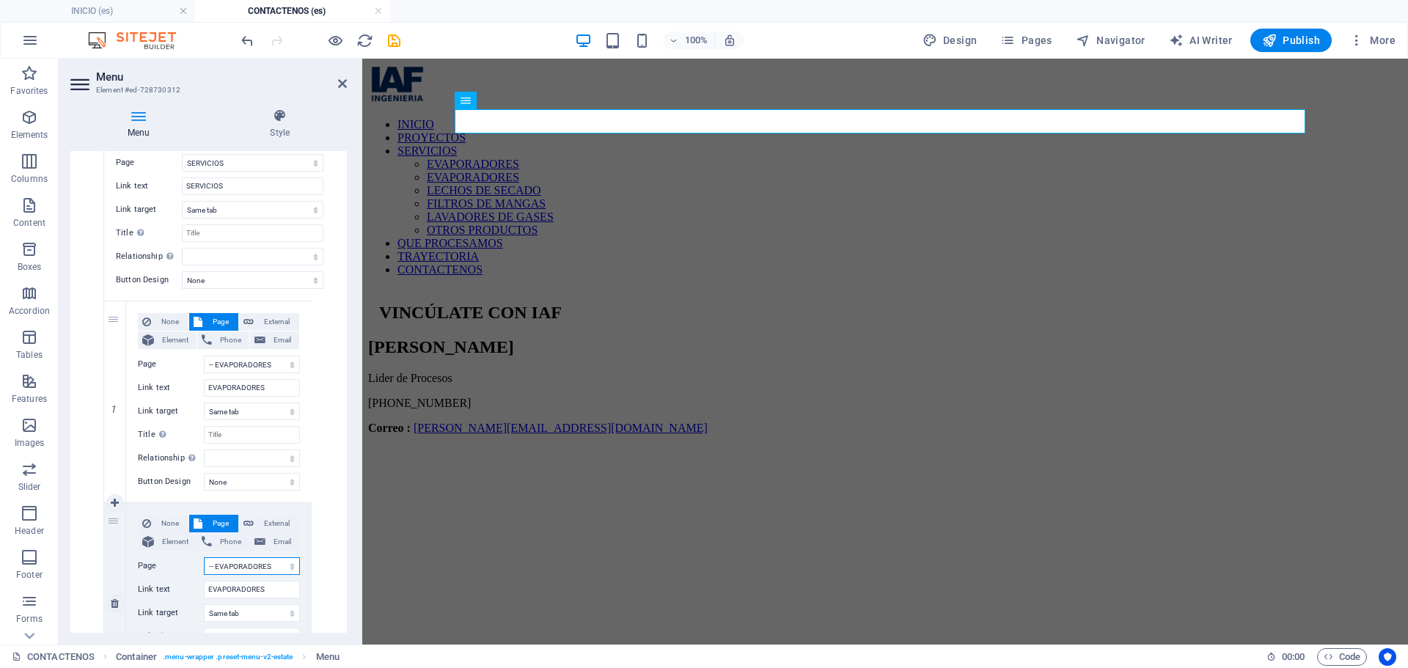
click at [256, 567] on select "INICIO PROYECTOS SERVICIOS -- EVAPORADORES -- SPRAY DRYERS -- LECHOS DE SECADO …" at bounding box center [252, 566] width 96 height 18
click at [204, 557] on select "INICIO PROYECTOS SERVICIOS -- EVAPORADORES -- SPRAY DRYERS -- LECHOS DE SECADO …" at bounding box center [252, 566] width 96 height 18
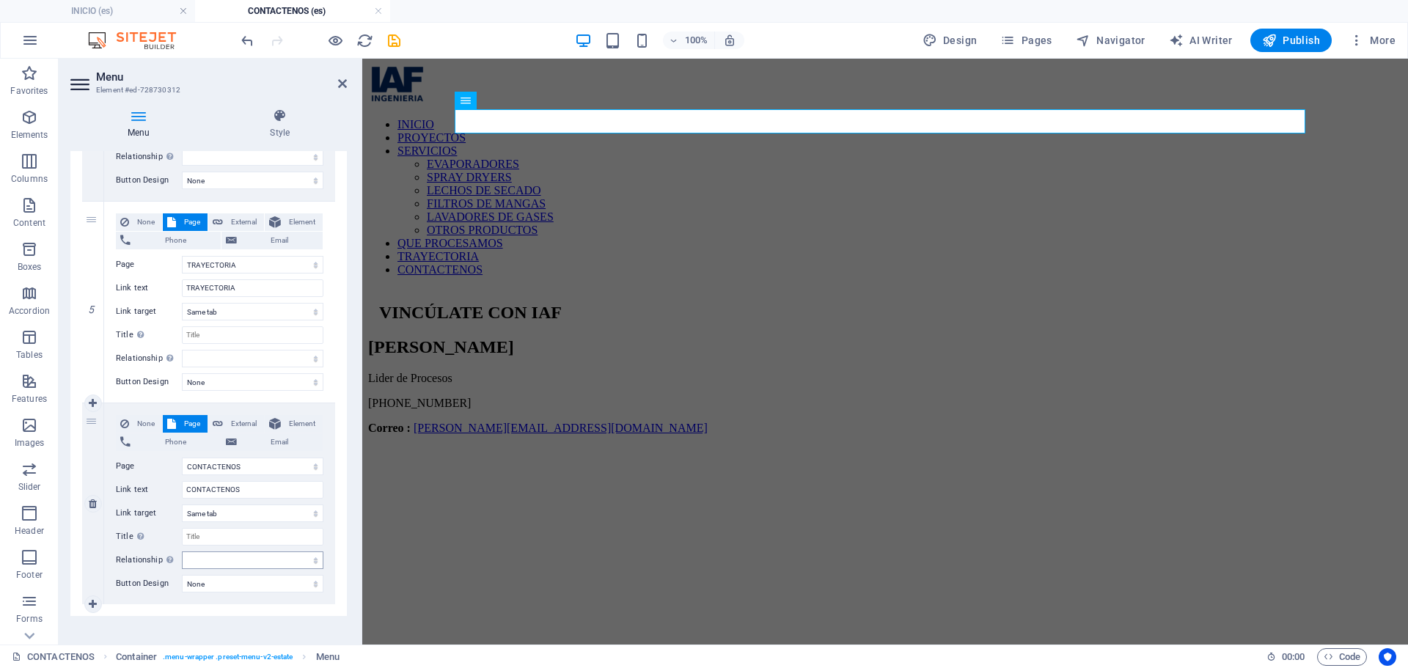
scroll to position [2118, 0]
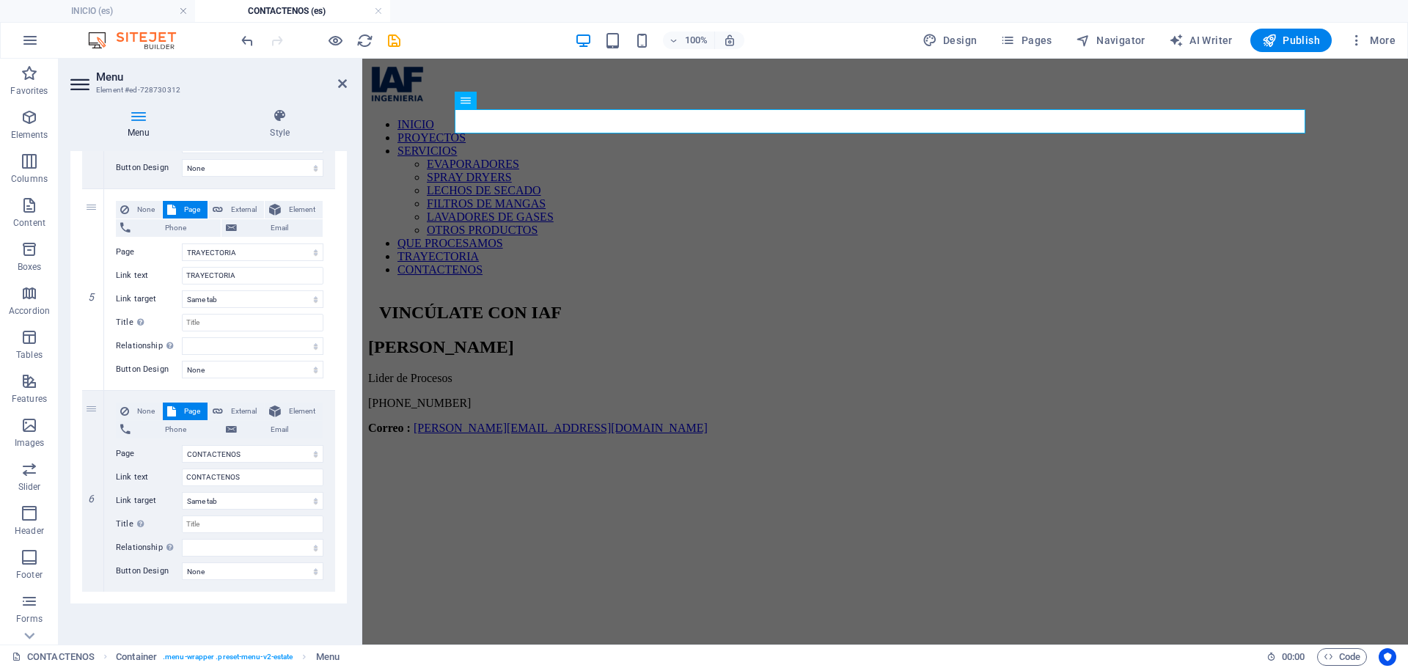
click at [383, 36] on div at bounding box center [320, 40] width 164 height 23
click at [392, 37] on icon "save" at bounding box center [394, 40] width 17 height 17
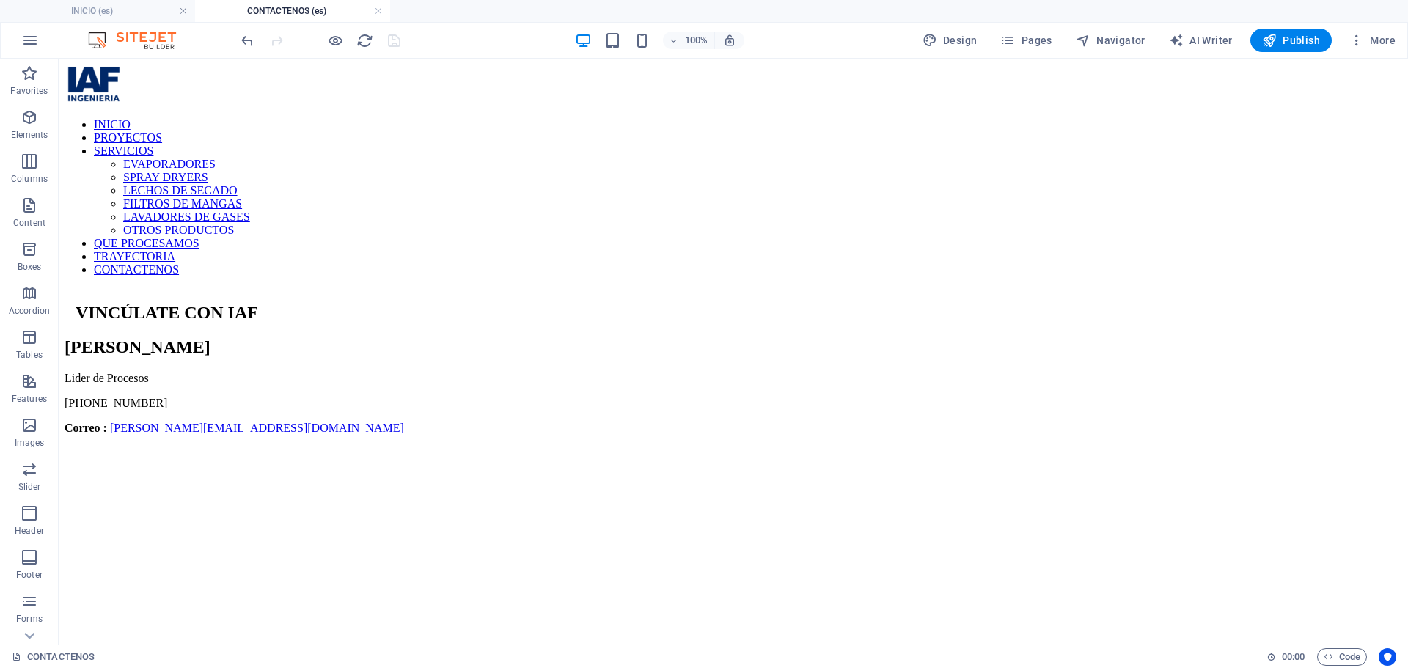
click at [383, 15] on h4 "CONTACTENOS (es)" at bounding box center [292, 11] width 195 height 16
click at [381, 15] on link at bounding box center [378, 11] width 9 height 14
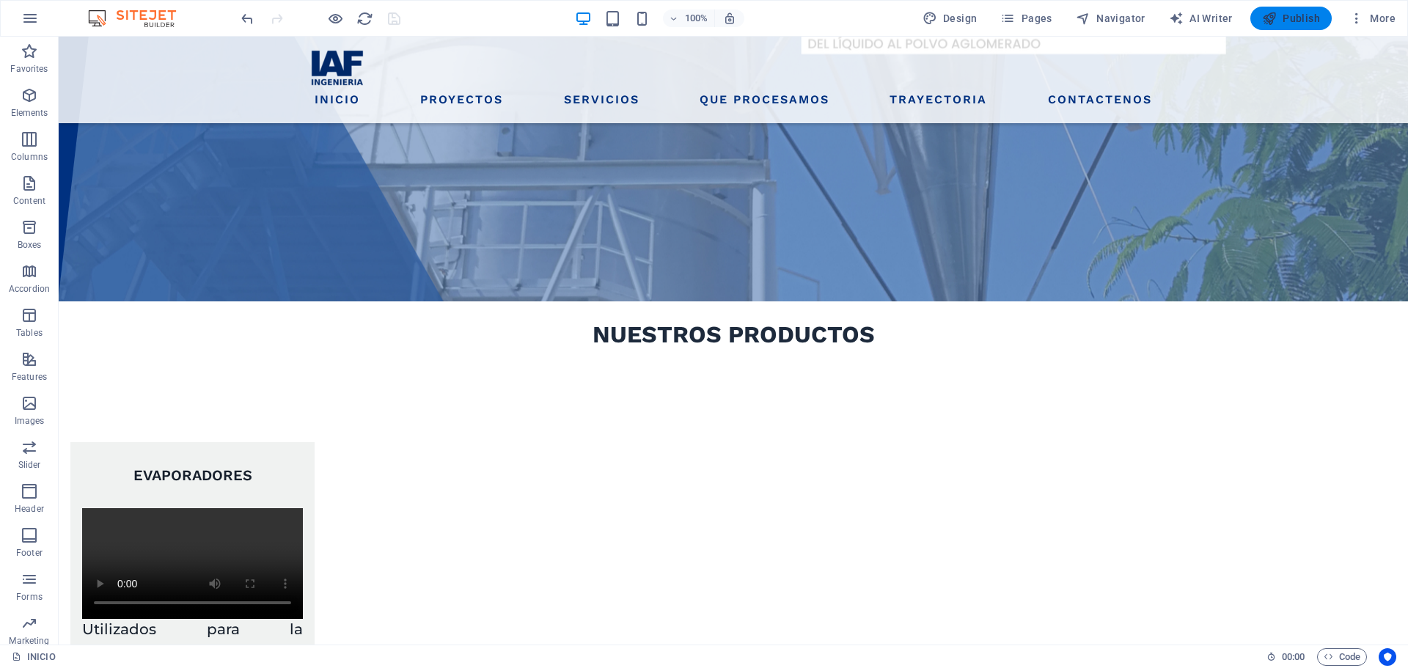
click at [1276, 11] on icon "button" at bounding box center [1269, 18] width 15 height 15
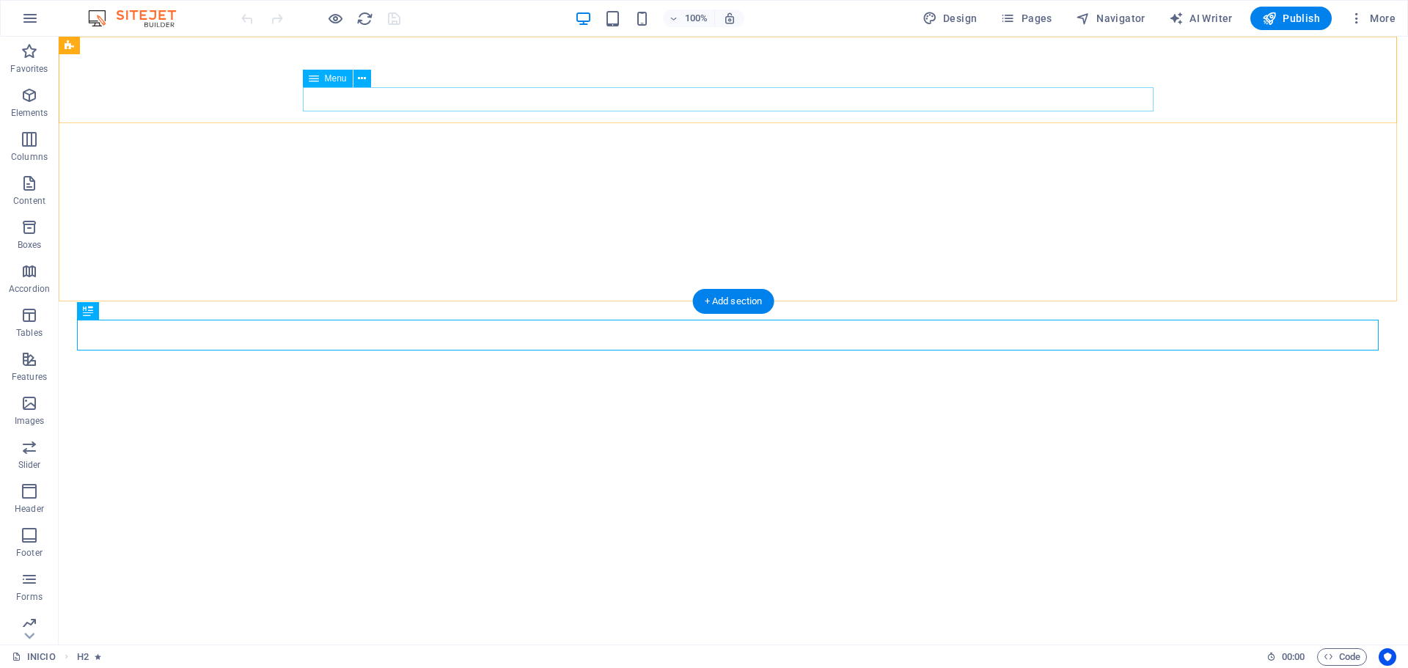
scroll to position [343, 0]
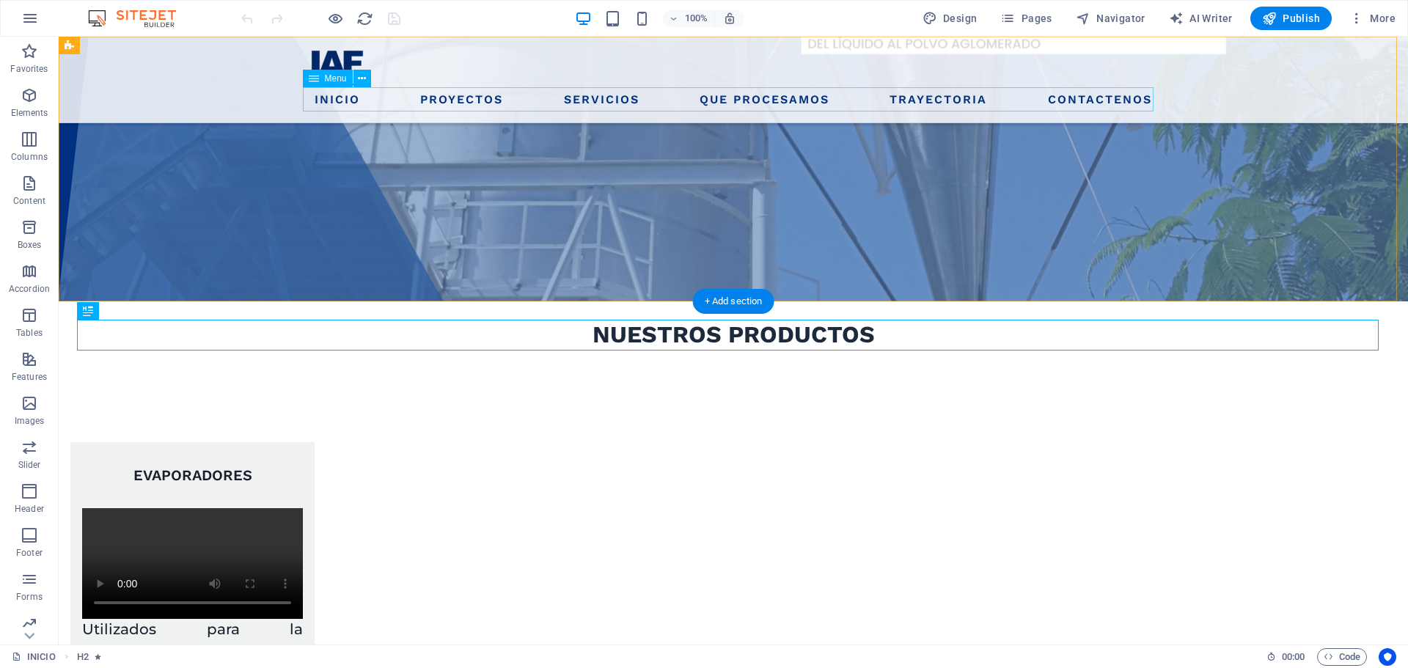
click at [315, 100] on nav "INICIO PROYECTOS SERVICIOS EVAPORADORES SPRAY DRYERS LECHOS DE SECADO FILTROS D…" at bounding box center [733, 99] width 851 height 24
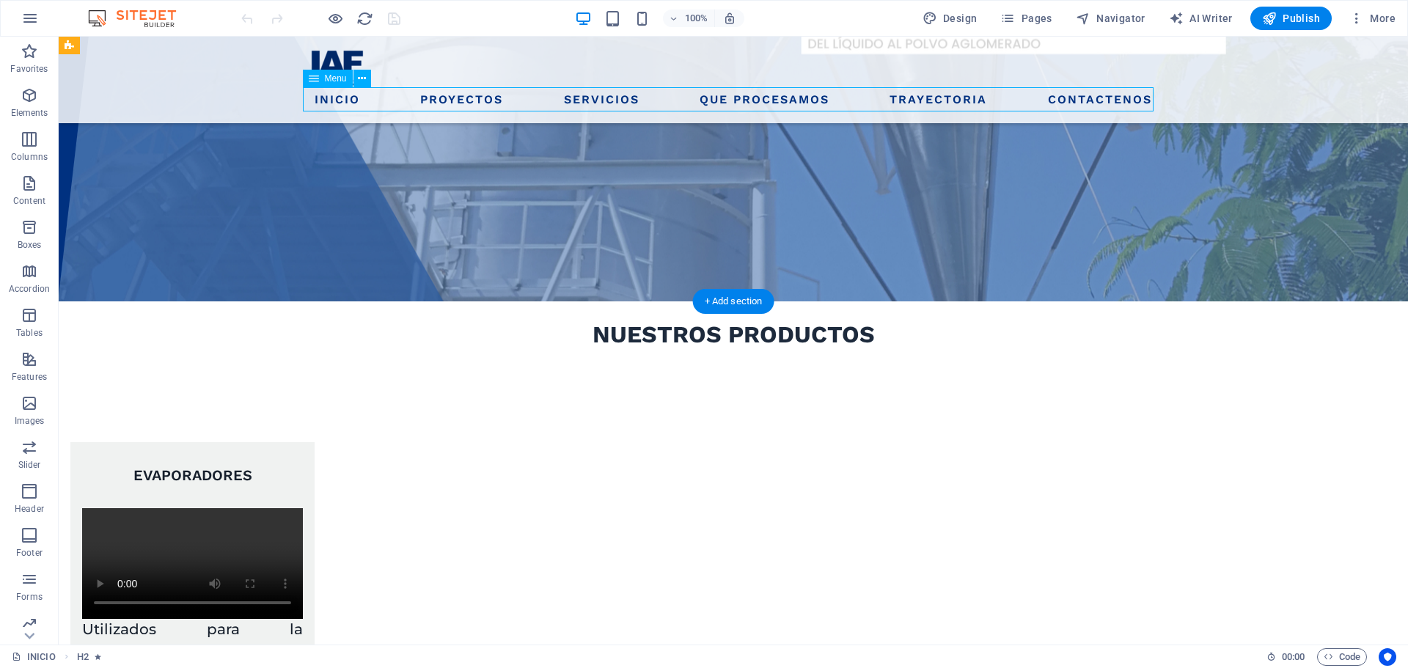
click at [315, 100] on nav "INICIO PROYECTOS SERVICIOS EVAPORADORES SPRAY DRYERS LECHOS DE SECADO FILTROS D…" at bounding box center [733, 99] width 851 height 24
select select
select select "1"
select select
select select "2"
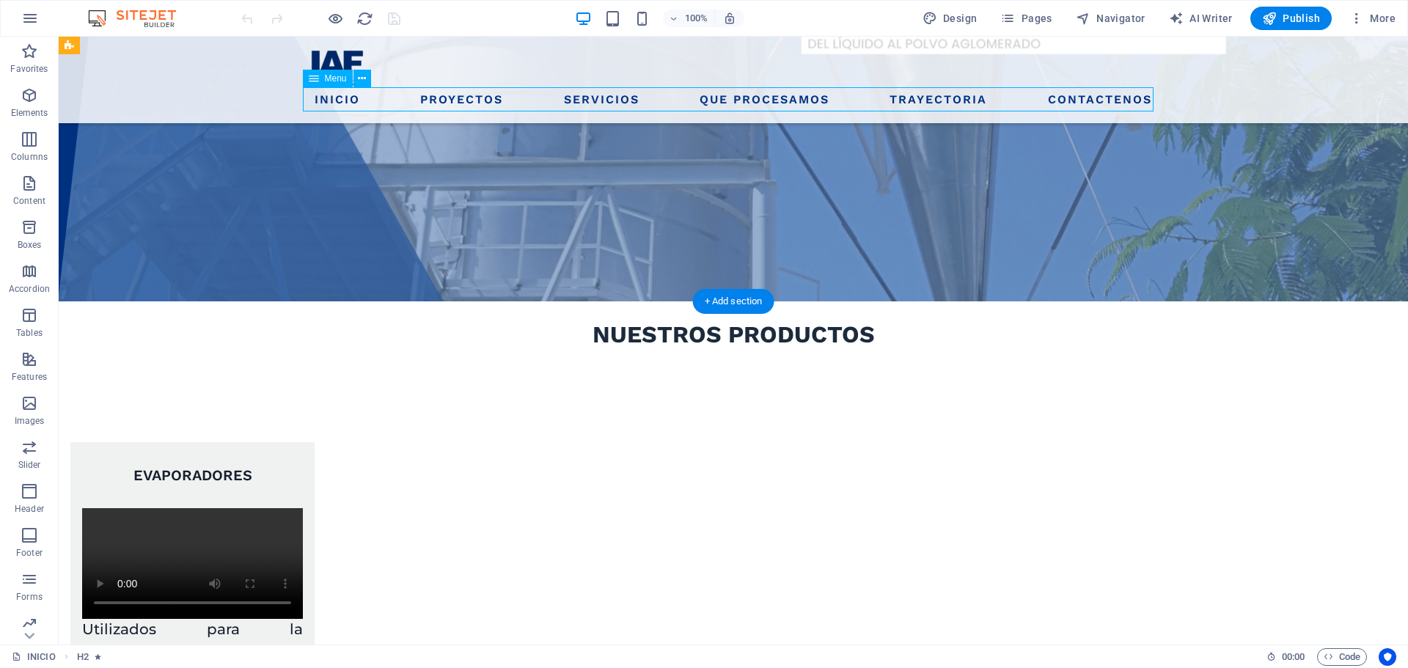
select select
select select "3"
select select
select select "4"
select select
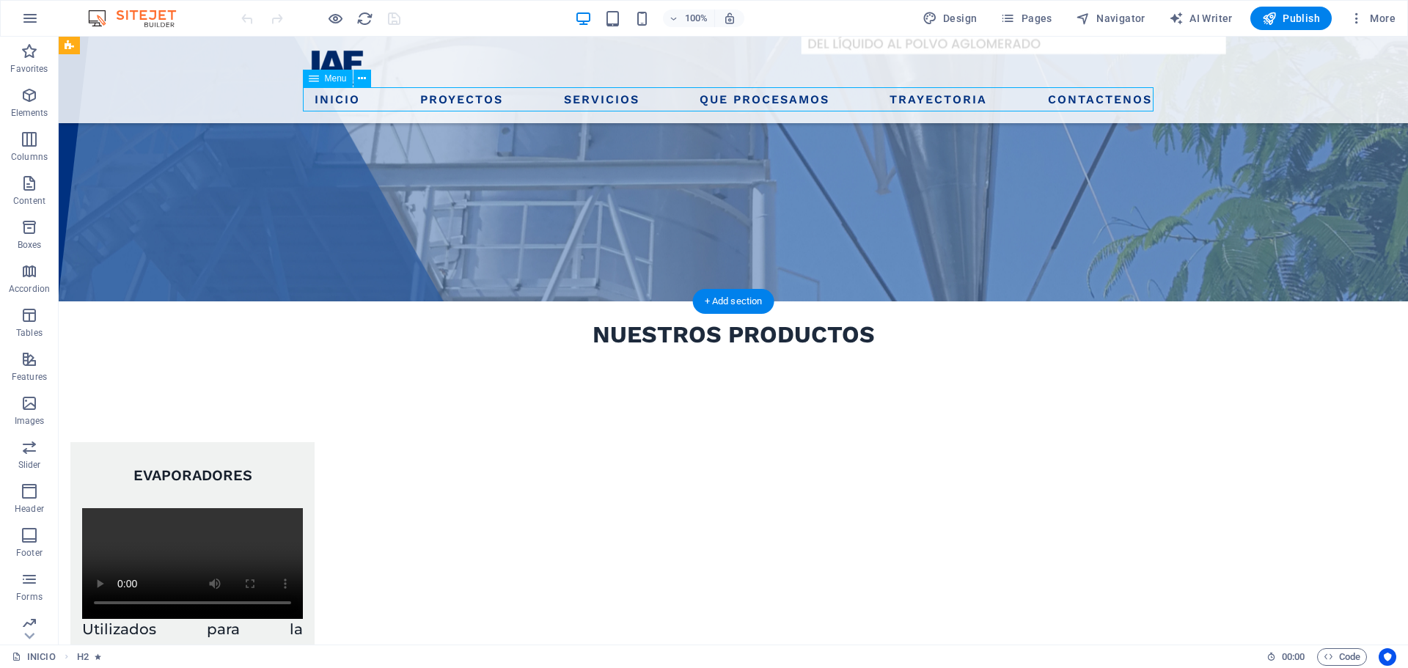
select select "5"
select select
select select "6"
select select
select select "7"
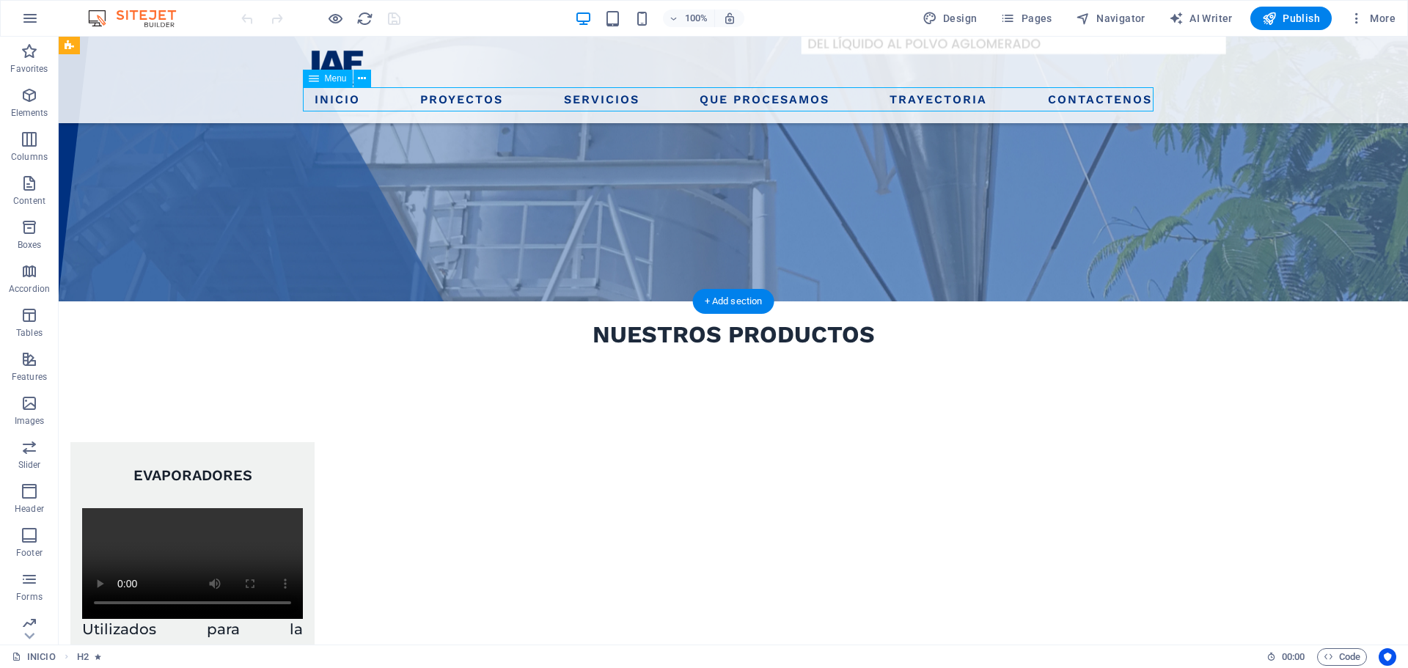
select select
select select "9"
select select
select select "10"
select select
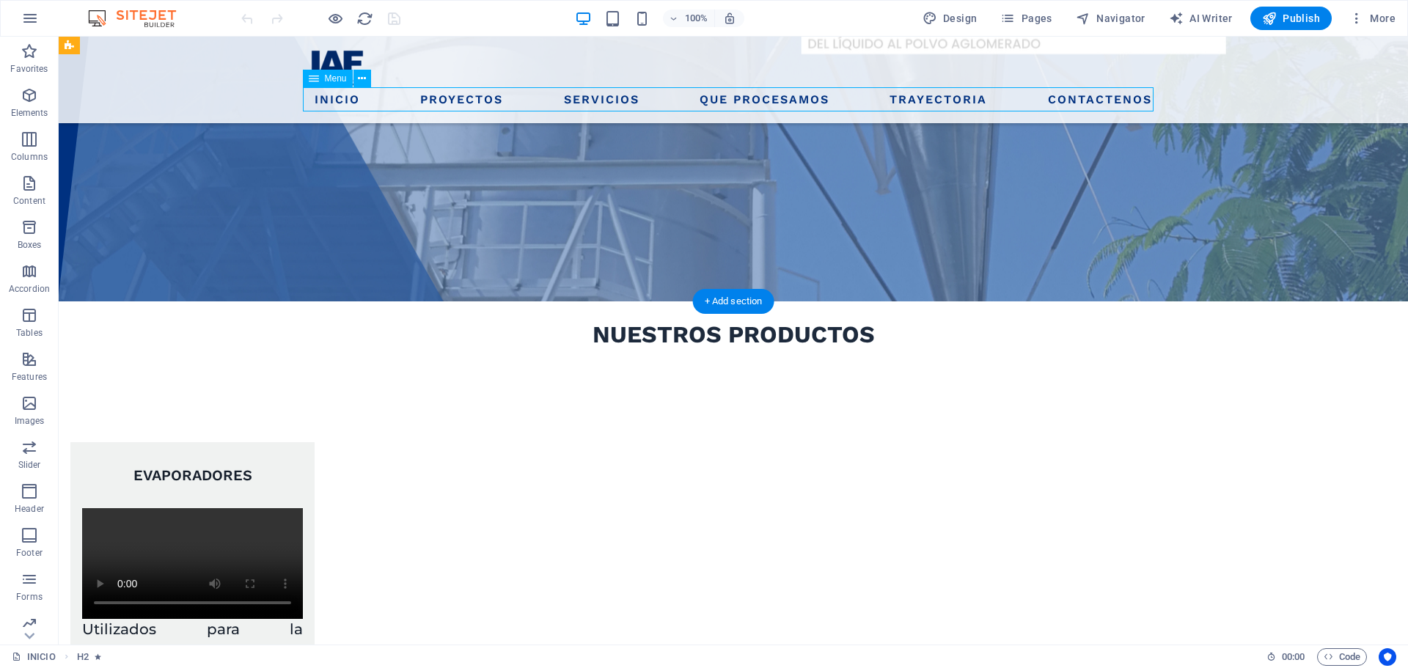
select select "12"
select select
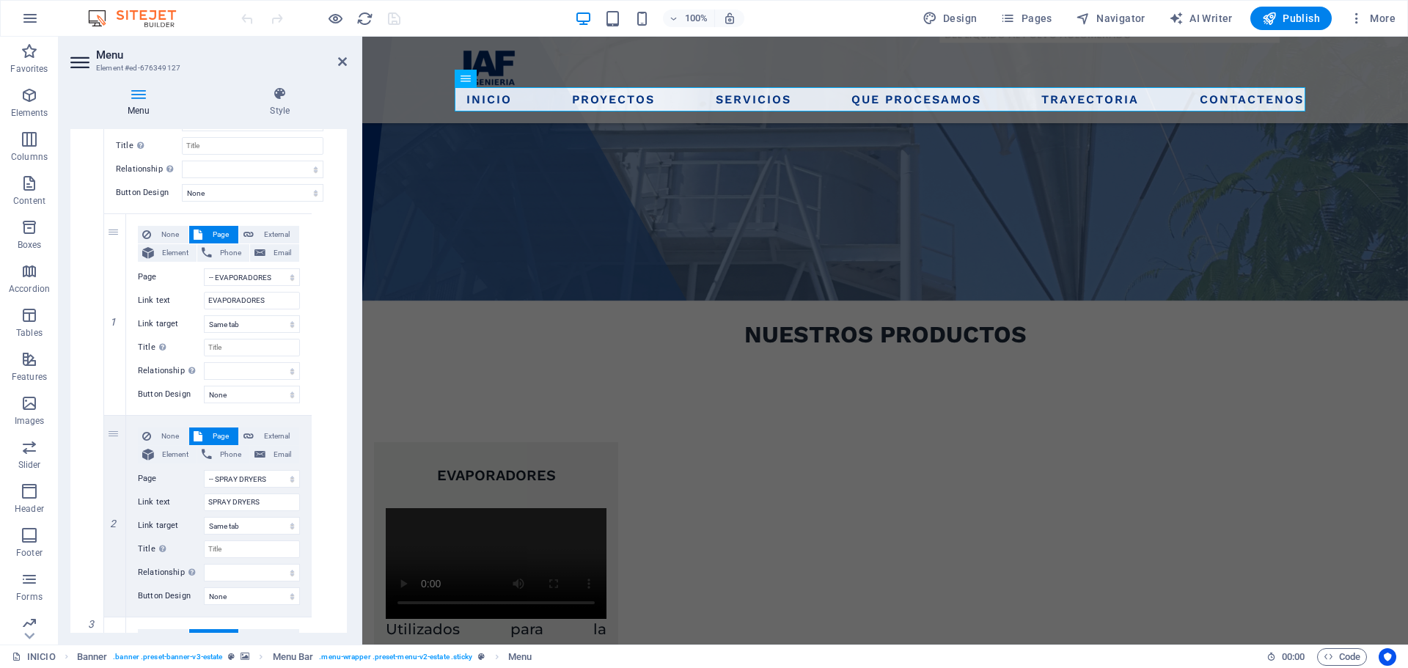
scroll to position [725, 0]
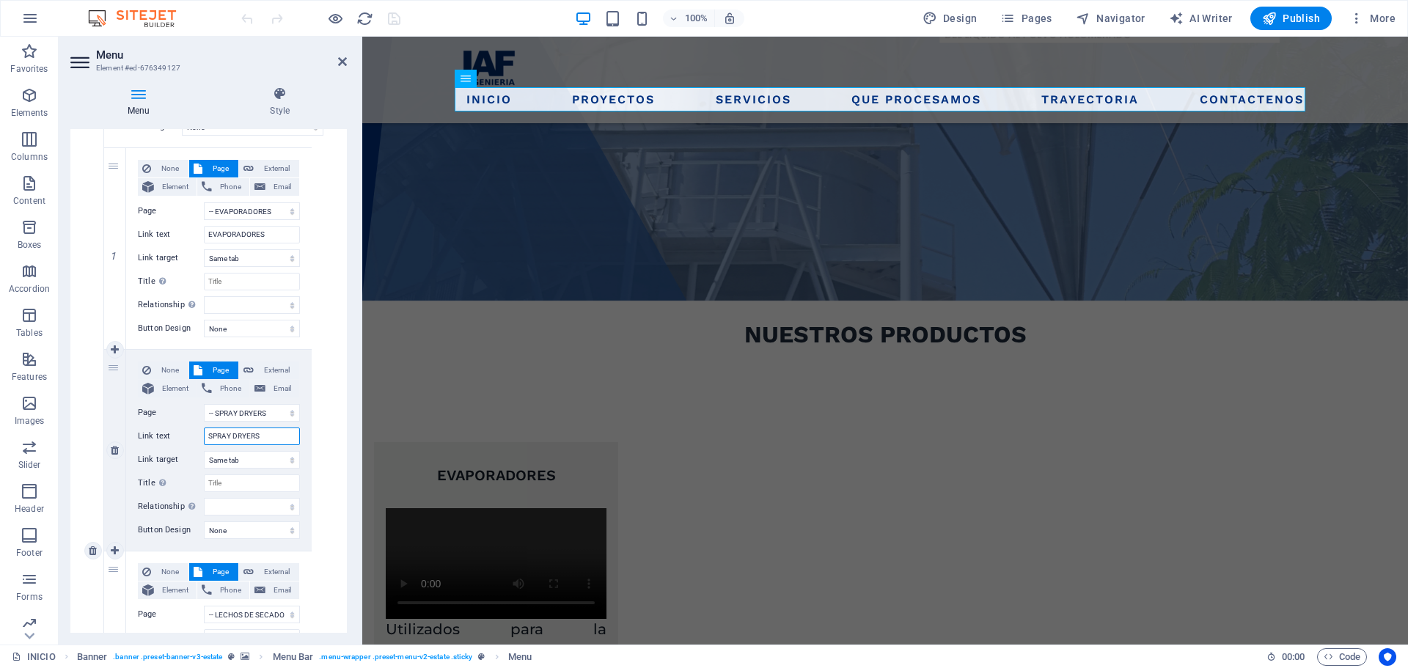
click at [255, 442] on input "SPRAY DRYERS" at bounding box center [252, 437] width 96 height 18
click at [266, 438] on input "SPRAY DRYERS" at bounding box center [252, 437] width 96 height 18
drag, startPoint x: 272, startPoint y: 438, endPoint x: 202, endPoint y: 411, distance: 75.2
click at [199, 411] on div "None Page External Element Phone Email Page INICIO PROYECTOS SERVICIOS -- EVAPO…" at bounding box center [219, 439] width 162 height 154
type input "SECAD"
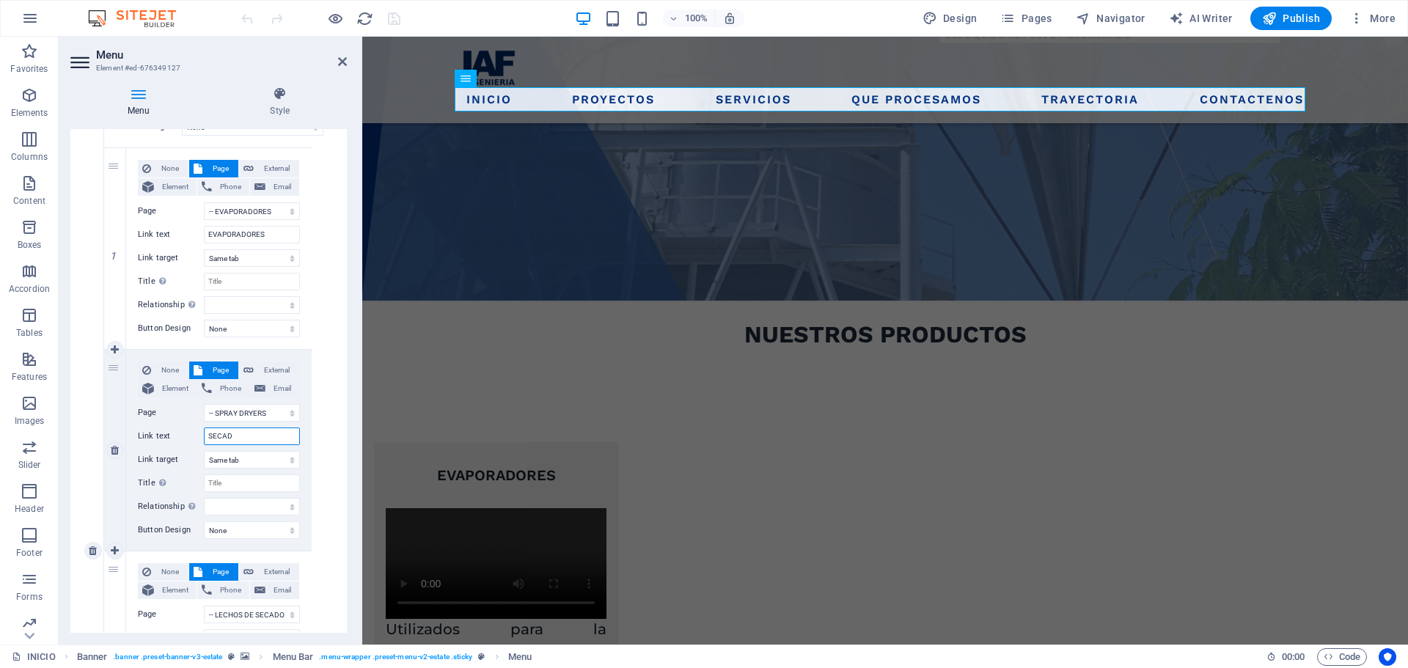
select select
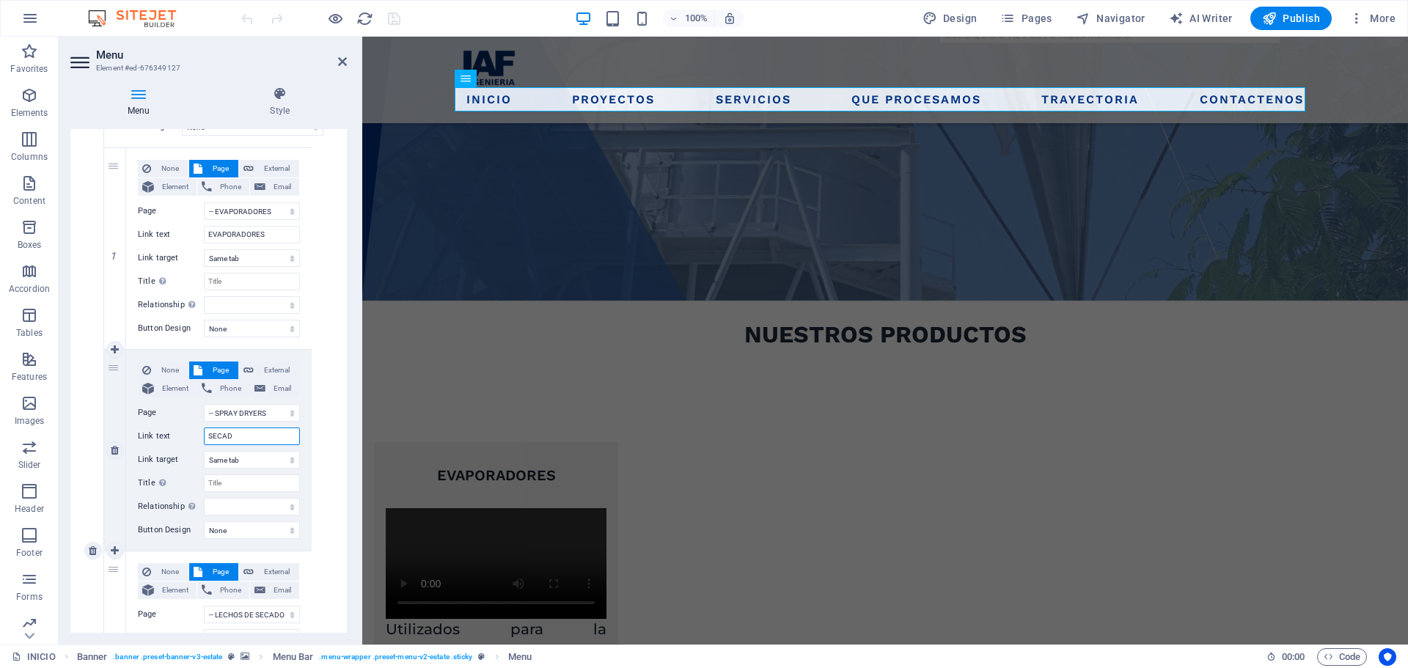
select select
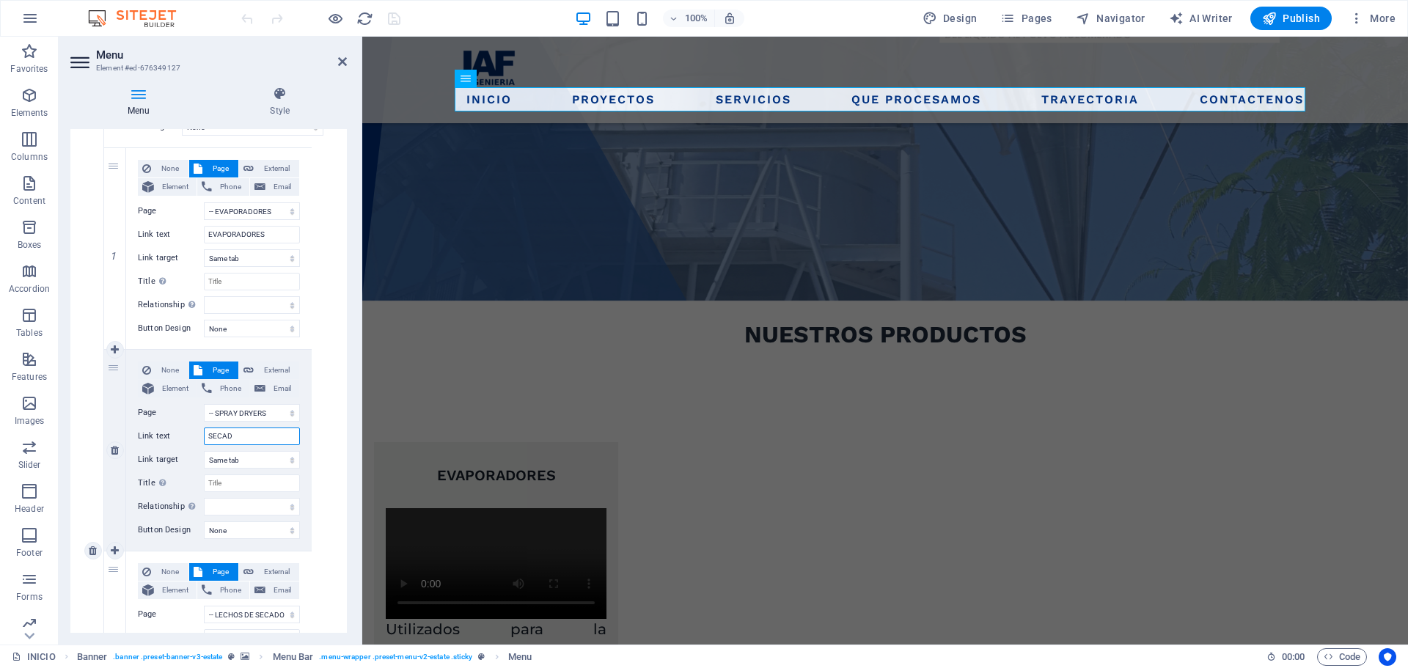
select select
type input "SECADORES SPRAY"
select select
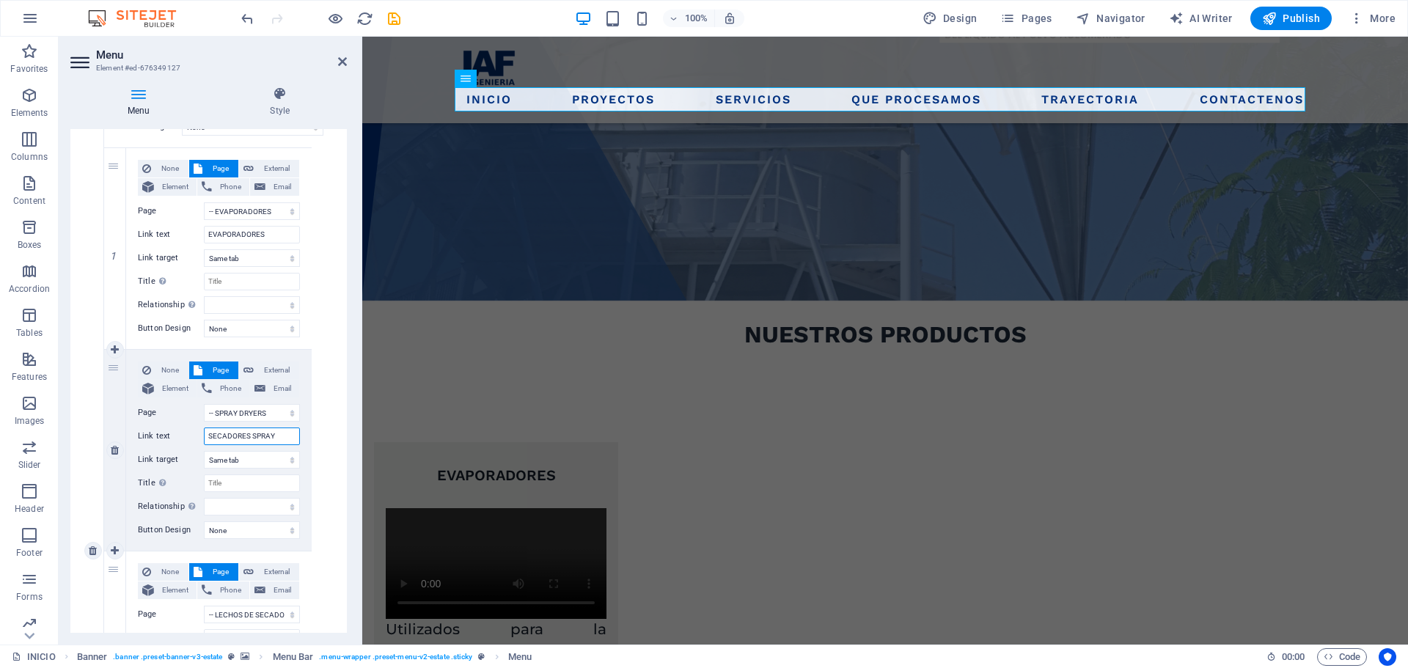
select select
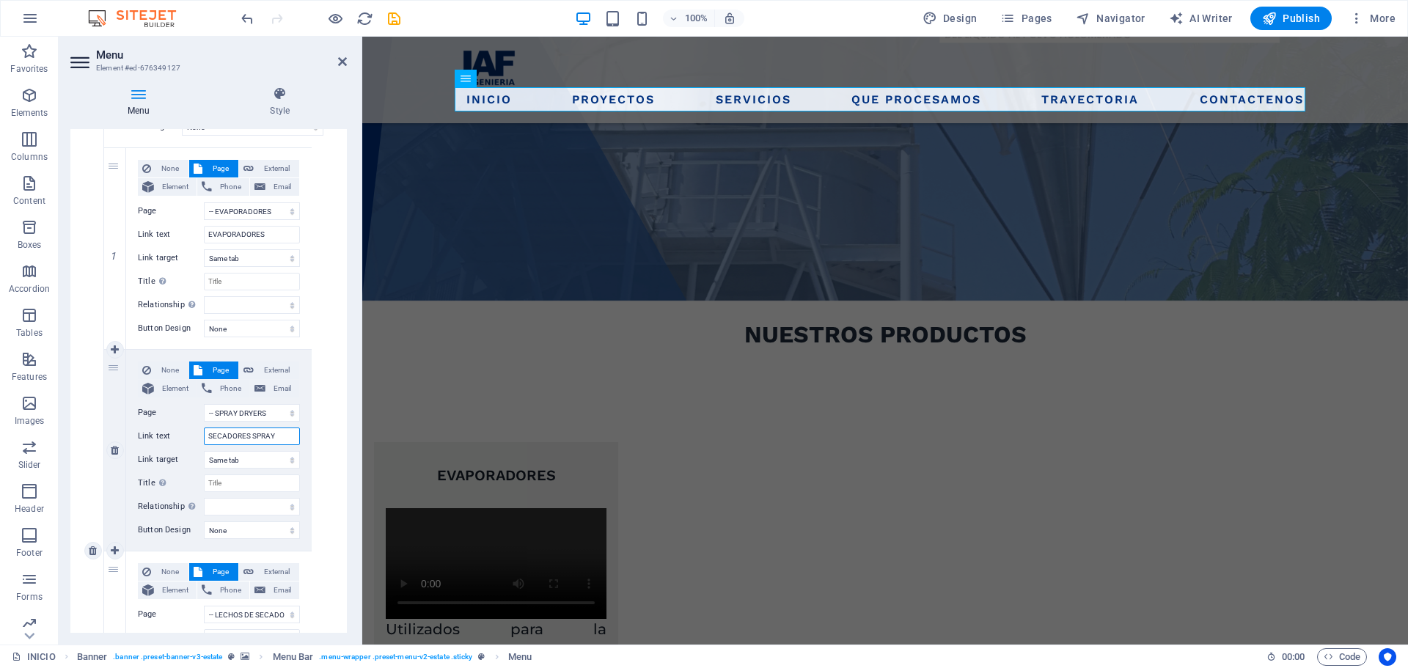
select select
type input "SECADORES SPRAY"
click at [326, 370] on div "None Page External Element Phone Email Page INICIO PROYECTOS SERVICIOS -- EVAPO…" at bounding box center [219, 550] width 231 height 1209
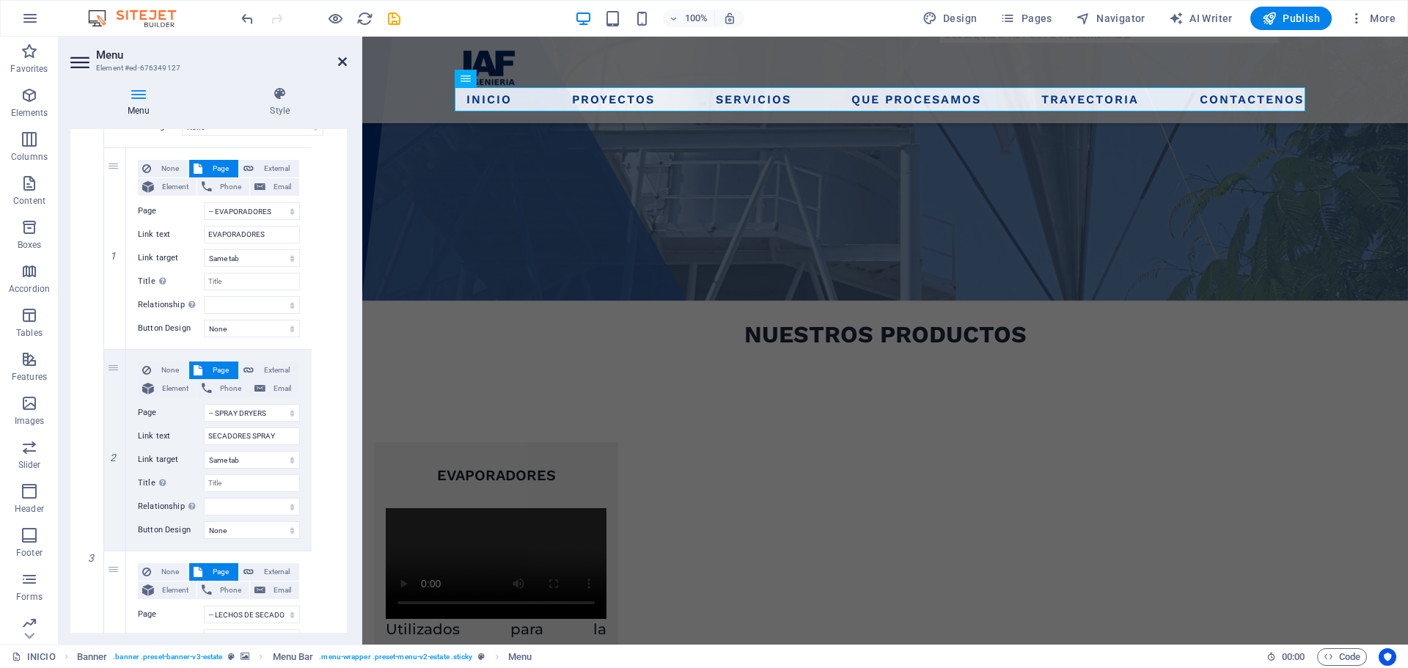
click at [344, 61] on icon at bounding box center [342, 62] width 9 height 12
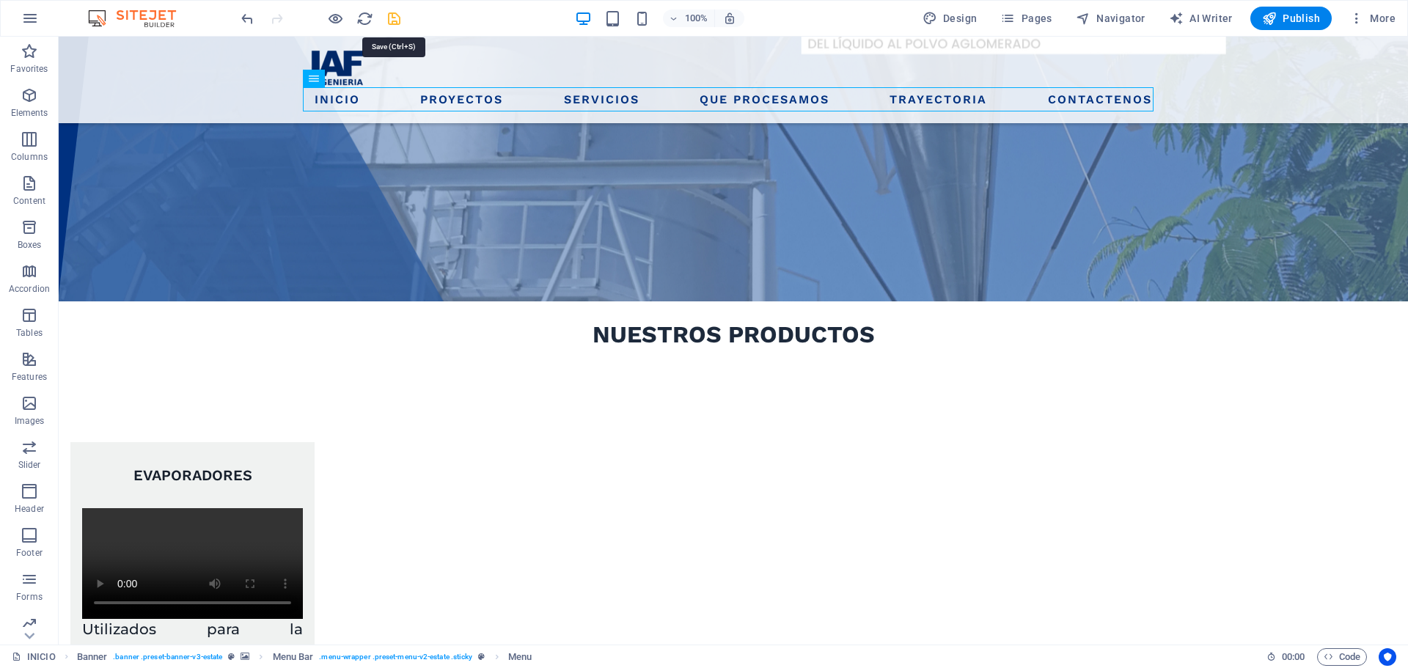
click at [387, 26] on icon "save" at bounding box center [394, 18] width 17 height 17
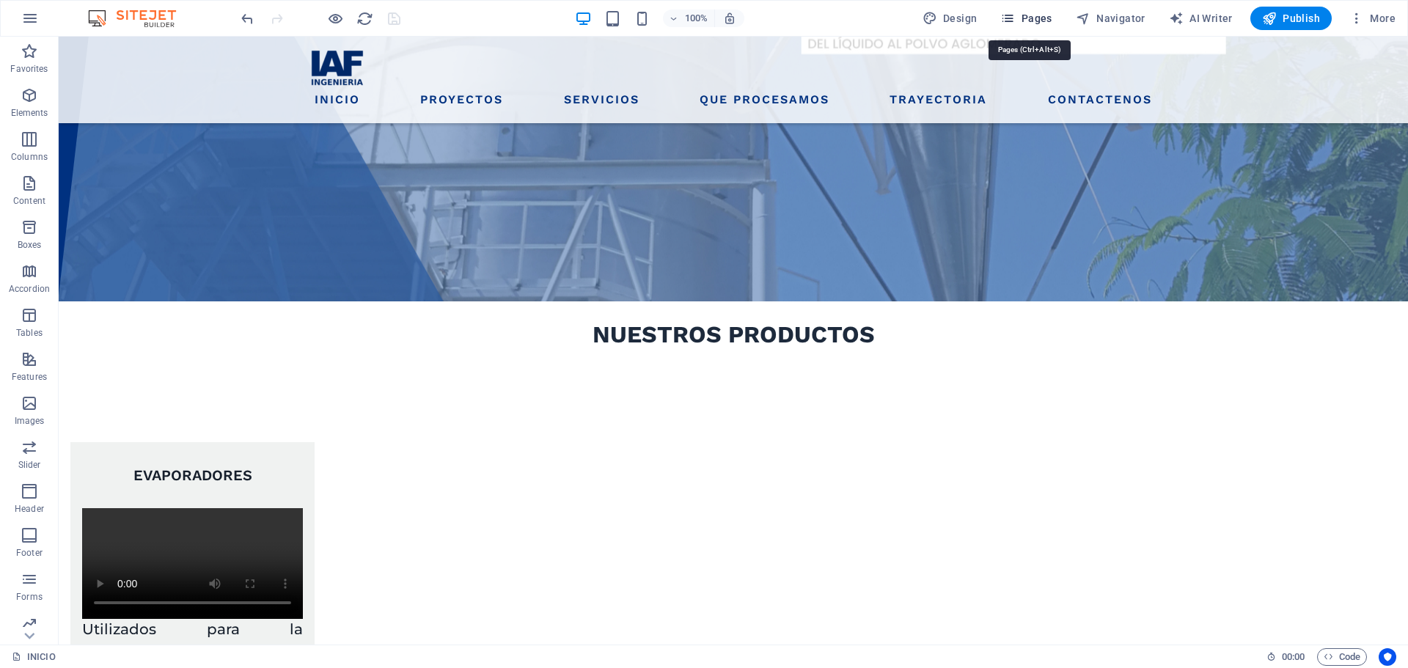
drag, startPoint x: 1020, startPoint y: 25, endPoint x: 987, endPoint y: 12, distance: 35.5
click at [1020, 25] on span "Pages" at bounding box center [1025, 18] width 51 height 15
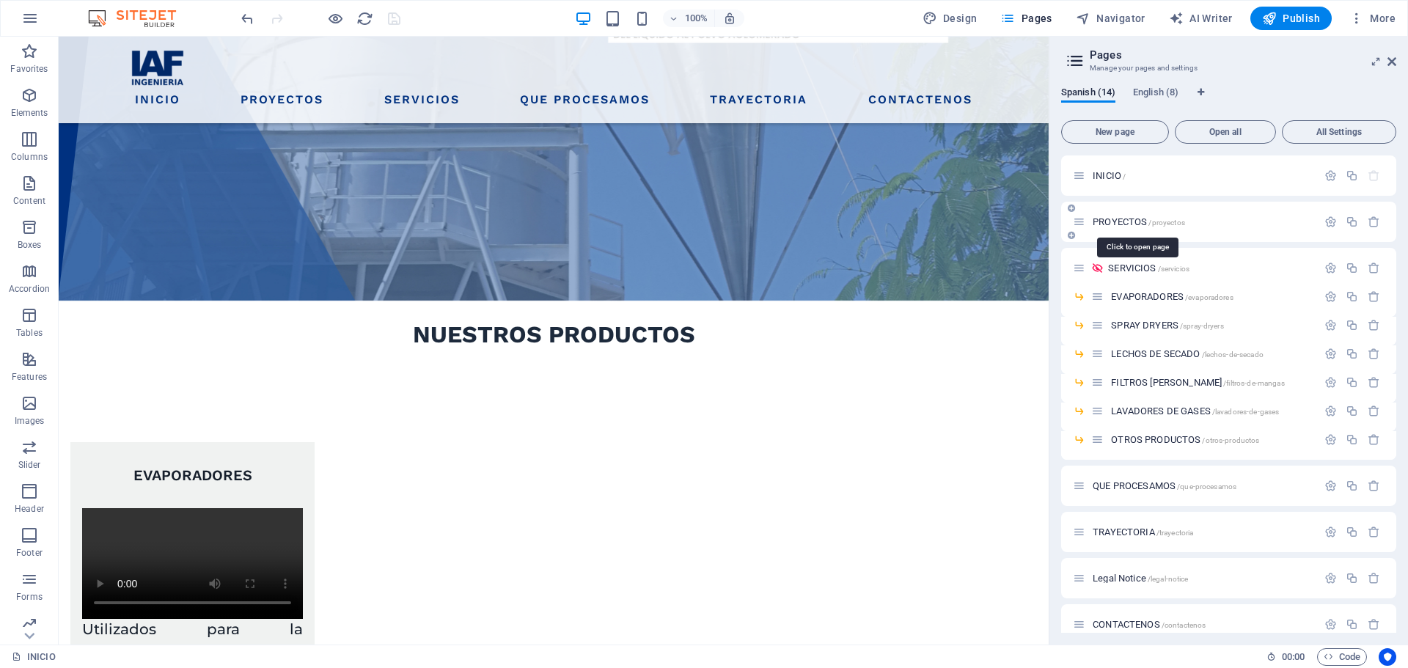
click at [1133, 218] on span "PROYECTOS /proyectos" at bounding box center [1139, 221] width 92 height 11
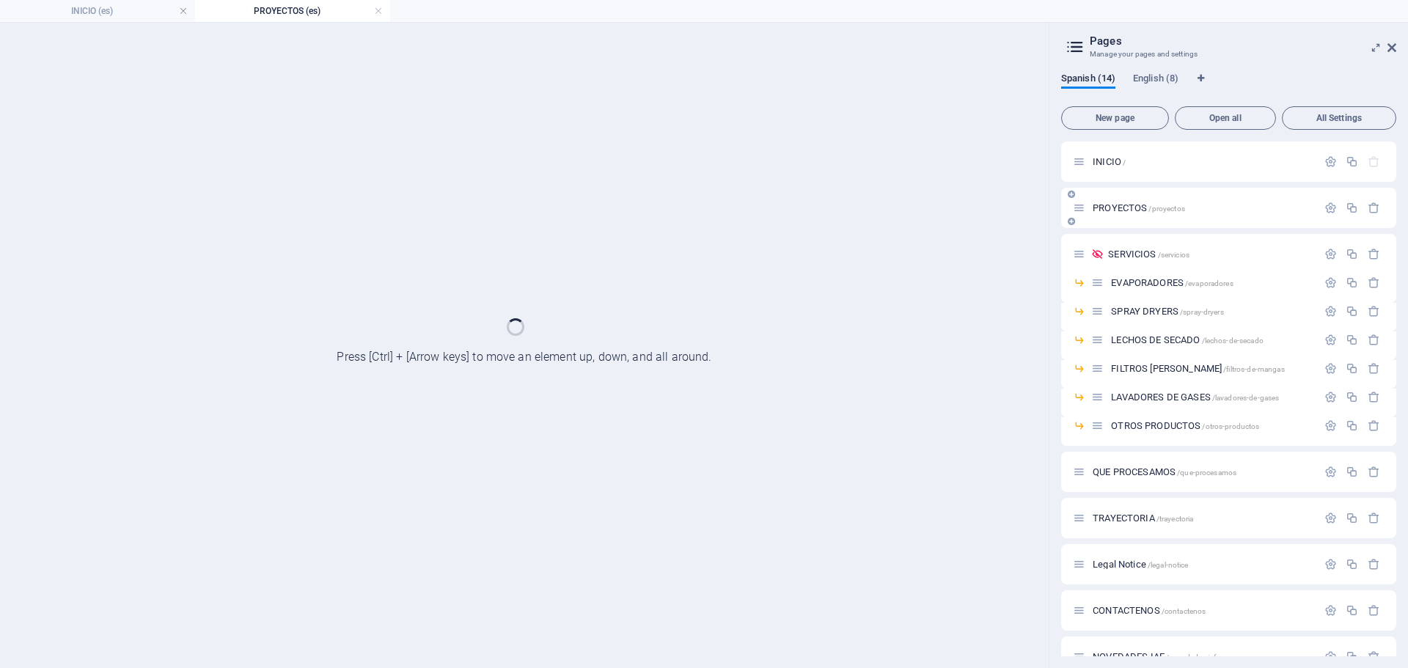
scroll to position [0, 0]
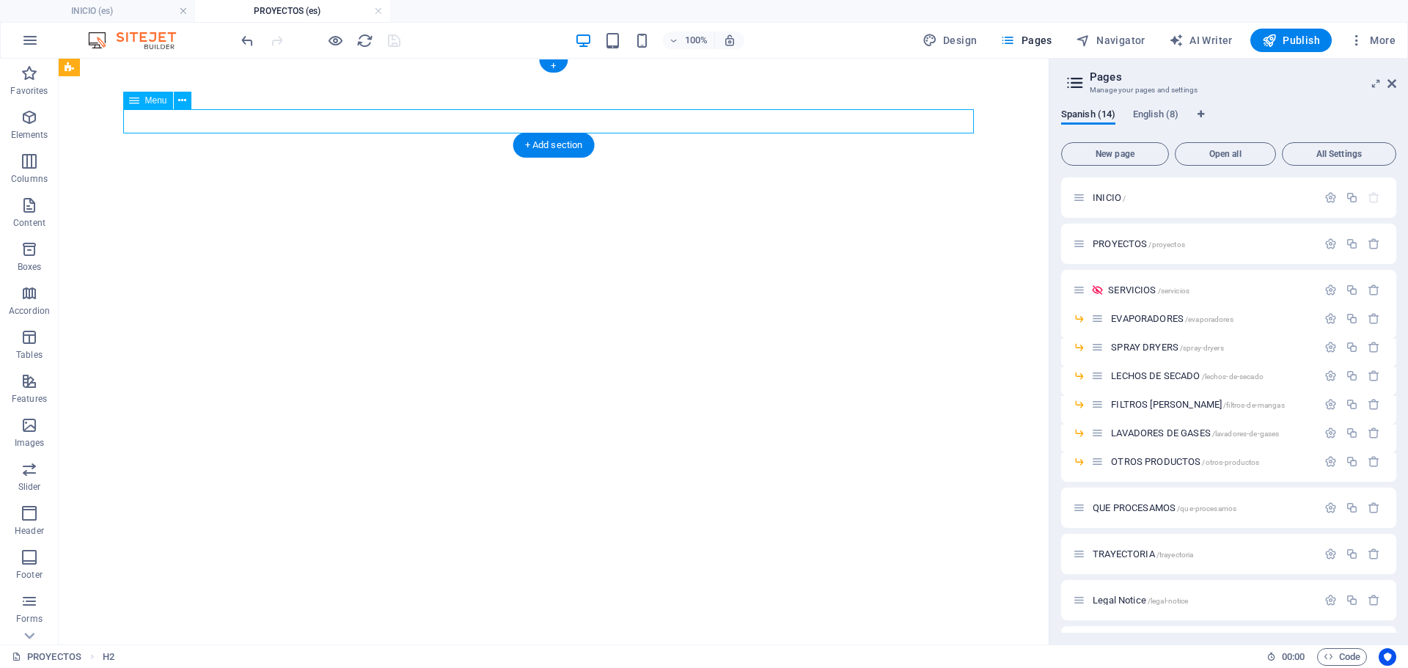
select select
select select "1"
select select
select select "2"
select select
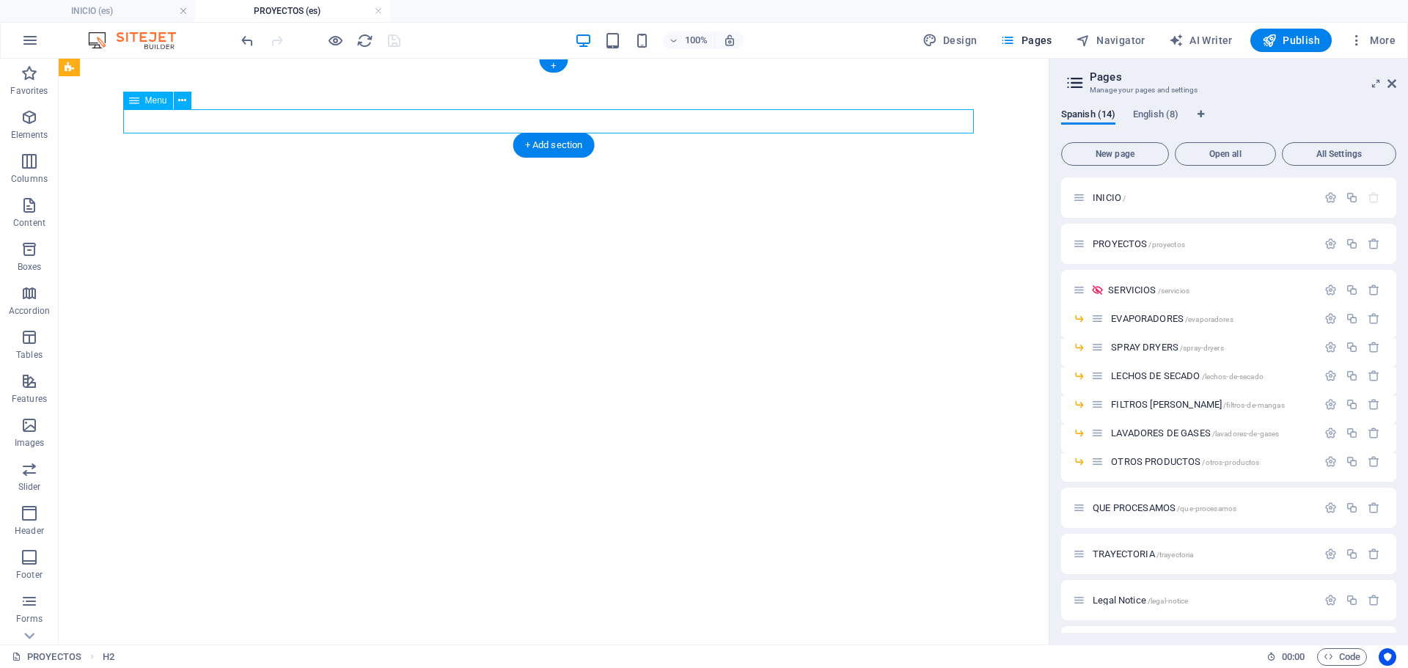
select select "3"
select select
select select "4"
select select
select select "5"
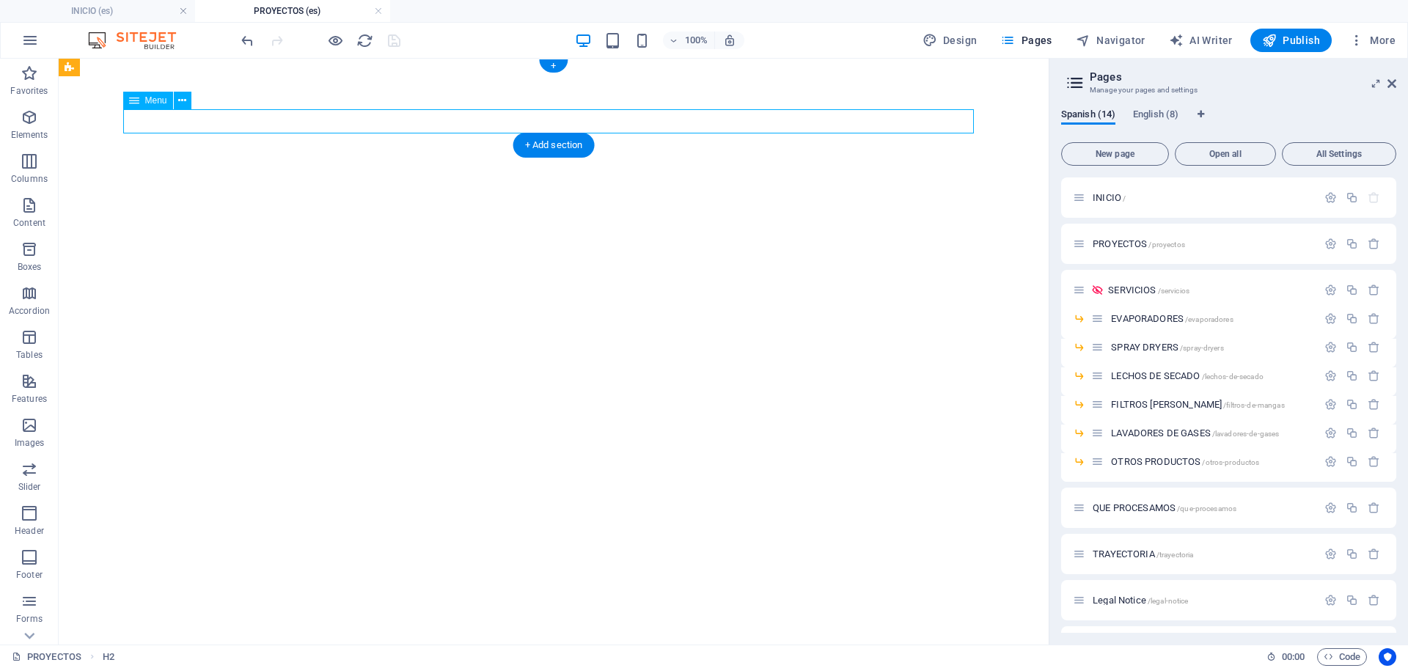
select select
select select "6"
select select
select select "7"
select select
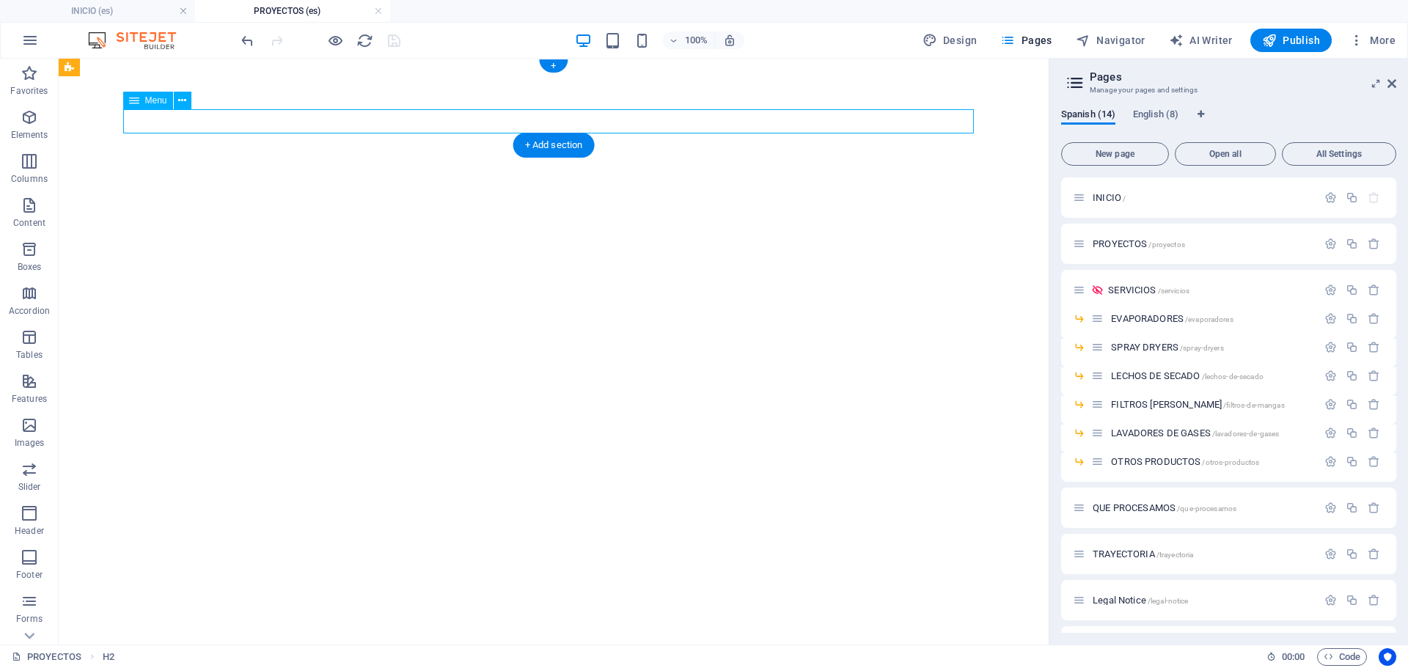
select select "8"
select select
select select "9"
select select
select select "10"
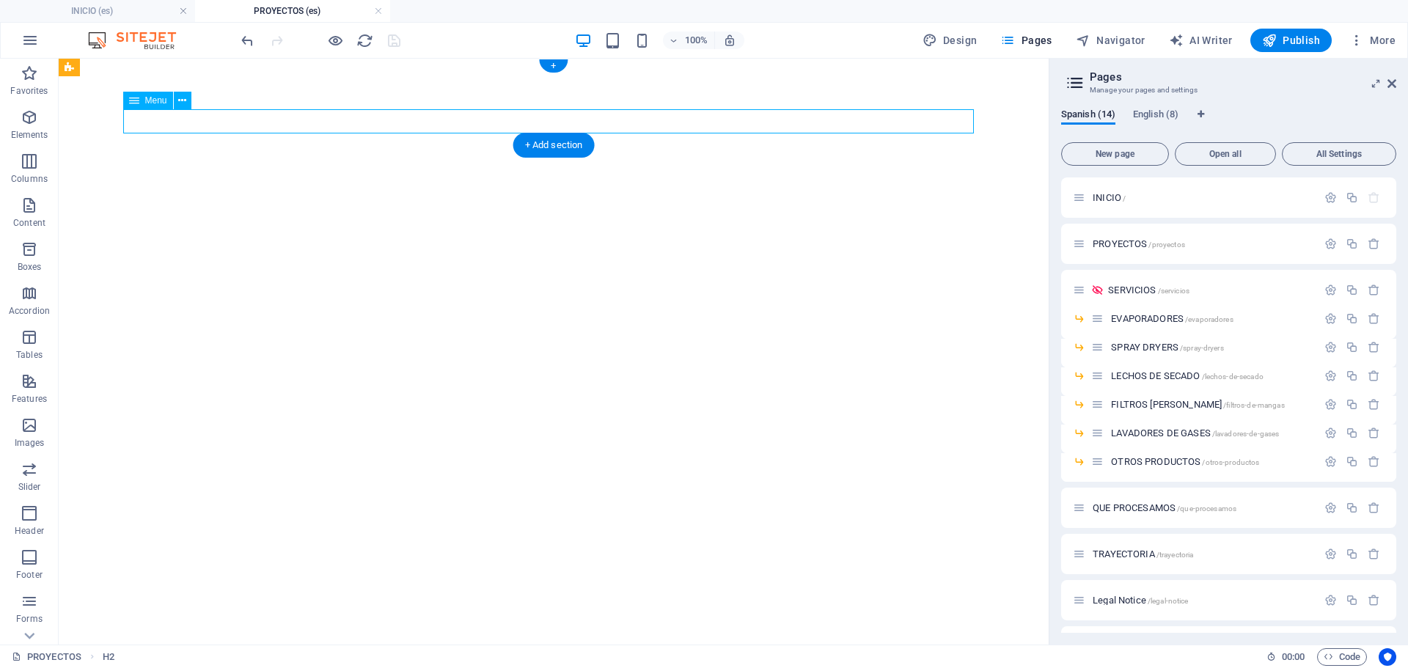
select select
select select "12"
select select
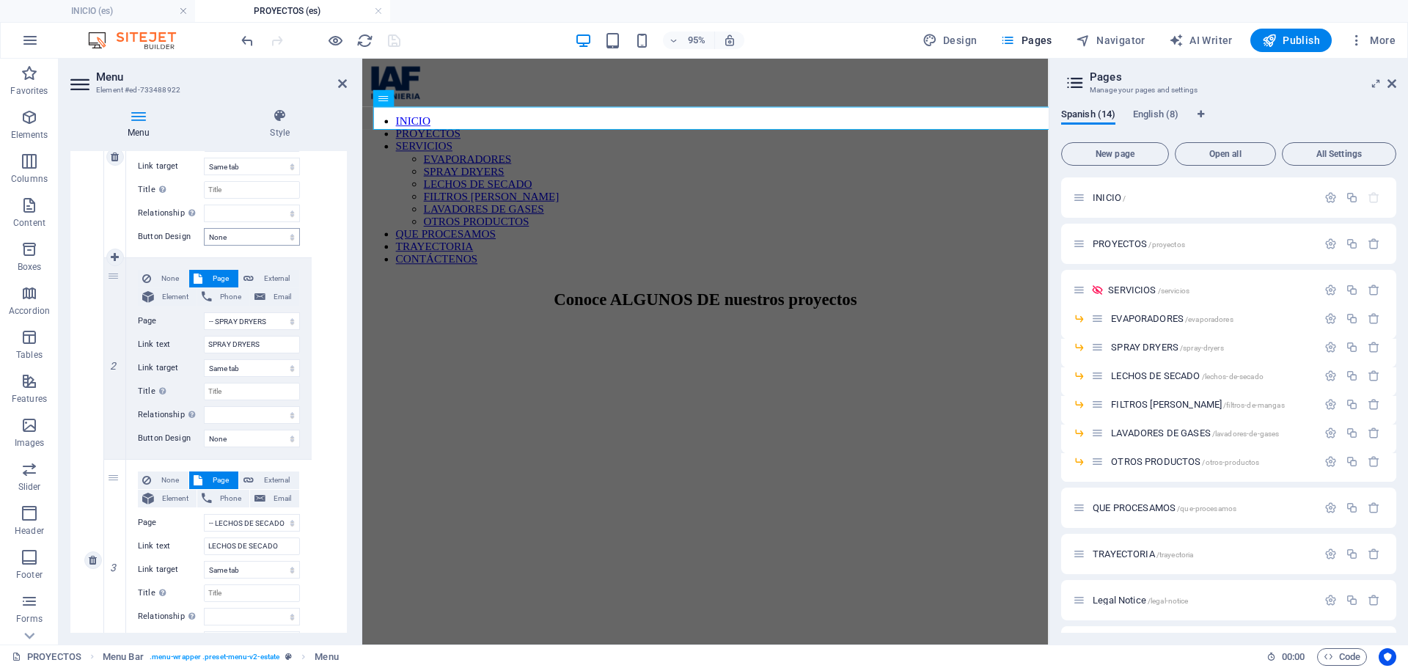
scroll to position [880, 0]
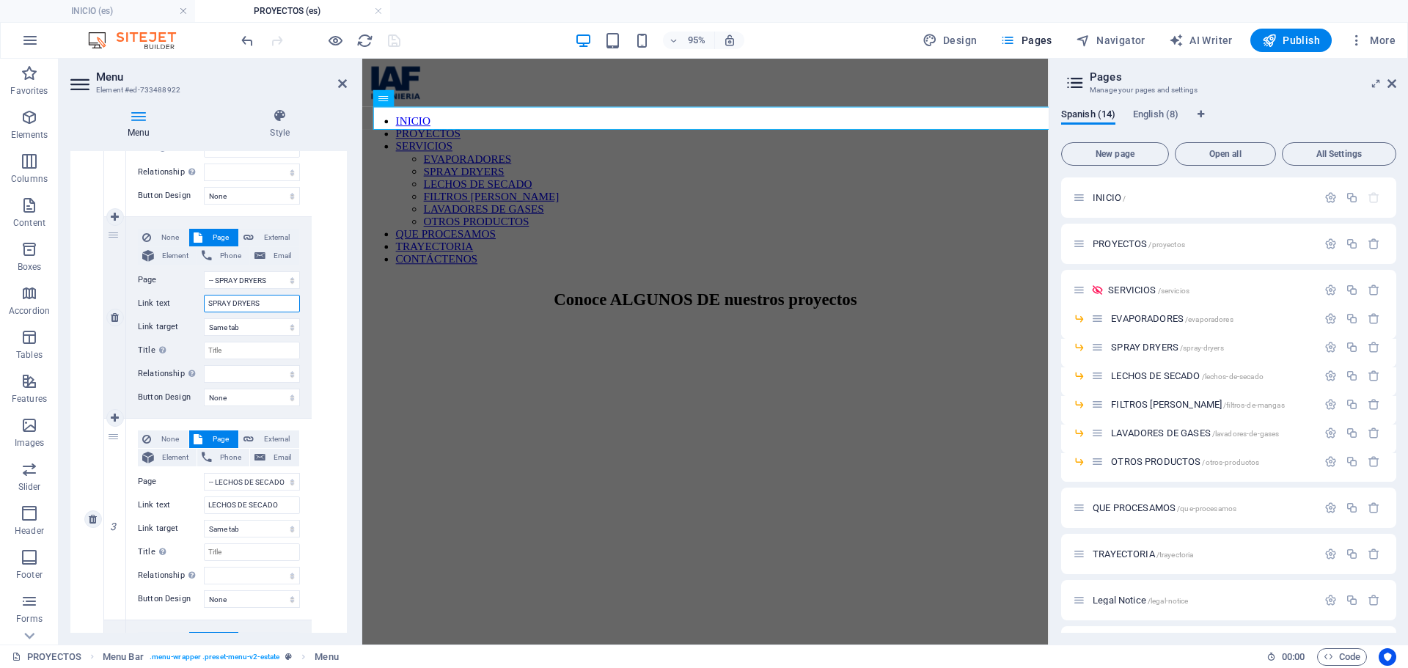
click at [255, 306] on input "SPRAY DRYERS" at bounding box center [252, 304] width 96 height 18
drag, startPoint x: 278, startPoint y: 304, endPoint x: 144, endPoint y: 301, distance: 133.5
click at [144, 301] on div "Link text SPRAY DRYERS" at bounding box center [219, 304] width 162 height 18
type input "SECADORES SPRAY"
select select
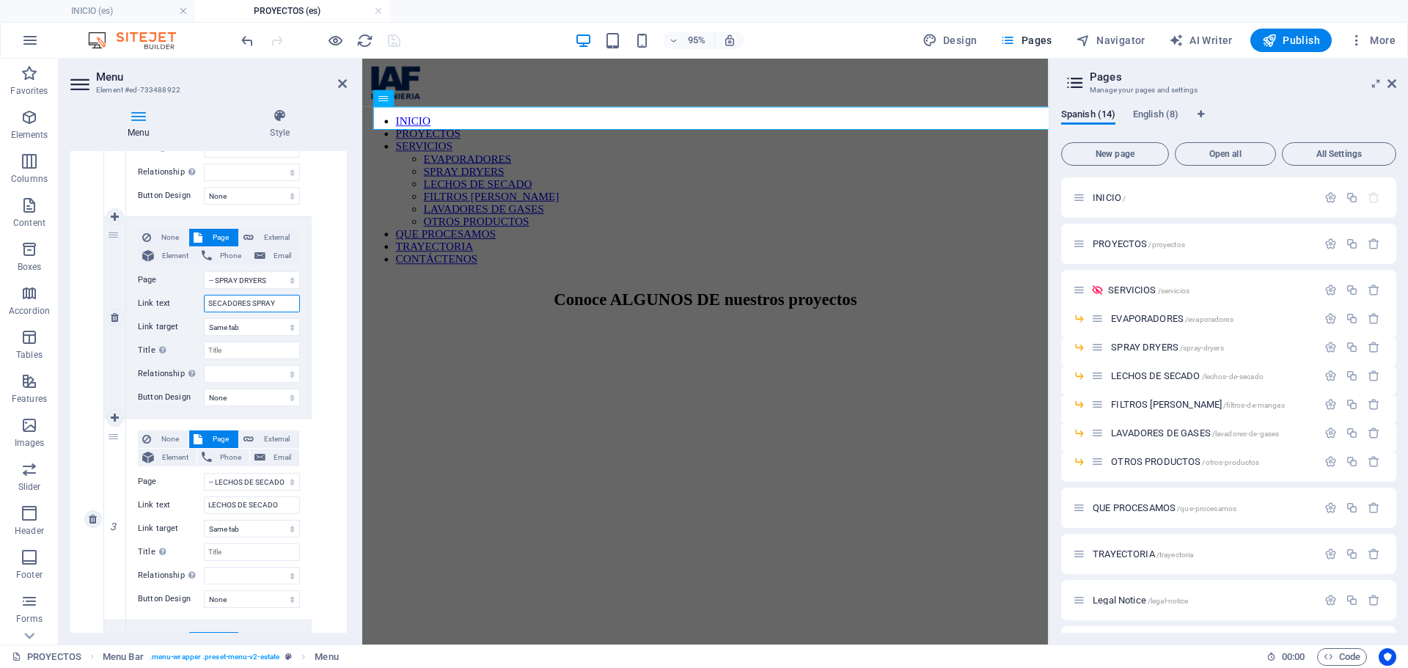
select select
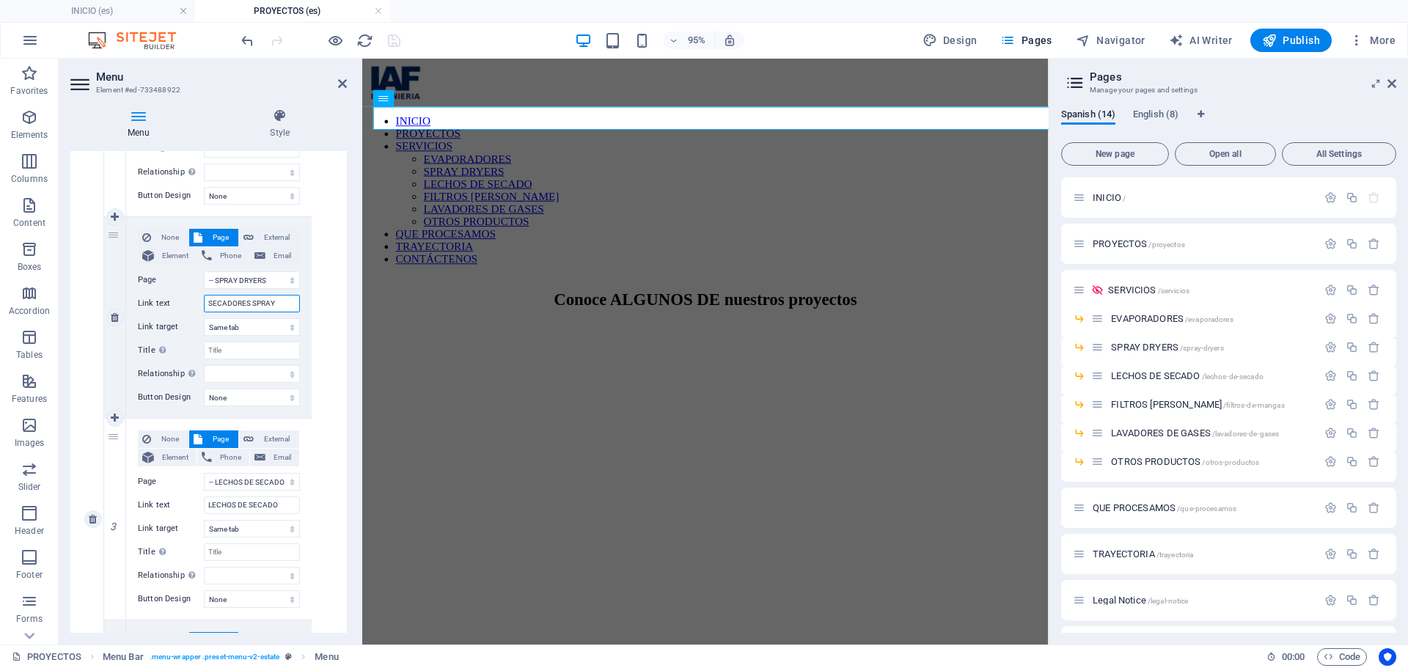
select select
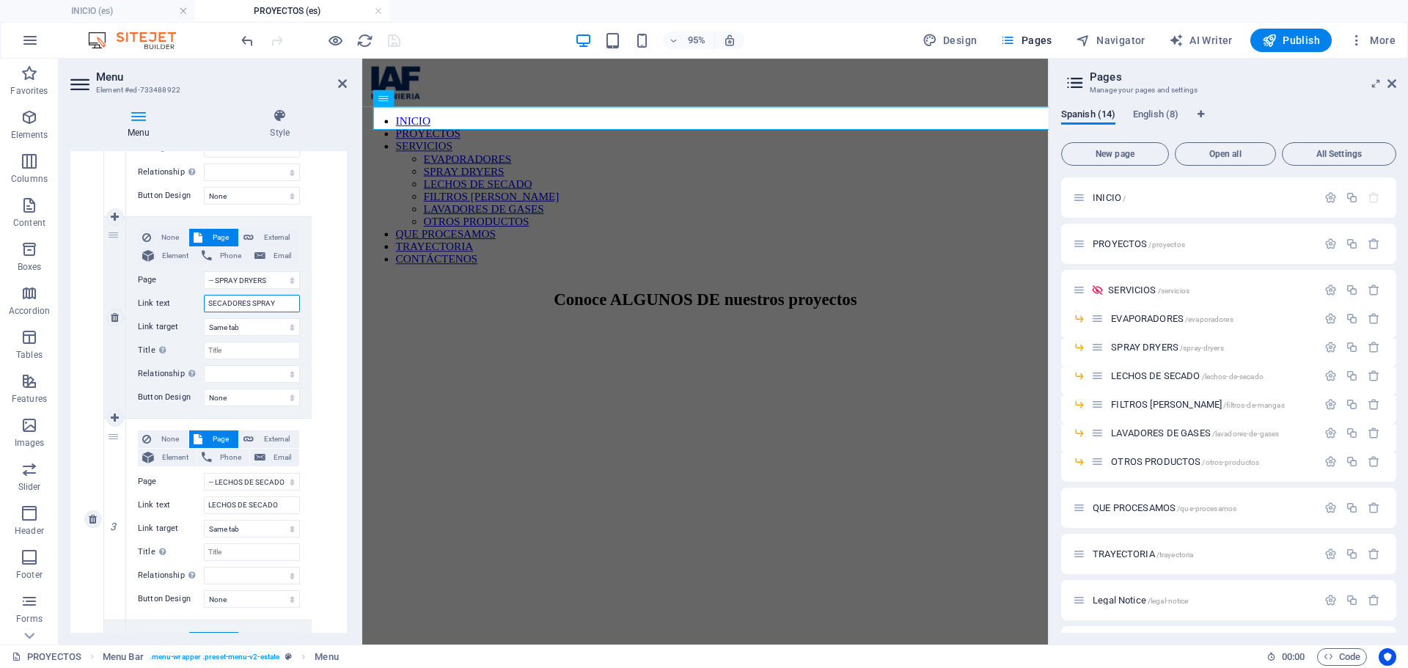
select select
type input "SECADORES SPRAY"
click at [329, 199] on div "None Page External Element Phone Email Page INICIO PROYECTOS SERVICIOS -- EVAPO…" at bounding box center [219, 519] width 231 height 1411
click at [340, 89] on icon at bounding box center [342, 84] width 9 height 12
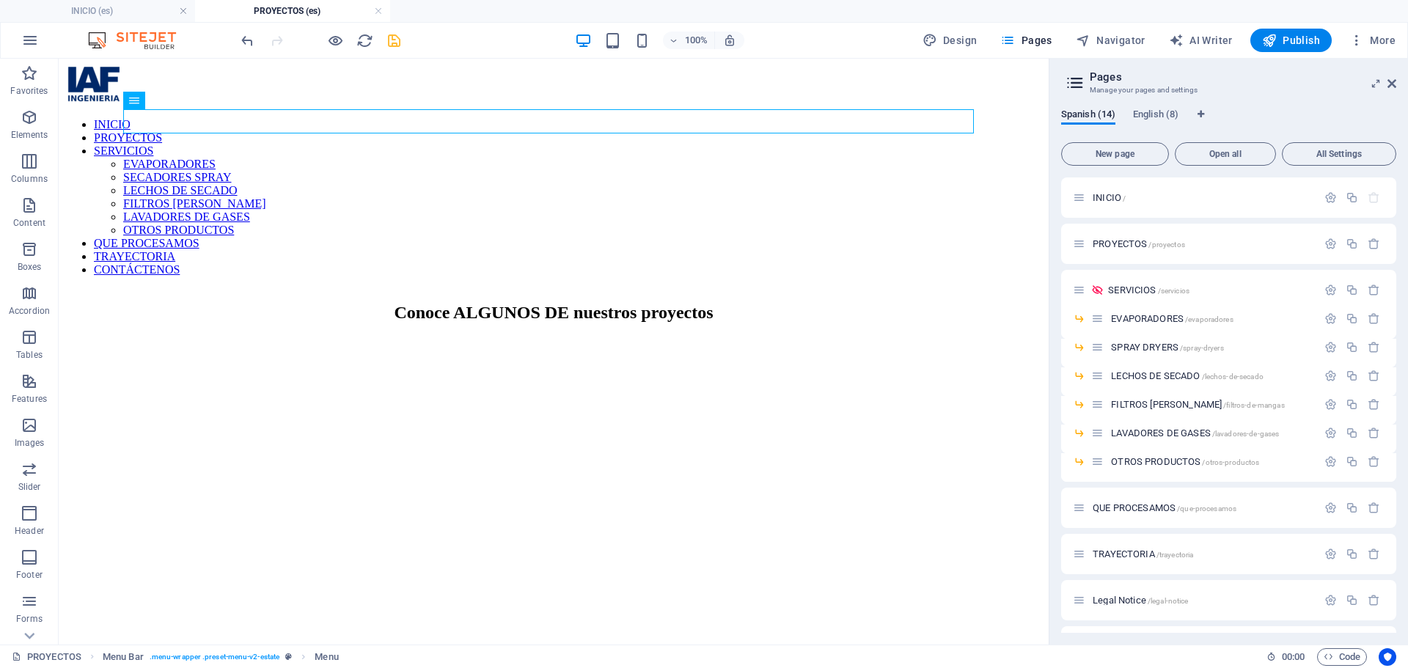
click at [388, 48] on icon "save" at bounding box center [394, 40] width 17 height 17
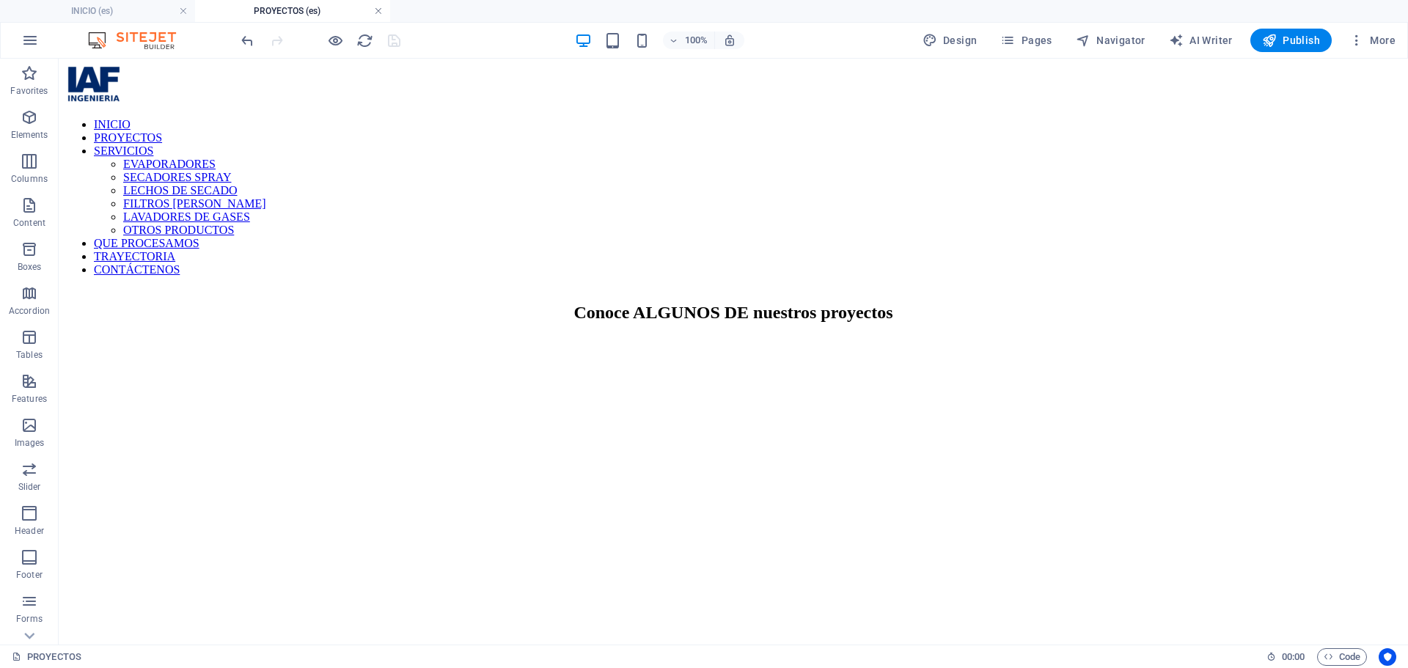
click at [381, 12] on link at bounding box center [378, 11] width 9 height 14
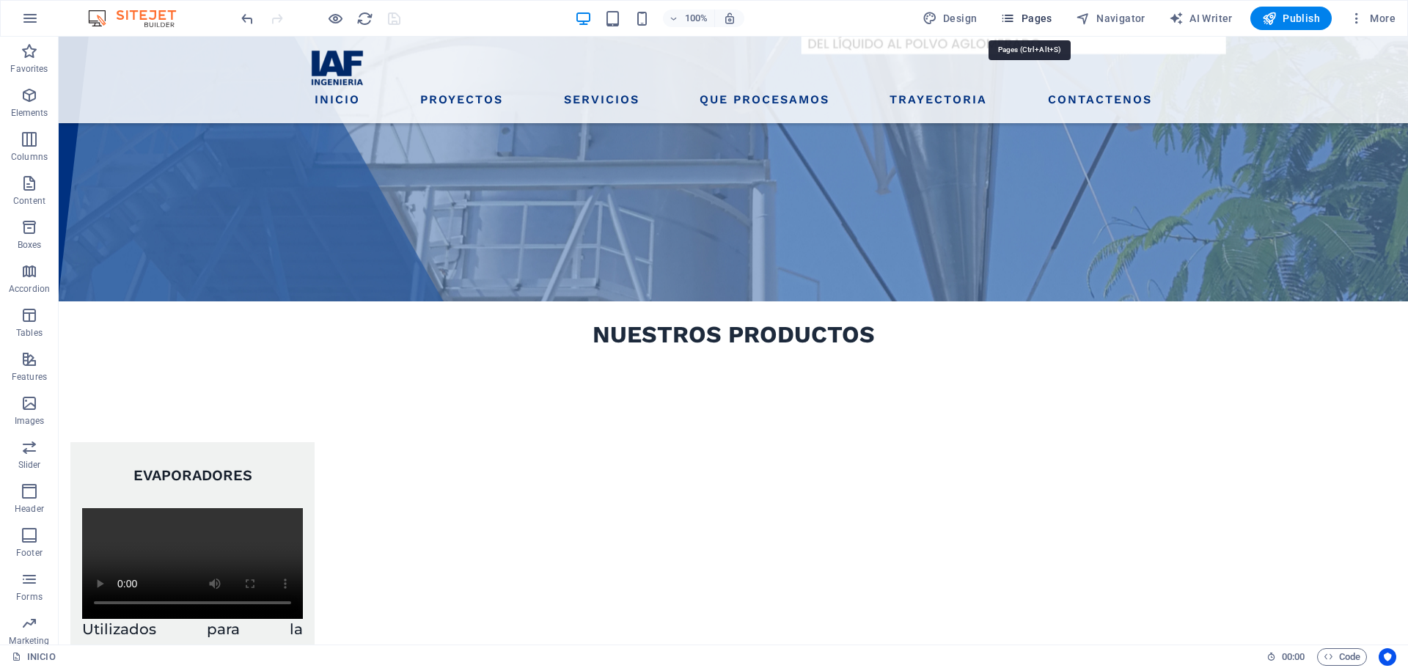
click at [1019, 28] on button "Pages" at bounding box center [1025, 18] width 63 height 23
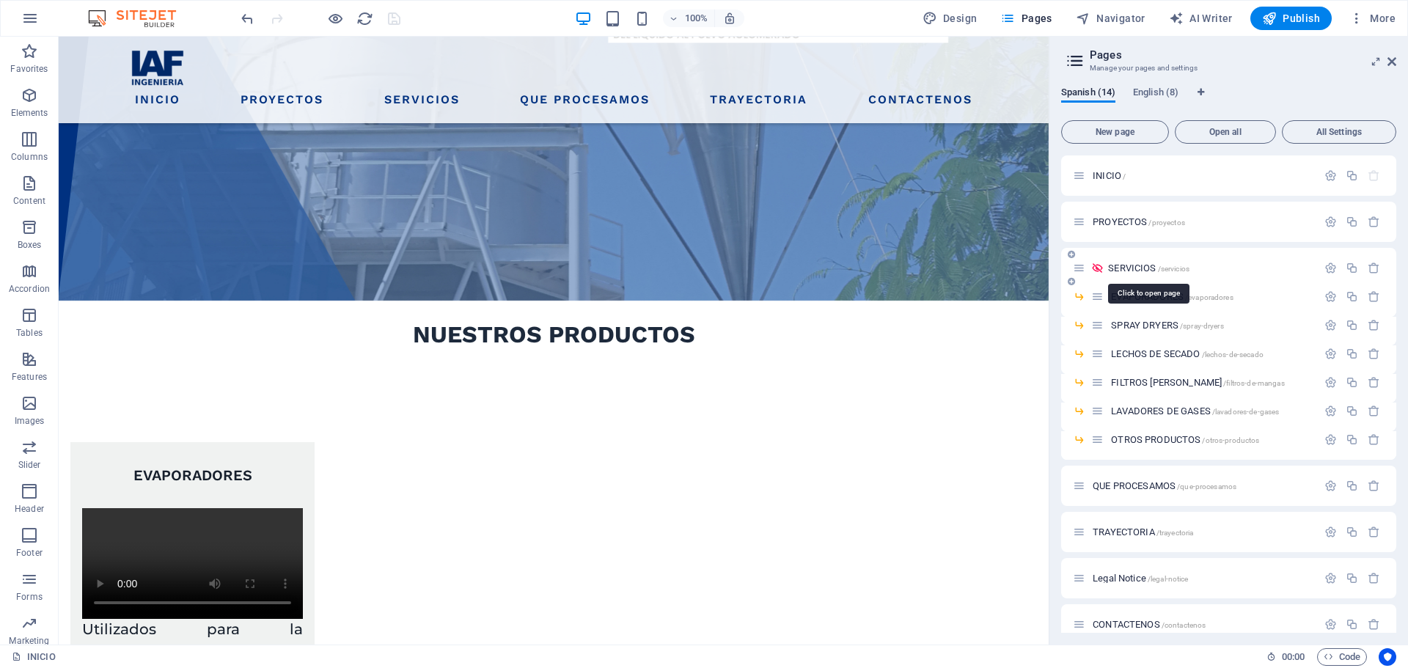
click at [1139, 265] on span "SERVICIOS /servicios" at bounding box center [1148, 268] width 81 height 11
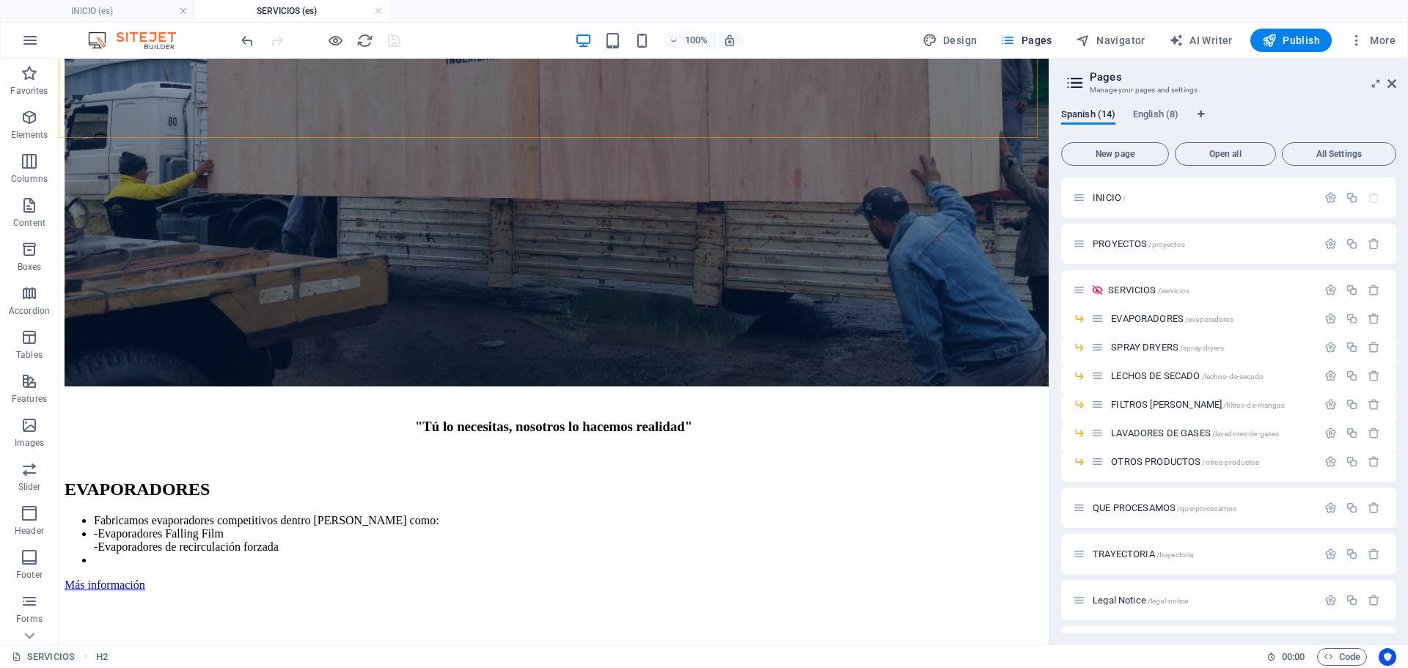
scroll to position [587, 0]
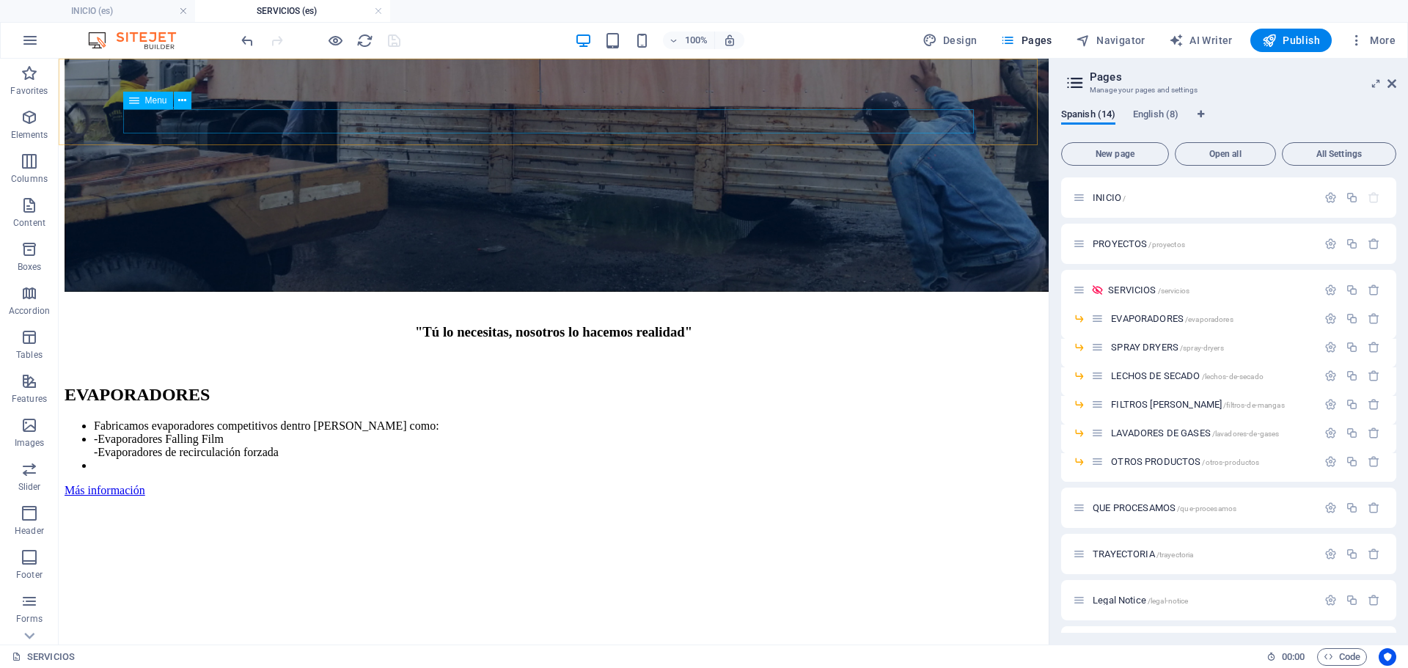
select select
select select "1"
select select
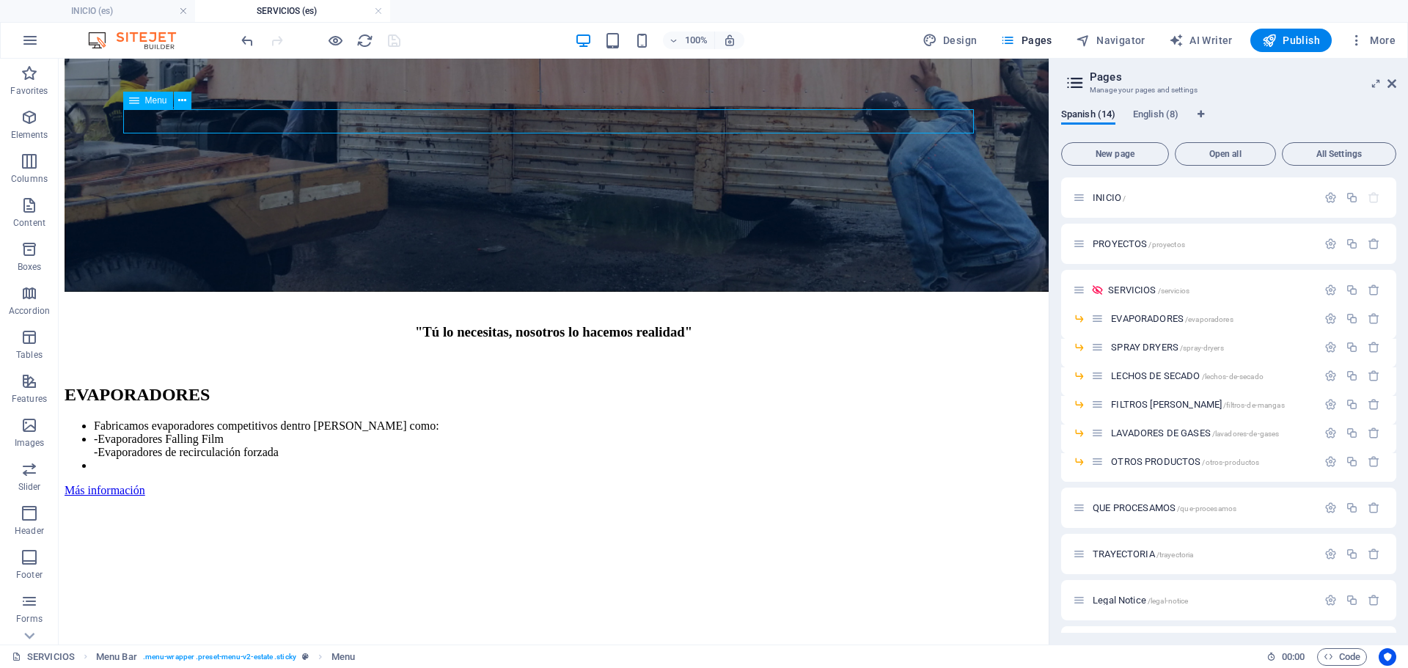
select select "2"
select select
select select "3"
select select
select select "4"
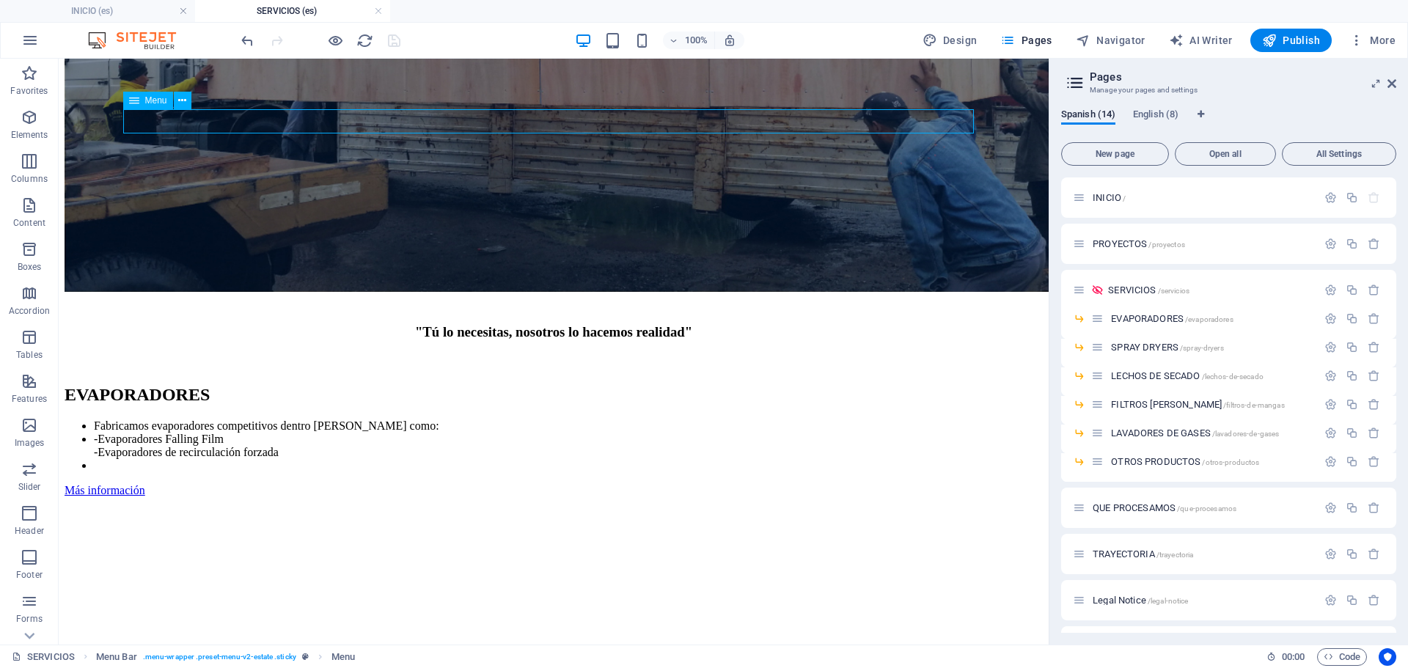
select select
select select "5"
select select
select select "6"
select select
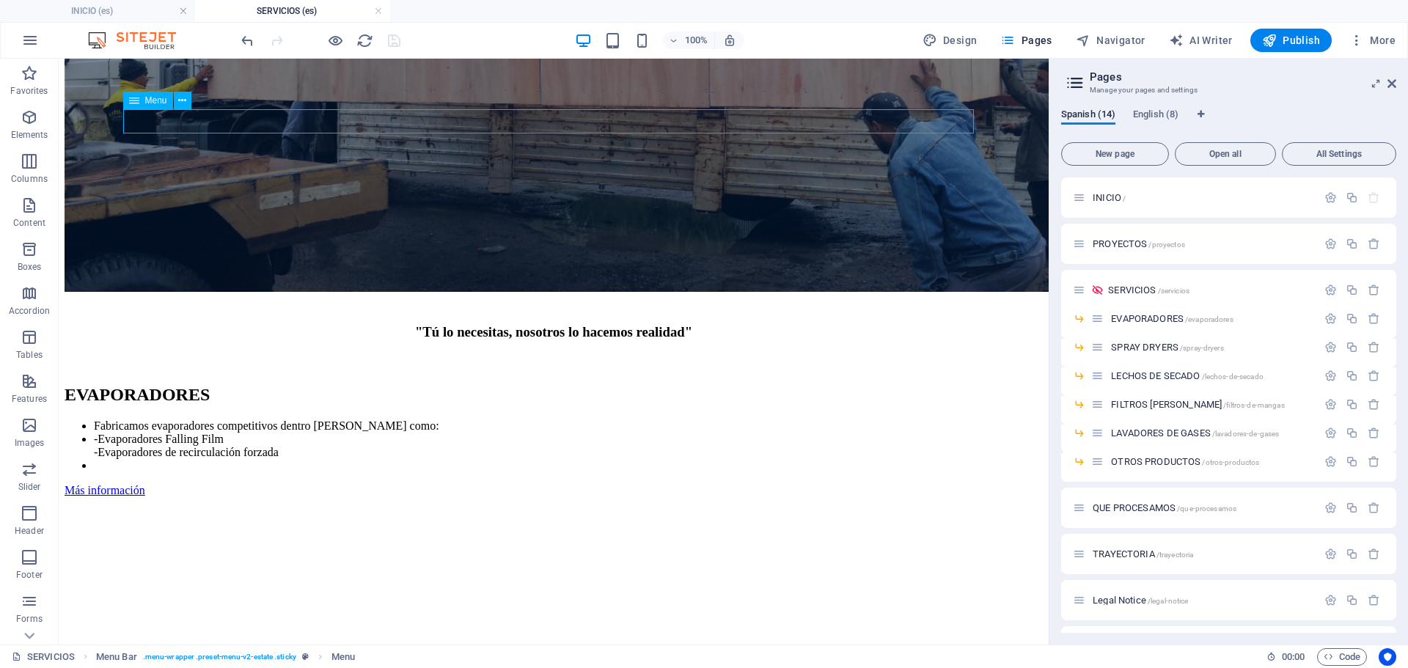
select select "7"
select select
select select "9"
select select
select select "10"
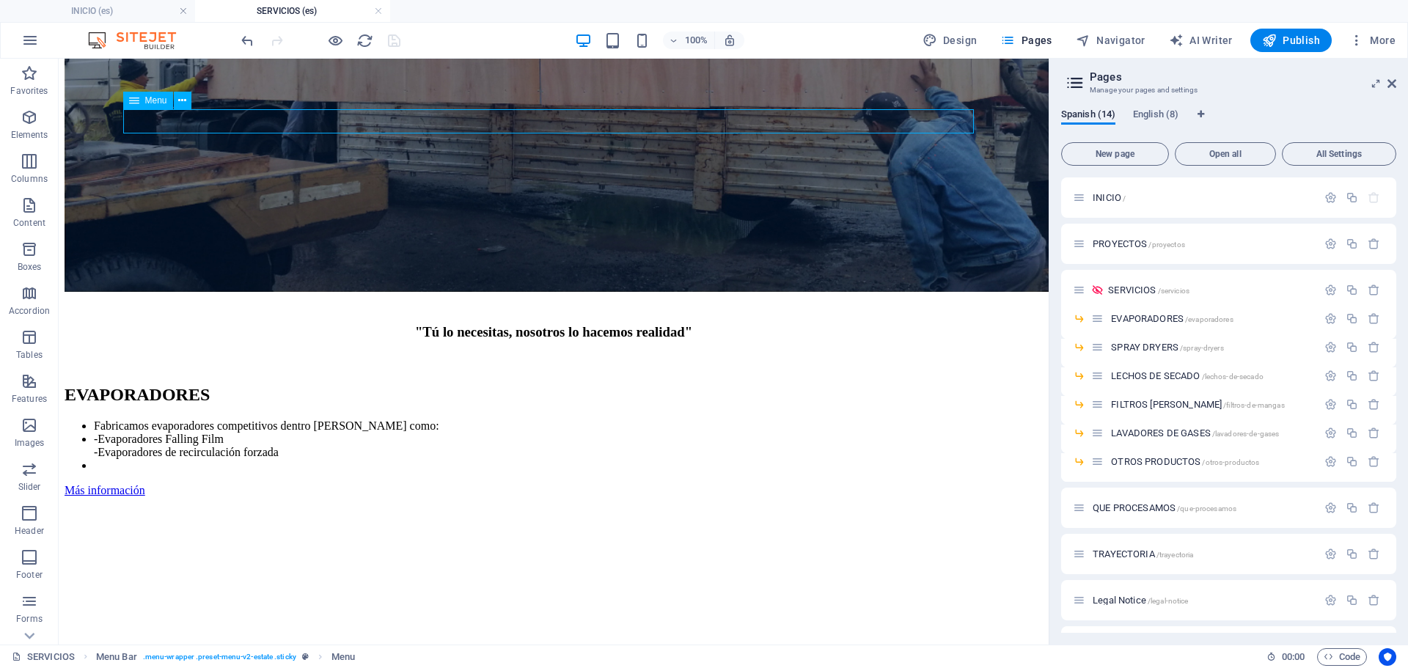
select select
select select "12"
select select
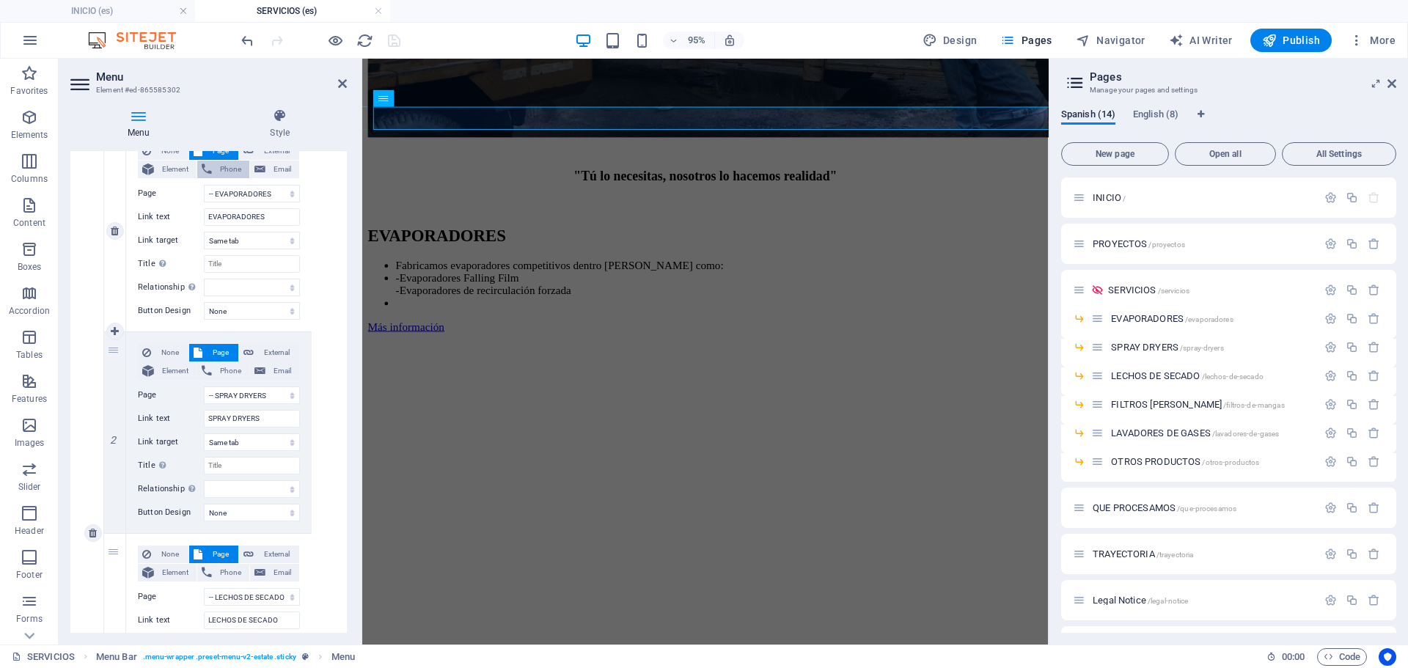
scroll to position [807, 0]
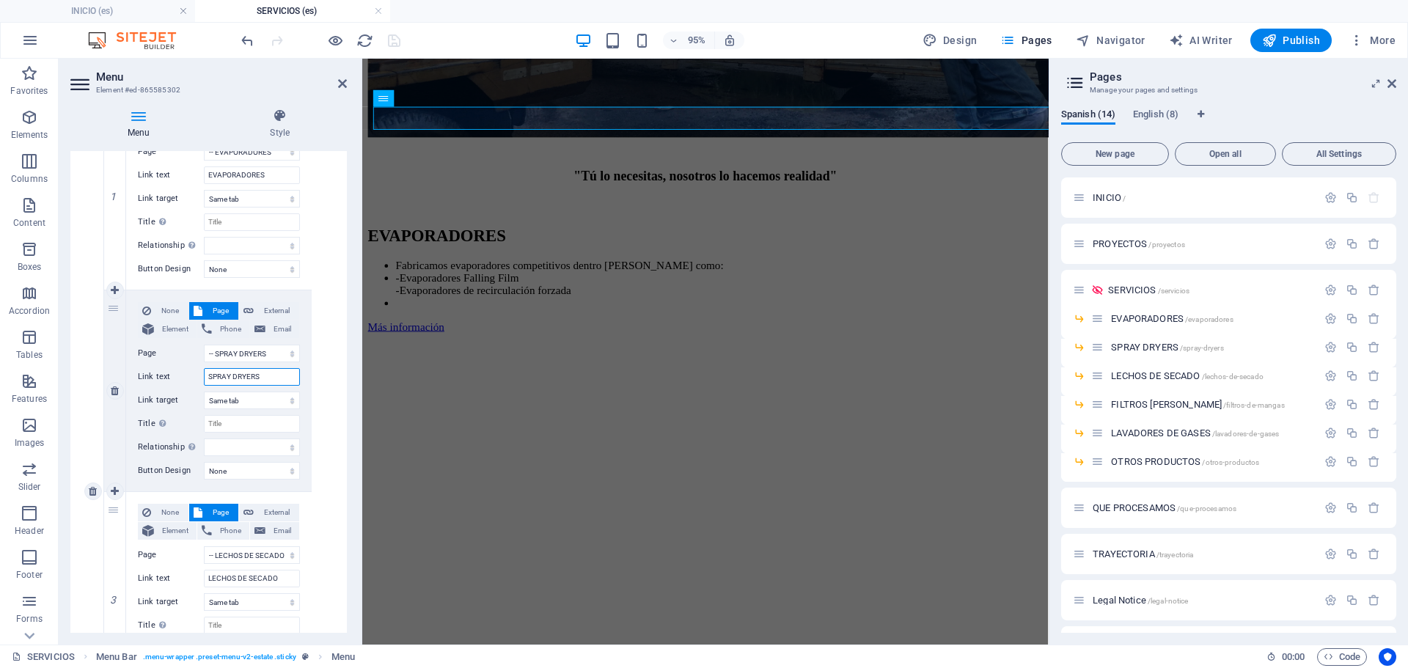
drag, startPoint x: 268, startPoint y: 373, endPoint x: 180, endPoint y: 387, distance: 89.8
click at [180, 387] on div "None Page External Element Phone Email Page INICIO PROYECTOS SERVICIOS -- EVAPO…" at bounding box center [219, 379] width 162 height 154
type input "sec"
select select
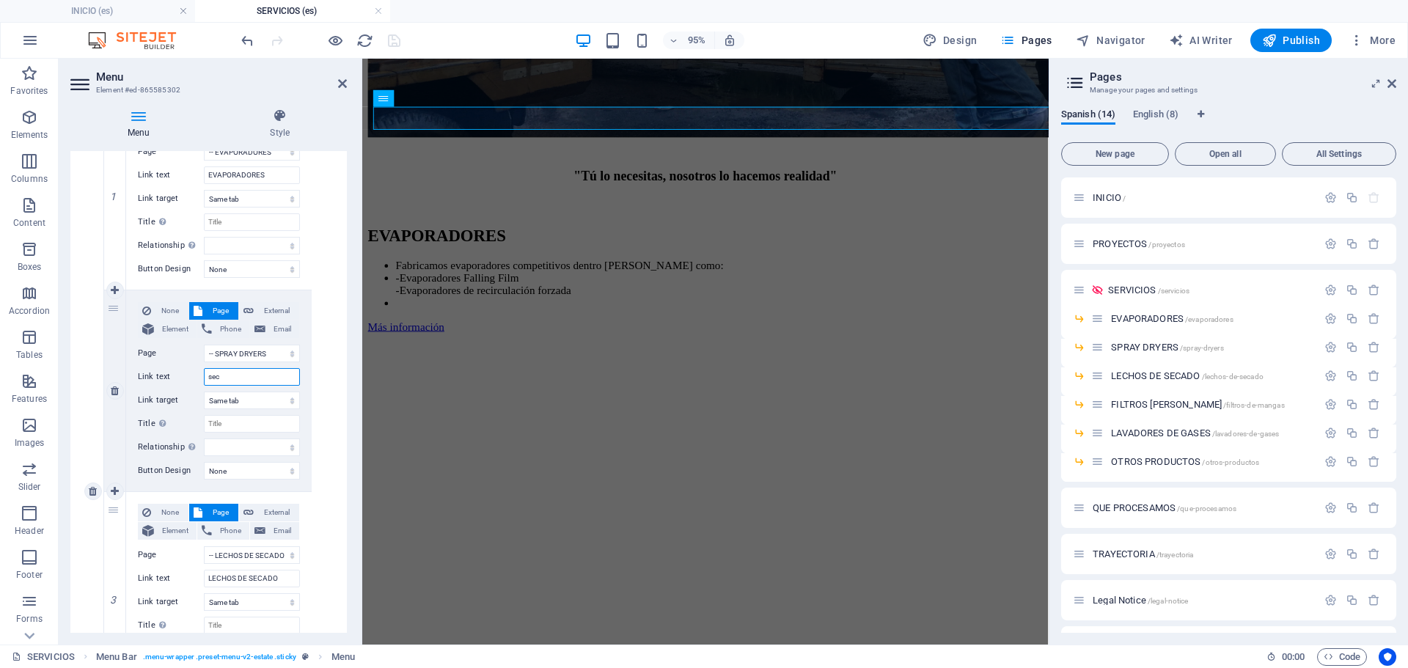
select select
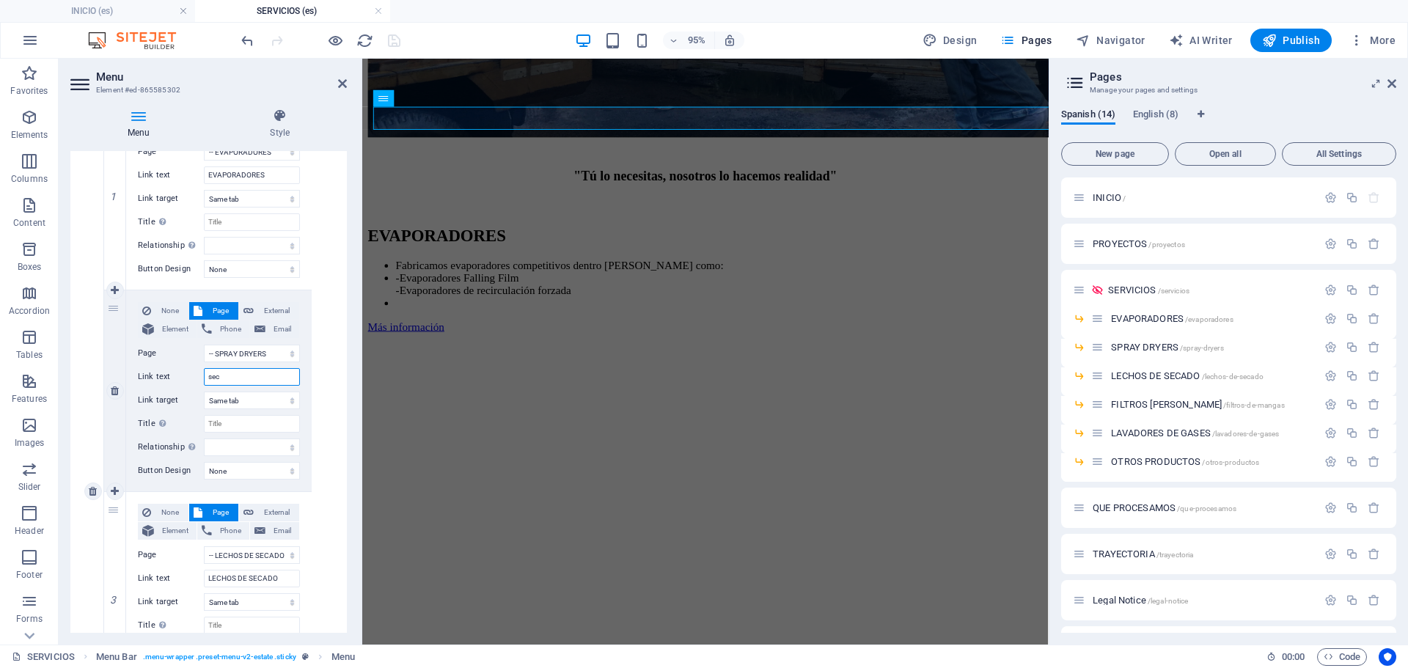
select select
type input "s"
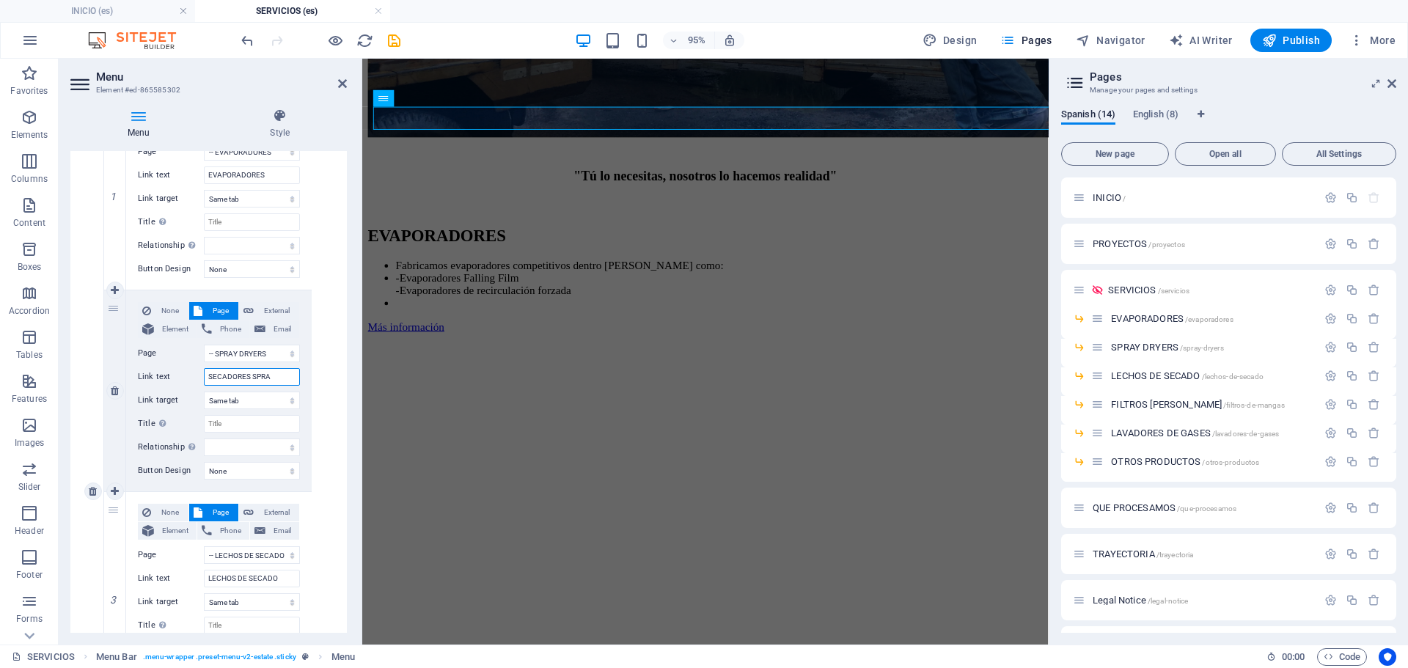
type input "SECADORES SPRAY"
select select
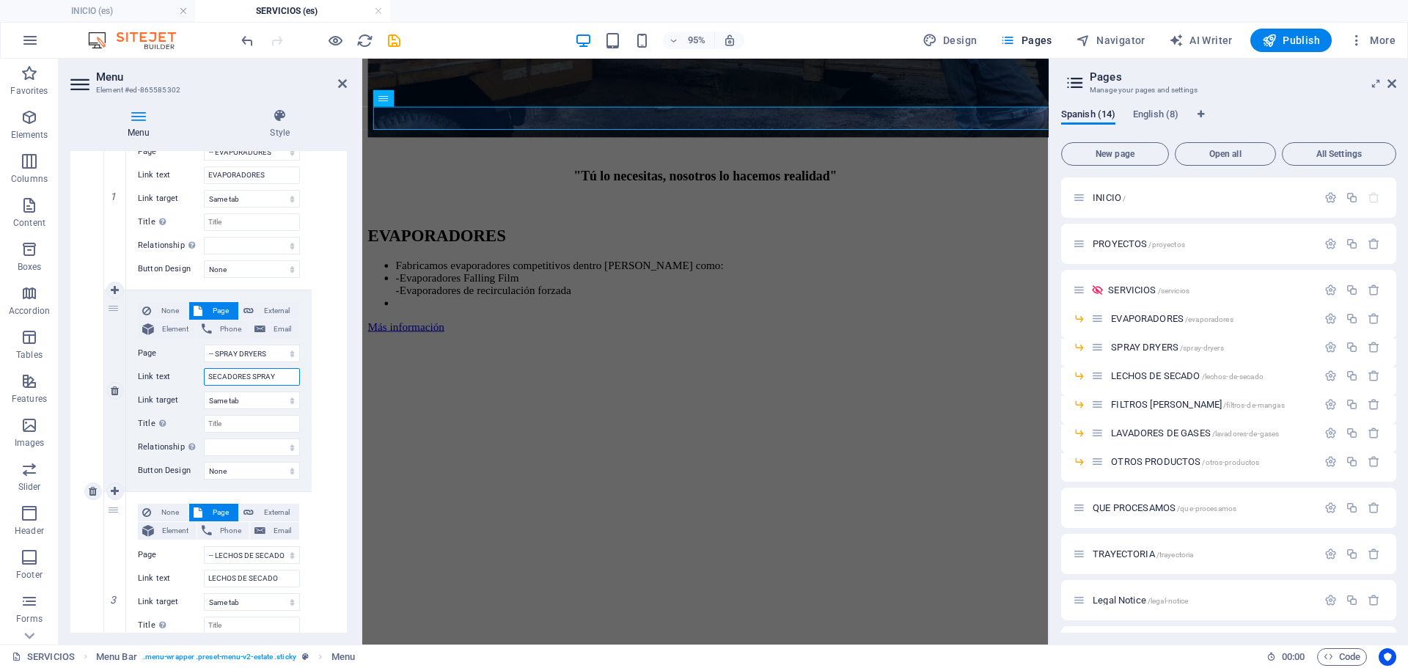
select select
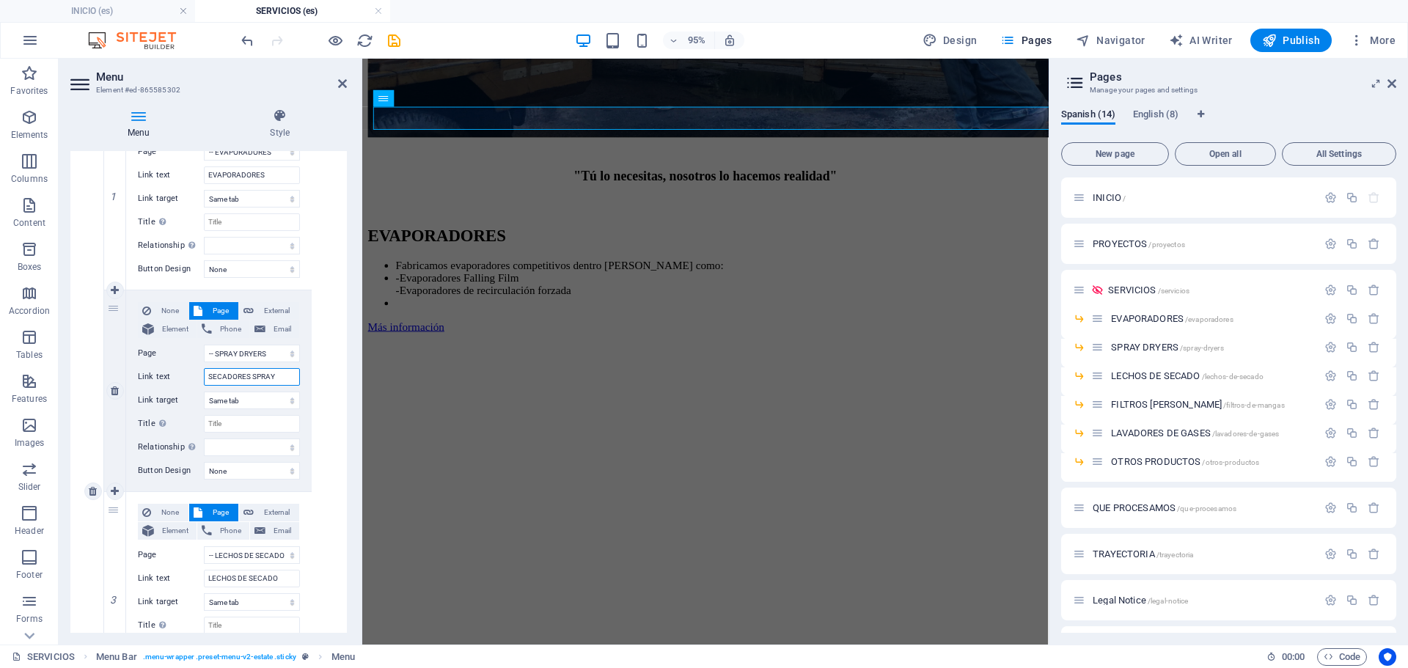
select select
click at [359, 159] on div at bounding box center [360, 352] width 3 height 586
type input "SECADORES SPRAY"
click at [344, 147] on div "Menu Style Menu Auto Custom Create custom menu items for this menu. Recommended…" at bounding box center [208, 371] width 276 height 524
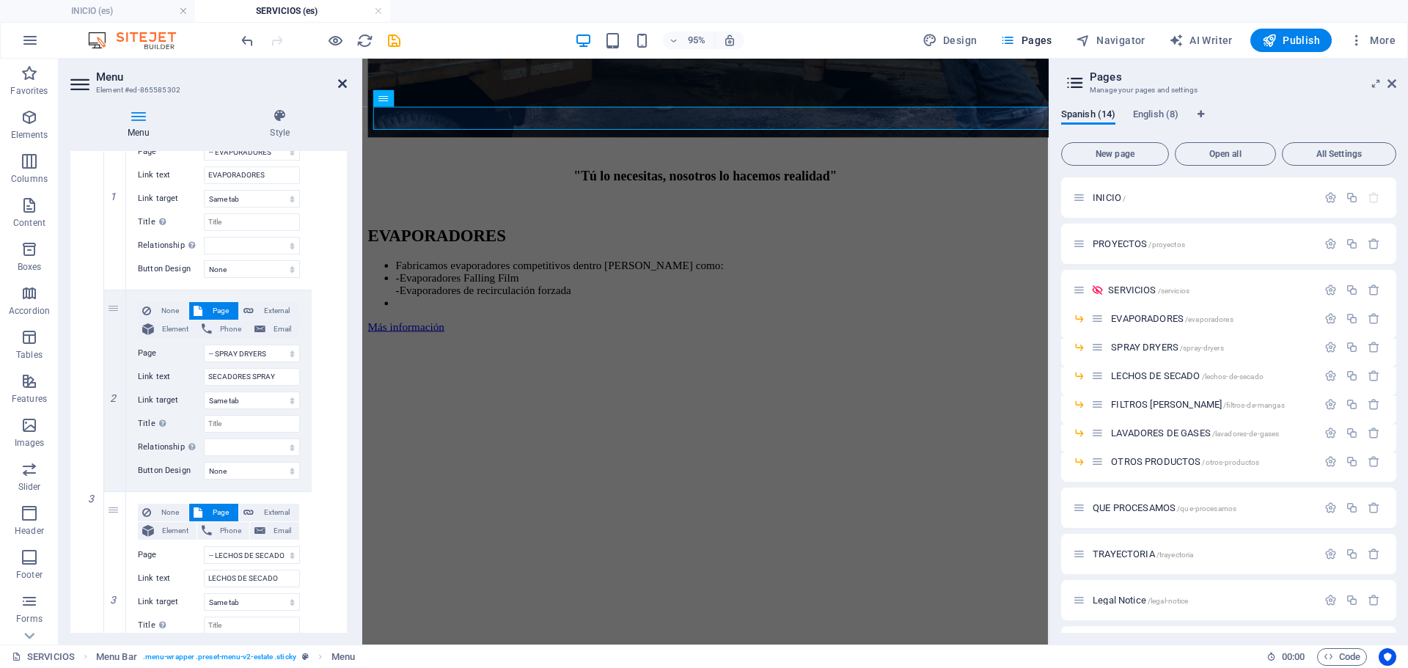
click at [343, 86] on icon at bounding box center [342, 84] width 9 height 12
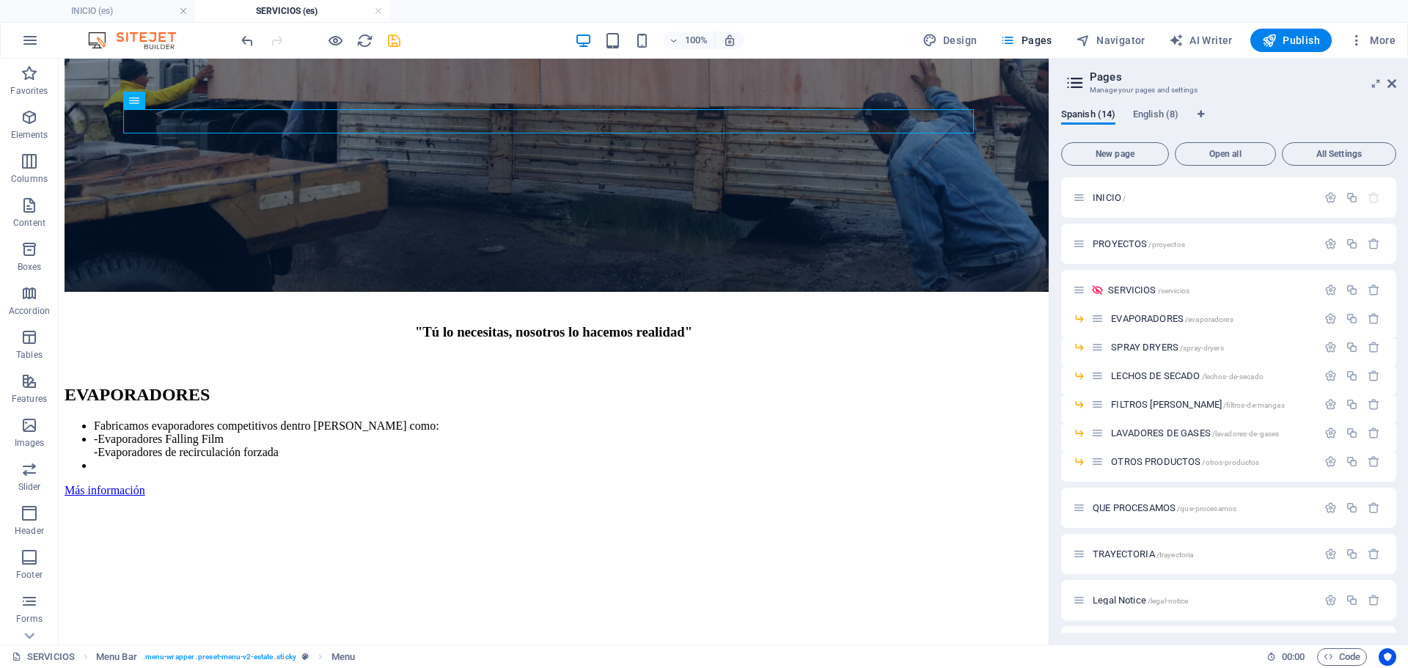
drag, startPoint x: 381, startPoint y: 45, endPoint x: 389, endPoint y: 43, distance: 7.7
click at [384, 45] on div at bounding box center [320, 40] width 164 height 23
click at [389, 43] on icon "save" at bounding box center [394, 40] width 17 height 17
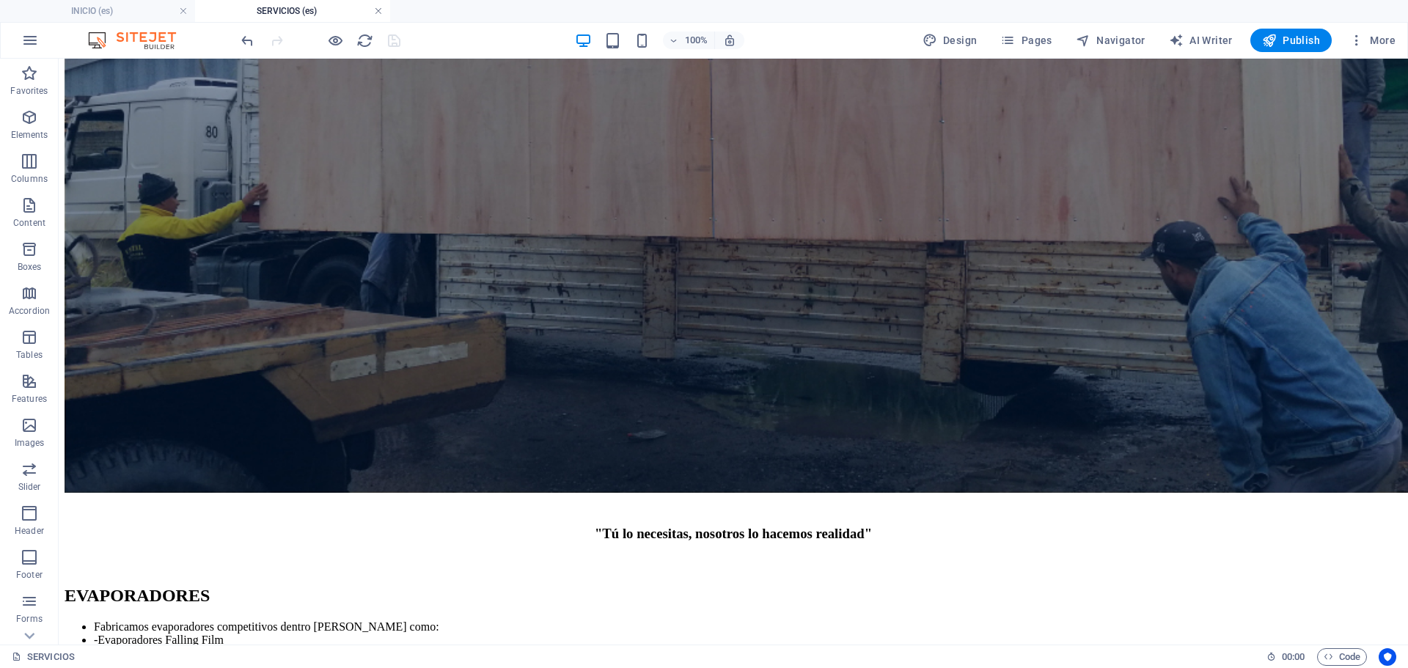
click at [379, 10] on link at bounding box center [378, 11] width 9 height 14
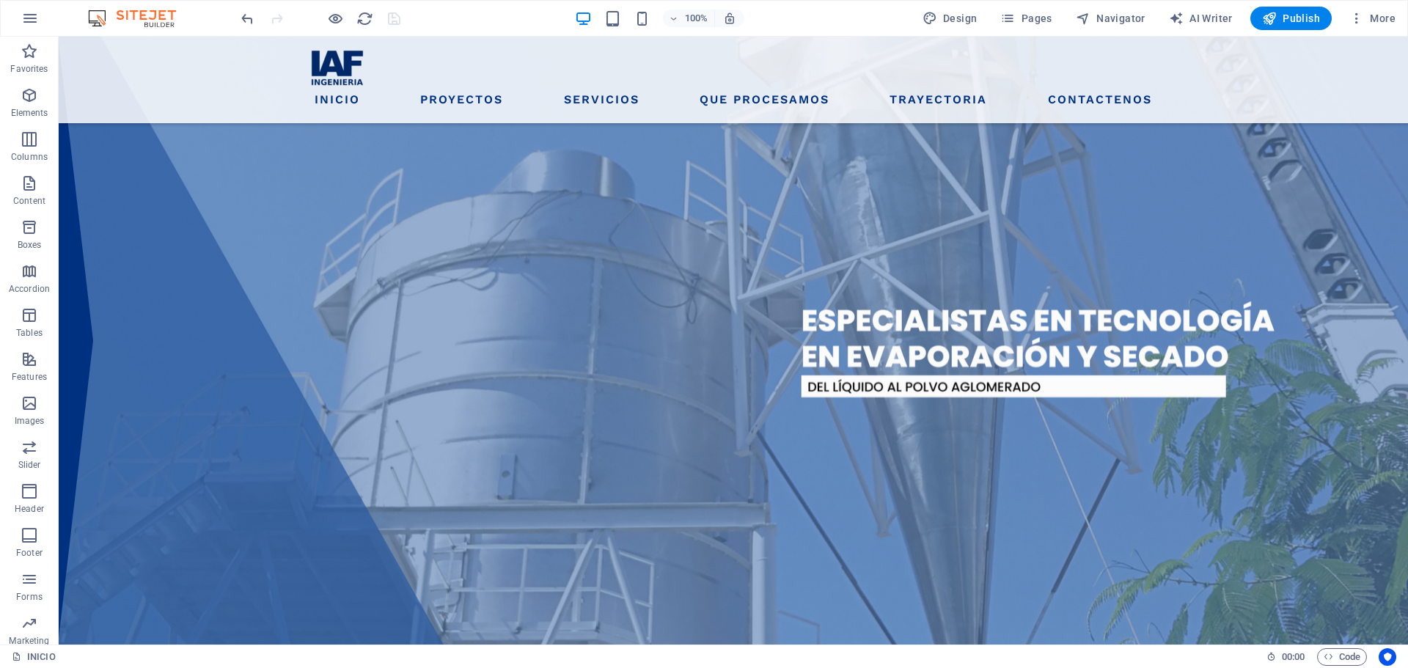
scroll to position [343, 0]
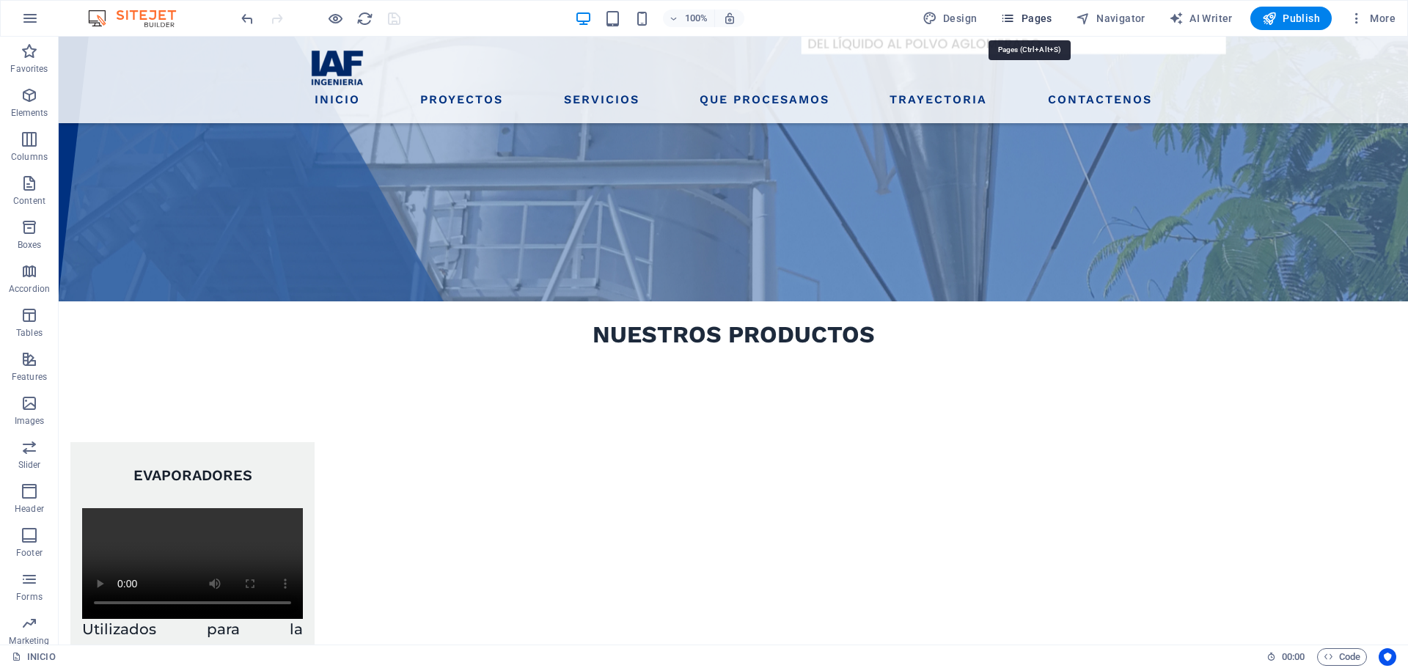
click at [1011, 23] on icon "button" at bounding box center [1007, 18] width 15 height 15
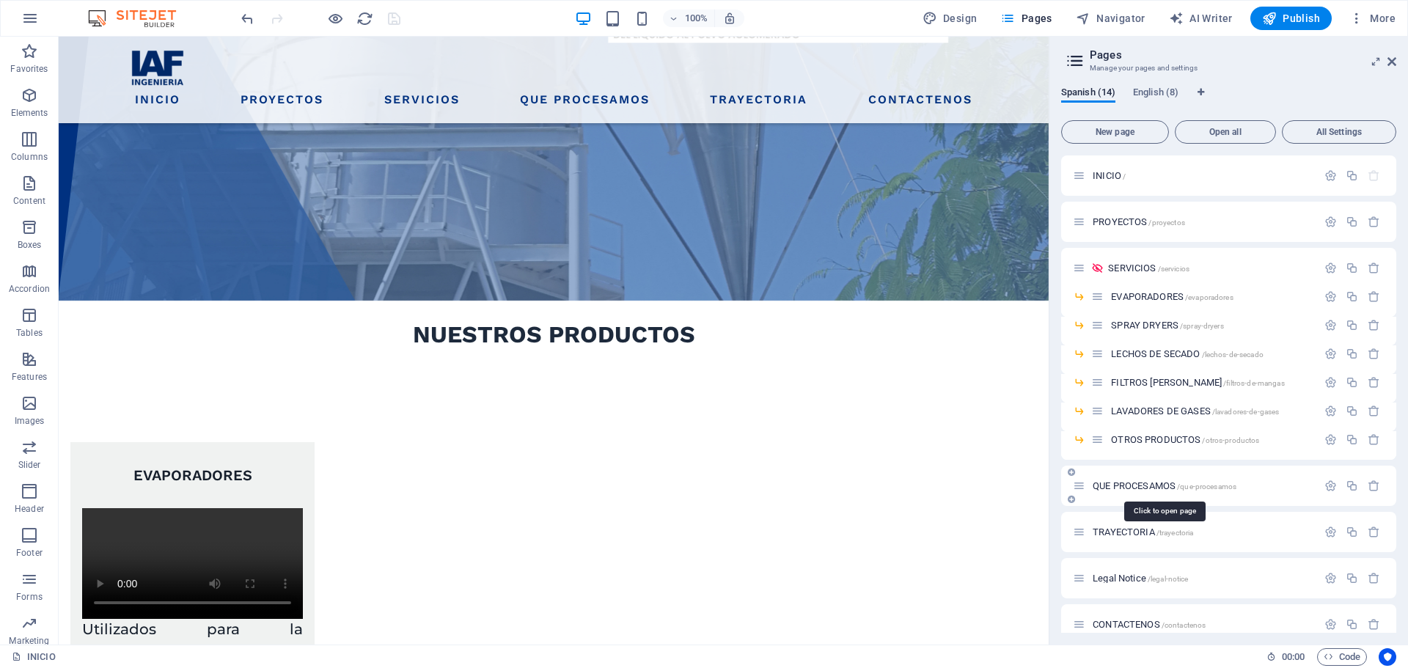
click at [1144, 487] on span "QUE PROCESAMOS /que-procesamos" at bounding box center [1165, 485] width 144 height 11
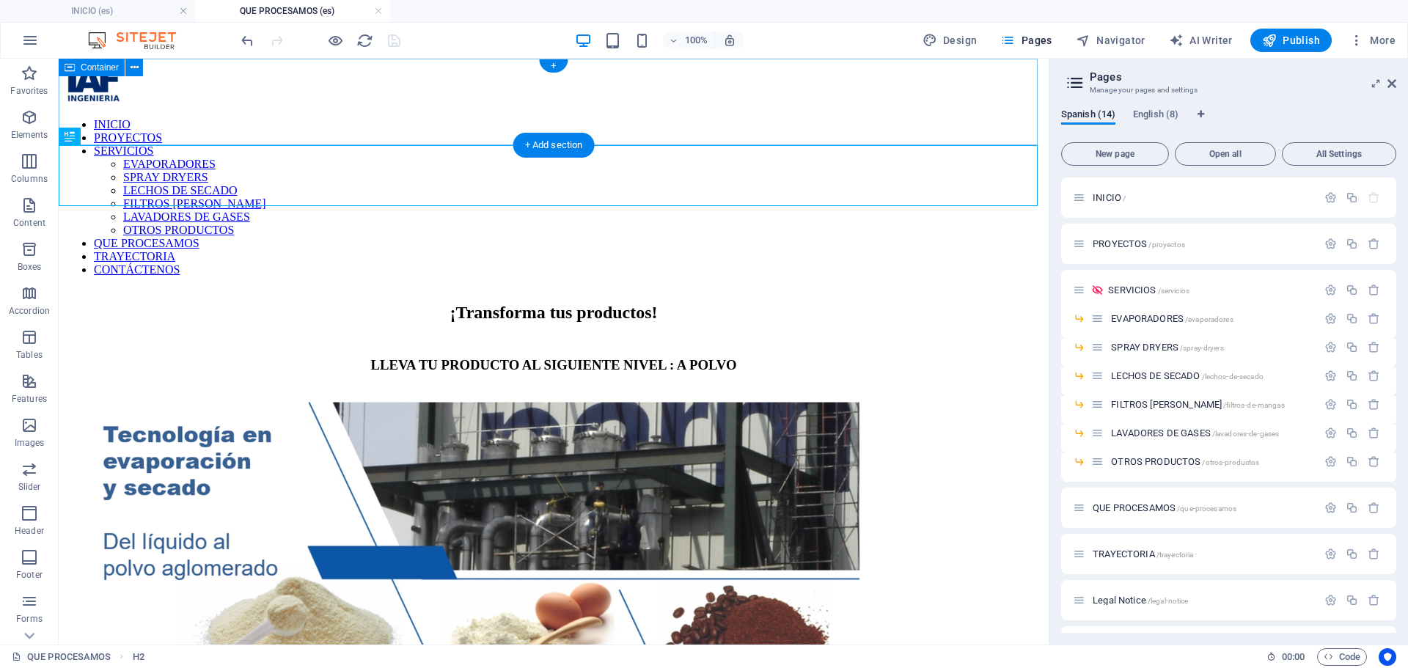
scroll to position [0, 0]
click at [408, 118] on nav "INICIO PROYECTOS SERVICIOS EVAPORADORES SPRAY DRYERS LECHOS DE SECADO FILTROS D…" at bounding box center [554, 197] width 978 height 158
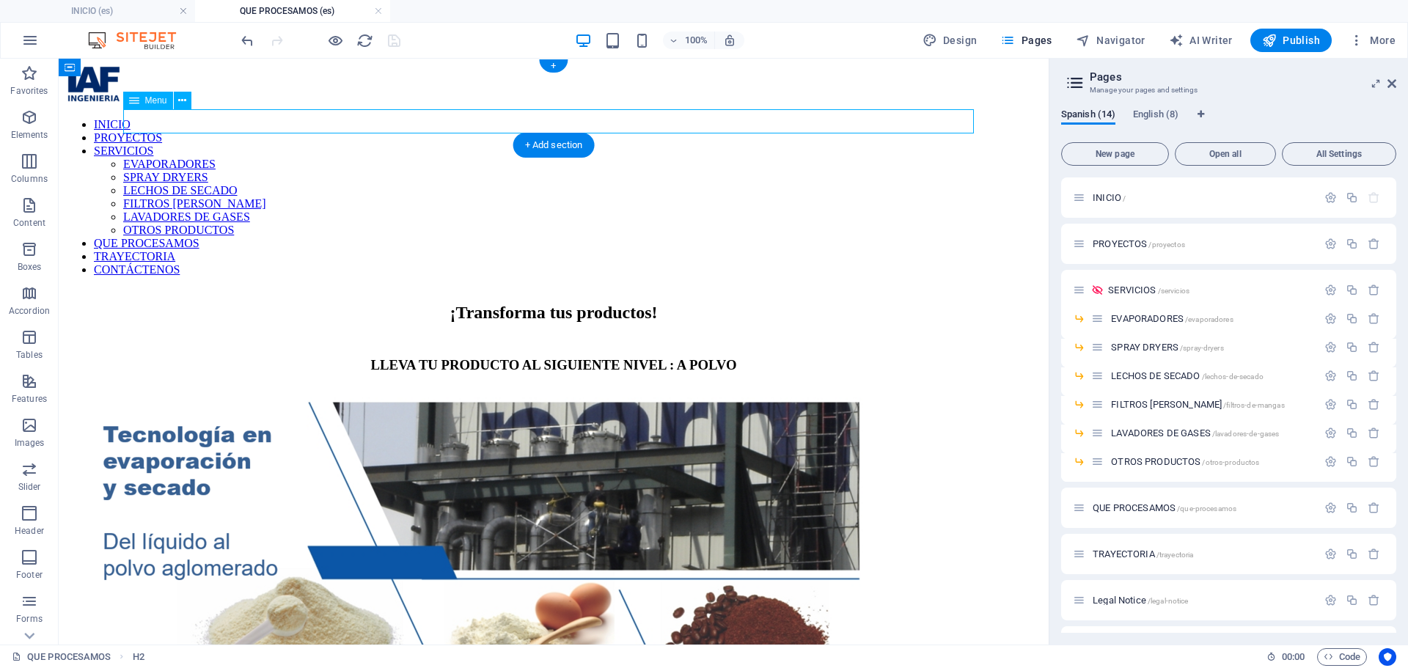
click at [408, 118] on nav "INICIO PROYECTOS SERVICIOS EVAPORADORES SPRAY DRYERS LECHOS DE SECADO FILTROS D…" at bounding box center [554, 197] width 978 height 158
select select
select select "1"
select select
select select "2"
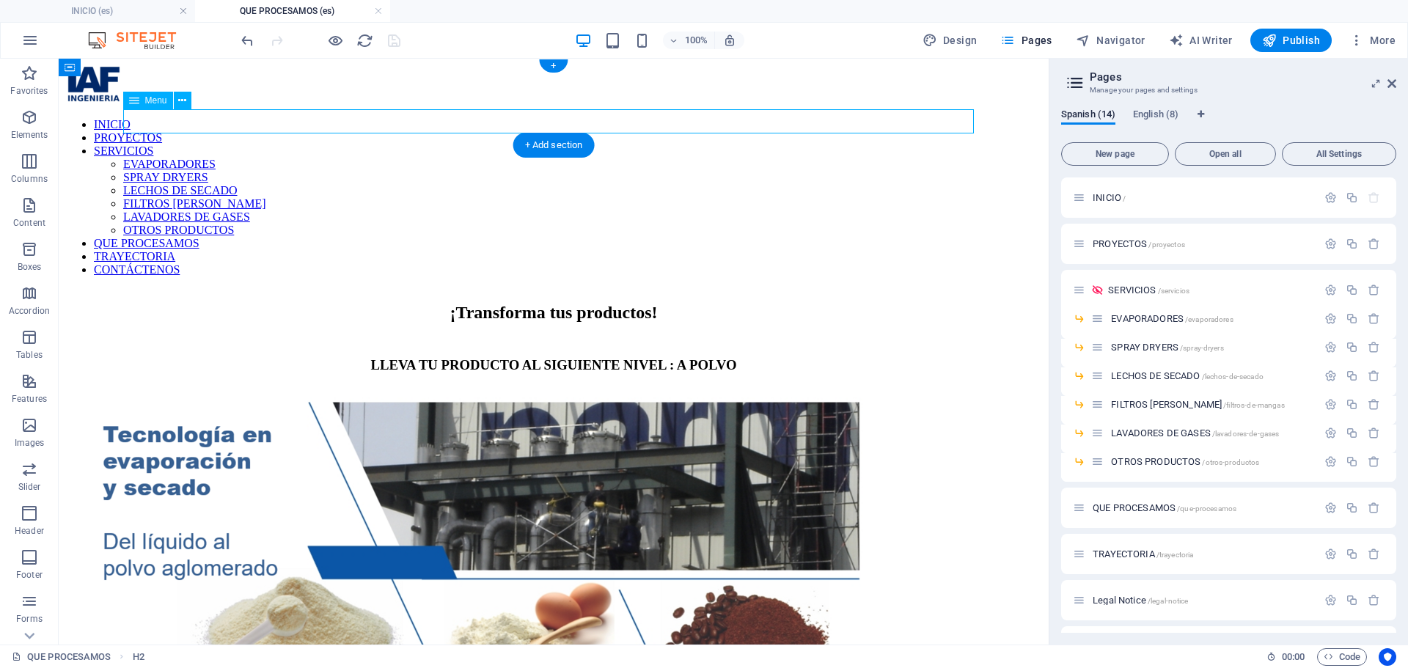
select select
select select "3"
select select
select select "4"
select select
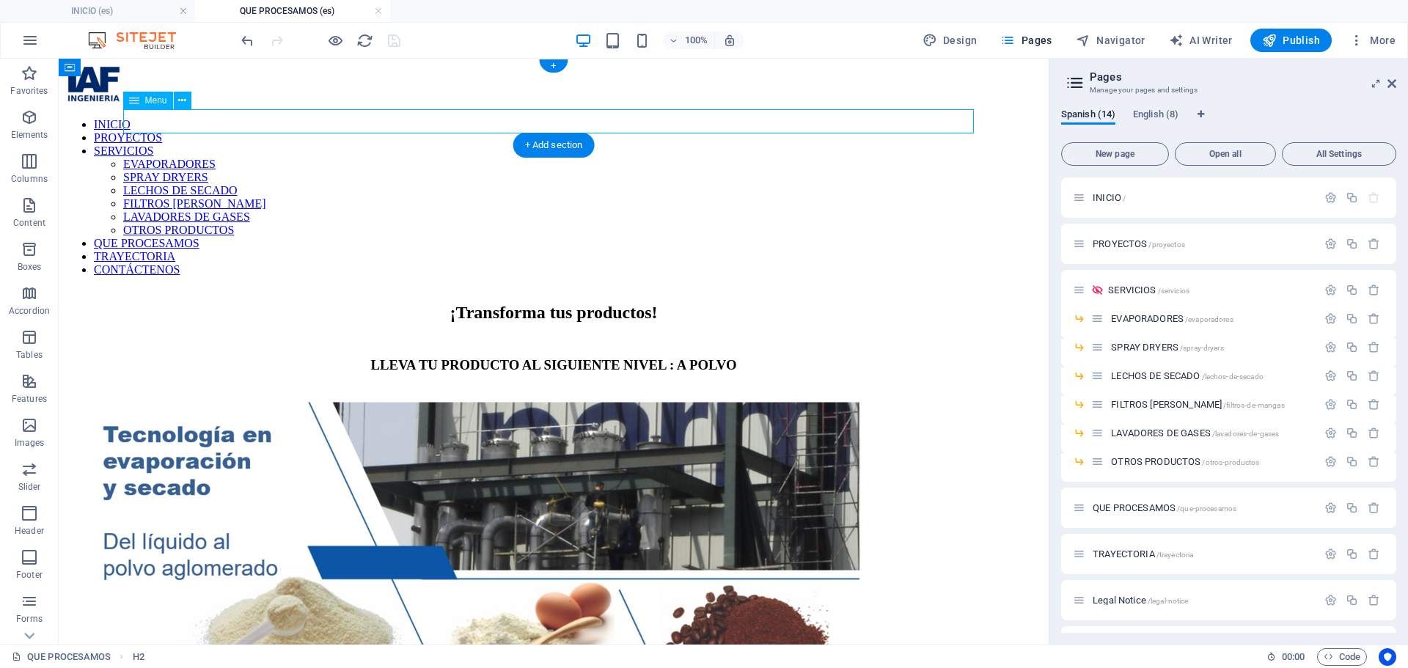
select select "5"
select select
select select "6"
select select
select select "7"
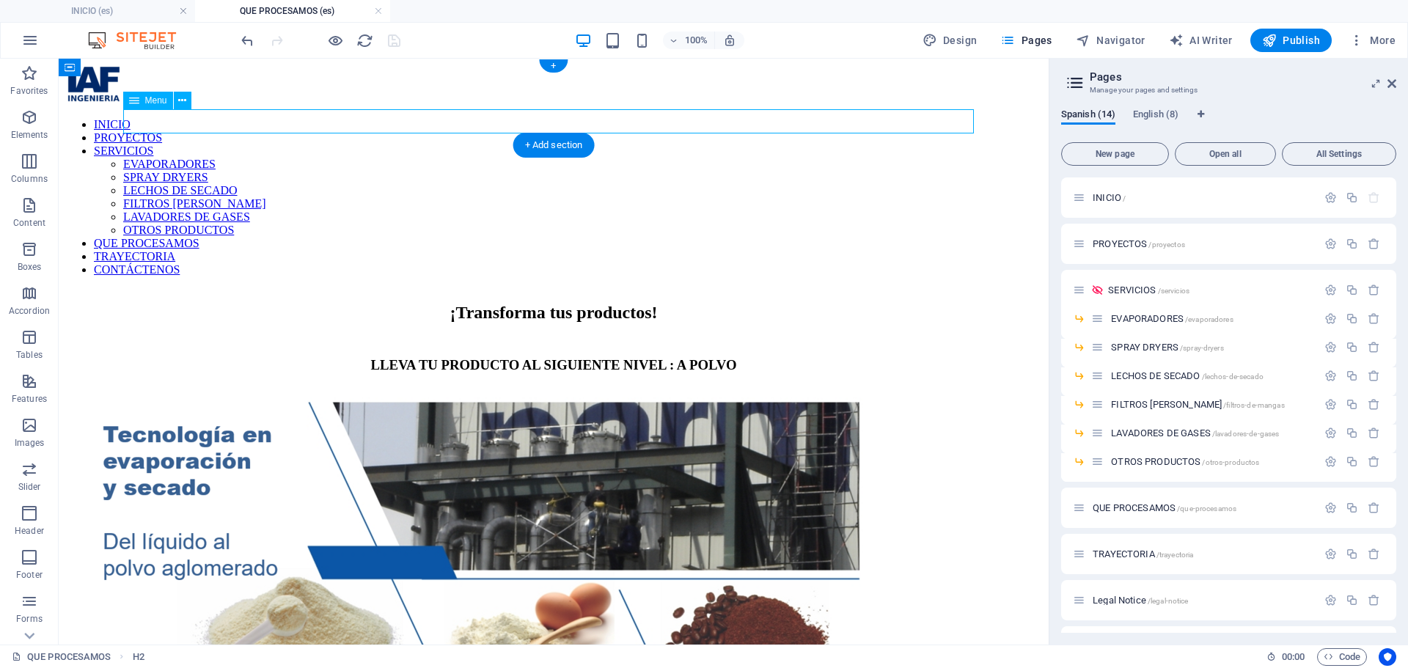
select select
select select "8"
select select
select select "9"
select select
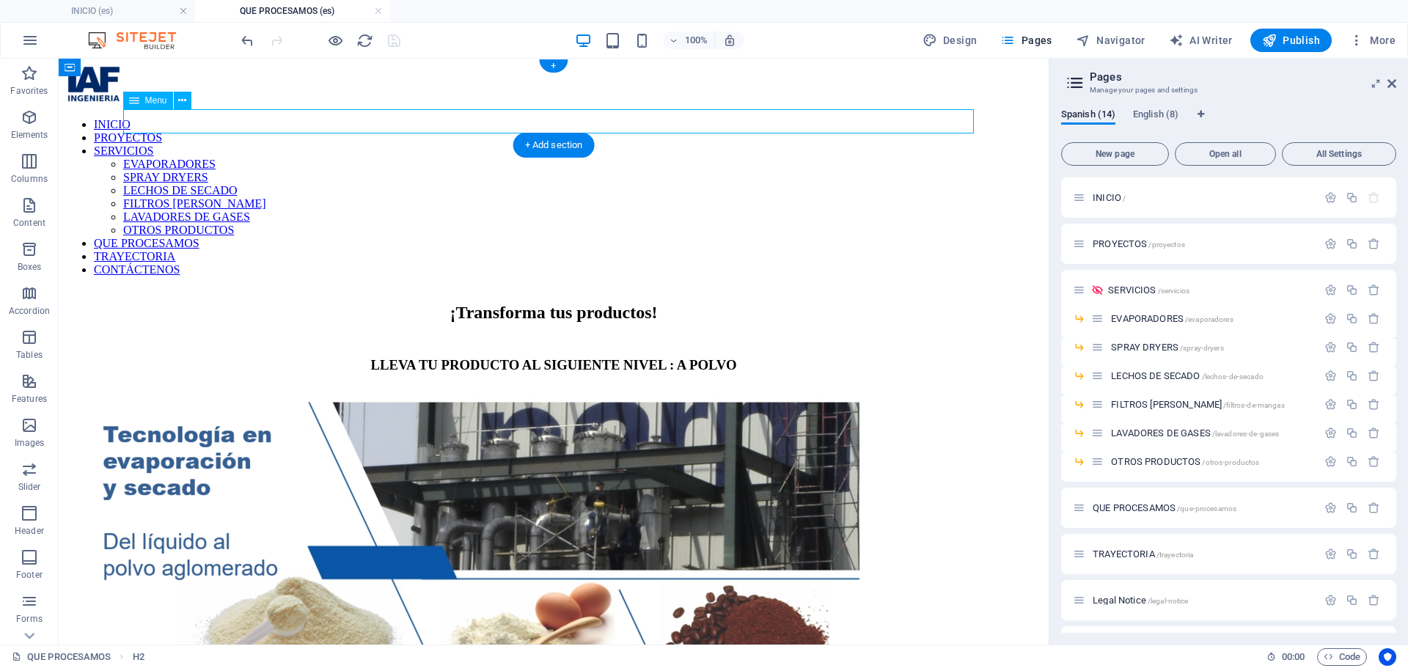
select select "10"
select select
select select "12"
select select
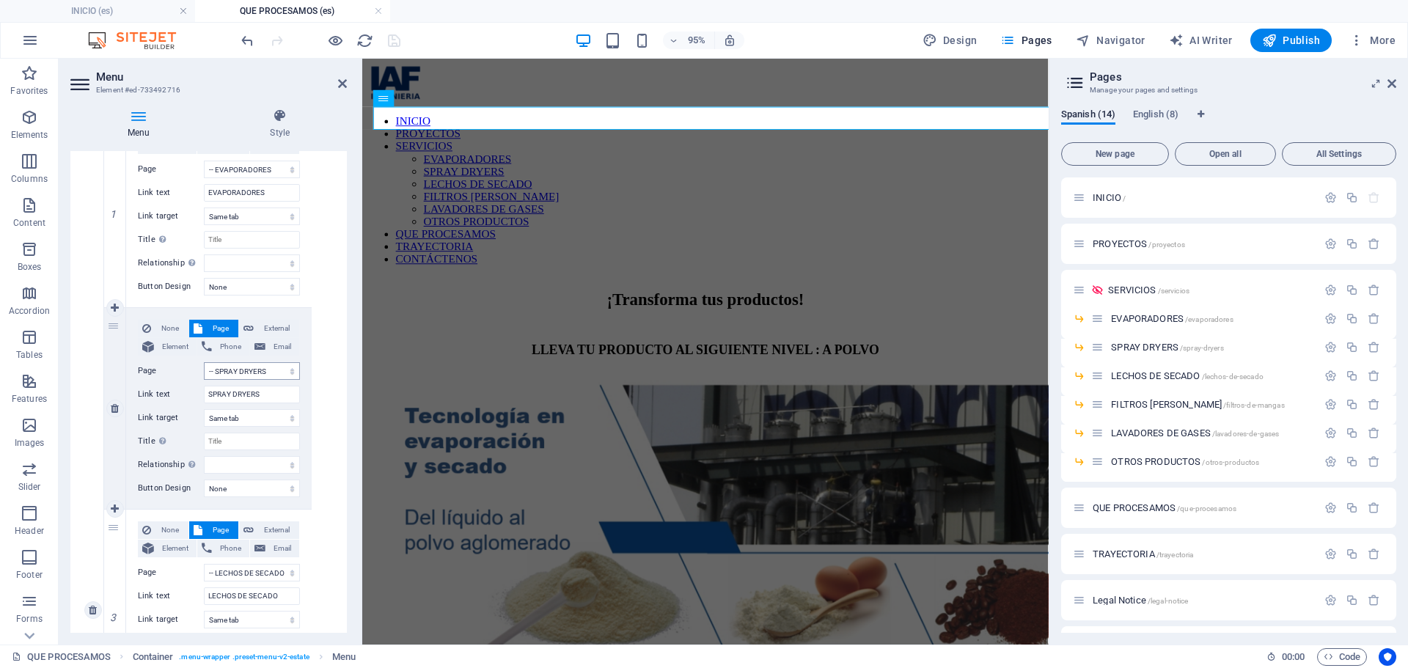
scroll to position [807, 0]
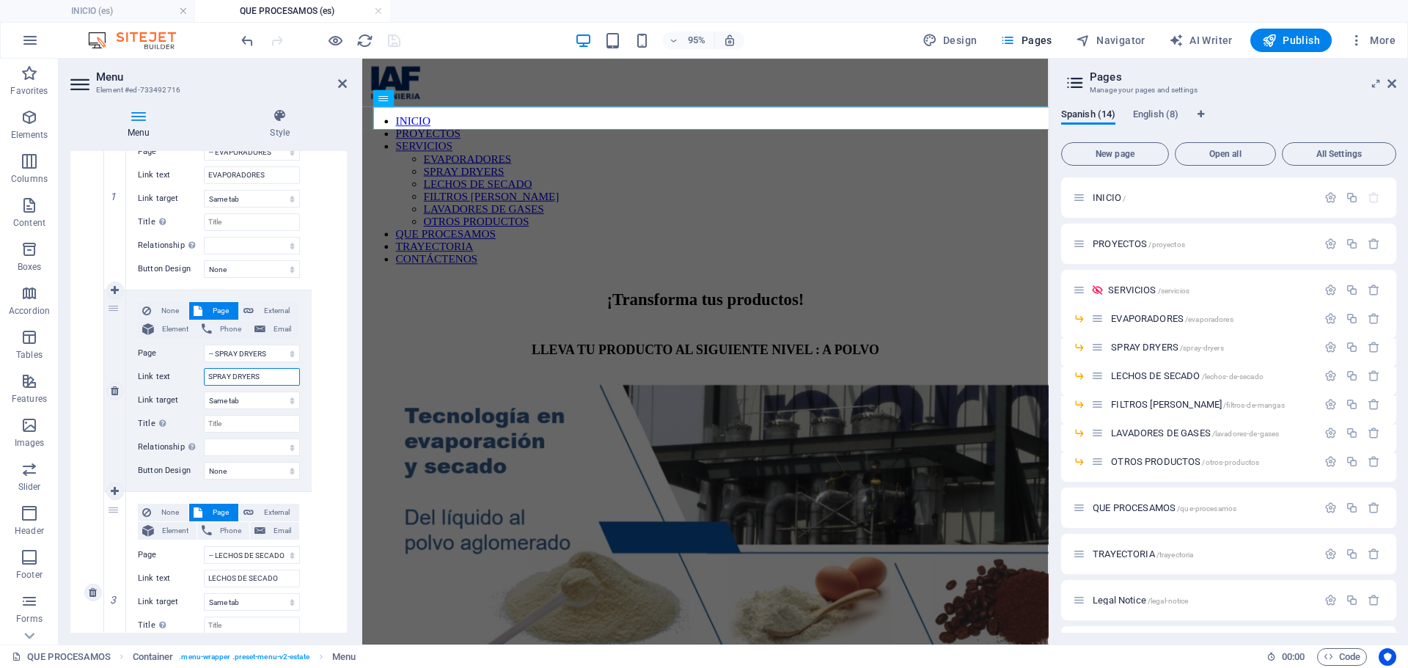
drag, startPoint x: 254, startPoint y: 375, endPoint x: 135, endPoint y: 385, distance: 119.9
click at [138, 394] on div "None Page External Element Phone Email Page INICIO PROYECTOS SERVICIOS -- EVAPO…" at bounding box center [219, 379] width 162 height 154
type input "SECADORES SPRAY"
select select
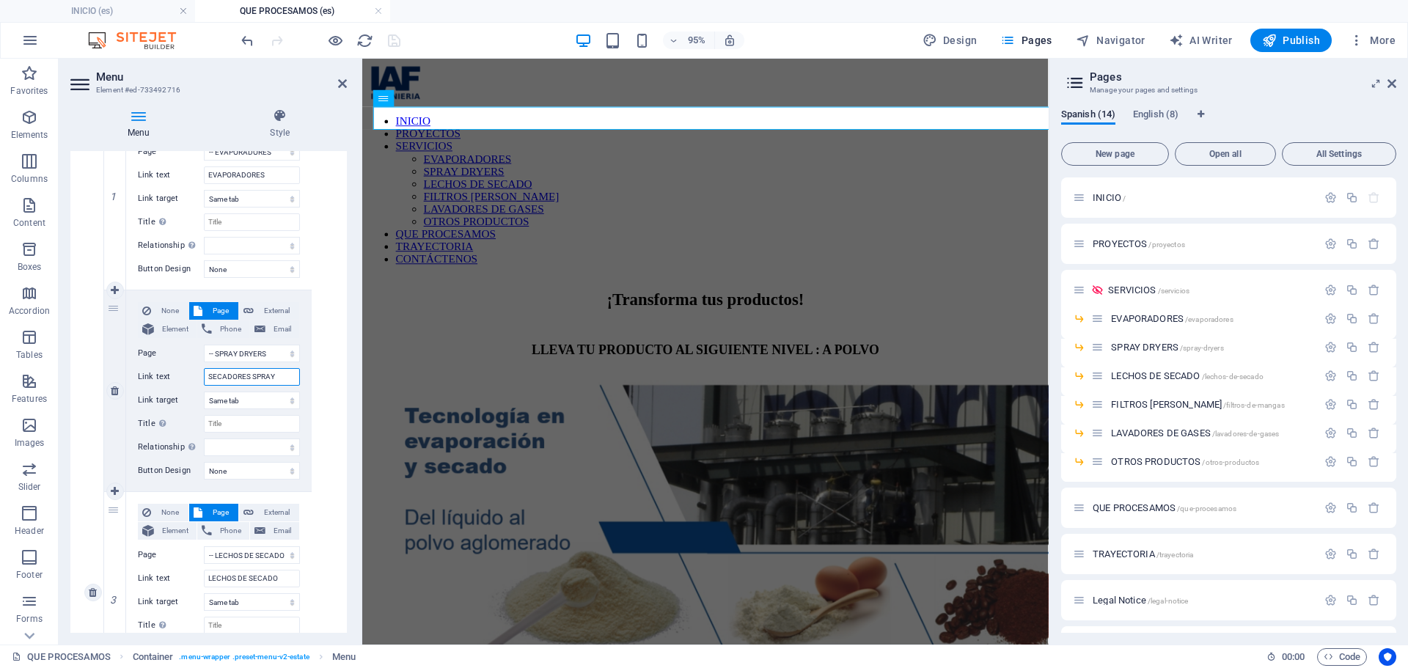
select select
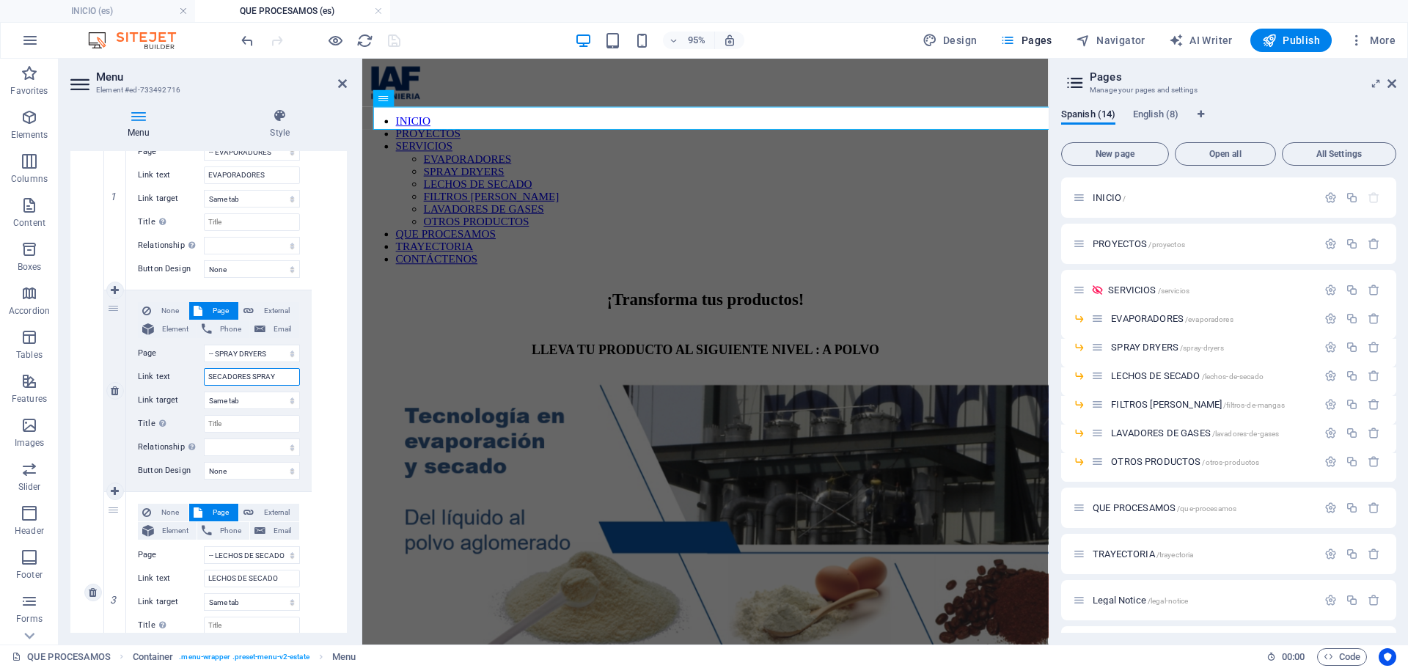
select select
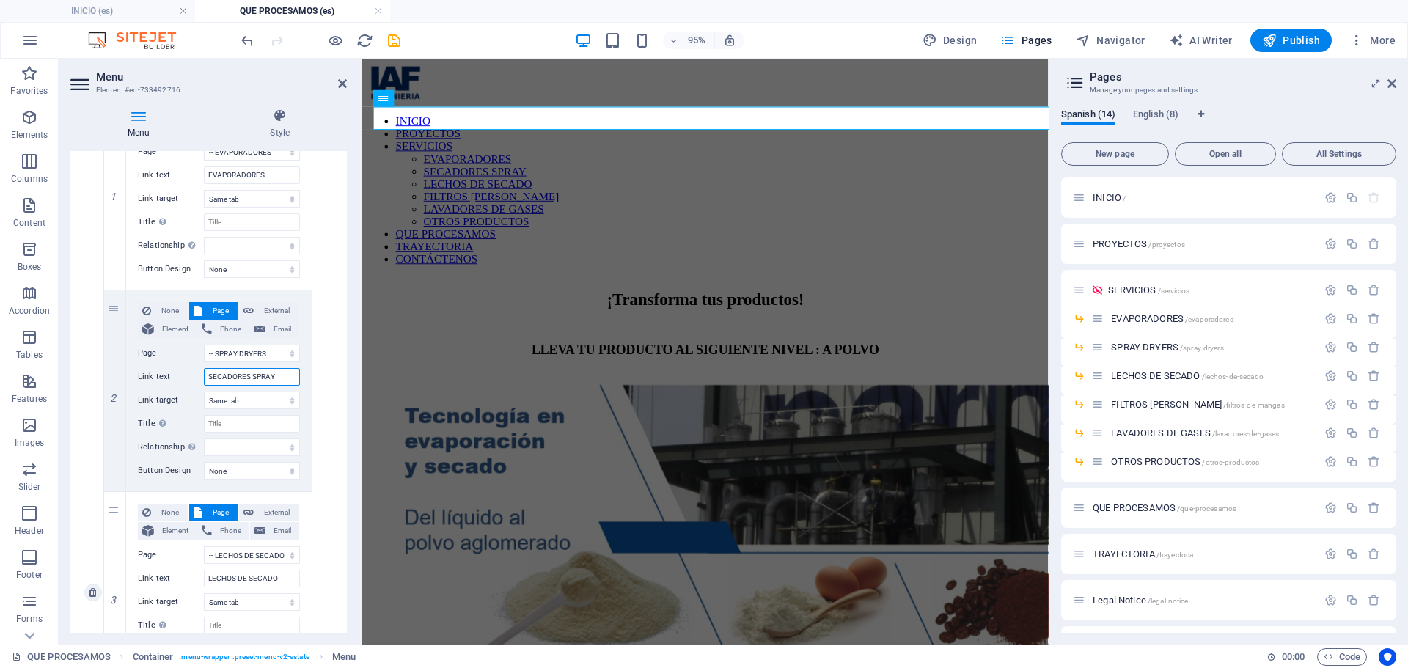
type input "SECADORES SPRAY"
click at [310, 257] on div "None Page External Element Phone Email Page INICIO PROYECTOS SERVICIOS -- EVAPO…" at bounding box center [219, 592] width 231 height 1411
click at [391, 46] on icon "save" at bounding box center [394, 40] width 17 height 17
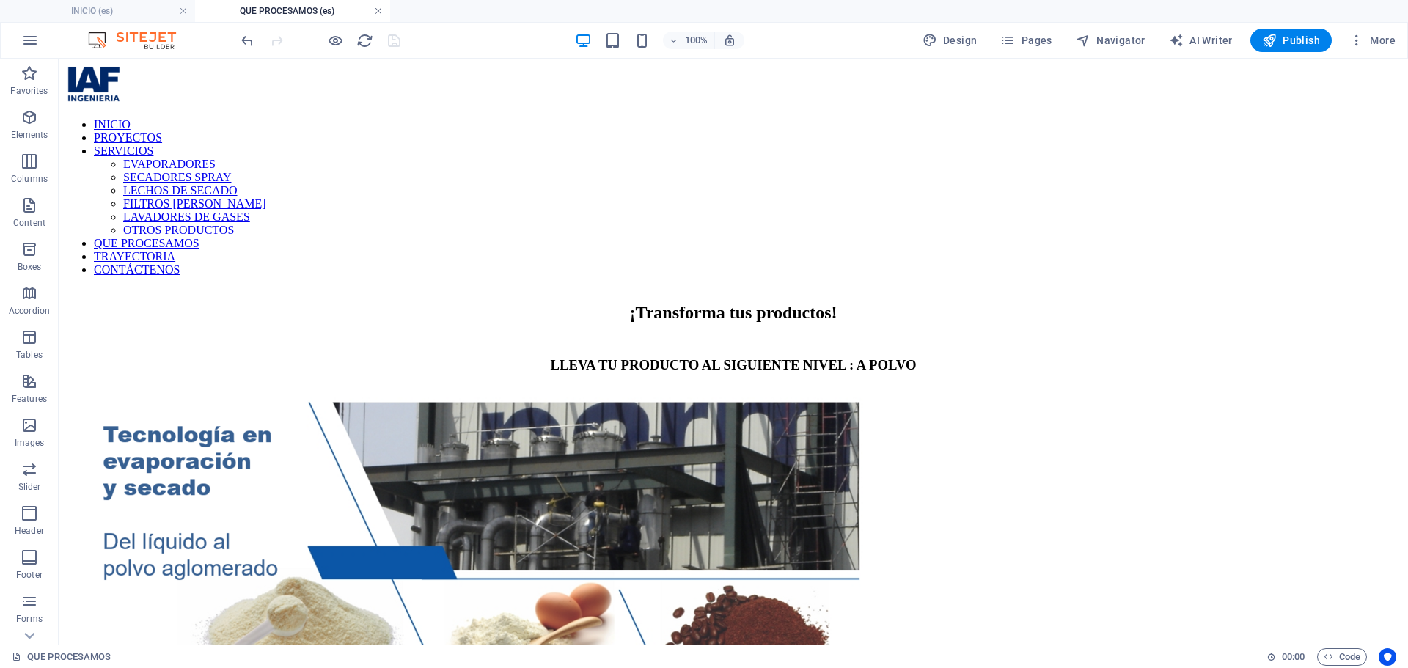
click at [381, 10] on link at bounding box center [378, 11] width 9 height 14
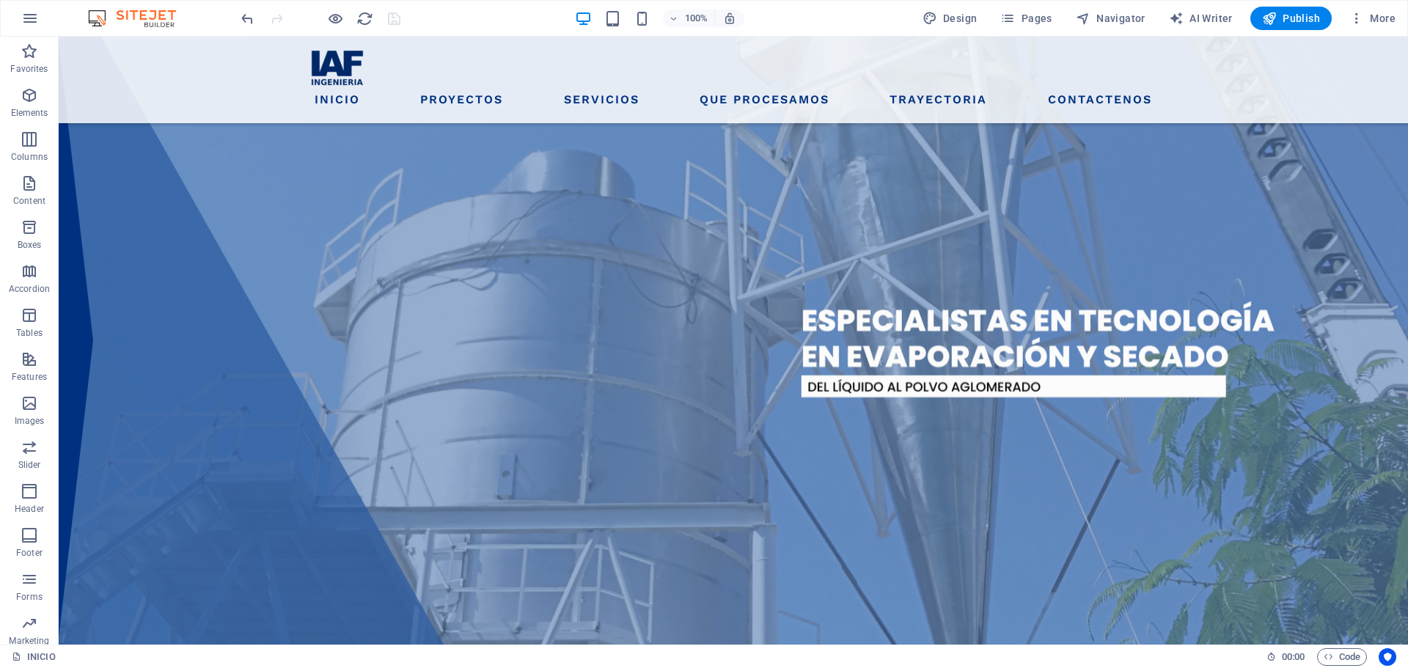
scroll to position [343, 0]
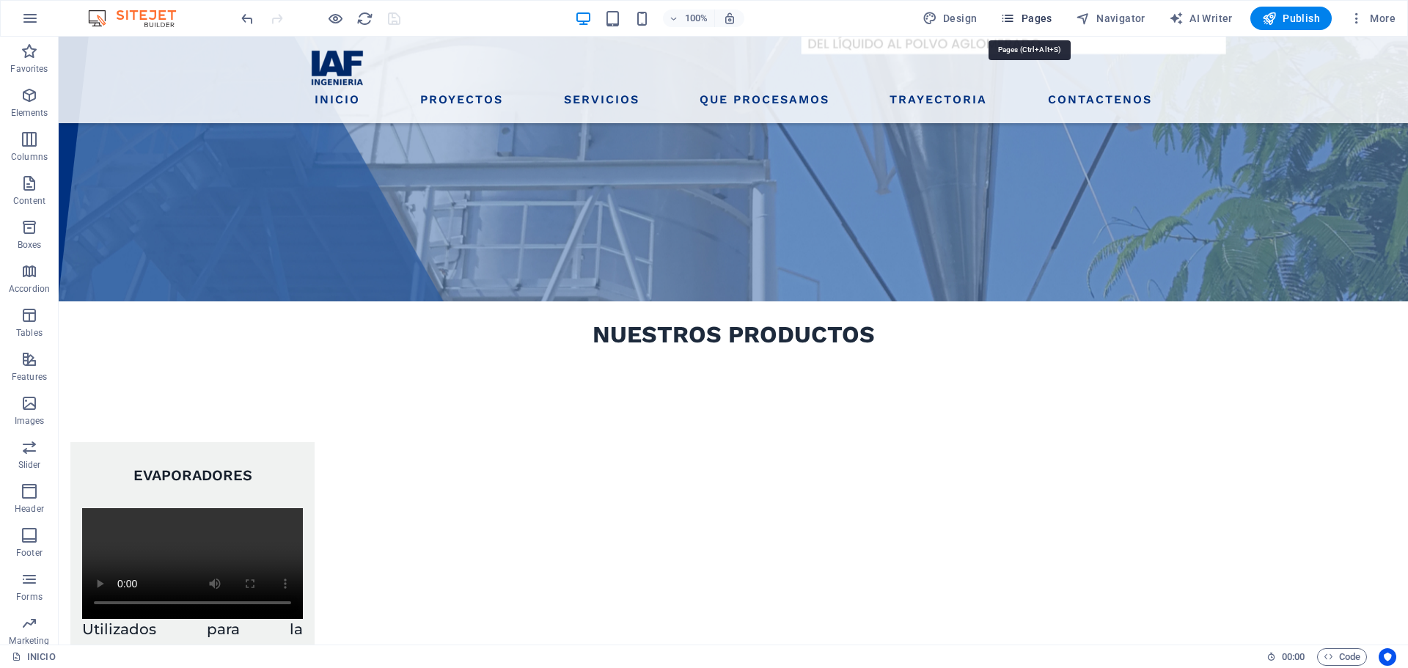
click at [1015, 15] on icon "button" at bounding box center [1007, 18] width 15 height 15
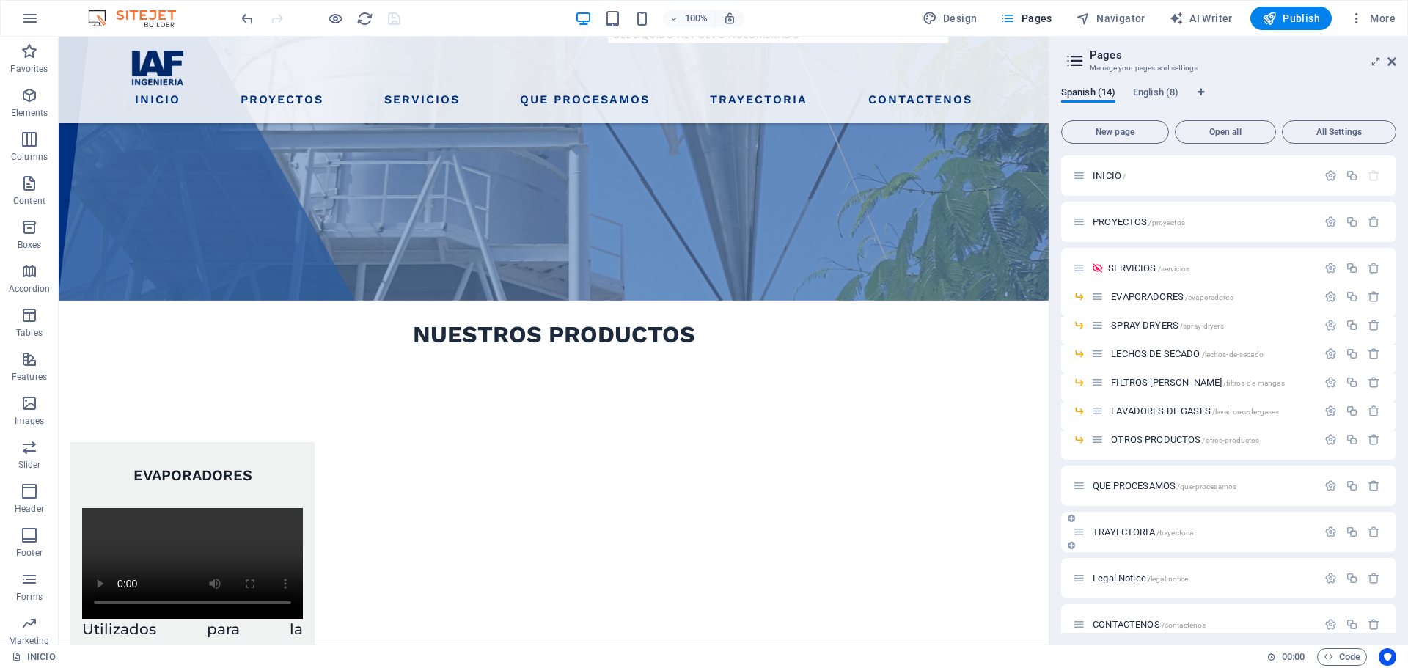
click at [1134, 538] on div "TRAYECTORIA /trayectoria" at bounding box center [1195, 532] width 244 height 17
click at [1134, 534] on span "TRAYECTORIA /trayectoria" at bounding box center [1143, 532] width 100 height 11
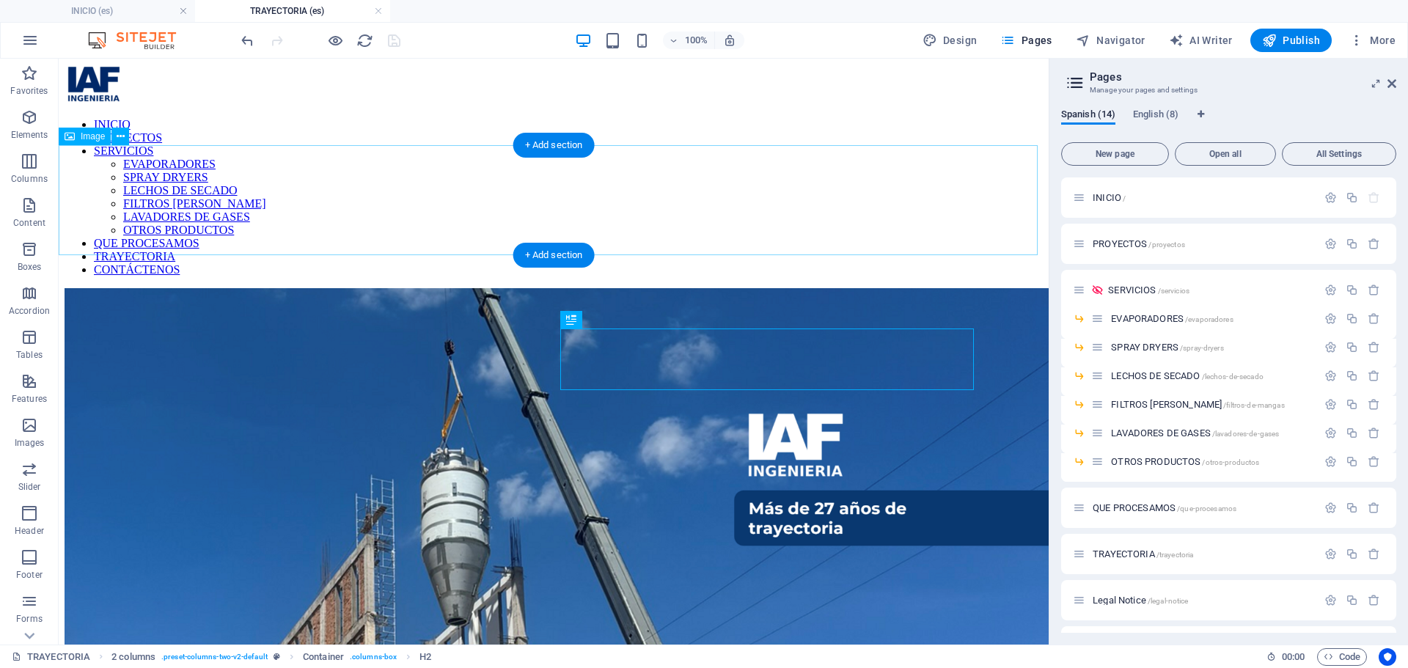
scroll to position [0, 0]
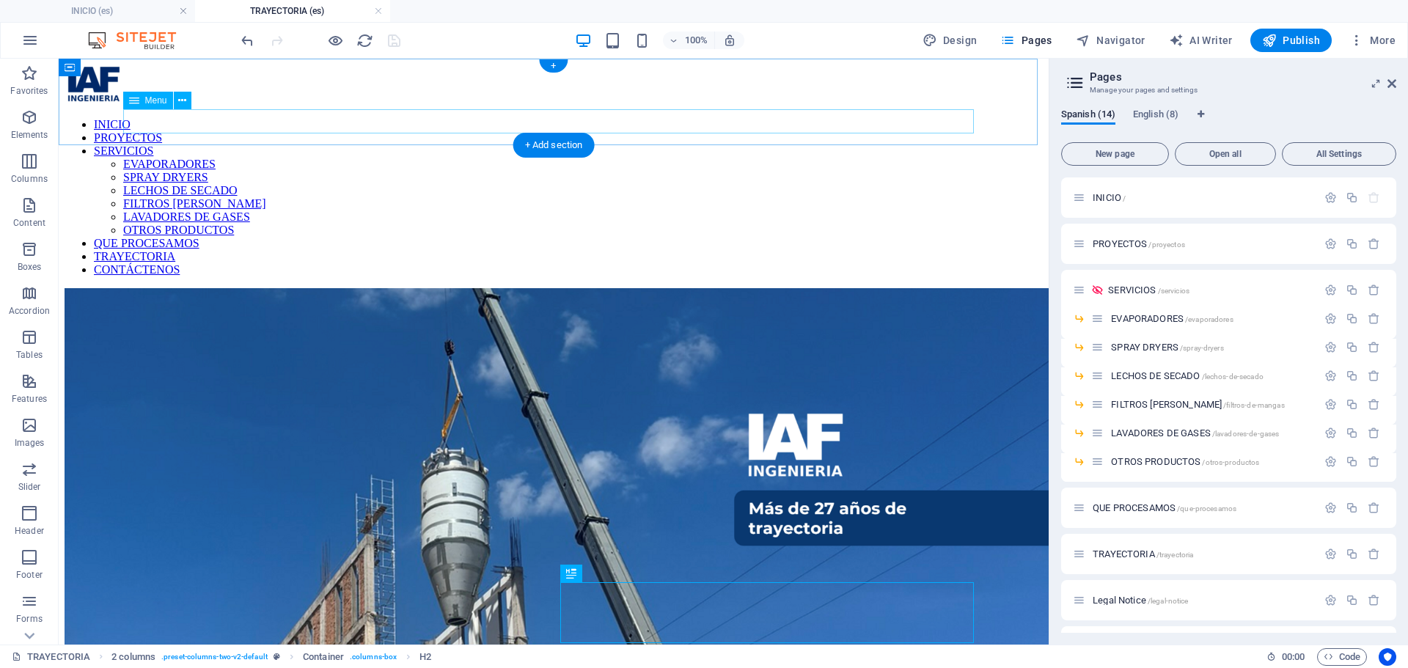
click at [408, 118] on nav "INICIO PROYECTOS SERVICIOS EVAPORADORES SPRAY DRYERS LECHOS DE SECADO FILTROS D…" at bounding box center [554, 197] width 978 height 158
select select
select select "1"
select select
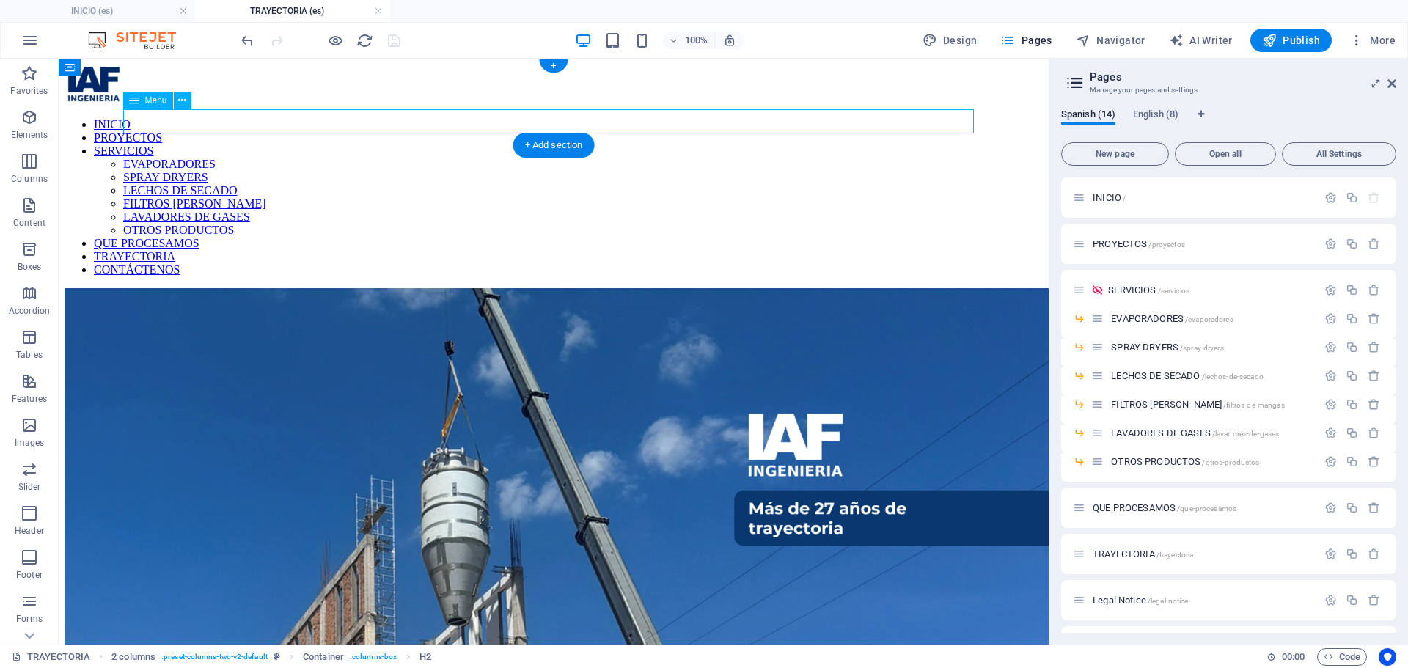
select select "2"
select select
select select "3"
select select
select select "4"
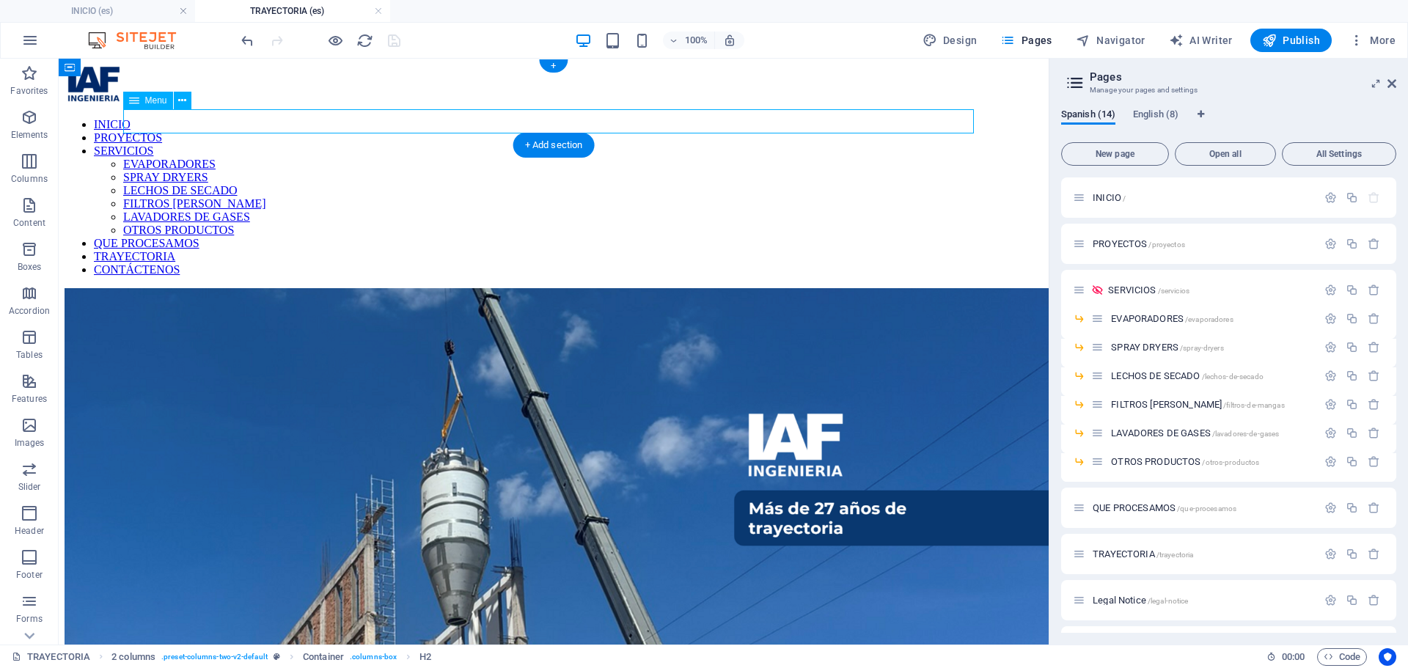
select select
select select "5"
select select
select select "6"
select select
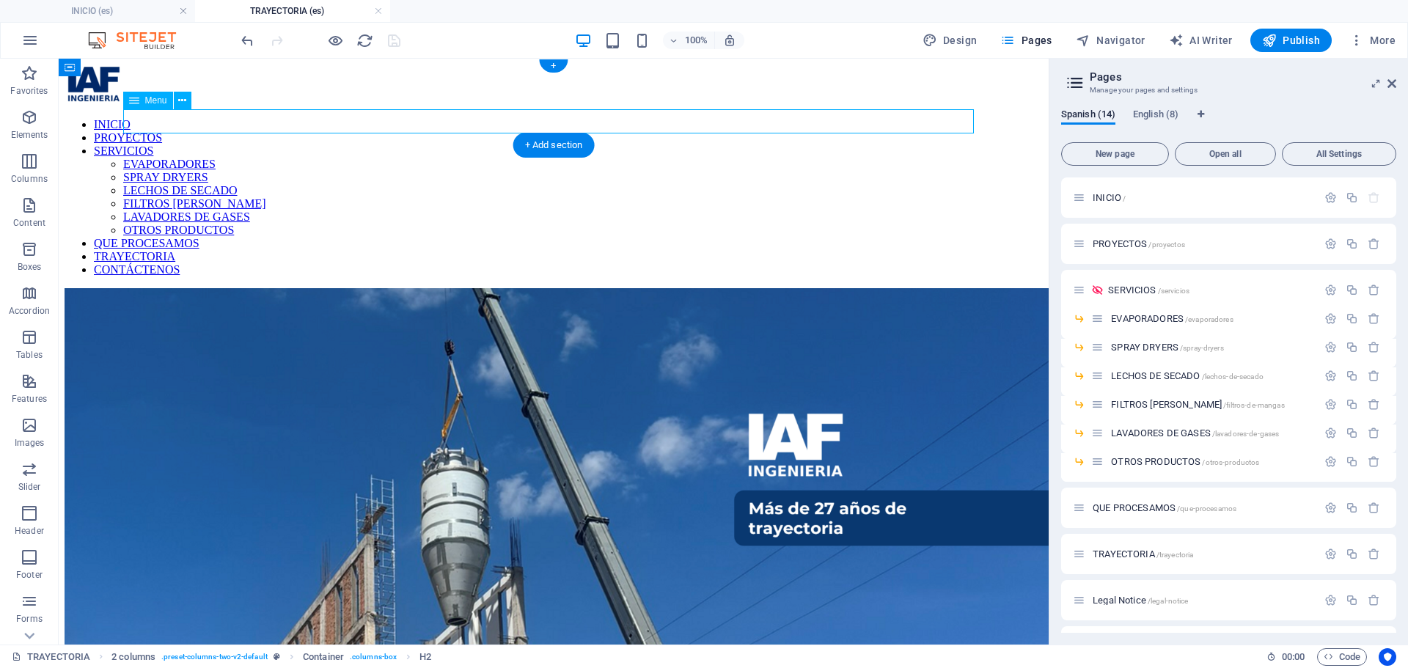
select select "7"
select select
select select "8"
select select
select select "9"
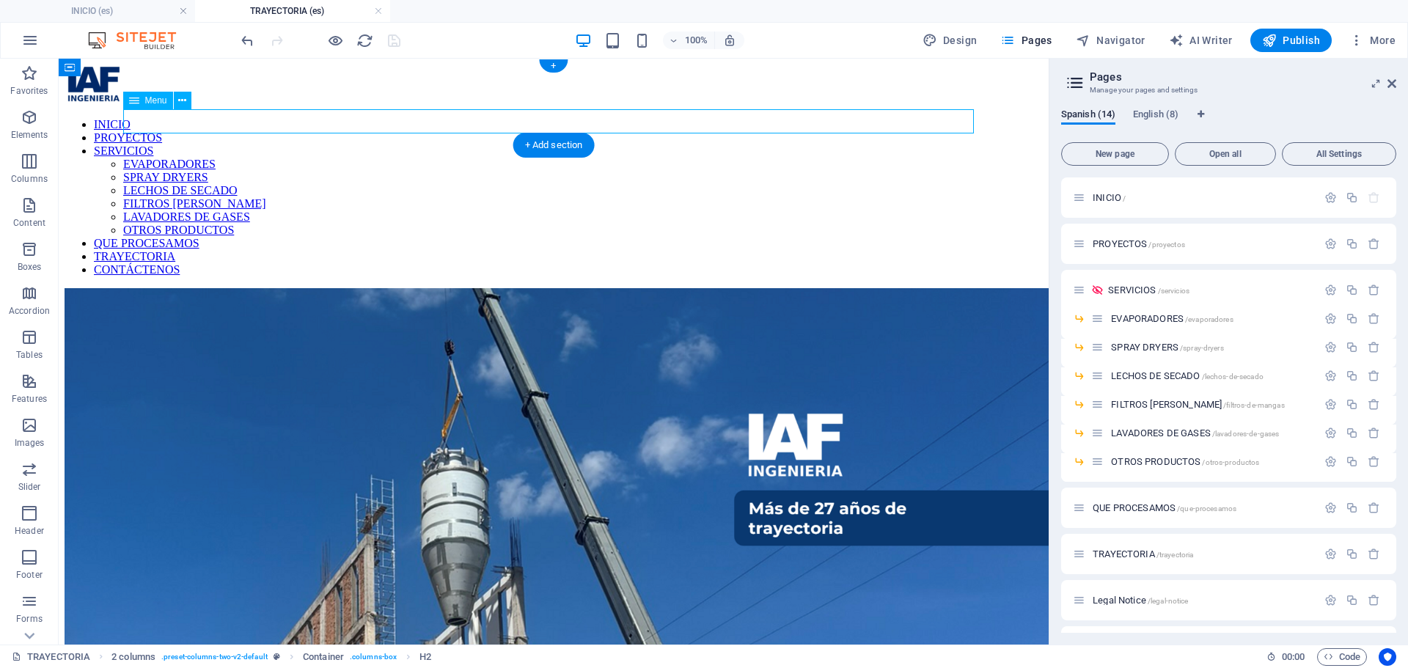
select select
select select "10"
select select
select select "12"
select select
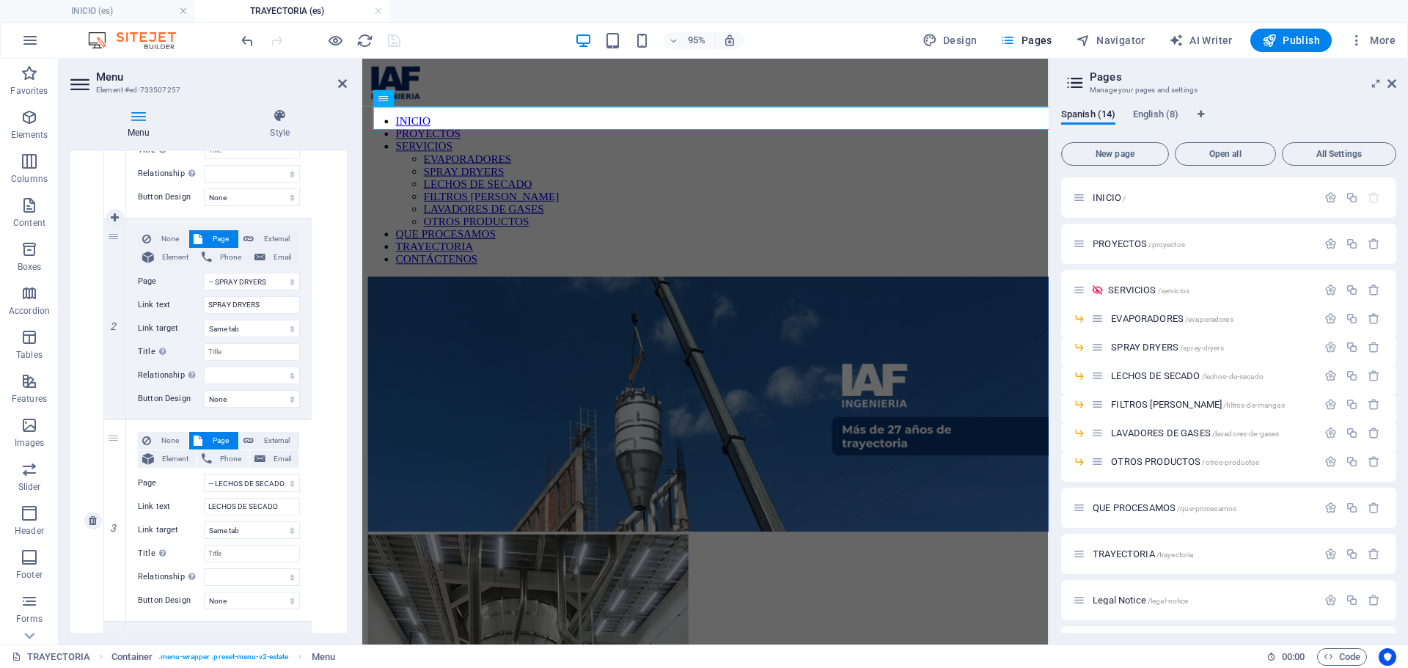
scroll to position [953, 0]
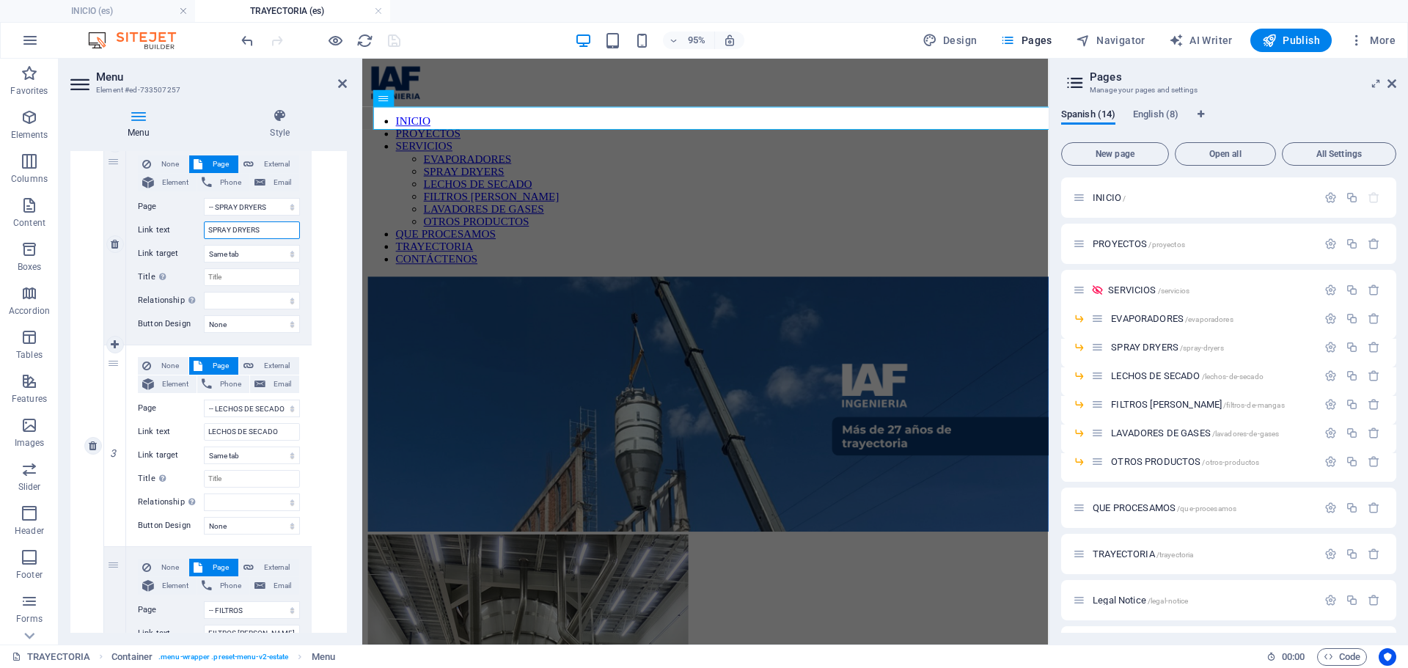
drag, startPoint x: 268, startPoint y: 230, endPoint x: 122, endPoint y: 224, distance: 145.3
click at [117, 235] on div "2 None Page External Element Phone Email Page INICIO PROYECTOS SERVICIOS -- EVA…" at bounding box center [208, 245] width 208 height 202
type input "SECADORES S"
select select
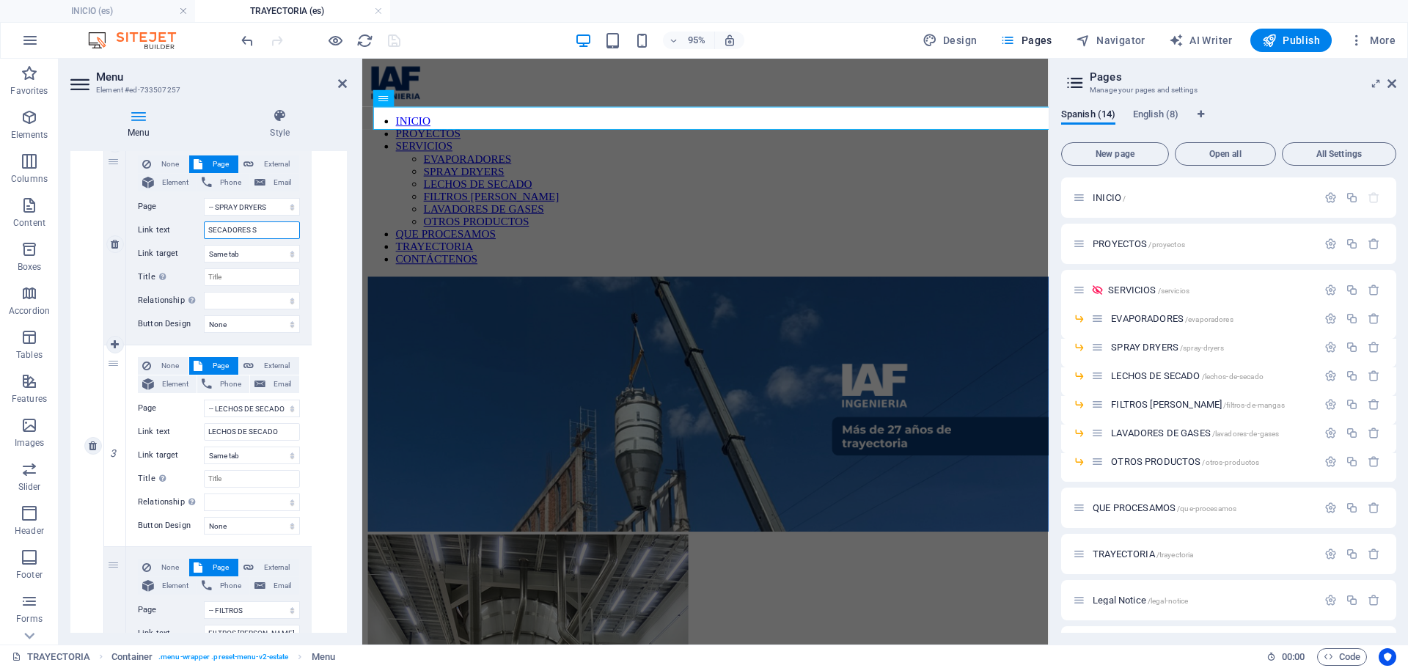
select select
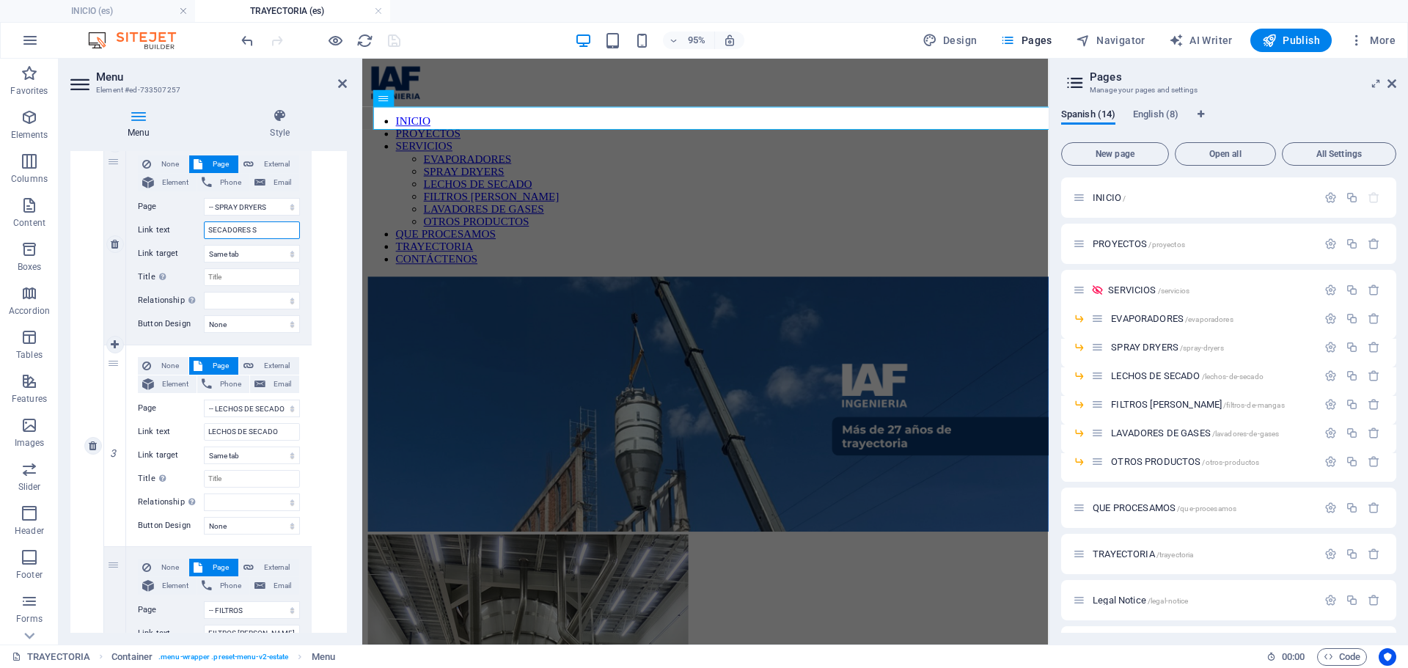
select select
click at [335, 131] on h4 "Style" at bounding box center [280, 124] width 134 height 31
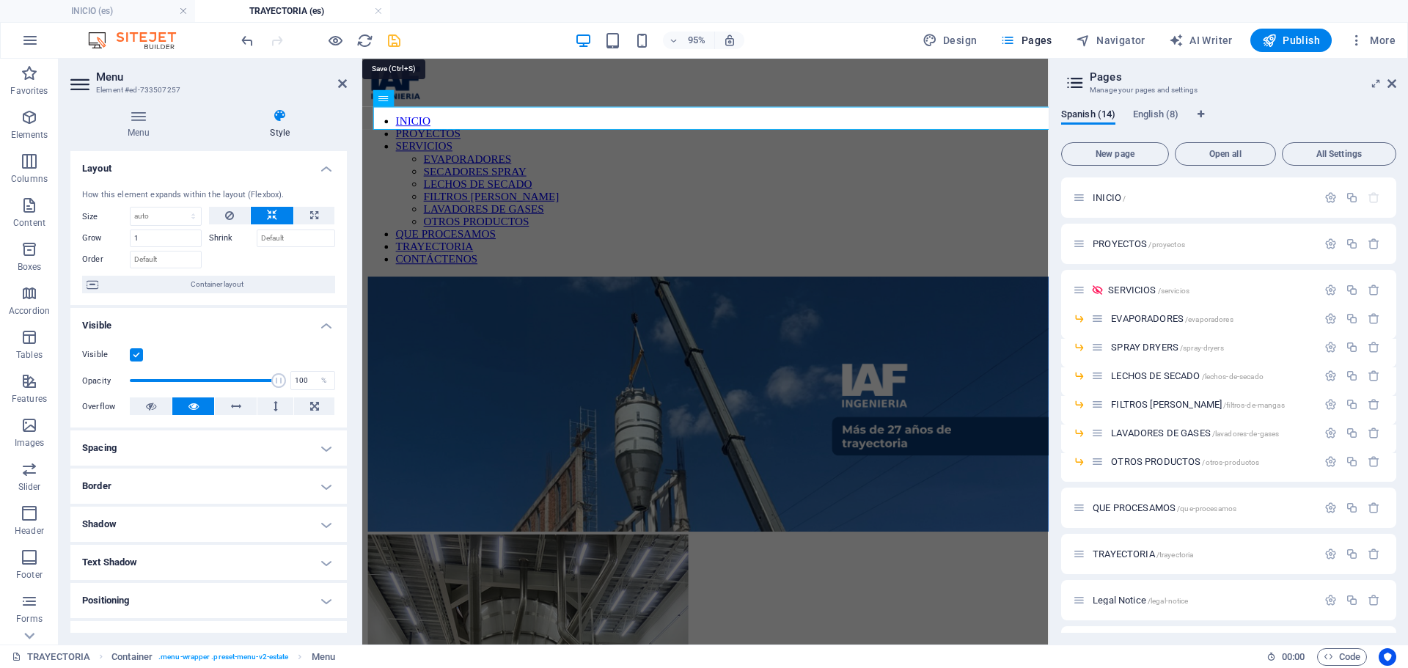
click at [389, 44] on icon "save" at bounding box center [394, 40] width 17 height 17
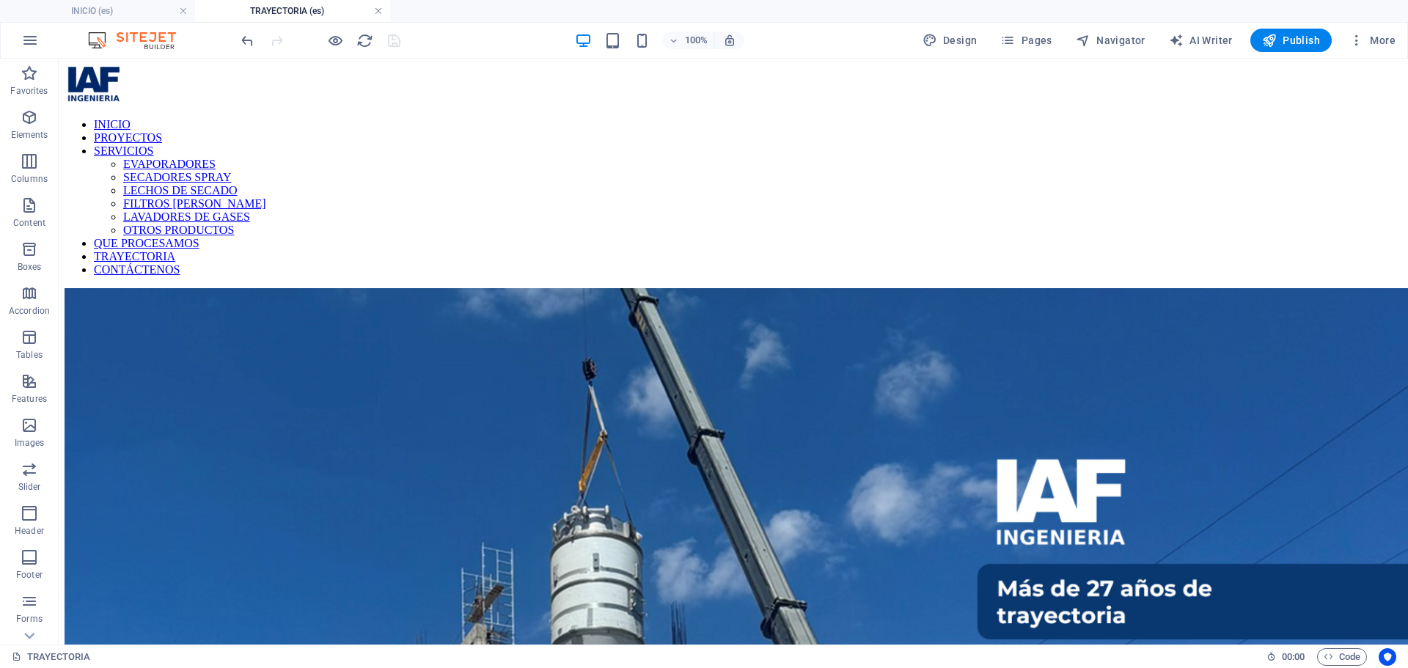
click at [379, 14] on link at bounding box center [378, 11] width 9 height 14
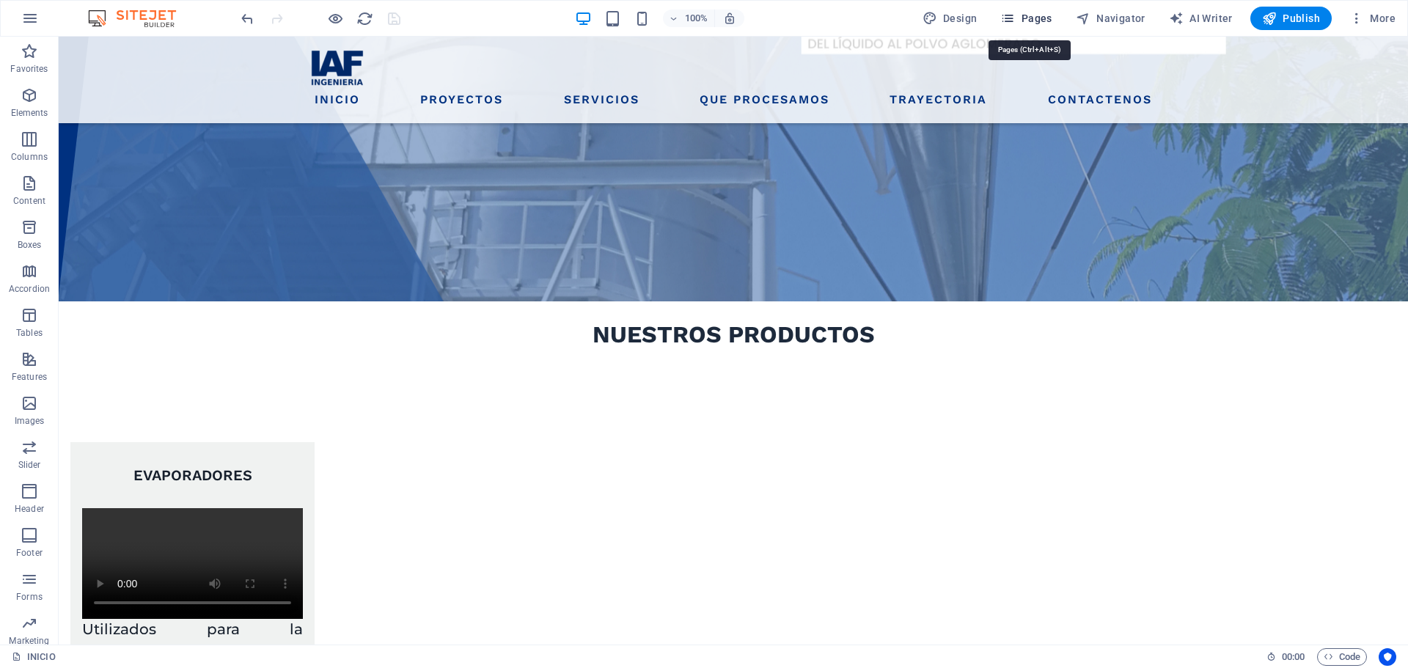
drag, startPoint x: 1036, startPoint y: 10, endPoint x: 950, endPoint y: 40, distance: 90.9
click at [1036, 10] on button "Pages" at bounding box center [1025, 18] width 63 height 23
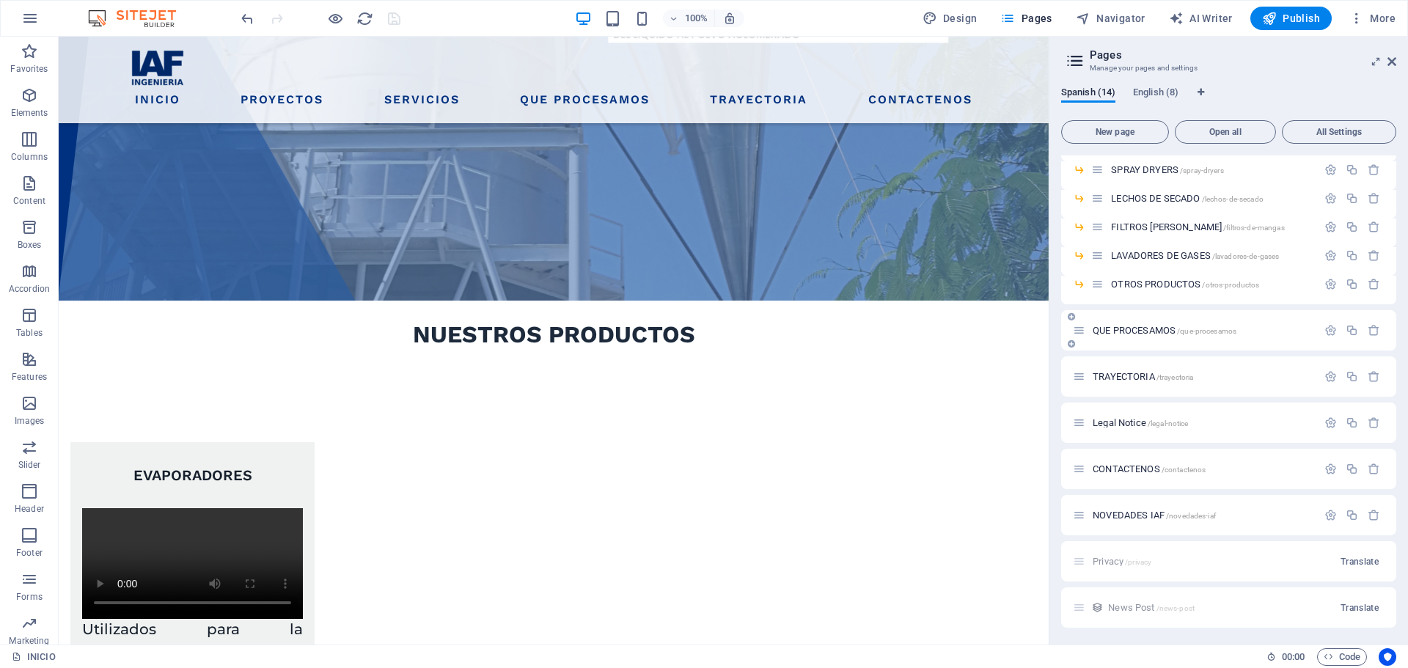
scroll to position [156, 0]
click at [1140, 472] on span "CONTACTENOS /contactenos" at bounding box center [1149, 468] width 113 height 11
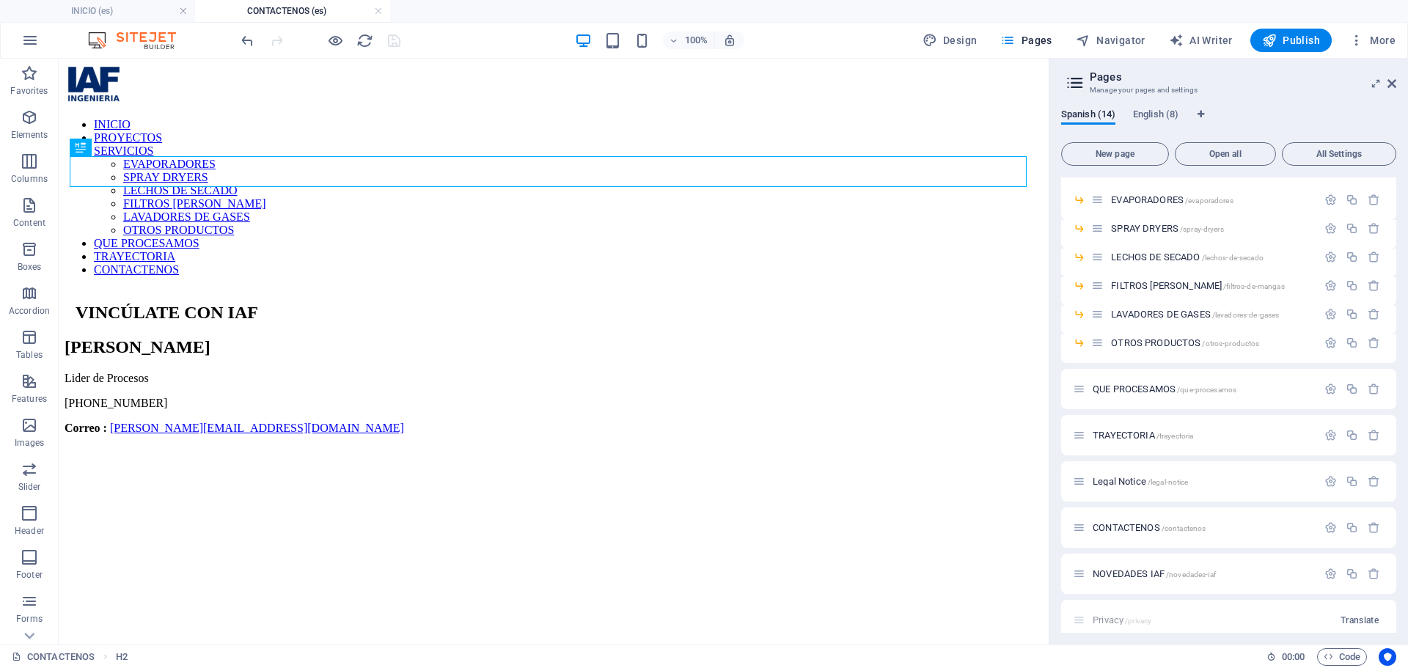
scroll to position [0, 0]
click at [309, 303] on div "VINCÚLATE CON IAF" at bounding box center [554, 313] width 956 height 20
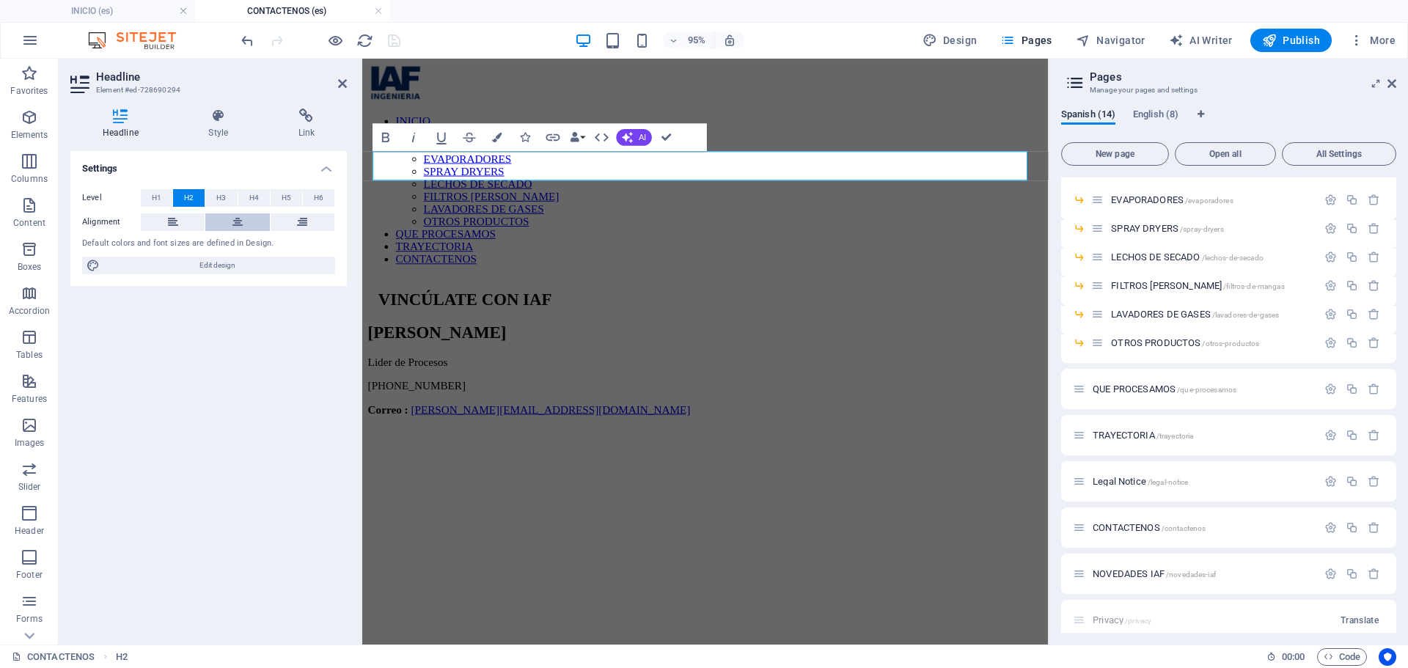
click at [238, 224] on icon at bounding box center [237, 222] width 10 height 18
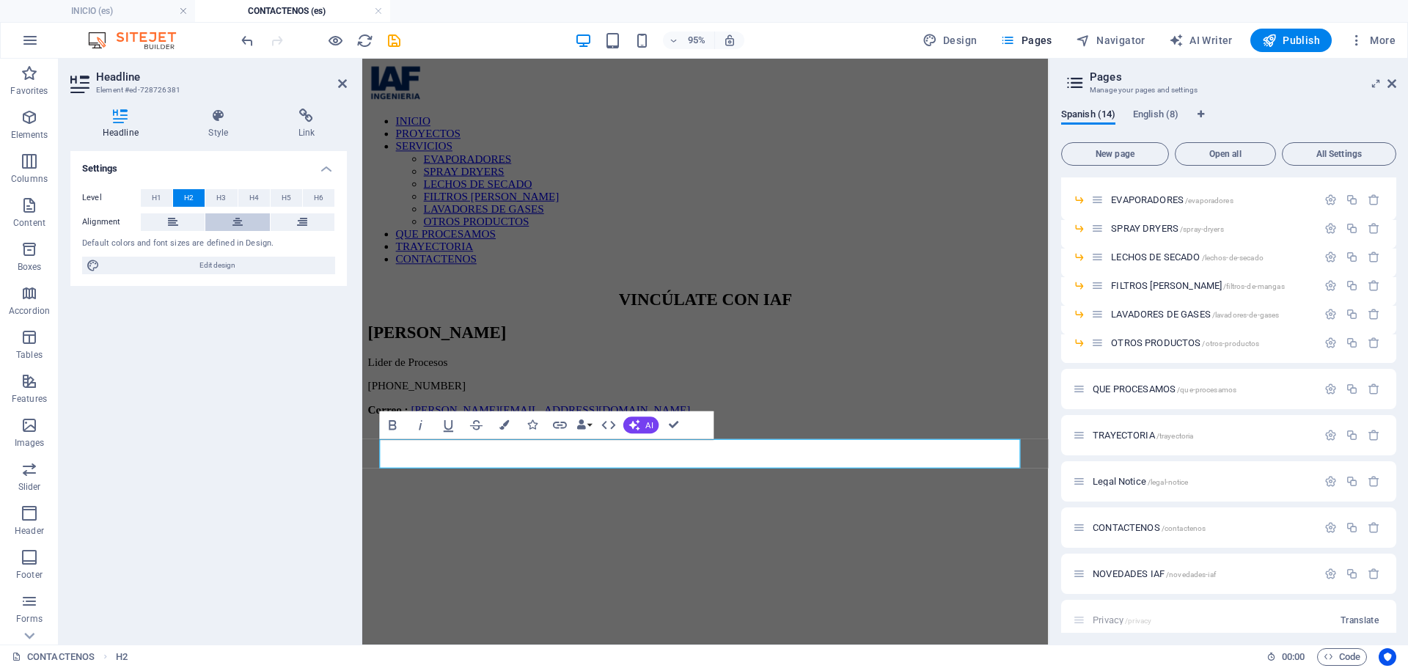
click at [232, 214] on icon at bounding box center [237, 222] width 10 height 18
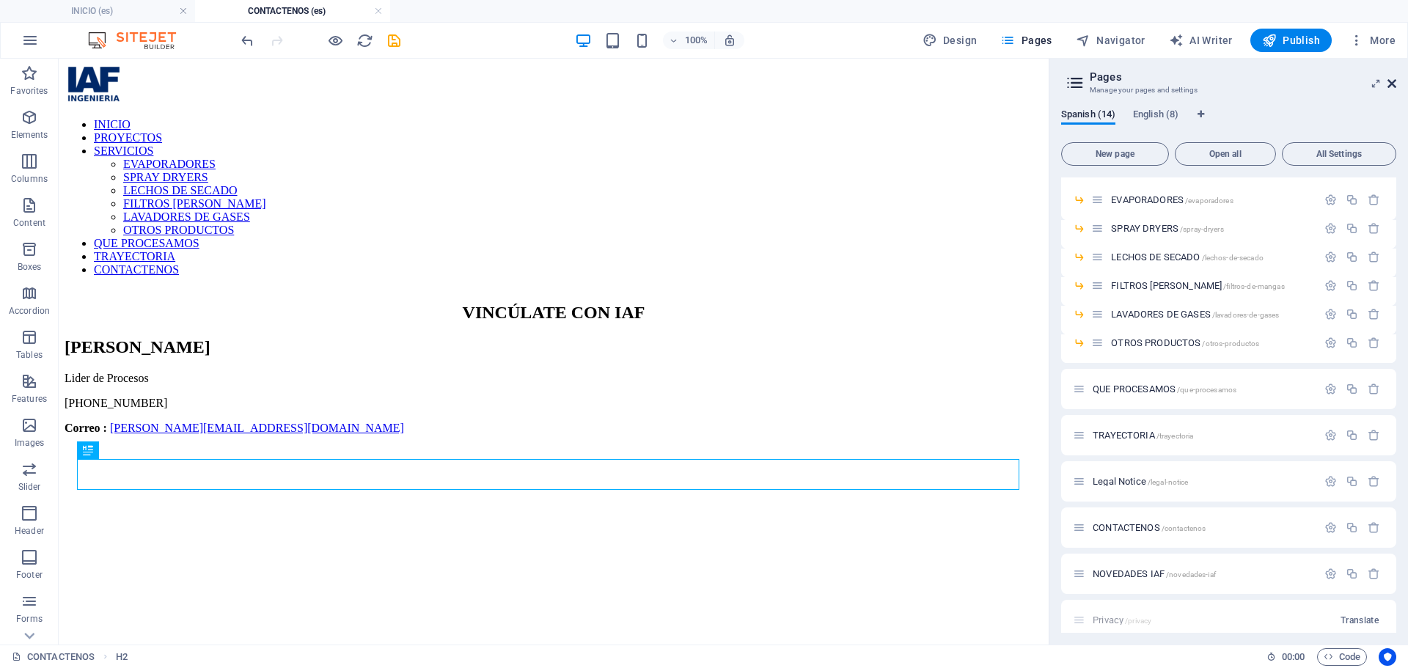
click at [1392, 82] on icon at bounding box center [1391, 84] width 9 height 12
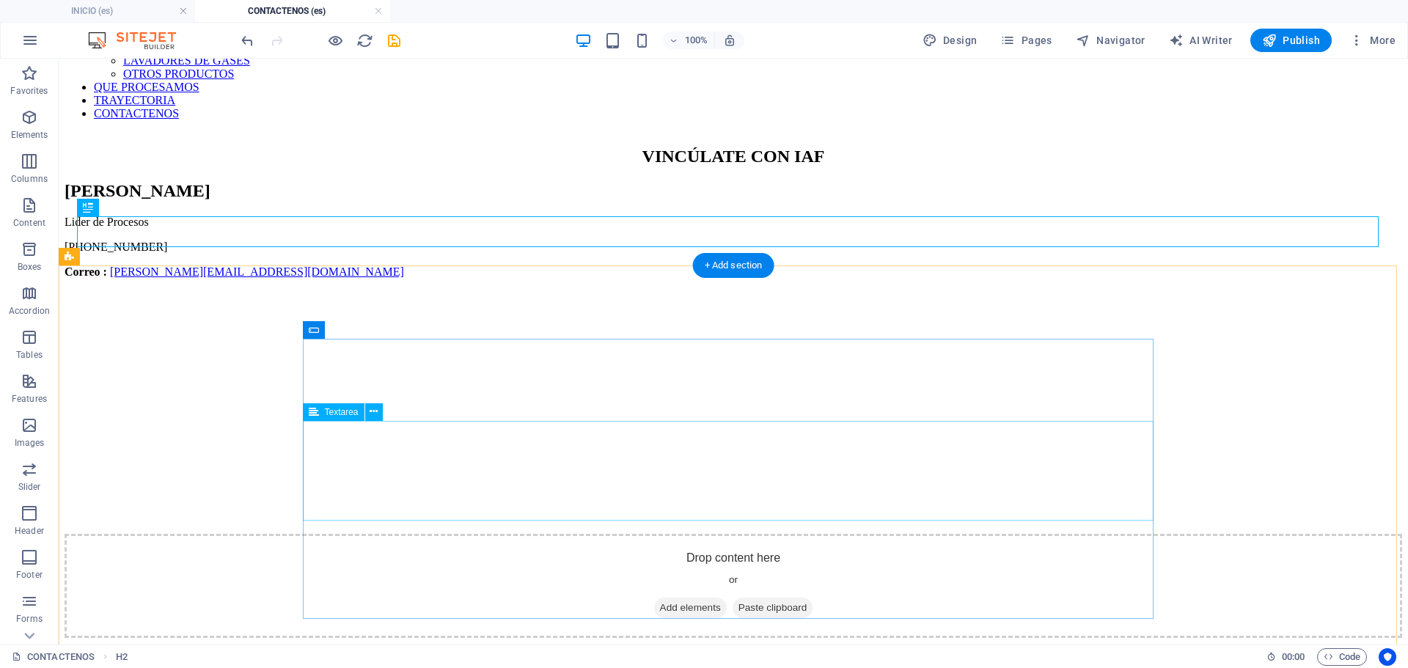
scroll to position [147, 0]
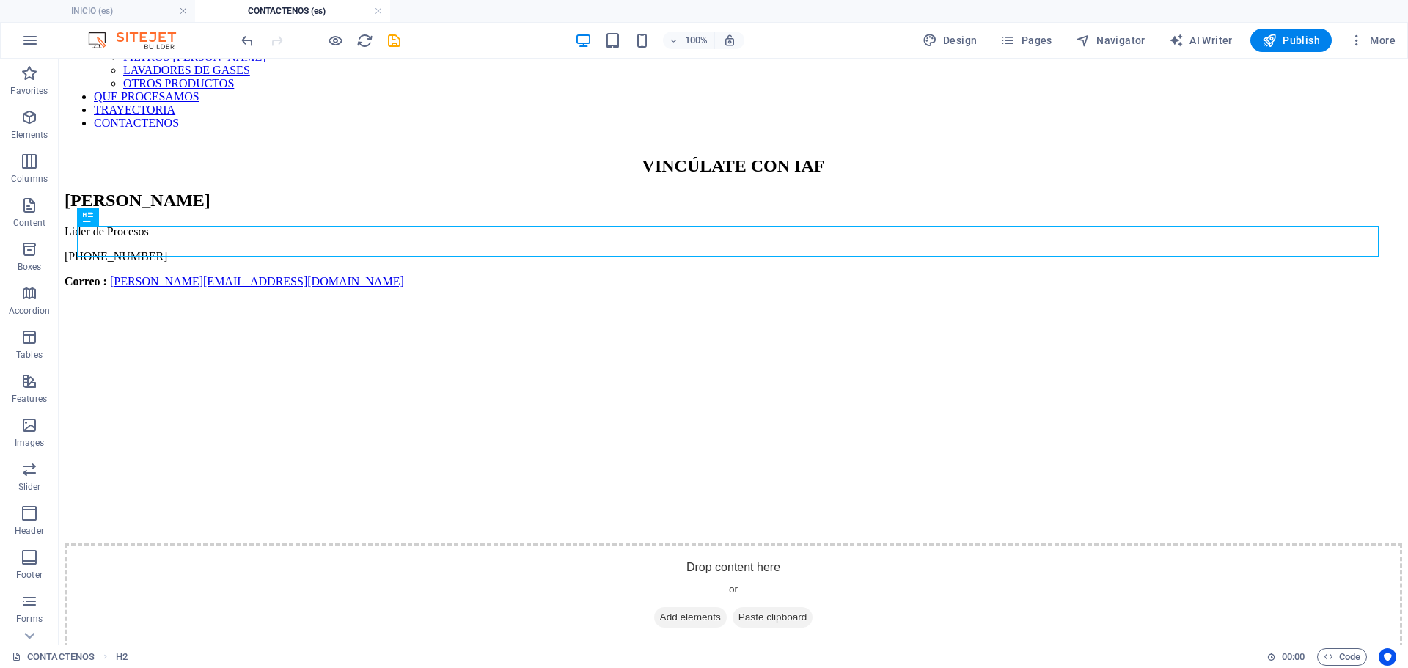
click at [396, 49] on div at bounding box center [320, 40] width 164 height 23
click at [396, 47] on icon "save" at bounding box center [394, 40] width 17 height 17
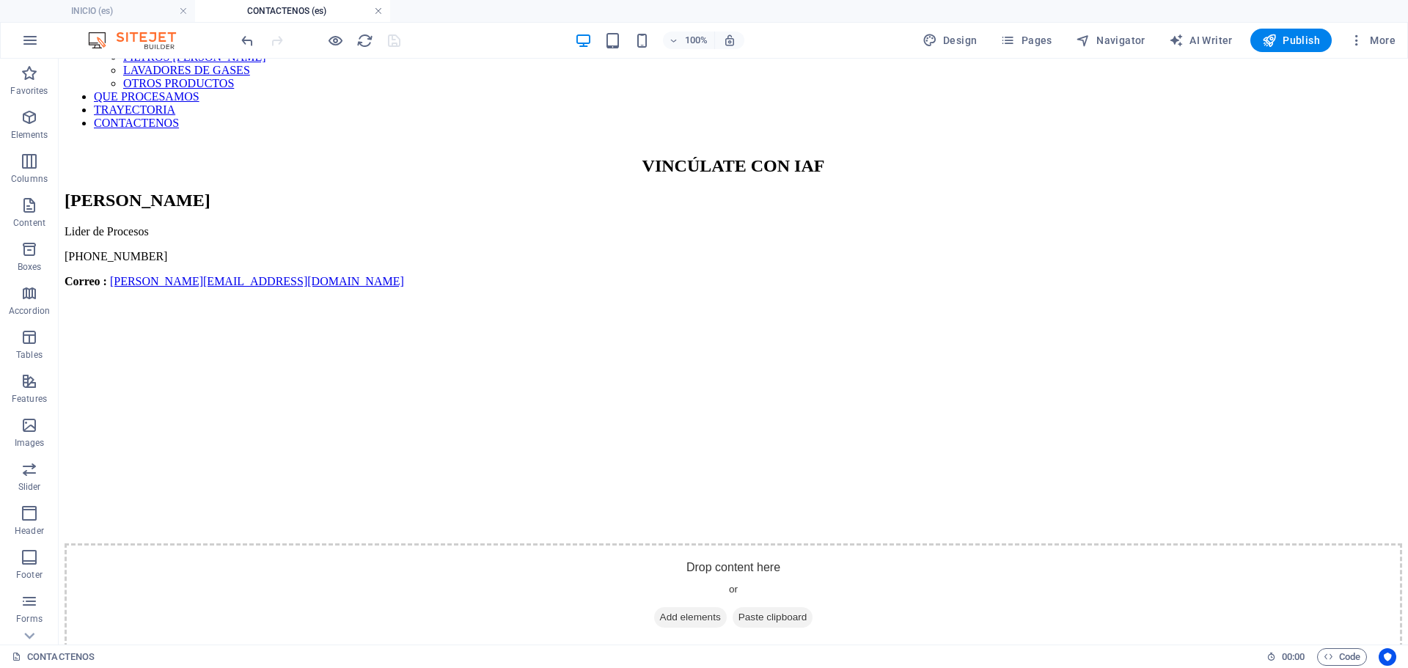
click at [379, 8] on link at bounding box center [378, 11] width 9 height 14
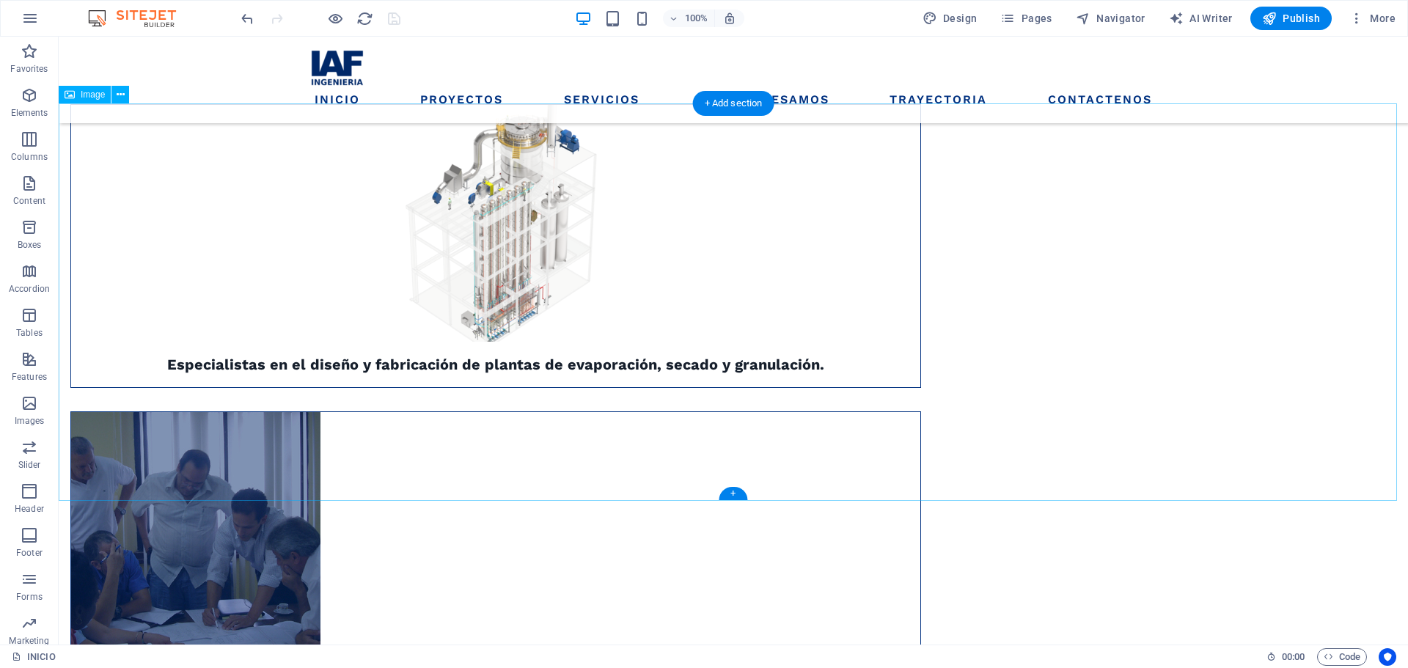
scroll to position [4596, 0]
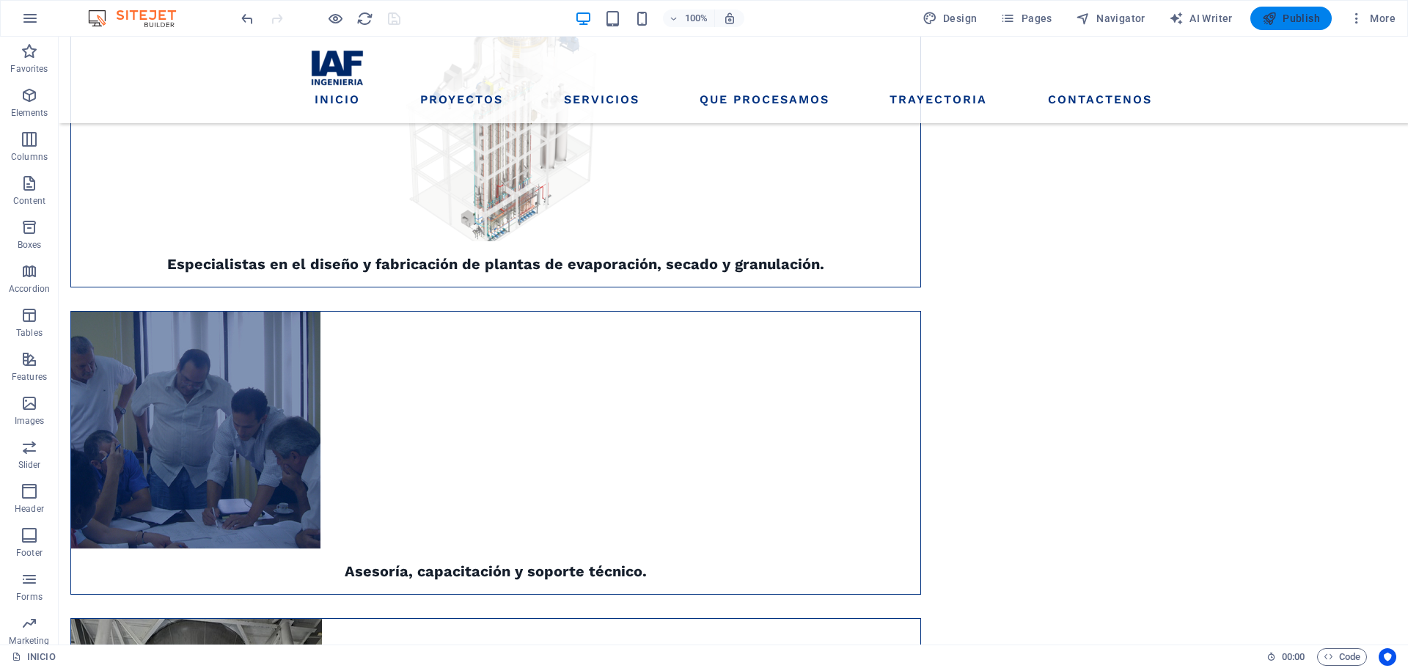
click at [1271, 24] on icon "button" at bounding box center [1269, 18] width 15 height 15
